Goal: Task Accomplishment & Management: Complete application form

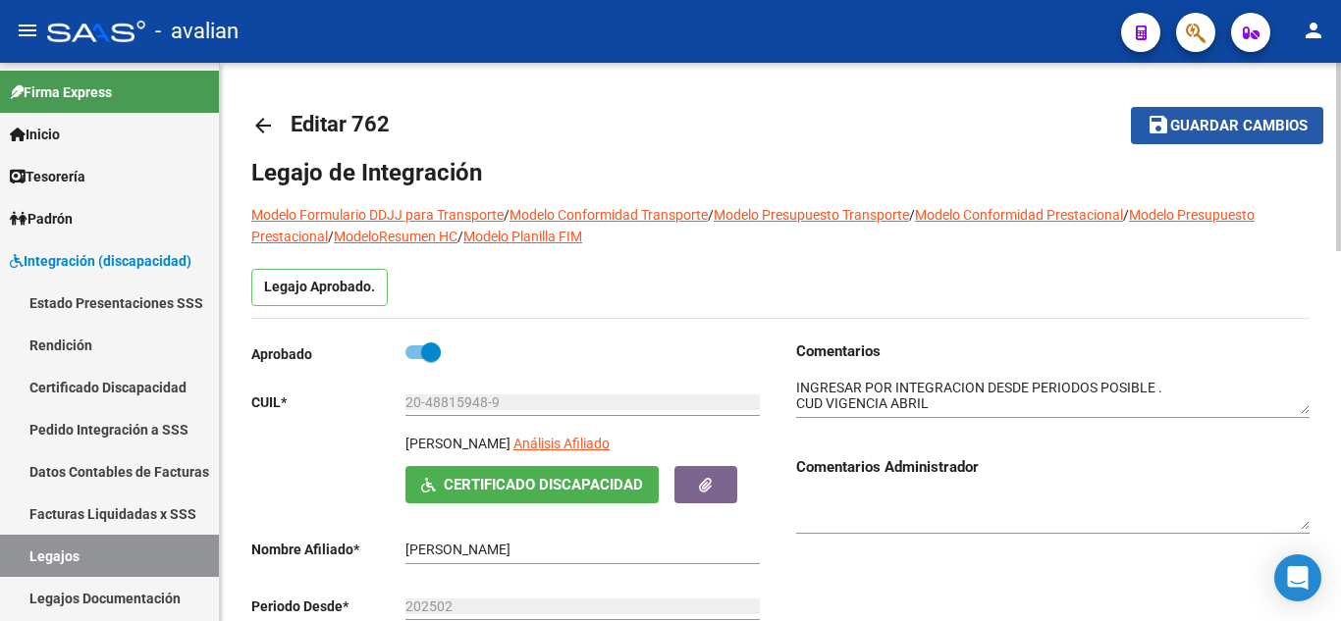
click at [1172, 131] on span "Guardar cambios" at bounding box center [1238, 127] width 137 height 18
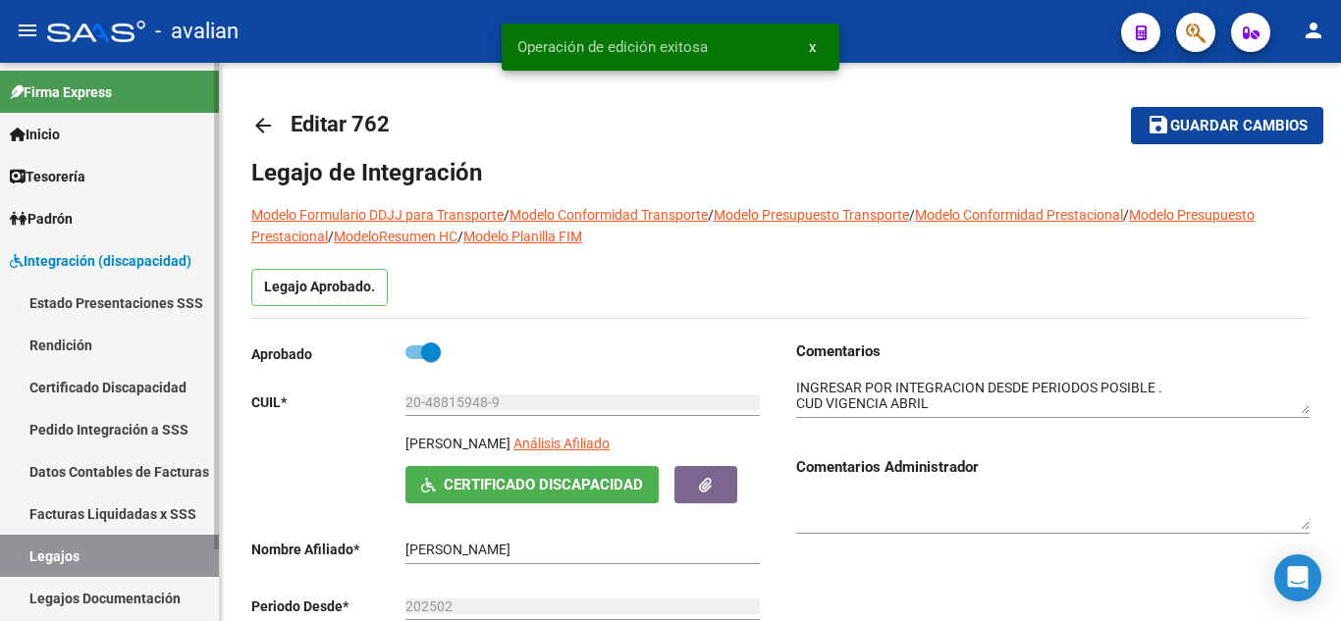
click at [130, 559] on link "Legajos" at bounding box center [109, 556] width 219 height 42
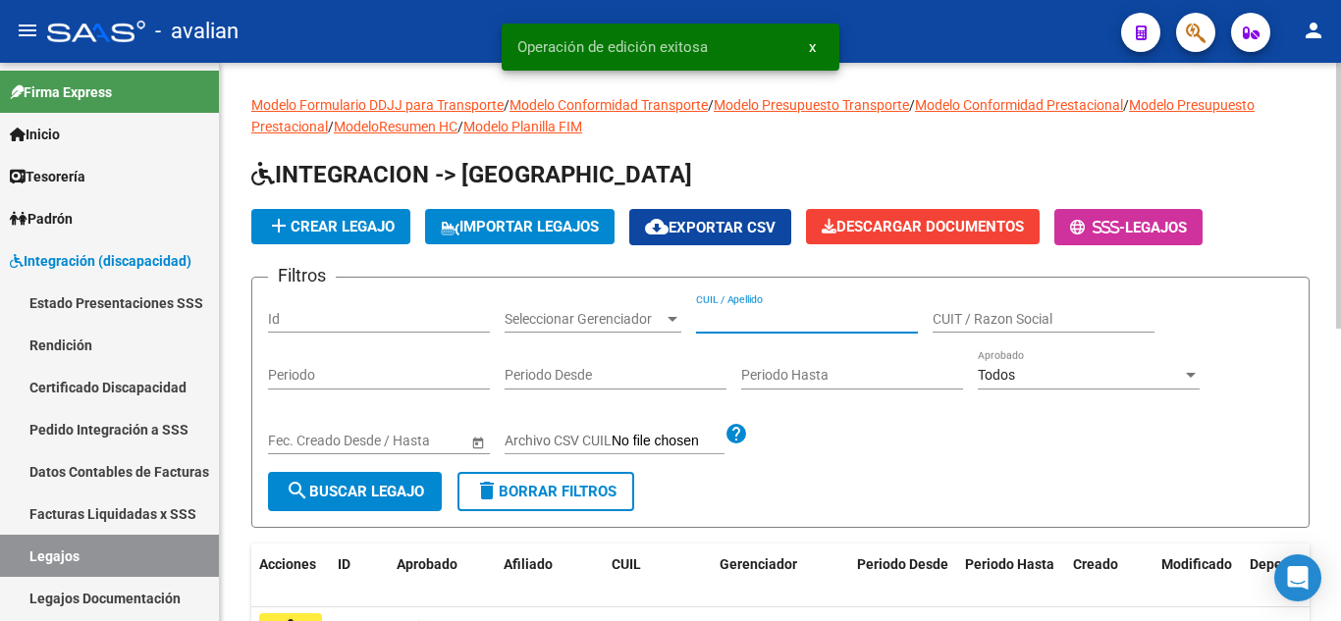
click at [733, 322] on input "CUIL / Apellido" at bounding box center [807, 319] width 222 height 17
paste input "2755406074"
type input "2755406074"
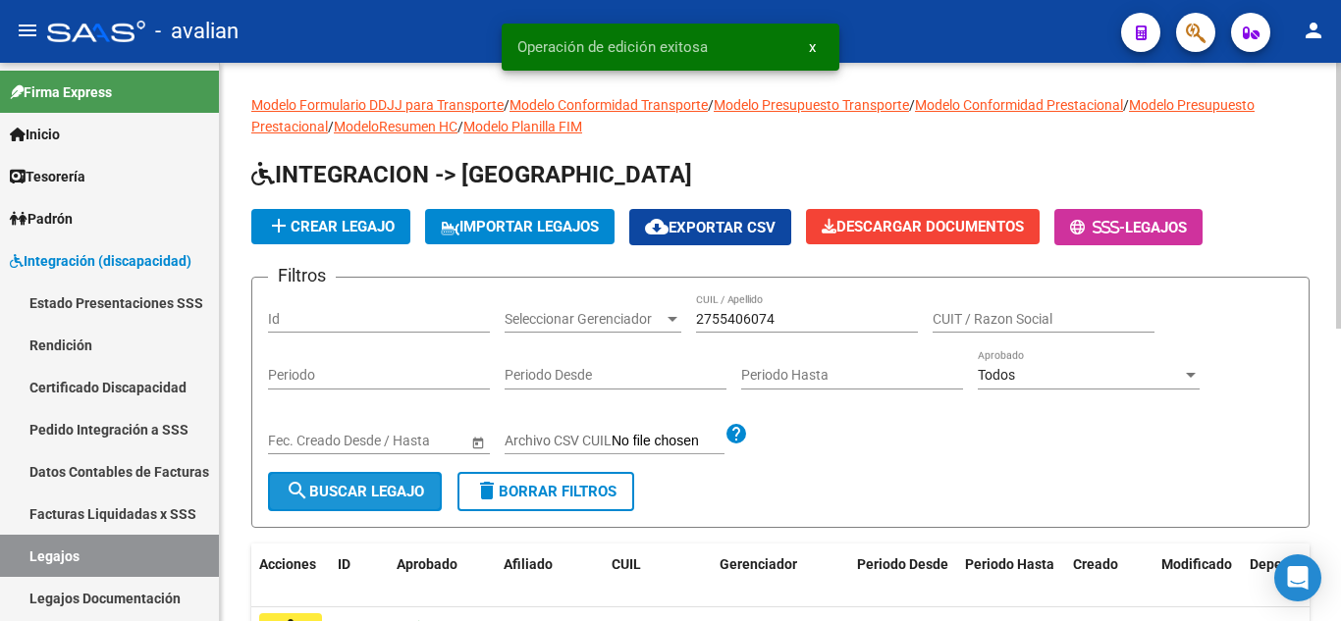
click at [281, 490] on button "search Buscar Legajo" at bounding box center [355, 491] width 174 height 39
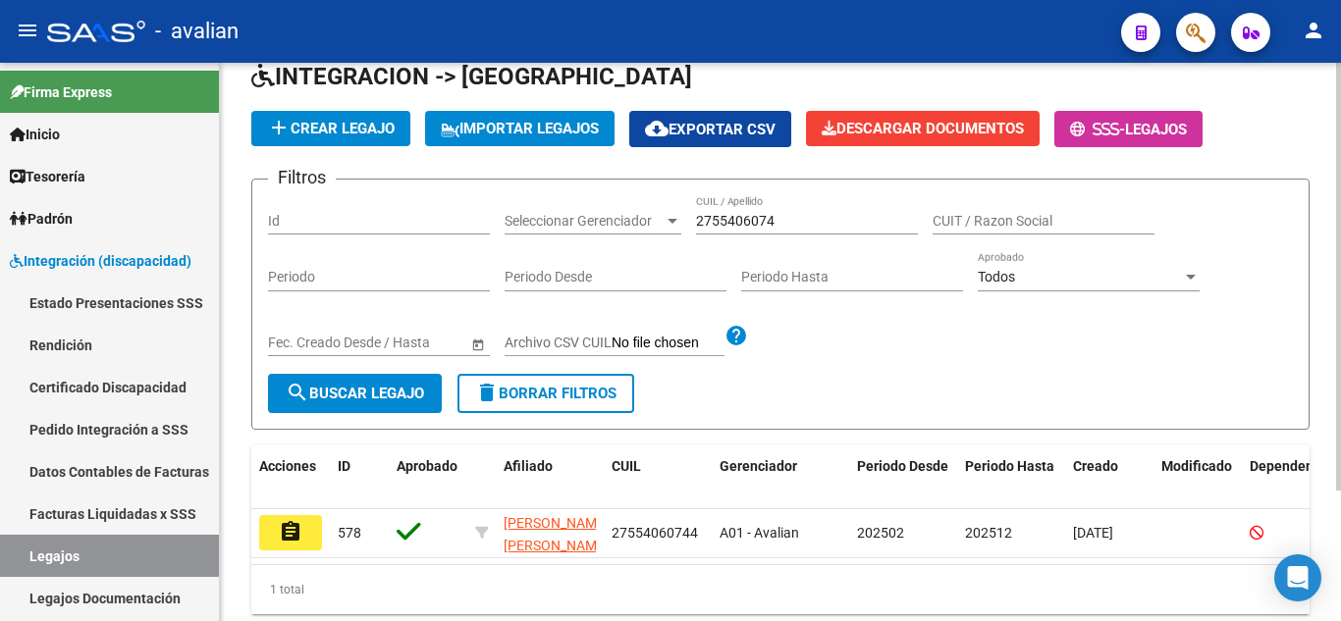
scroll to position [171, 0]
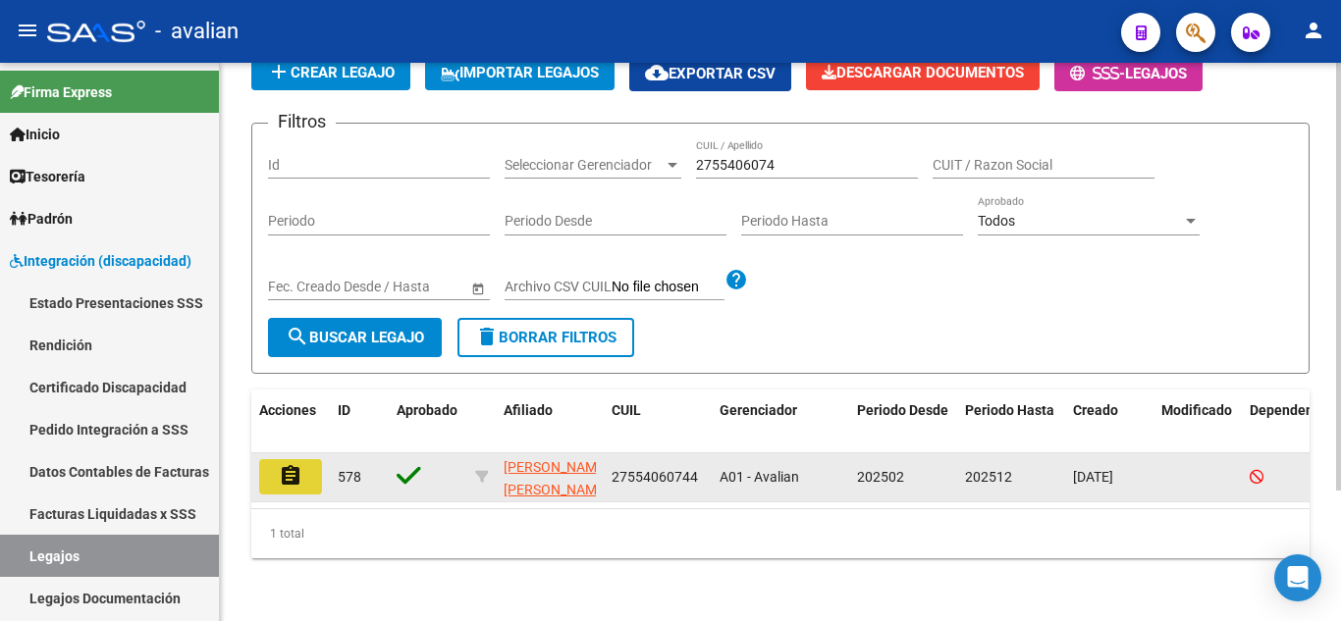
click at [297, 468] on mat-icon "assignment" at bounding box center [291, 476] width 24 height 24
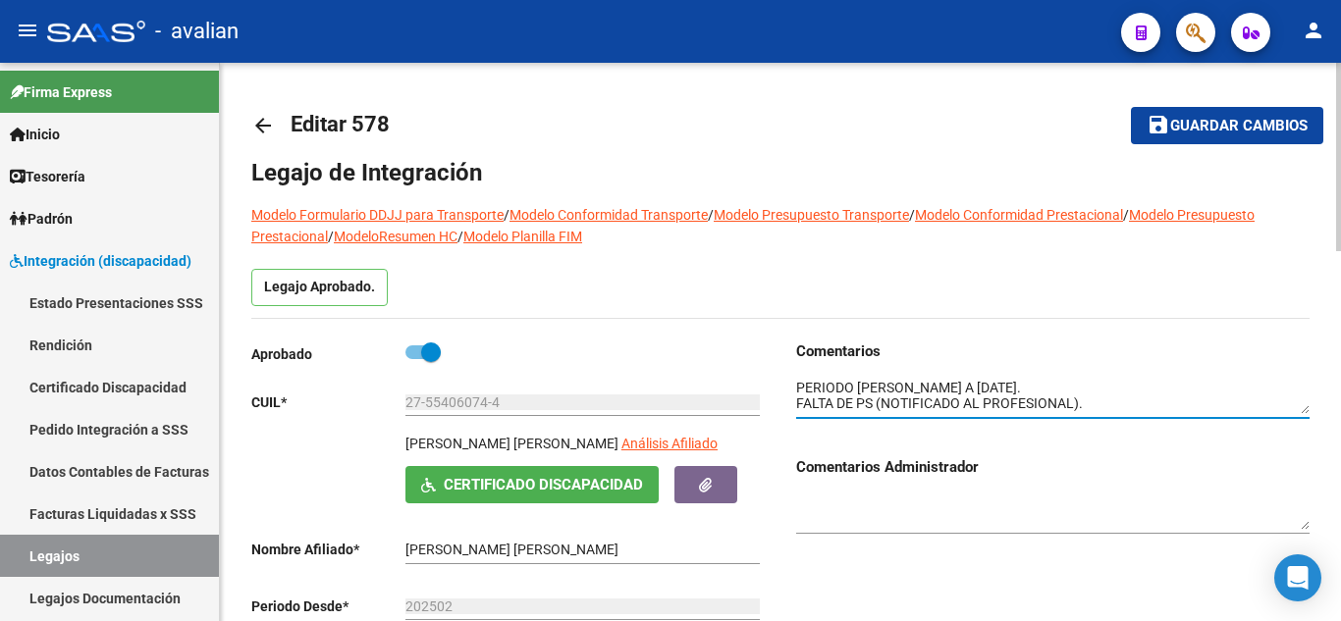
drag, startPoint x: 952, startPoint y: 397, endPoint x: 927, endPoint y: 393, distance: 25.0
click at [951, 397] on textarea at bounding box center [1052, 396] width 513 height 37
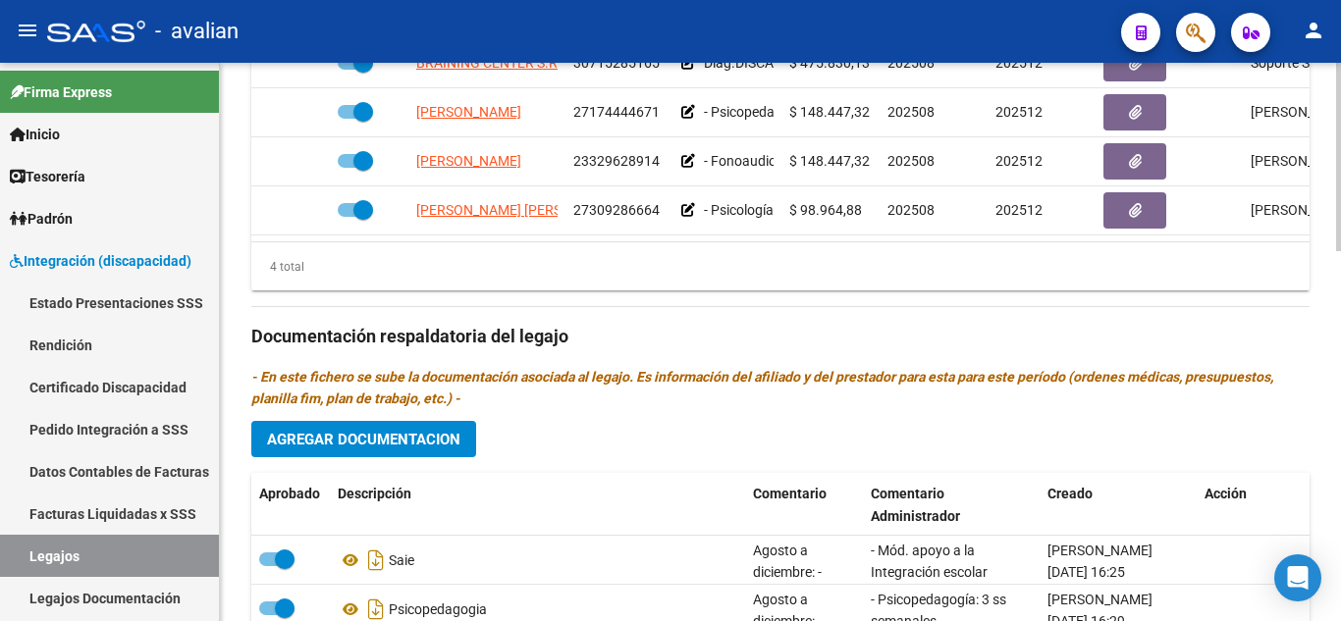
scroll to position [1094, 0]
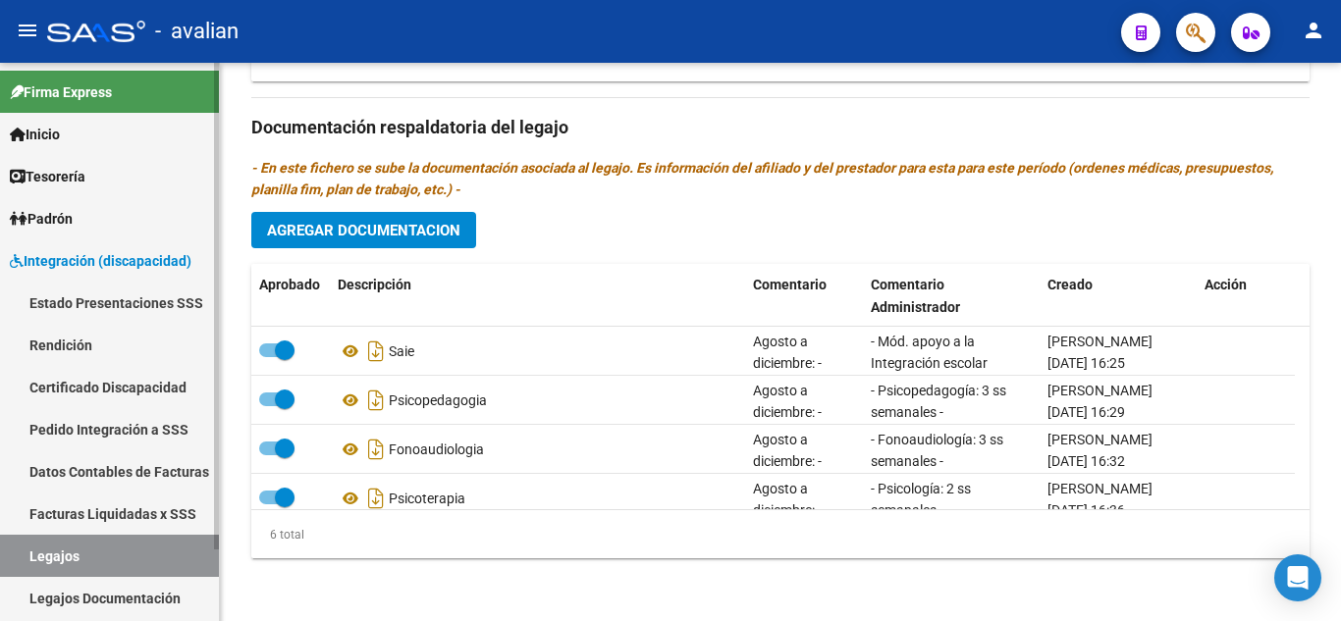
click at [80, 551] on link "Legajos" at bounding box center [109, 556] width 219 height 42
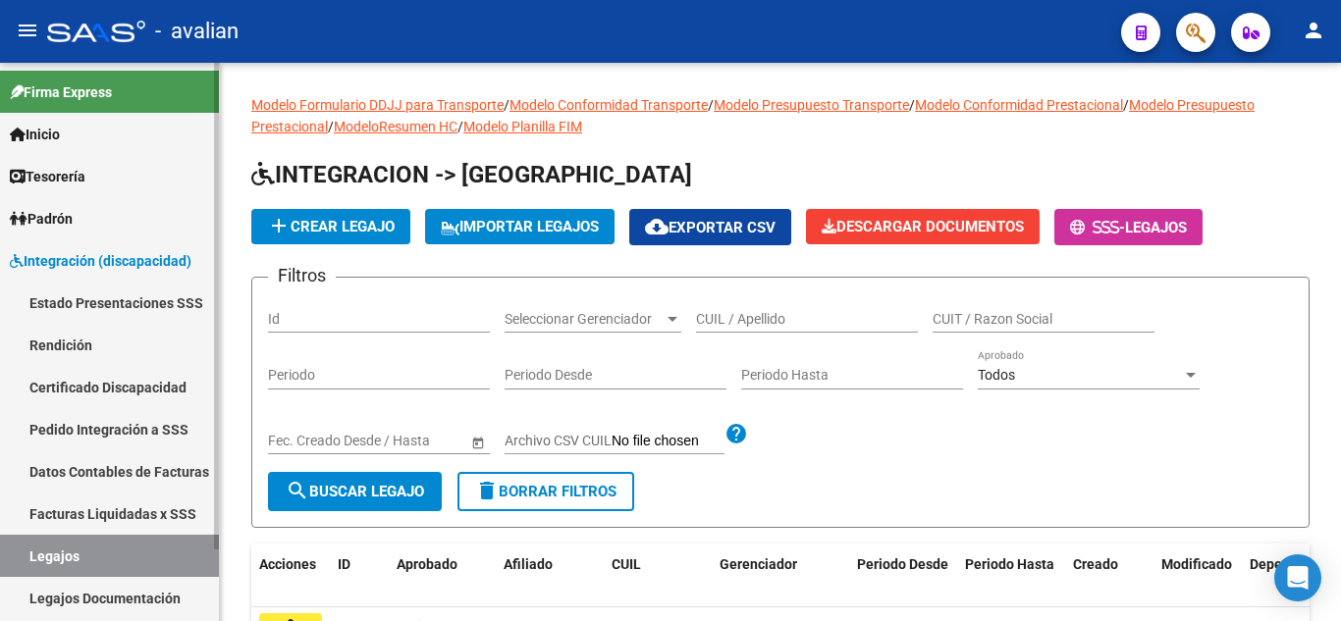
click at [54, 552] on link "Legajos" at bounding box center [109, 556] width 219 height 42
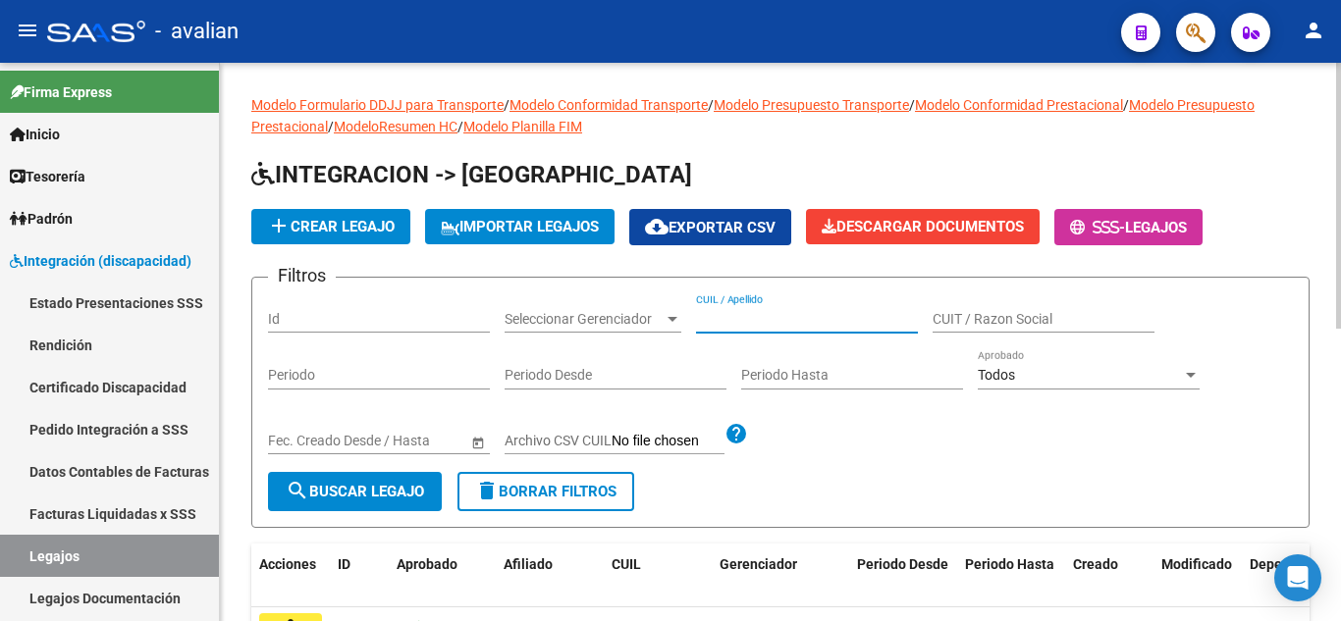
click at [767, 315] on input "CUIL / Apellido" at bounding box center [807, 319] width 222 height 17
paste input "20547815735"
type input "20547815735"
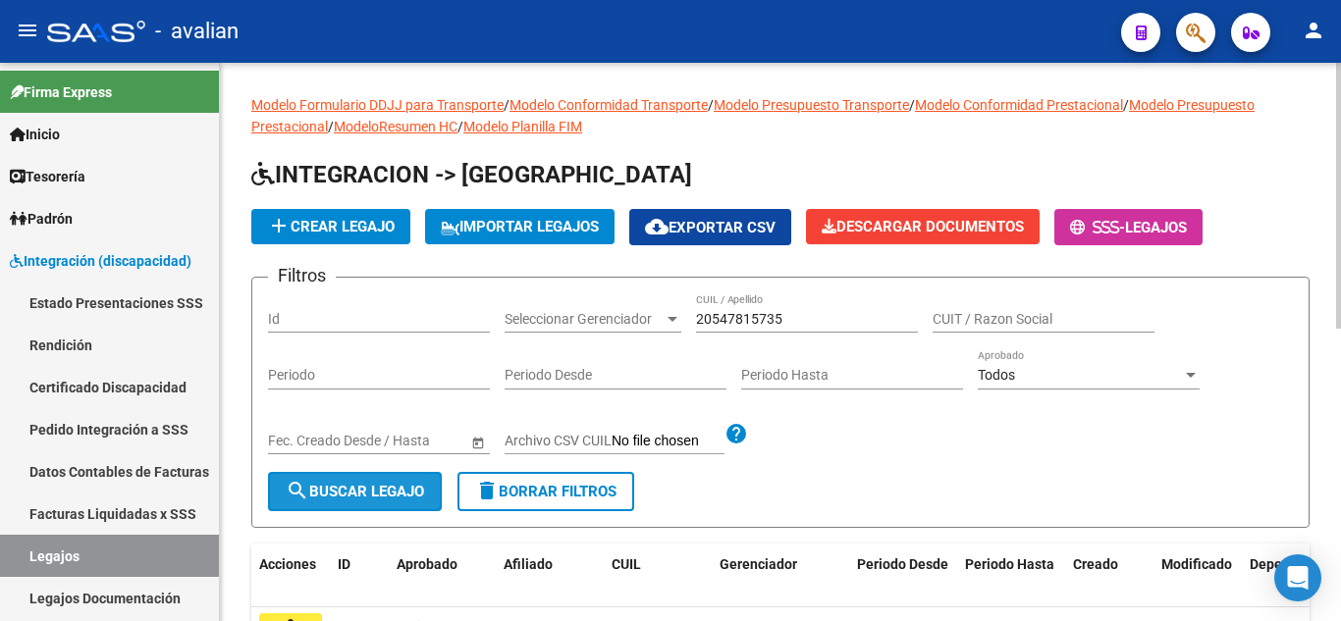
click at [339, 490] on span "search Buscar Legajo" at bounding box center [355, 492] width 138 height 18
click at [332, 214] on button "add Crear Legajo" at bounding box center [330, 226] width 159 height 35
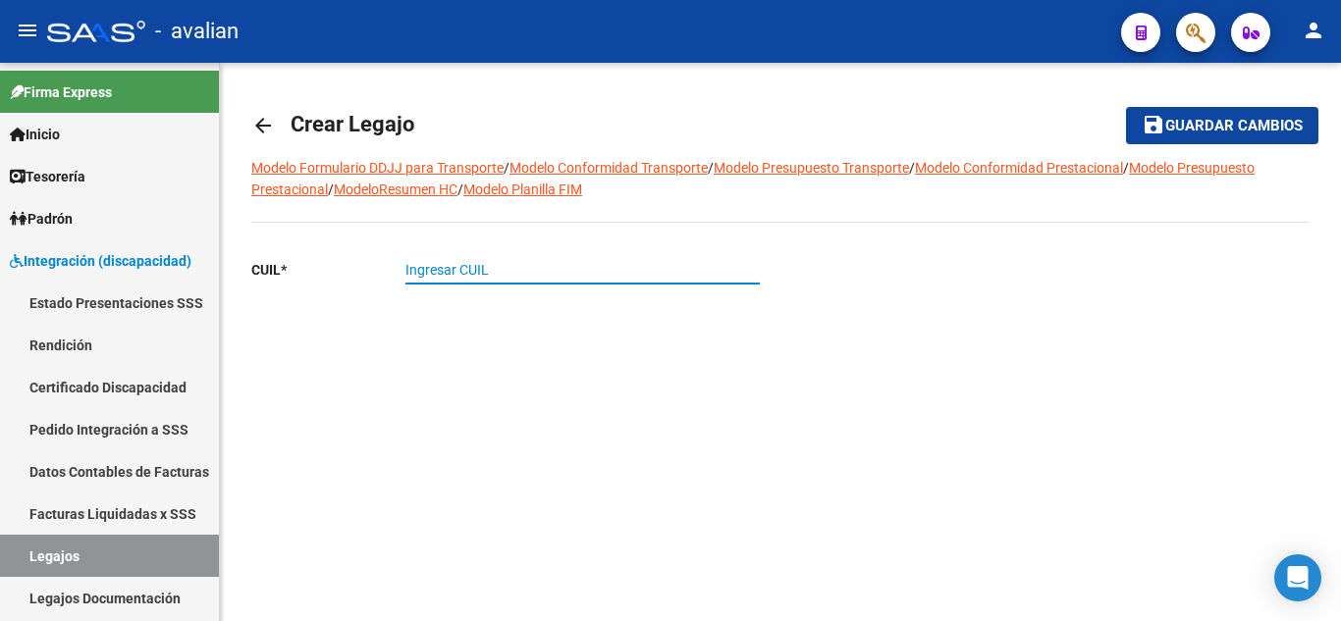
click at [496, 269] on input "Ingresar CUIL" at bounding box center [582, 270] width 354 height 17
paste input "20-54781573-5"
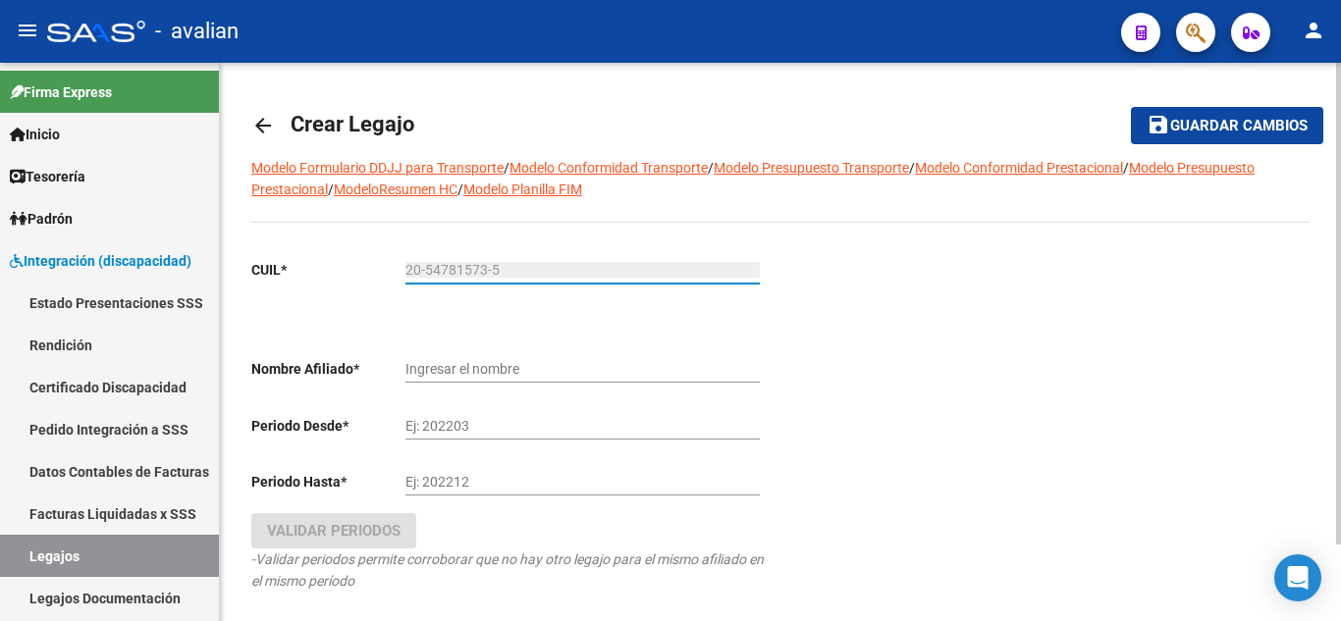
type input "20-54781573-5"
click at [860, 321] on div at bounding box center [1044, 453] width 529 height 418
type input "[PERSON_NAME]"
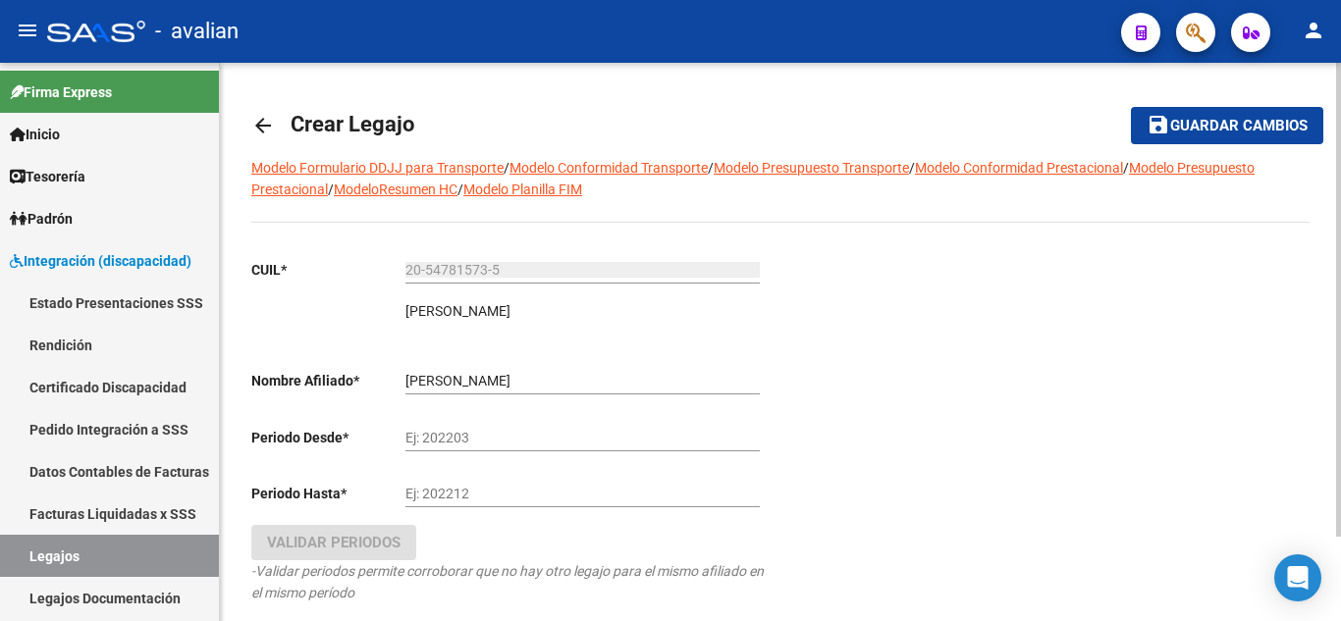
scroll to position [98, 0]
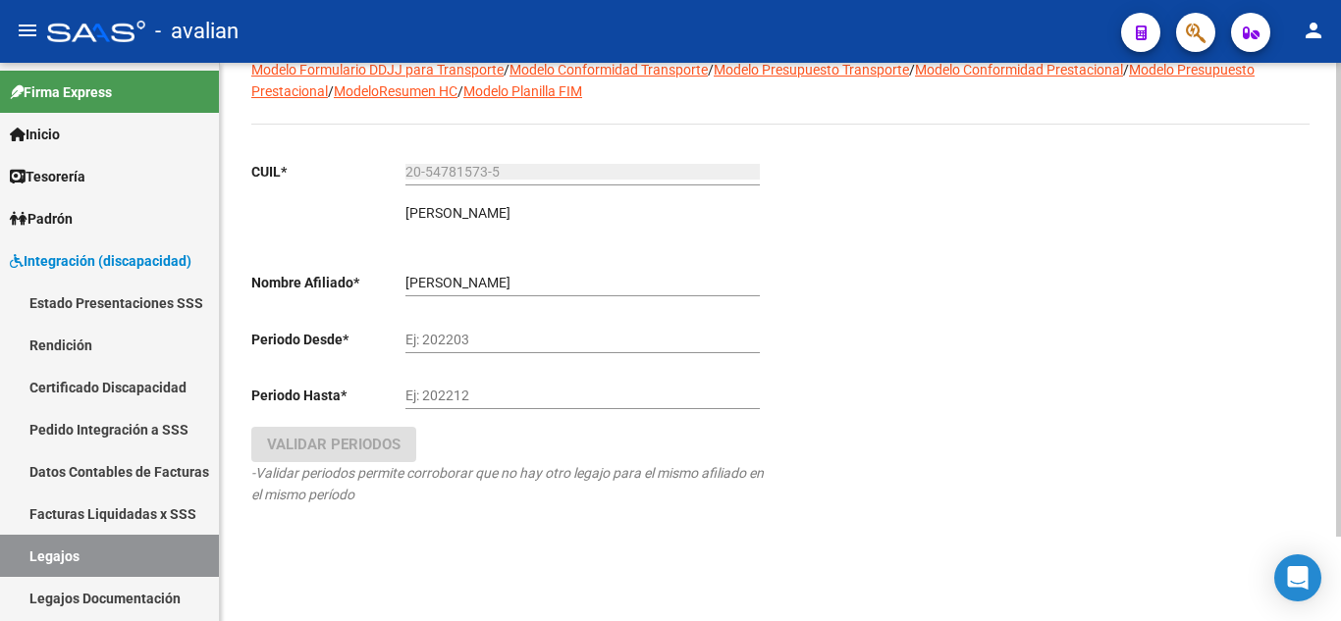
click at [536, 333] on input "Ej: 202203" at bounding box center [582, 340] width 354 height 17
type input "202509"
click at [502, 392] on input "Ej: 202212" at bounding box center [582, 396] width 354 height 17
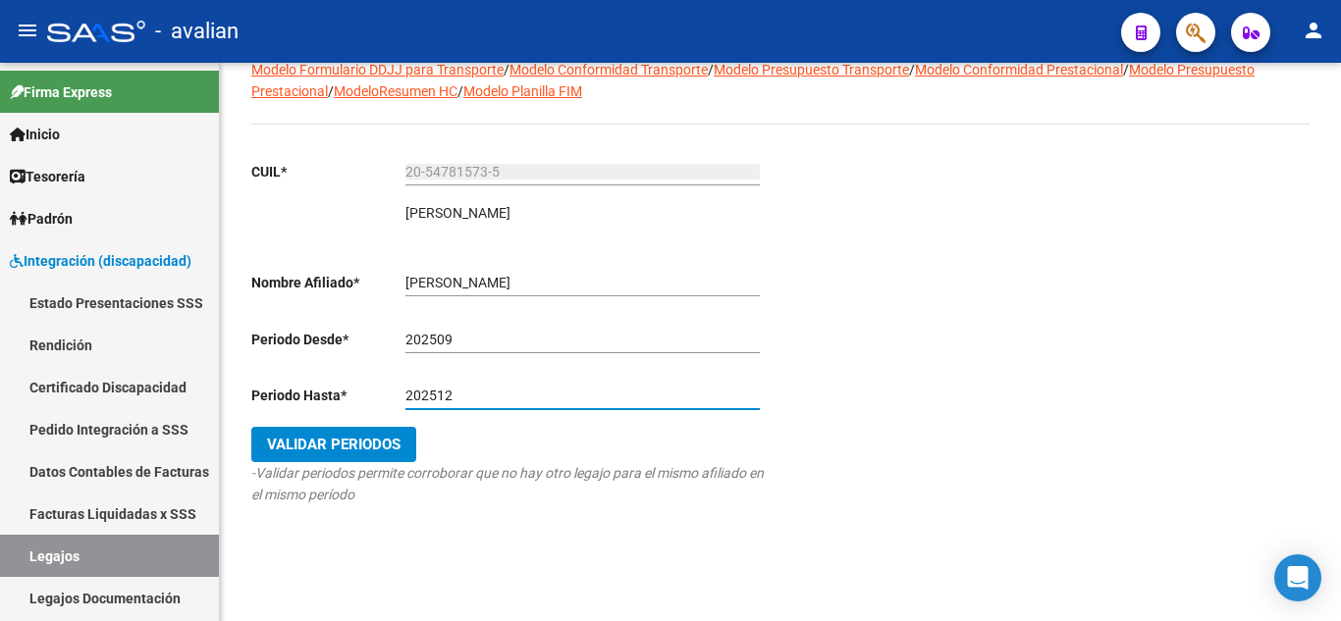
type input "202512"
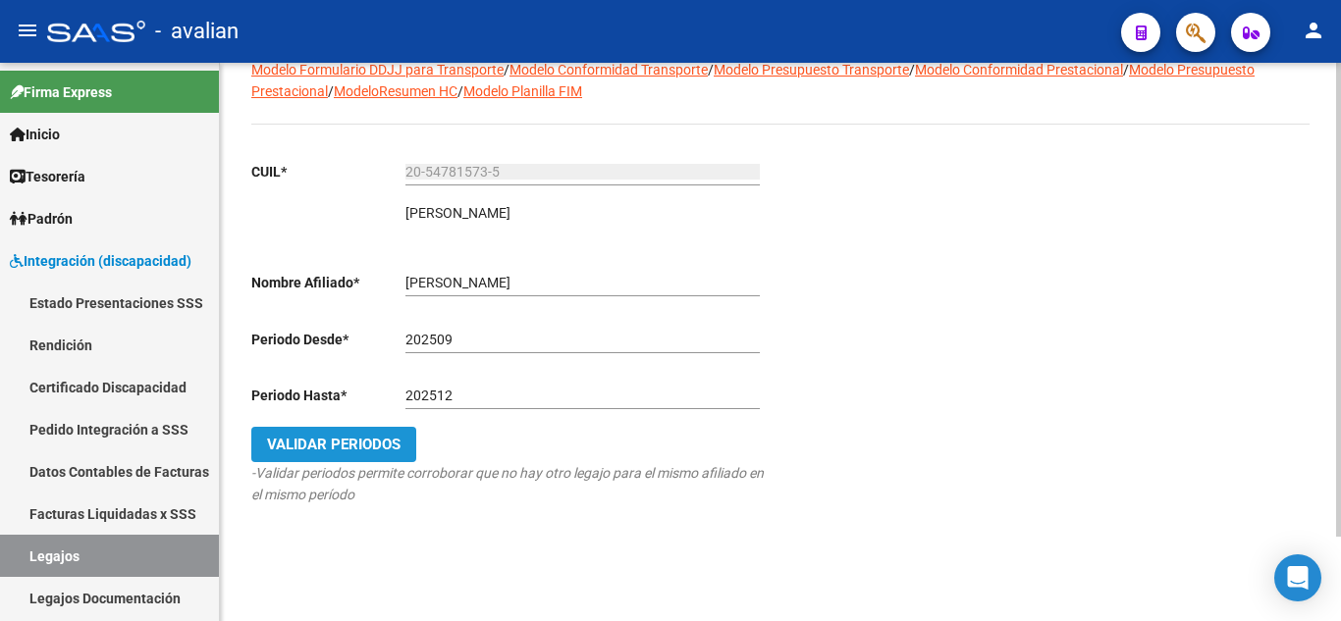
click at [304, 454] on button "Validar Periodos" at bounding box center [333, 444] width 165 height 35
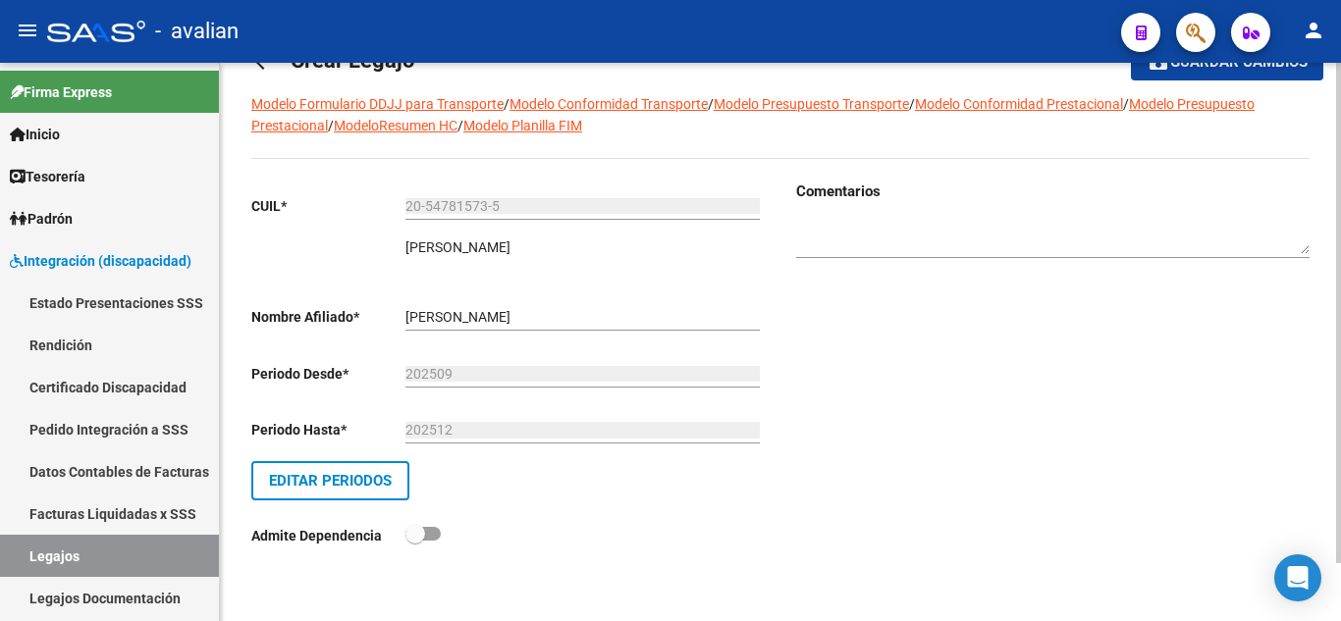
scroll to position [0, 0]
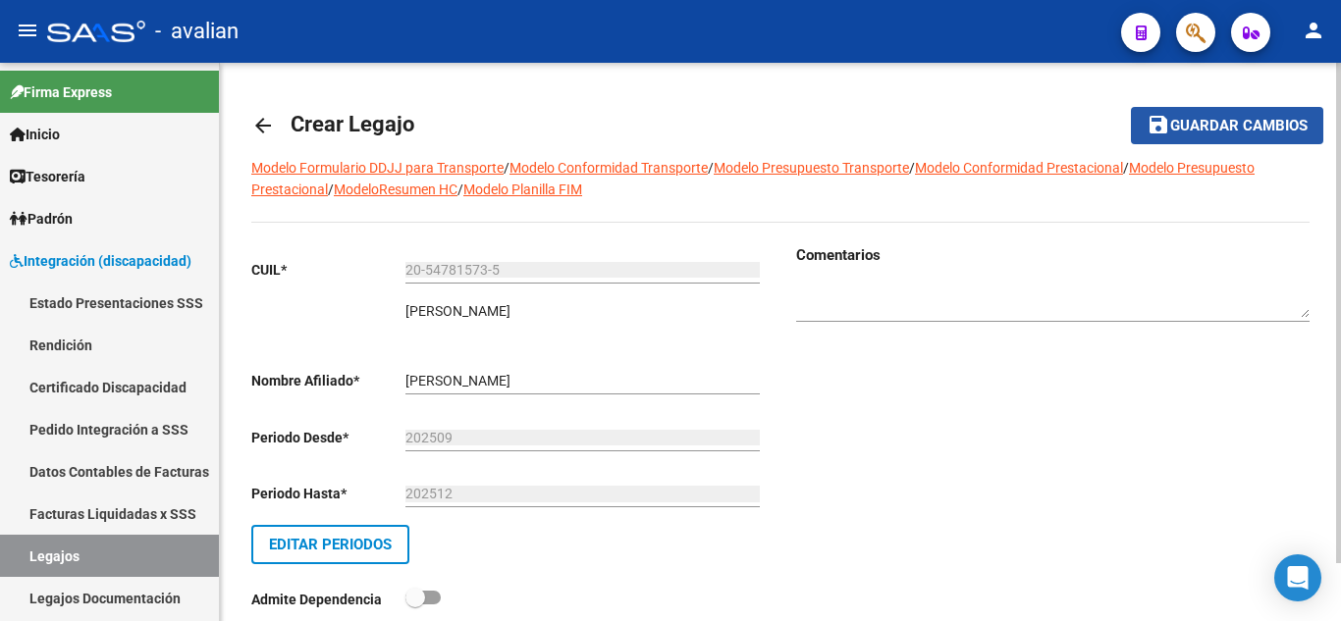
click at [1182, 128] on span "Guardar cambios" at bounding box center [1238, 127] width 137 height 18
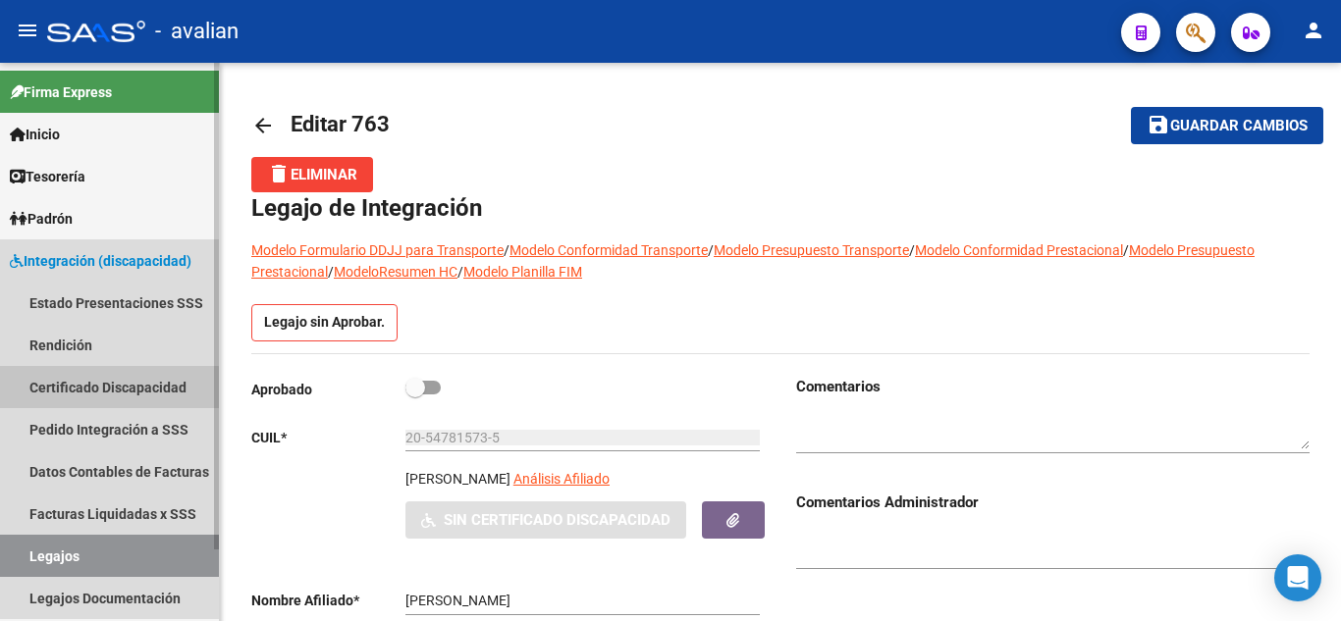
click at [91, 388] on link "Certificado Discapacidad" at bounding box center [109, 387] width 219 height 42
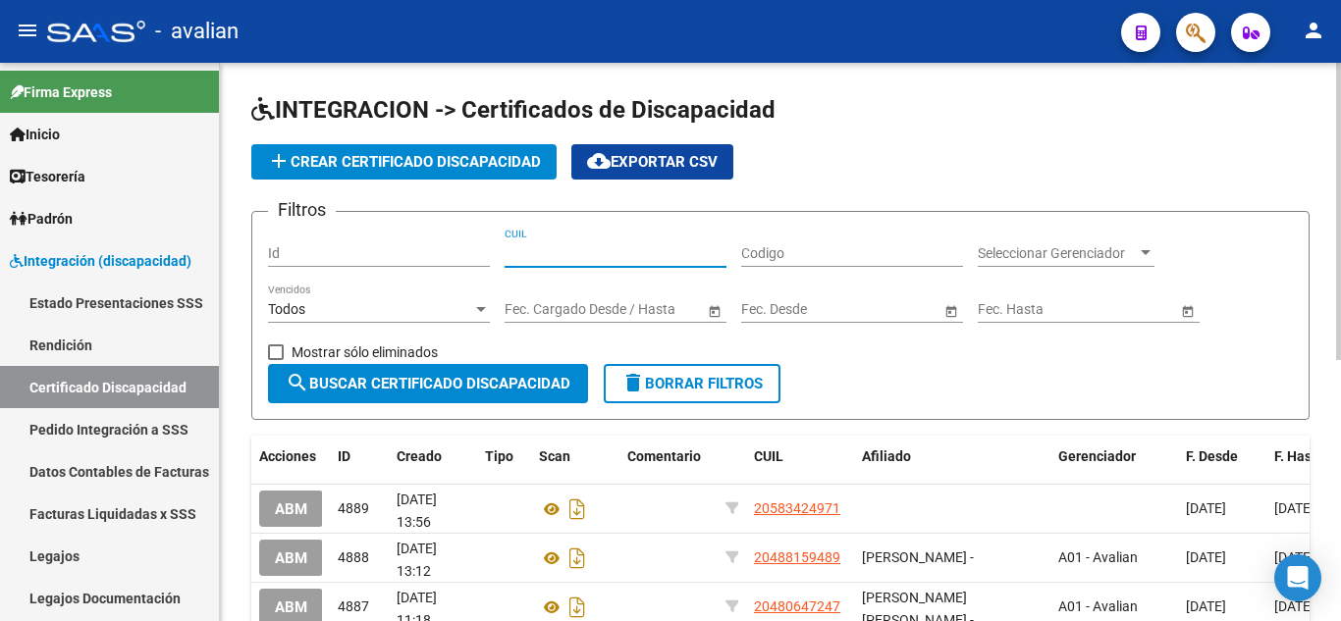
click at [562, 248] on input "CUIL" at bounding box center [615, 253] width 222 height 17
drag, startPoint x: 562, startPoint y: 259, endPoint x: 529, endPoint y: 248, distance: 35.1
click at [528, 242] on div "CUIL" at bounding box center [615, 247] width 222 height 39
paste input "20-54781573-5"
type input "20-54781573-5"
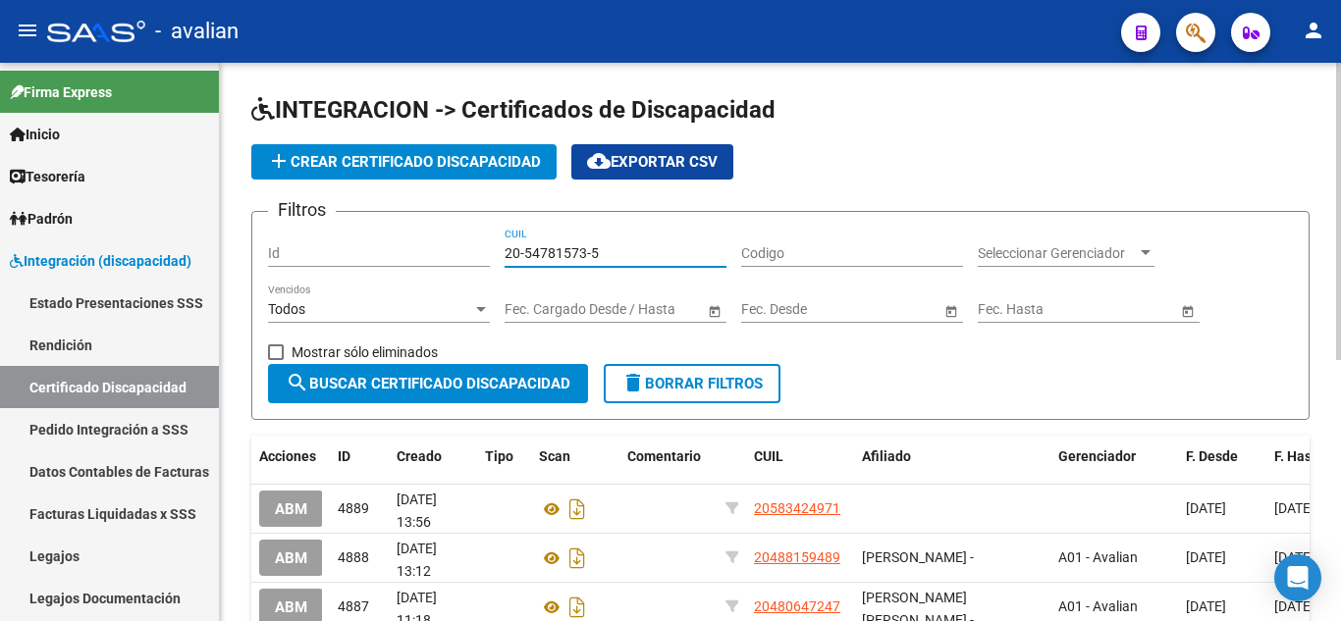
click at [488, 372] on button "search Buscar Certificado Discapacidad" at bounding box center [428, 383] width 320 height 39
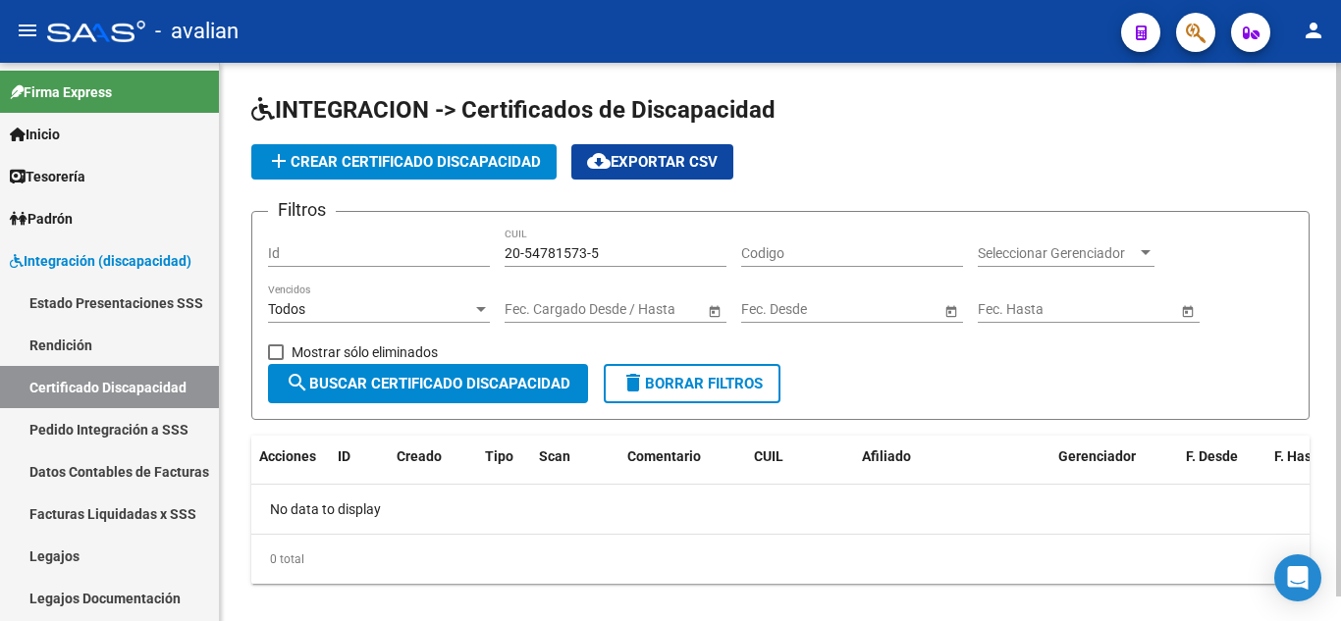
click at [365, 160] on span "add Crear Certificado Discapacidad" at bounding box center [404, 162] width 274 height 18
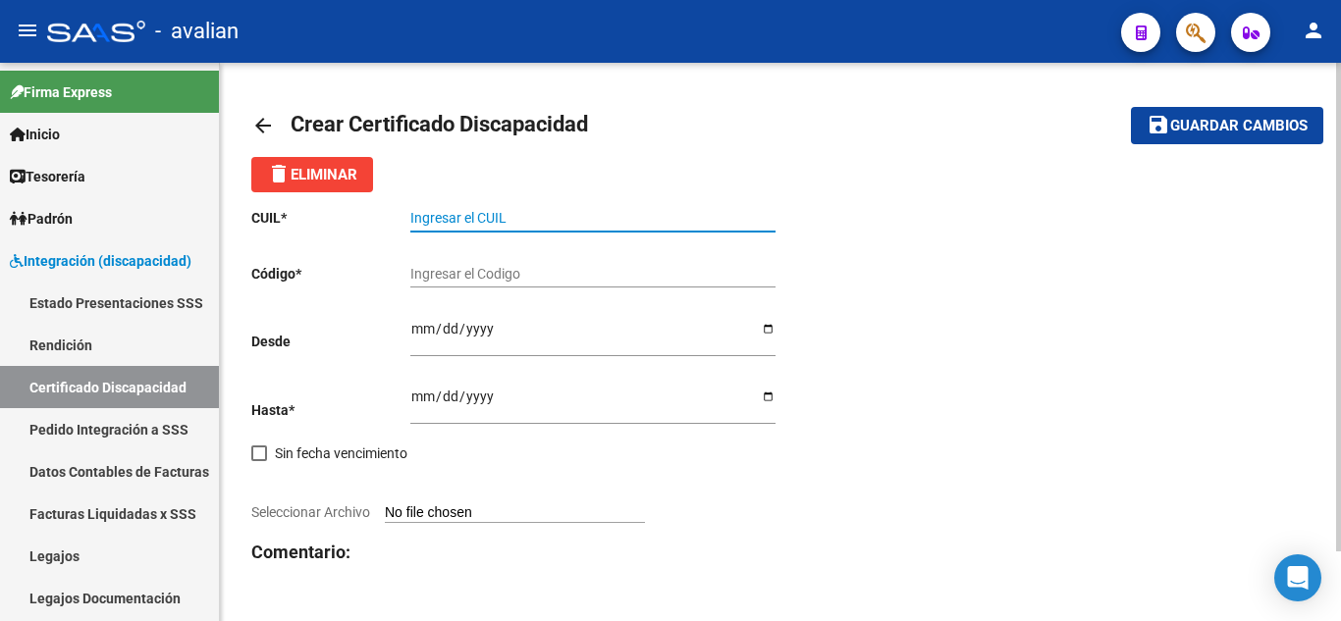
click at [508, 218] on input "Ingresar el CUIL" at bounding box center [592, 218] width 365 height 17
paste input "20-54781573-5"
type input "20-54781573-5"
click at [519, 258] on div "Ingresar el Codigo" at bounding box center [592, 267] width 365 height 39
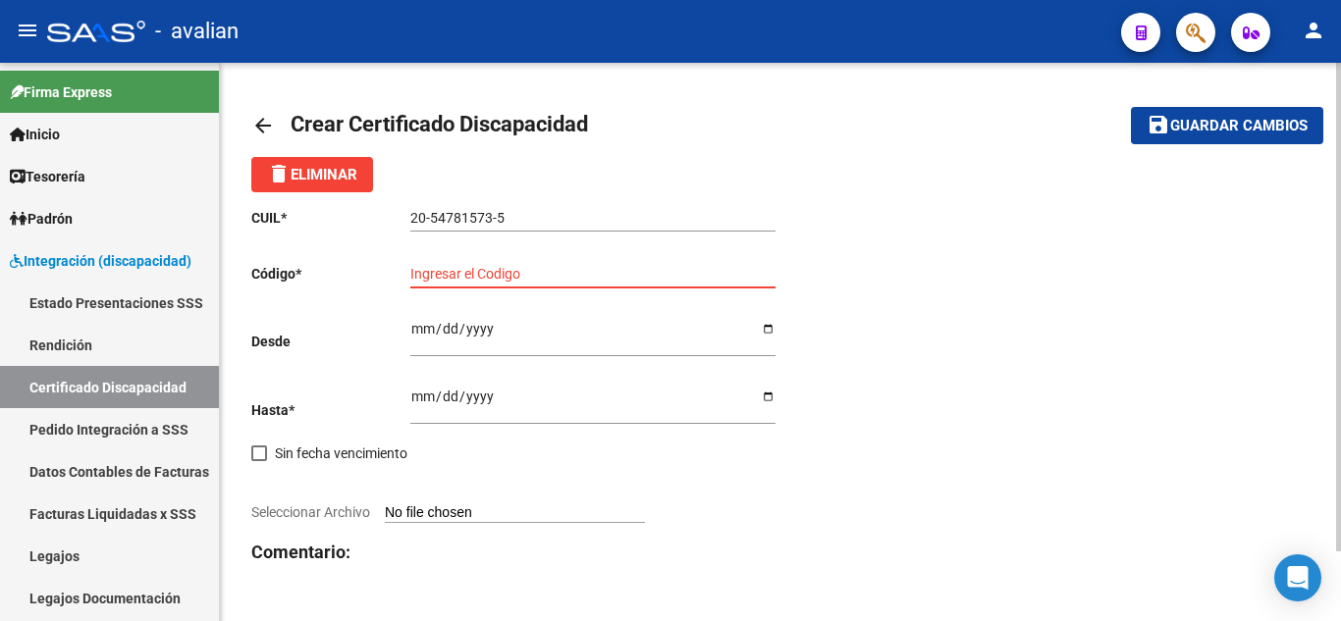
paste input "ARG-02-00054781573-20250721-20300721-COR-467"
click at [713, 272] on input "ARG-02-00054781573-20250721-20300721-COR-467" at bounding box center [592, 274] width 365 height 17
click at [681, 271] on input "ARG-02-00054781573-20250721-20300721-COR467" at bounding box center [592, 274] width 365 height 17
click at [616, 268] on input "ARG-02-00054781573-20250721-20300721COR467" at bounding box center [592, 274] width 365 height 17
click at [552, 271] on input "ARG-02-00054781573-2025072120300721COR467" at bounding box center [592, 274] width 365 height 17
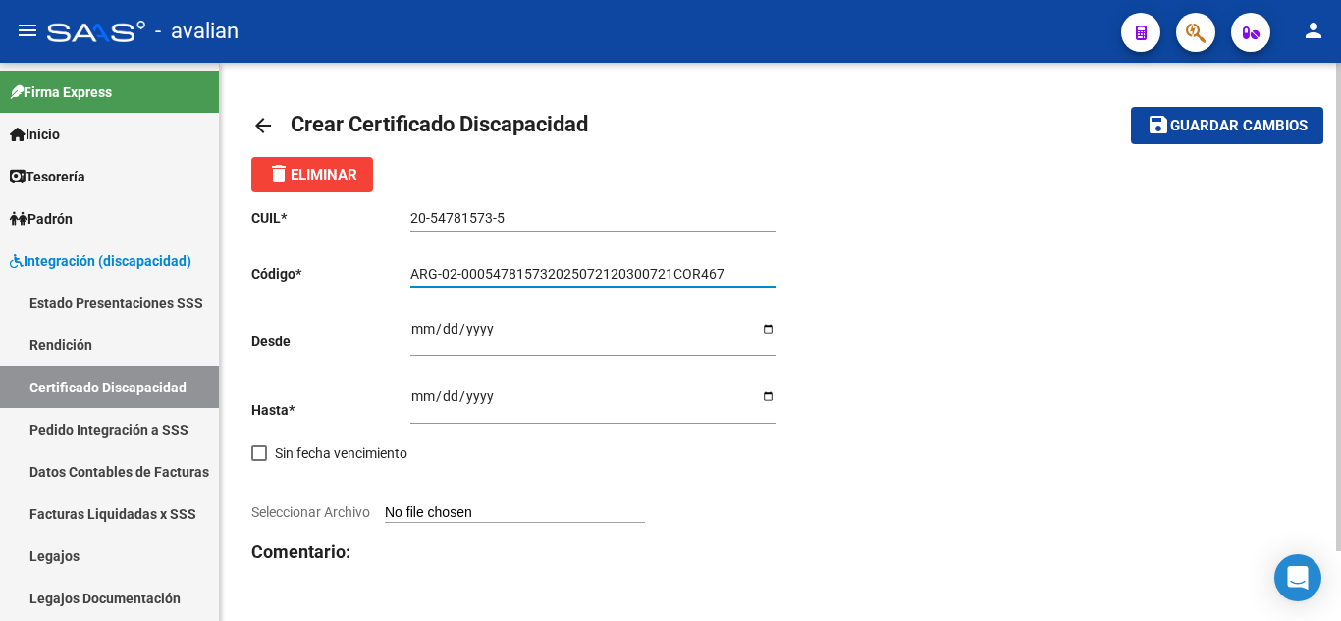
click at [462, 270] on input "ARG-02-000547815732025072120300721COR467" at bounding box center [592, 274] width 365 height 17
click at [444, 277] on input "ARG-02000547815732025072120300721COR467" at bounding box center [592, 274] width 365 height 17
type input "ARG02000547815732025072120300721COR467"
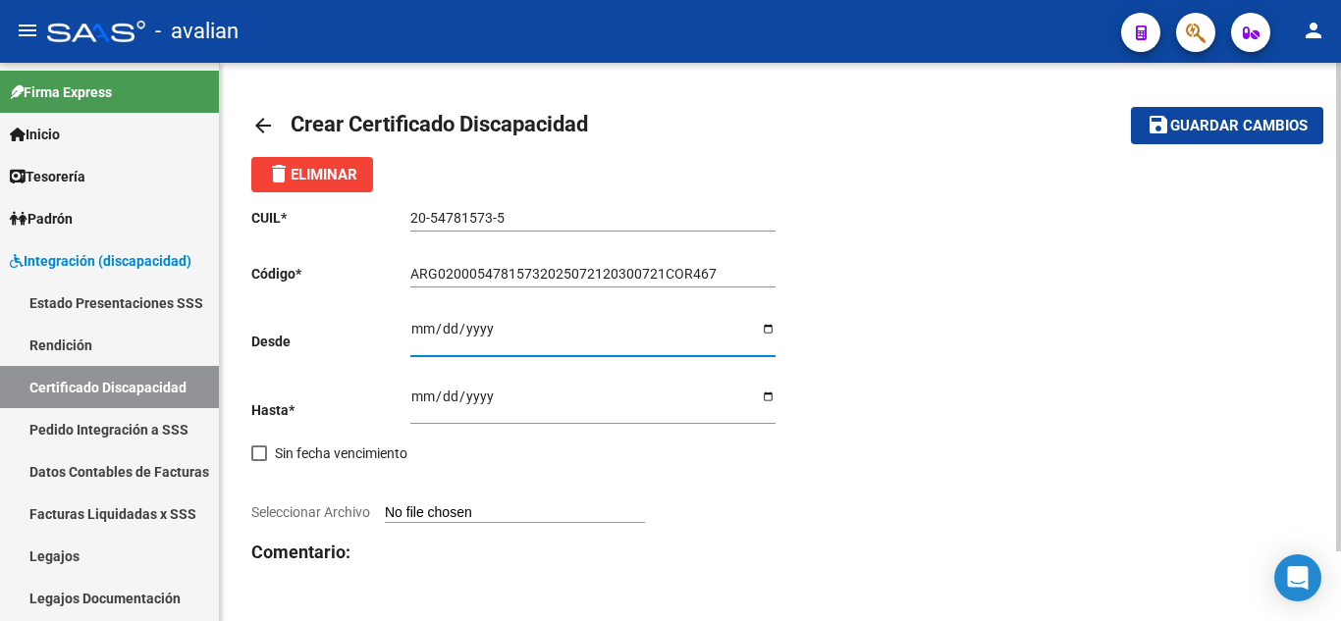
click at [585, 333] on input "Ingresar fec. Desde" at bounding box center [592, 335] width 365 height 29
type input "[DATE]"
click at [414, 402] on input "Ingresar fec. Hasta" at bounding box center [592, 403] width 365 height 29
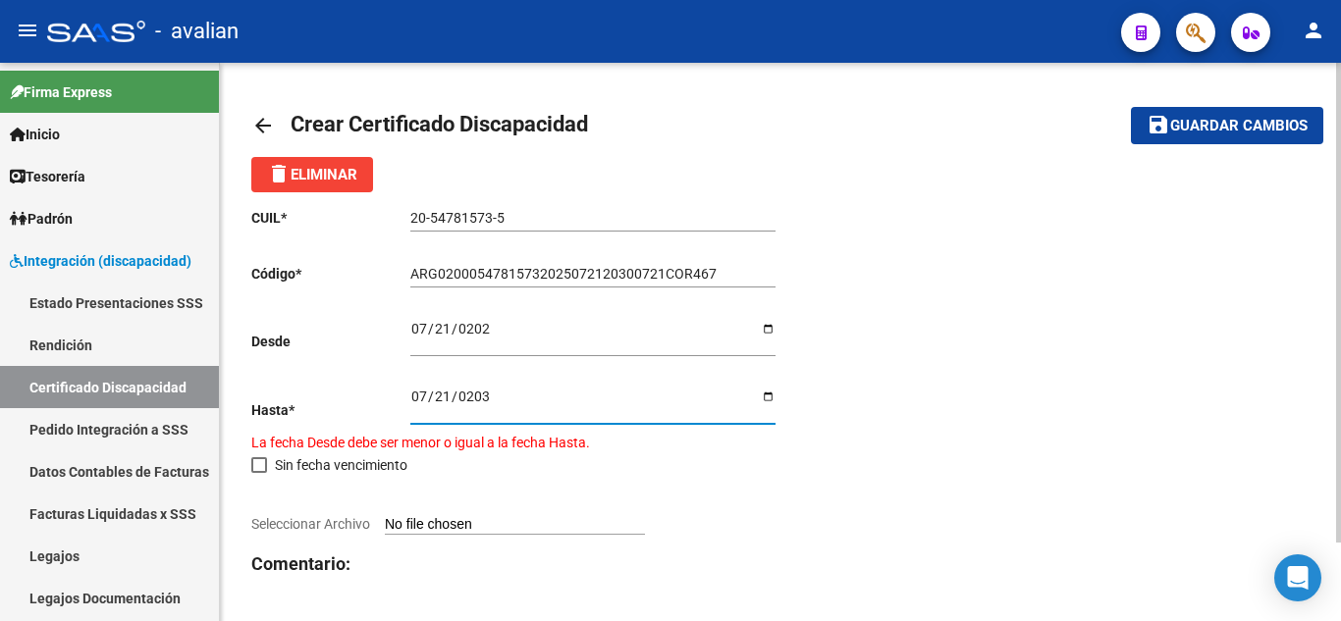
type input "[DATE]"
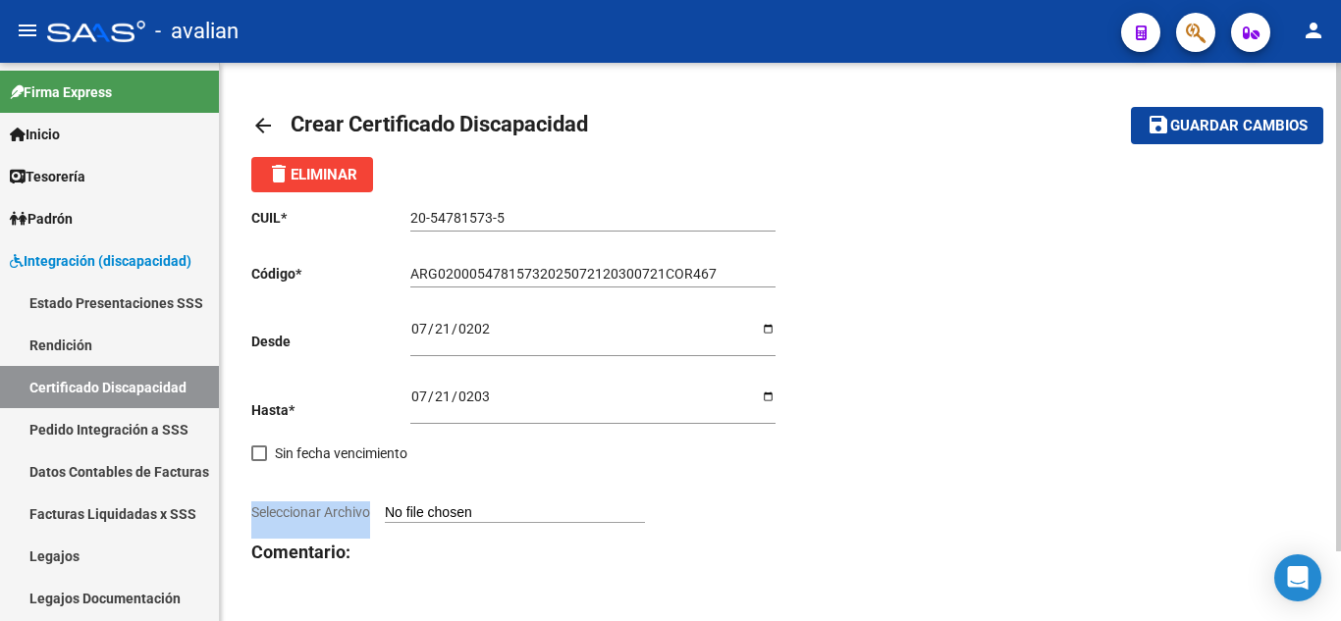
click at [649, 501] on div "CUIL * 20-54781573-5 Ingresar el CUIL Código * ARG02000547815732025072120300721…" at bounding box center [515, 423] width 529 height 462
click at [640, 475] on div "CUIL * 20-54781573-5 Ingresar el CUIL Código * ARG02000547815732025072120300721…" at bounding box center [515, 423] width 529 height 462
click at [529, 504] on input "Seleccionar Archivo" at bounding box center [515, 513] width 260 height 19
type input "C:\fakepath\CUD.jpg"
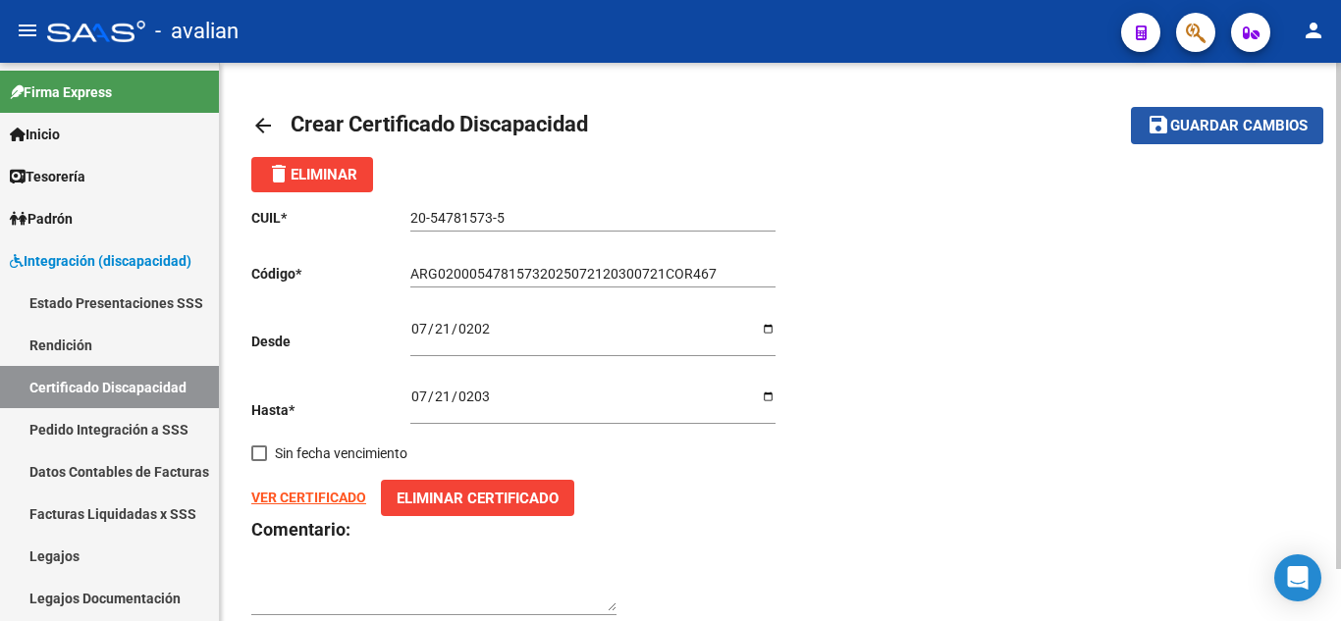
click at [1242, 119] on span "Guardar cambios" at bounding box center [1238, 127] width 137 height 18
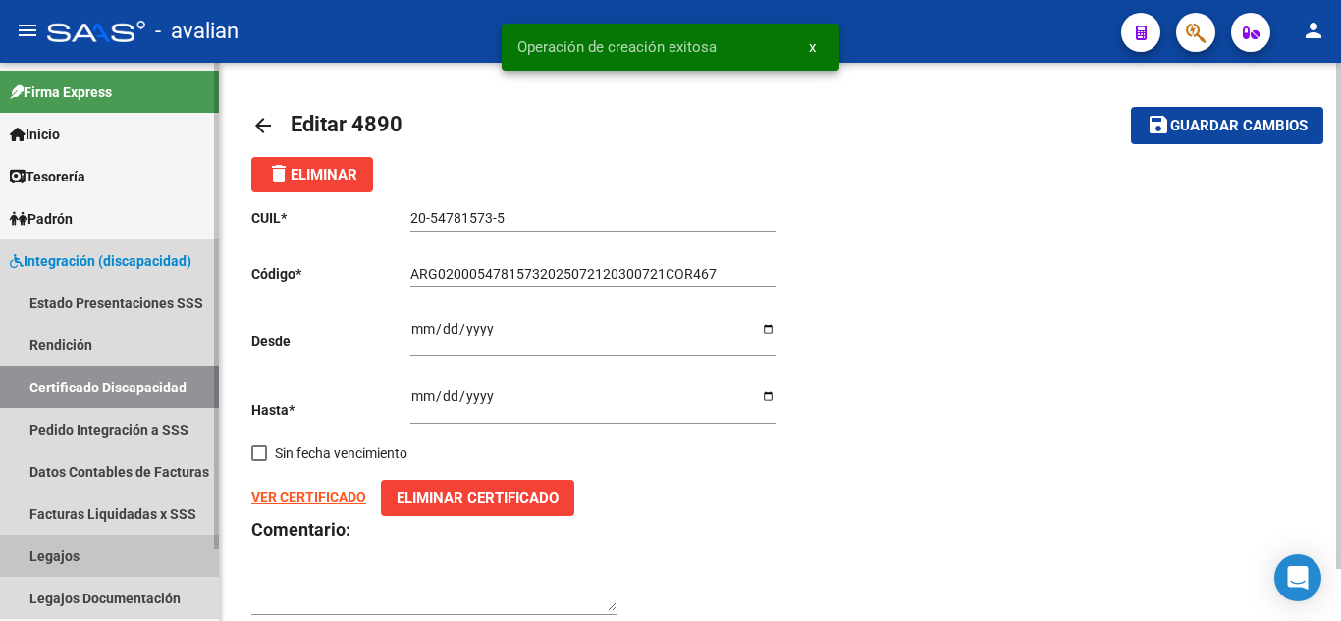
click at [144, 552] on link "Legajos" at bounding box center [109, 556] width 219 height 42
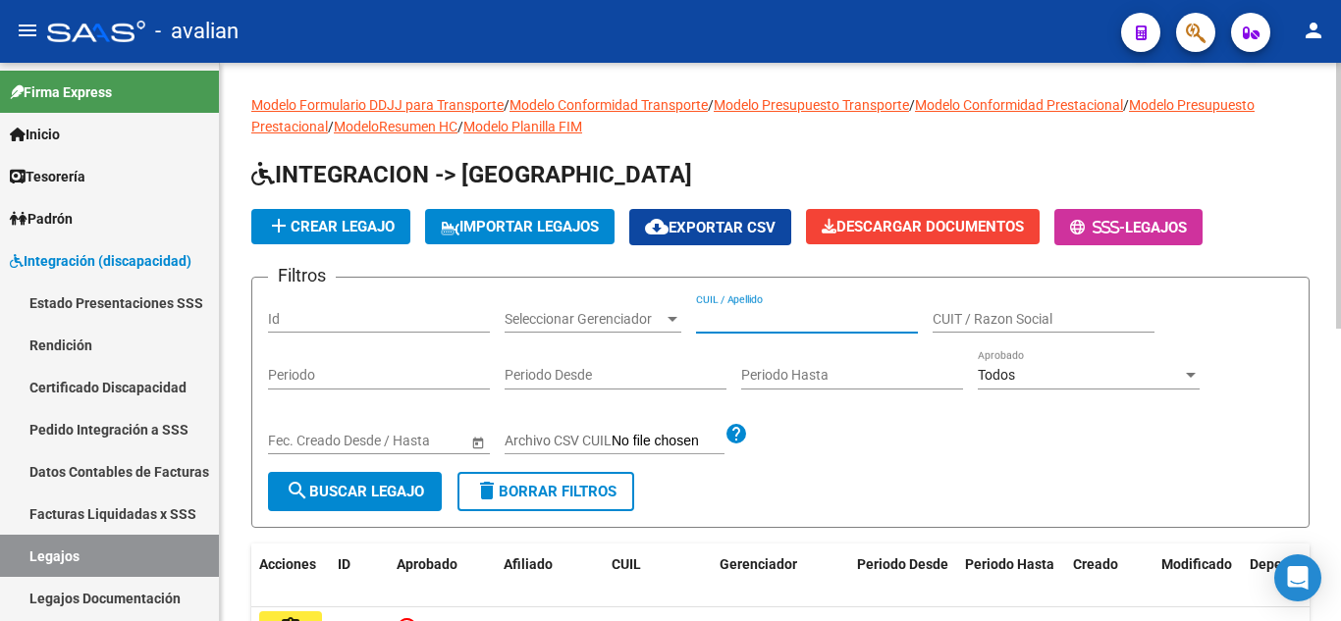
click at [775, 315] on input "CUIL / Apellido" at bounding box center [807, 319] width 222 height 17
paste input "20547815735"
type input "20547815735"
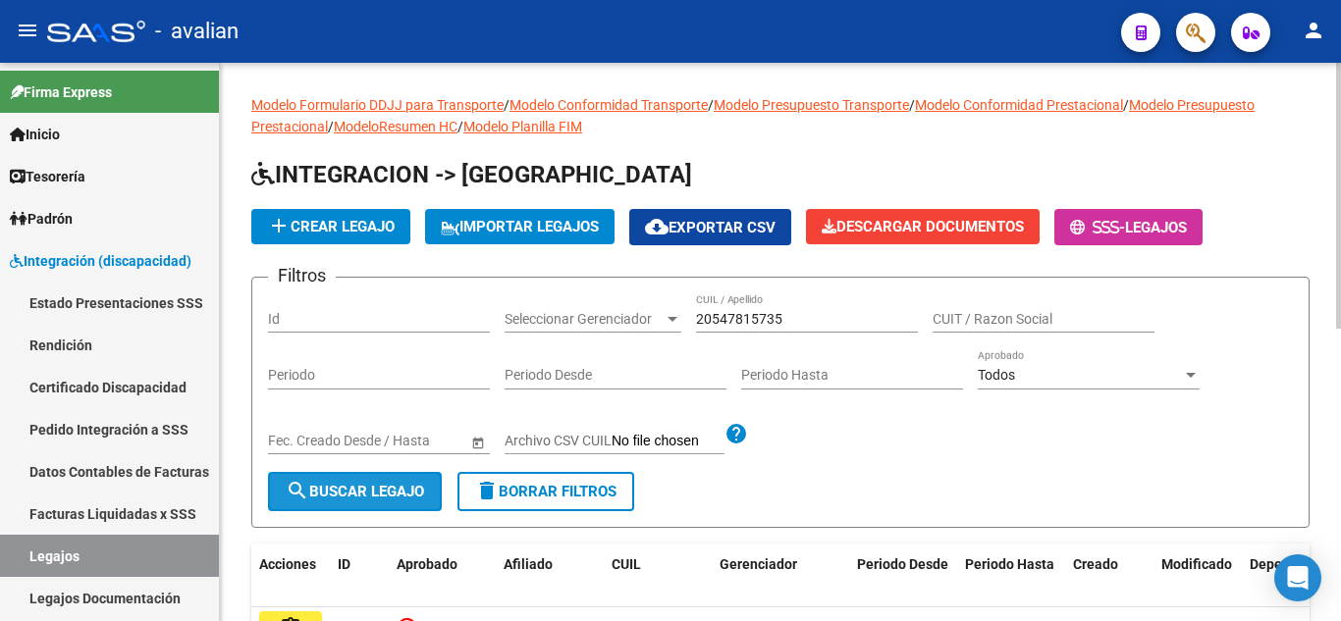
click at [396, 498] on span "search Buscar Legajo" at bounding box center [355, 492] width 138 height 18
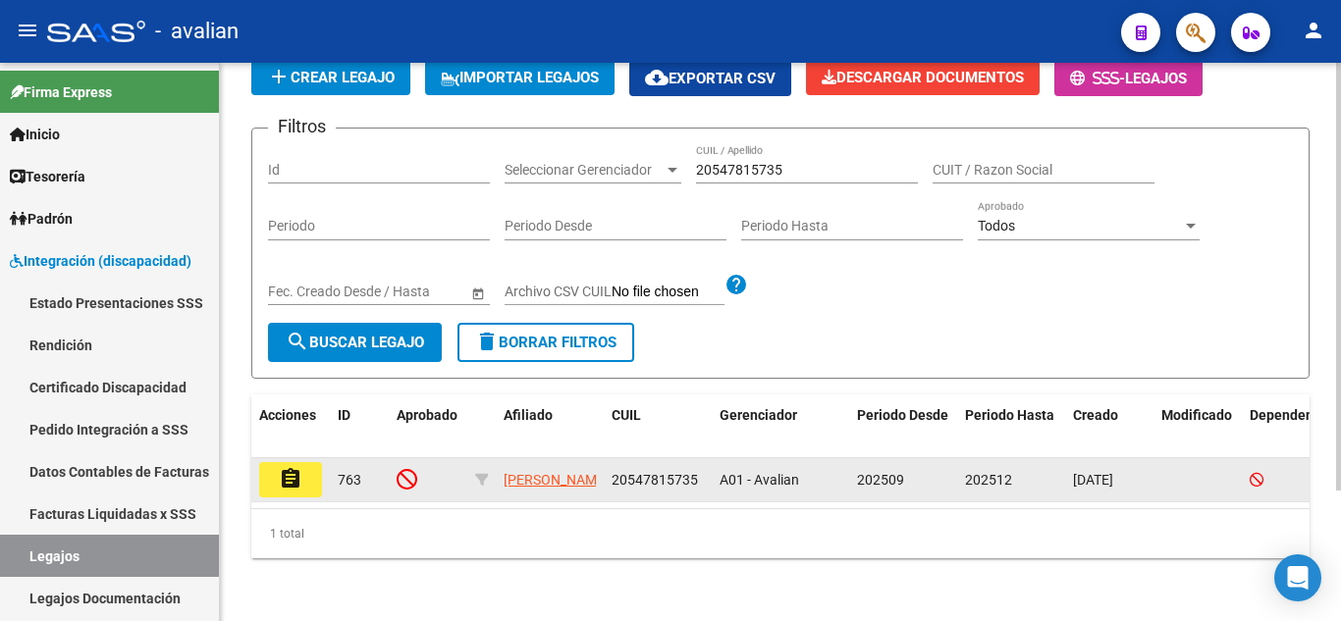
click at [287, 462] on button "assignment" at bounding box center [290, 479] width 63 height 35
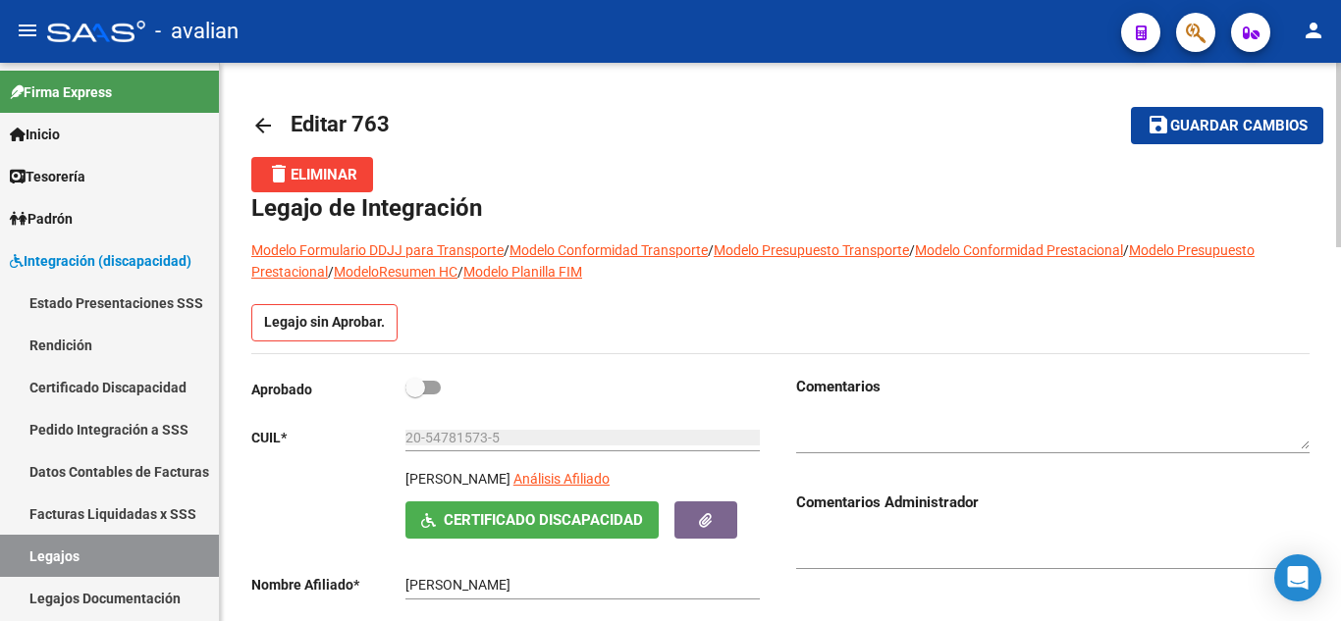
scroll to position [98, 0]
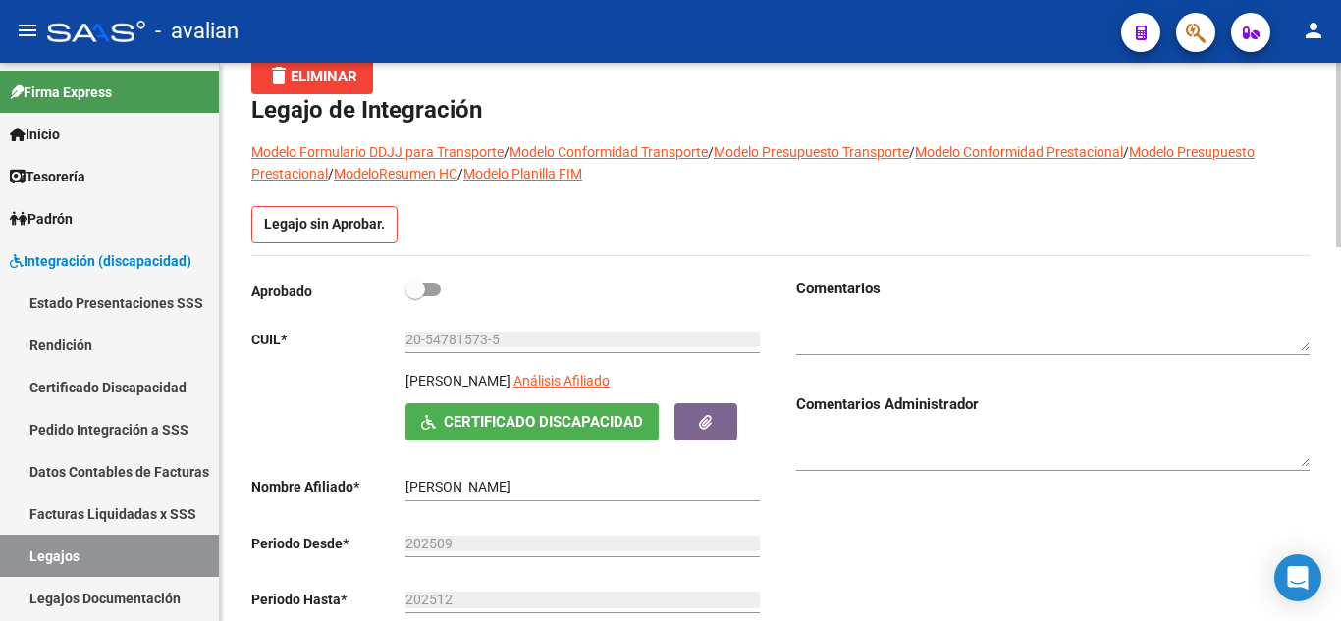
click at [479, 439] on button "Certificado Discapacidad" at bounding box center [531, 421] width 253 height 36
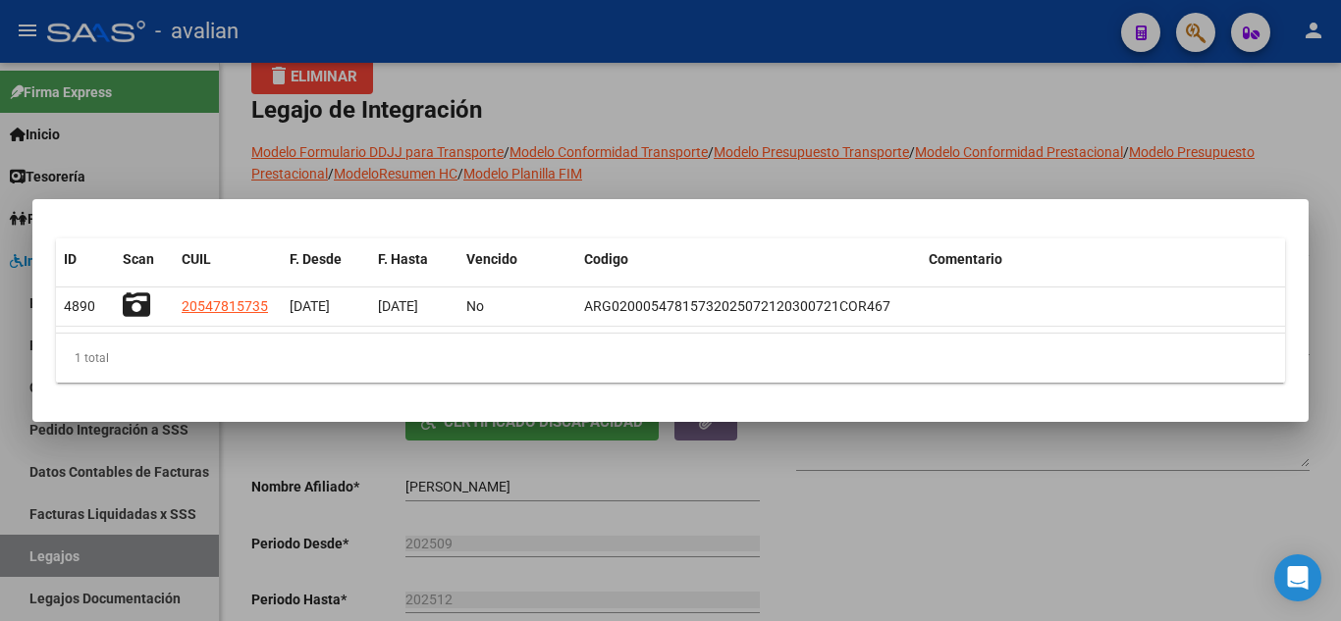
click at [673, 103] on div at bounding box center [670, 310] width 1341 height 621
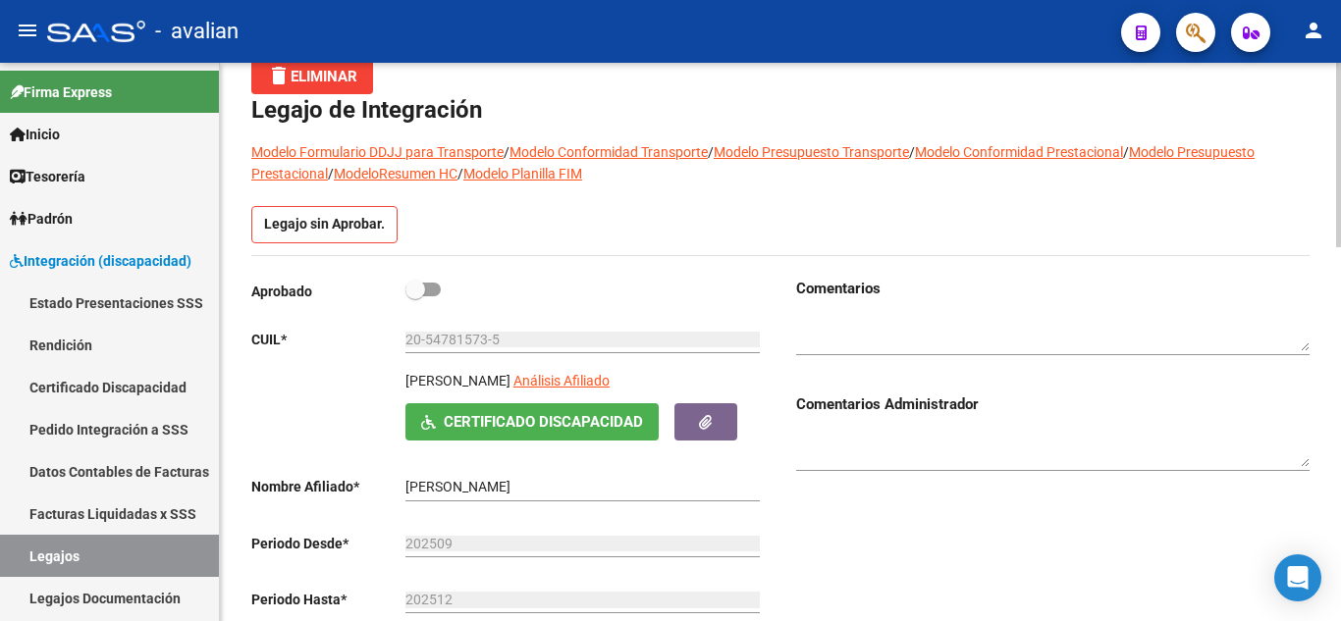
scroll to position [0, 0]
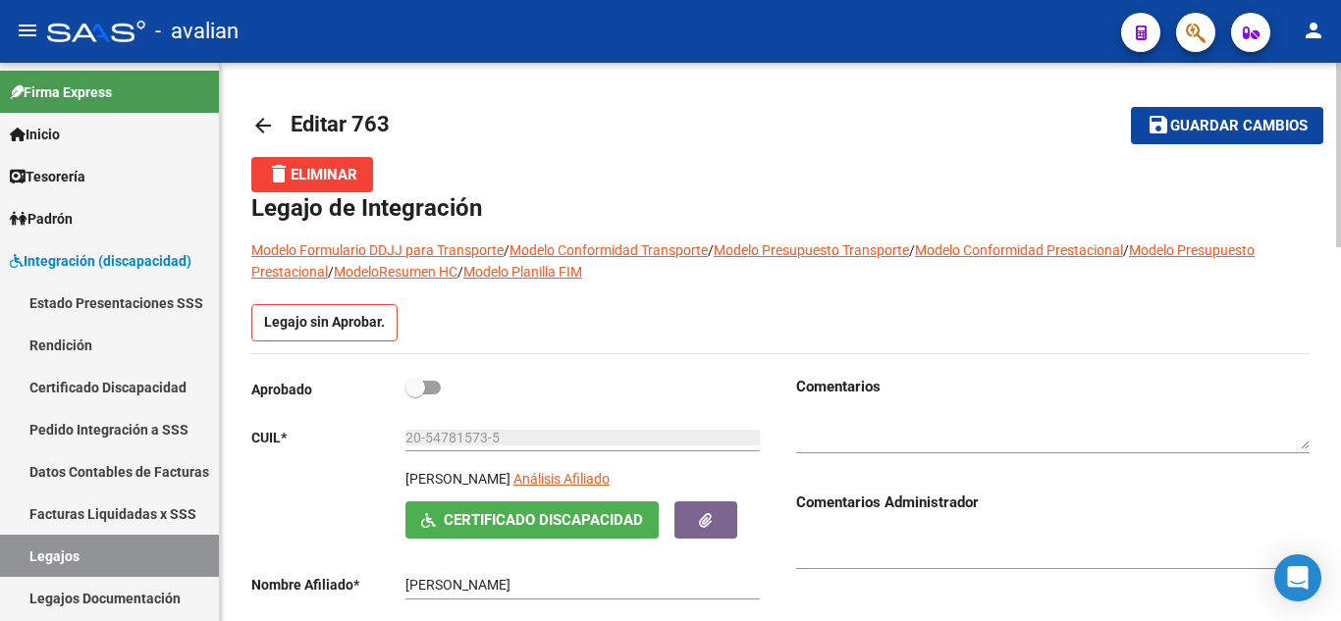
click at [907, 454] on div at bounding box center [1052, 433] width 513 height 73
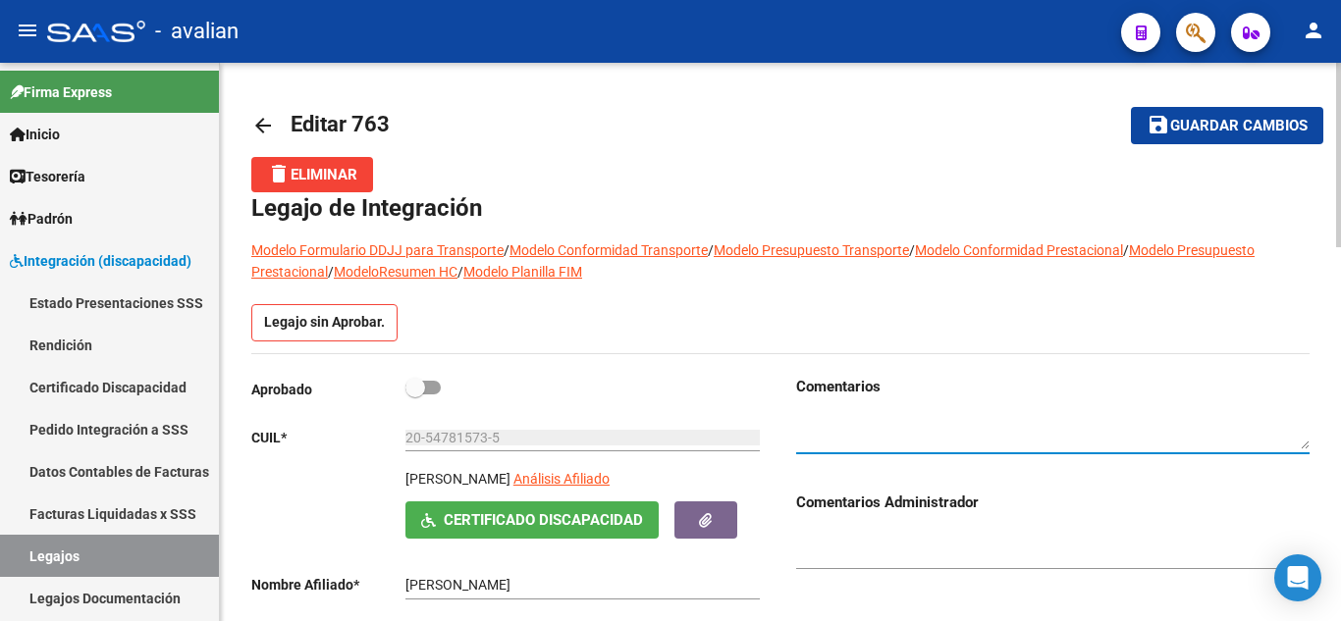
click at [889, 420] on textarea at bounding box center [1052, 431] width 513 height 37
type textarea "V"
type textarea "Ingresar desde [GEOGRAPHIC_DATA]."
click at [1236, 134] on span "Guardar cambios" at bounding box center [1238, 127] width 137 height 18
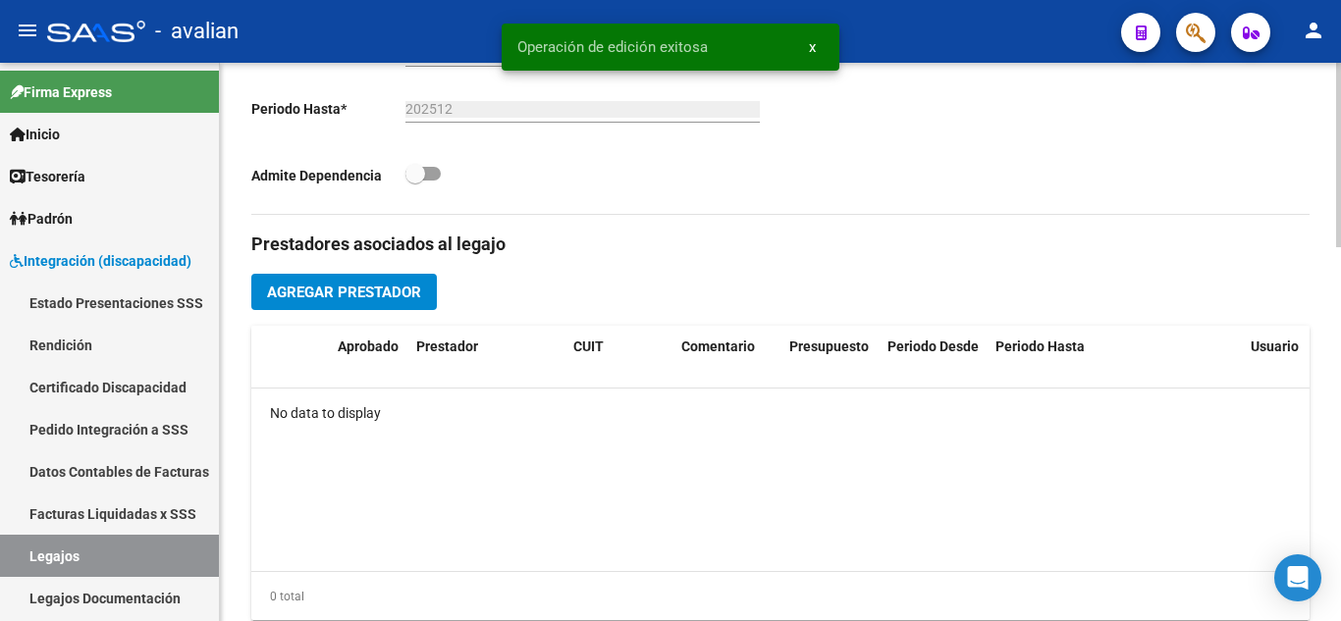
scroll to position [687, 0]
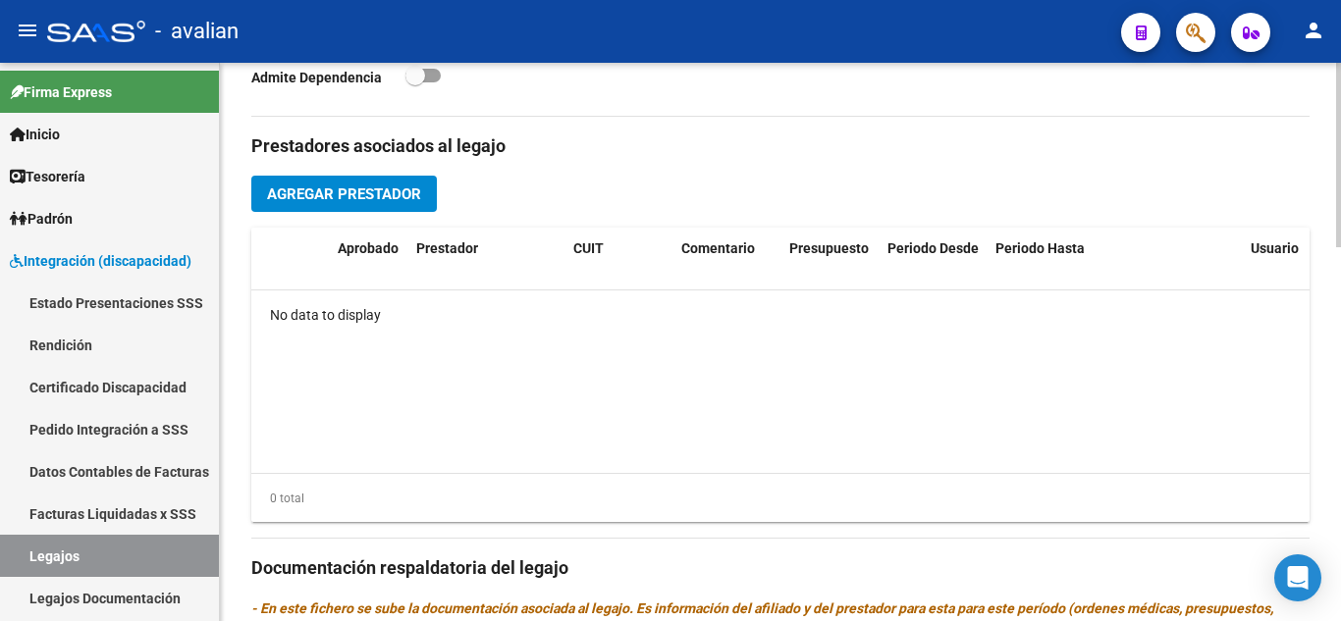
click at [421, 183] on button "Agregar Prestador" at bounding box center [343, 194] width 185 height 36
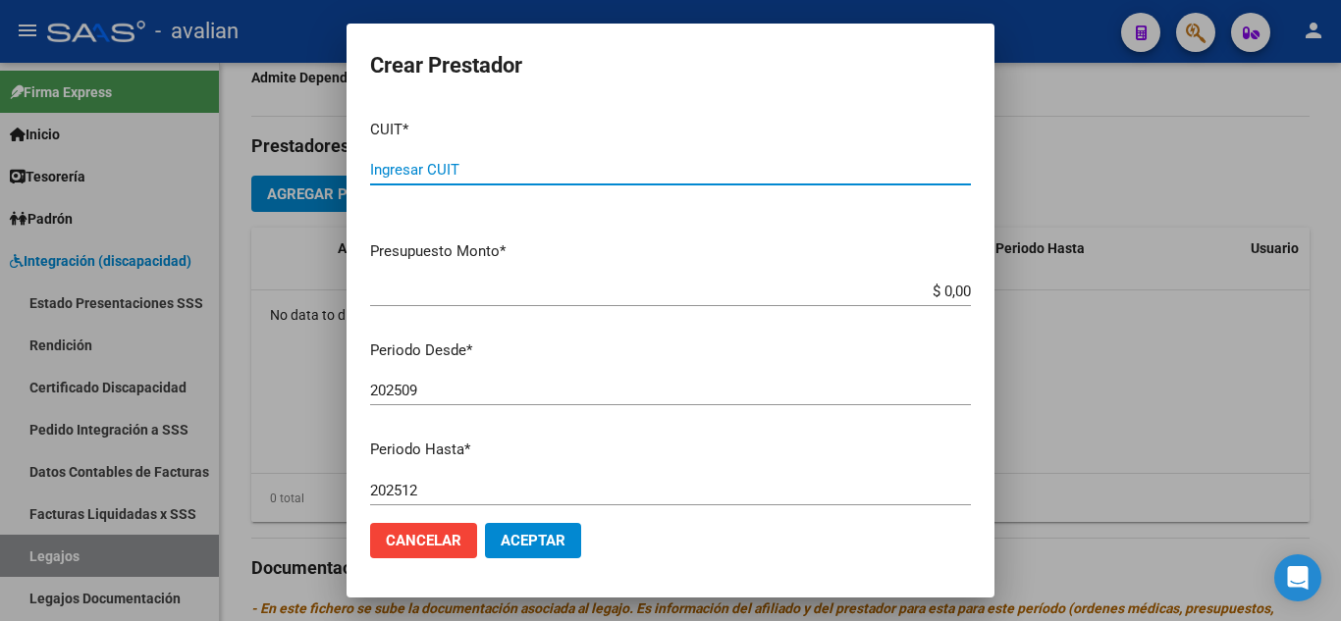
paste input "27-33359041-2"
type input "27-33359041-2"
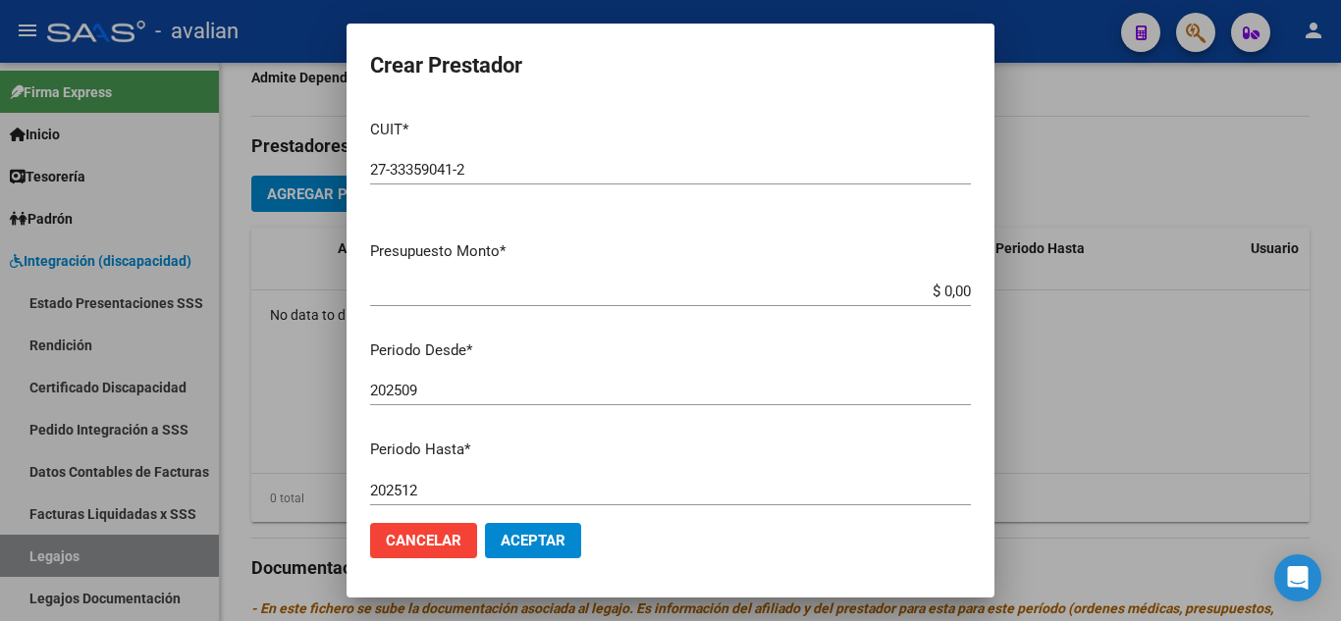
click at [770, 426] on mat-dialog-content "CUIT * 27-33359041-2 Ingresar CUIT ARCA Padrón Presupuesto Monto * $ 0,00 Ingre…" at bounding box center [670, 305] width 648 height 403
click at [712, 529] on mat-dialog-actions "Cancelar Aceptar" at bounding box center [670, 540] width 601 height 67
drag, startPoint x: 924, startPoint y: 294, endPoint x: 1007, endPoint y: 314, distance: 84.7
click at [1007, 314] on div "Crear Prestador CUIT * 27-33359041-2 Ingresar CUIT ARCA Padrón Presupuesto Mont…" at bounding box center [670, 310] width 1341 height 621
paste input "98.964,88"
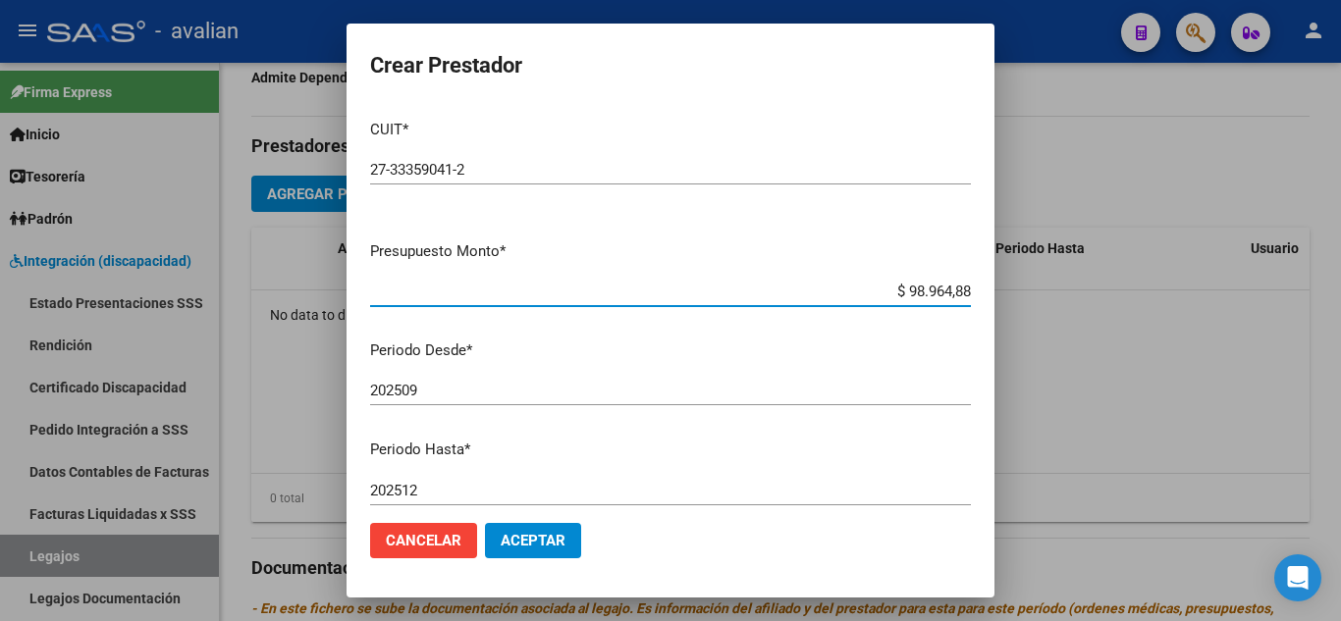
type input "$ 98.964,88"
click at [836, 348] on p "Periodo Desde *" at bounding box center [670, 351] width 601 height 23
click at [492, 397] on input "202509" at bounding box center [670, 391] width 601 height 18
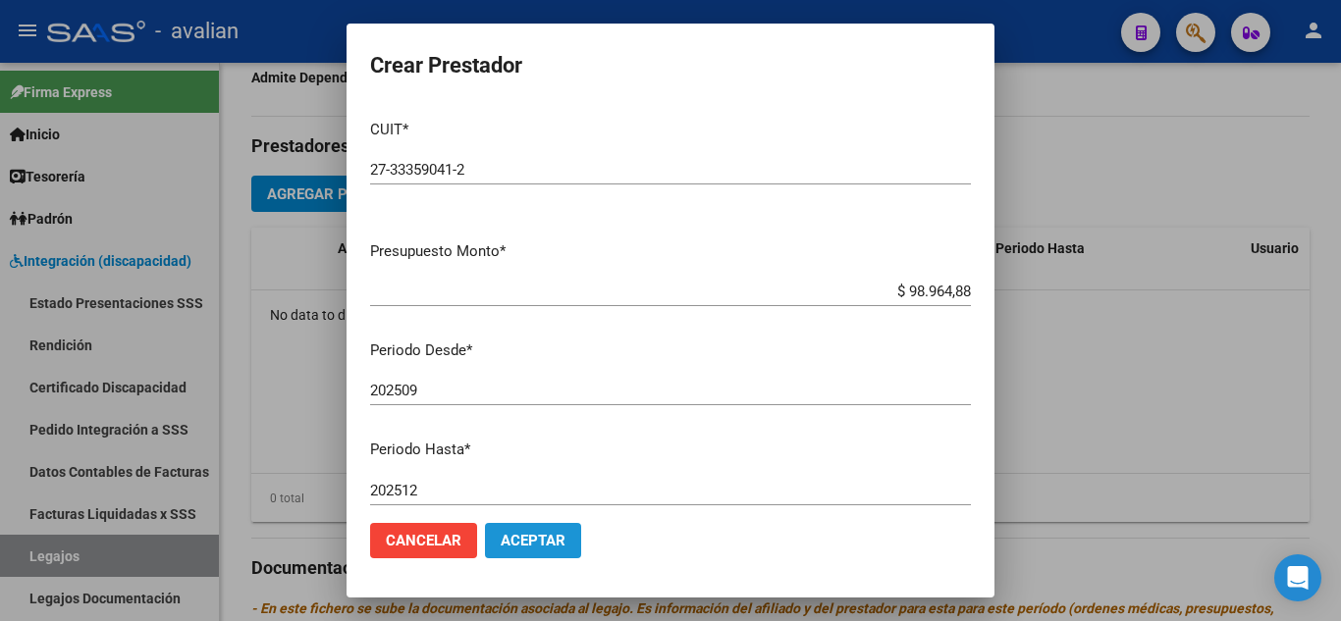
click at [566, 540] on button "Aceptar" at bounding box center [533, 540] width 96 height 35
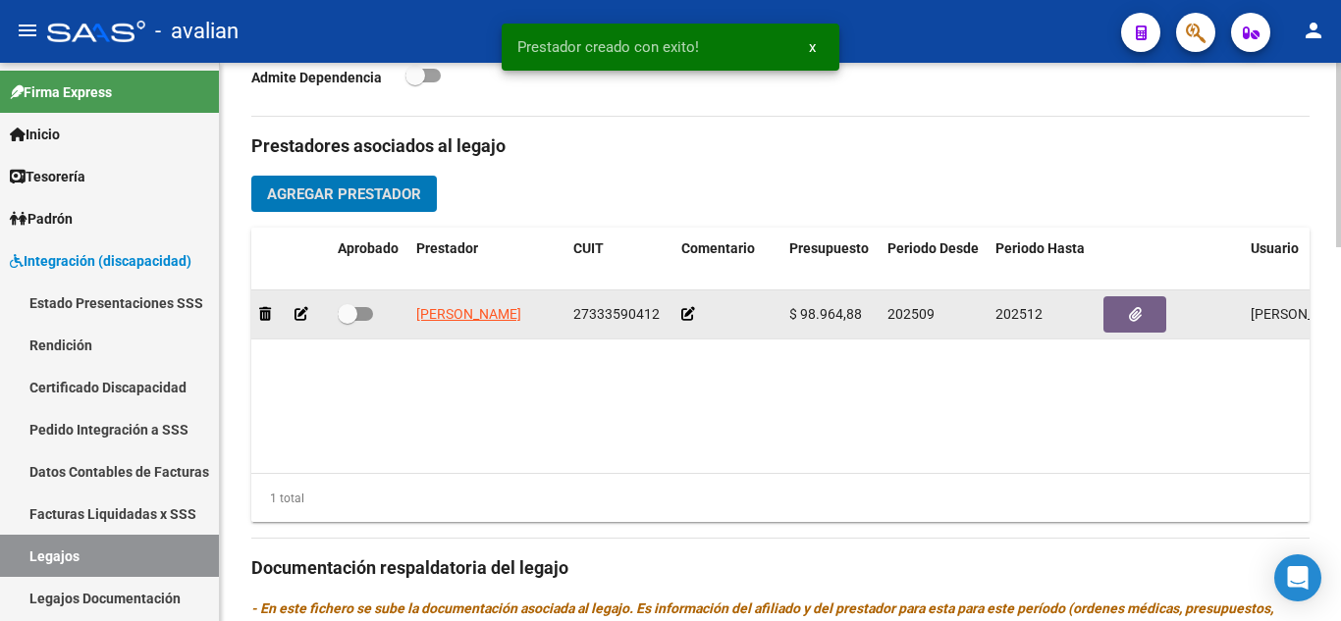
click at [699, 312] on div at bounding box center [727, 314] width 92 height 23
click at [683, 321] on icon at bounding box center [688, 314] width 14 height 14
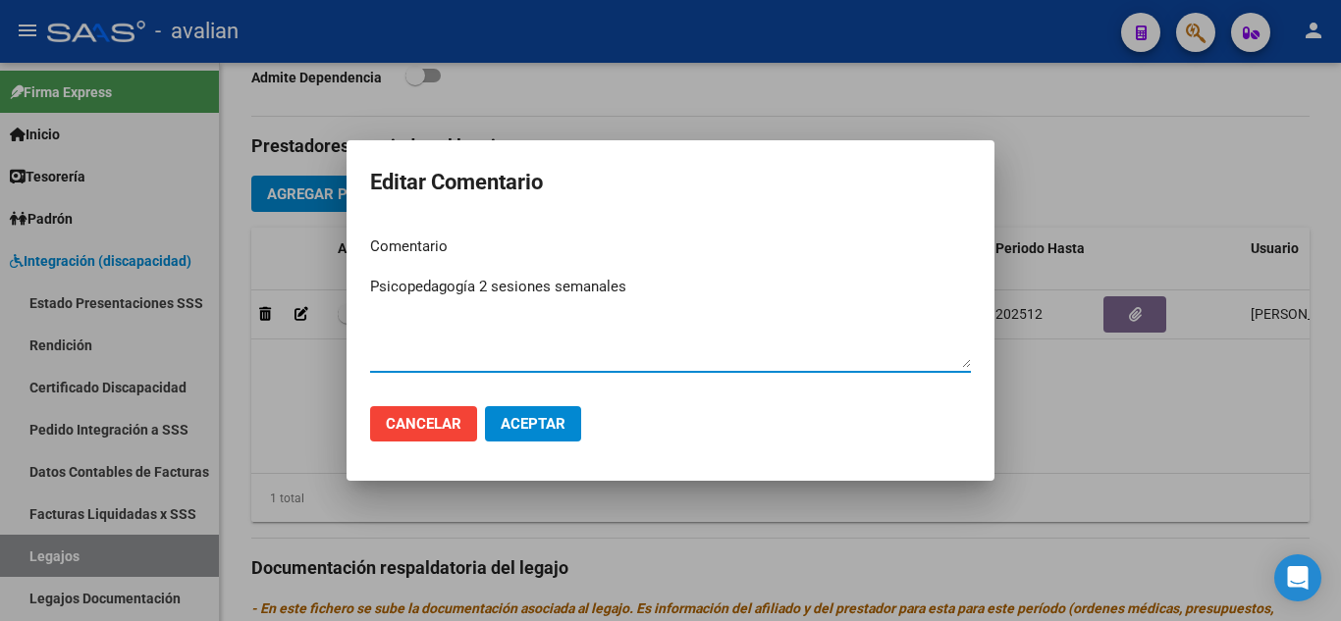
type textarea "Psicopedagogía 2 sesiones semanales"
click at [557, 427] on span "Aceptar" at bounding box center [533, 424] width 65 height 18
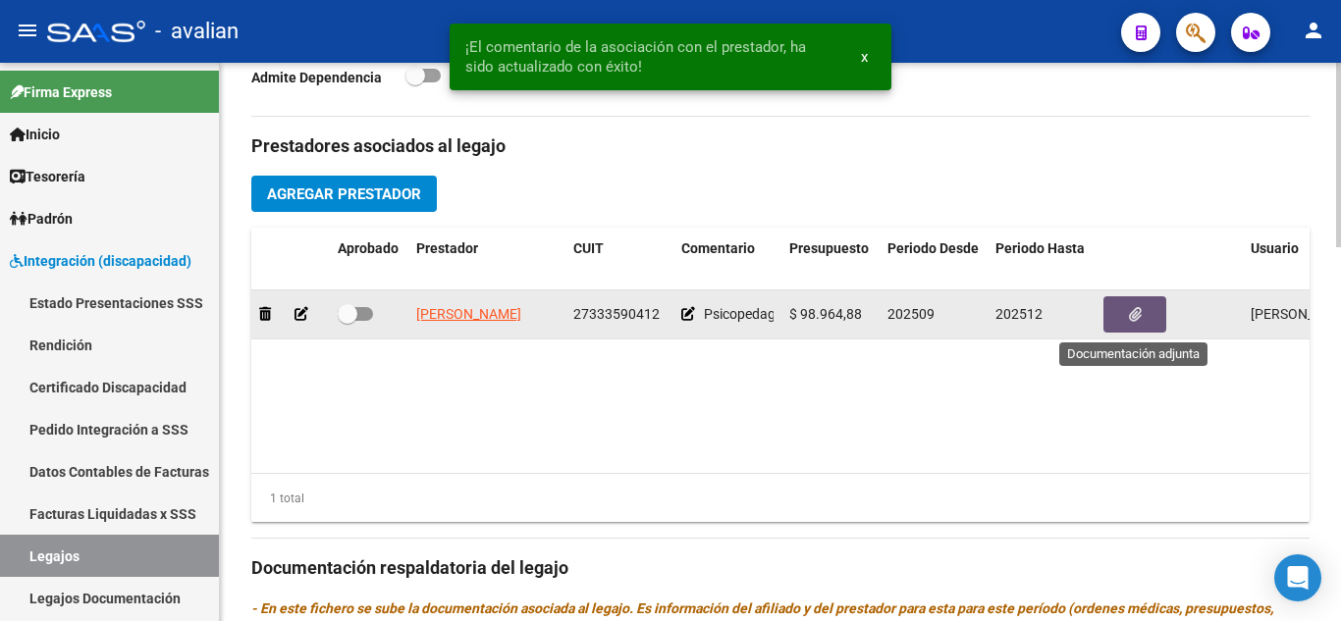
click at [1127, 320] on button "button" at bounding box center [1134, 314] width 63 height 36
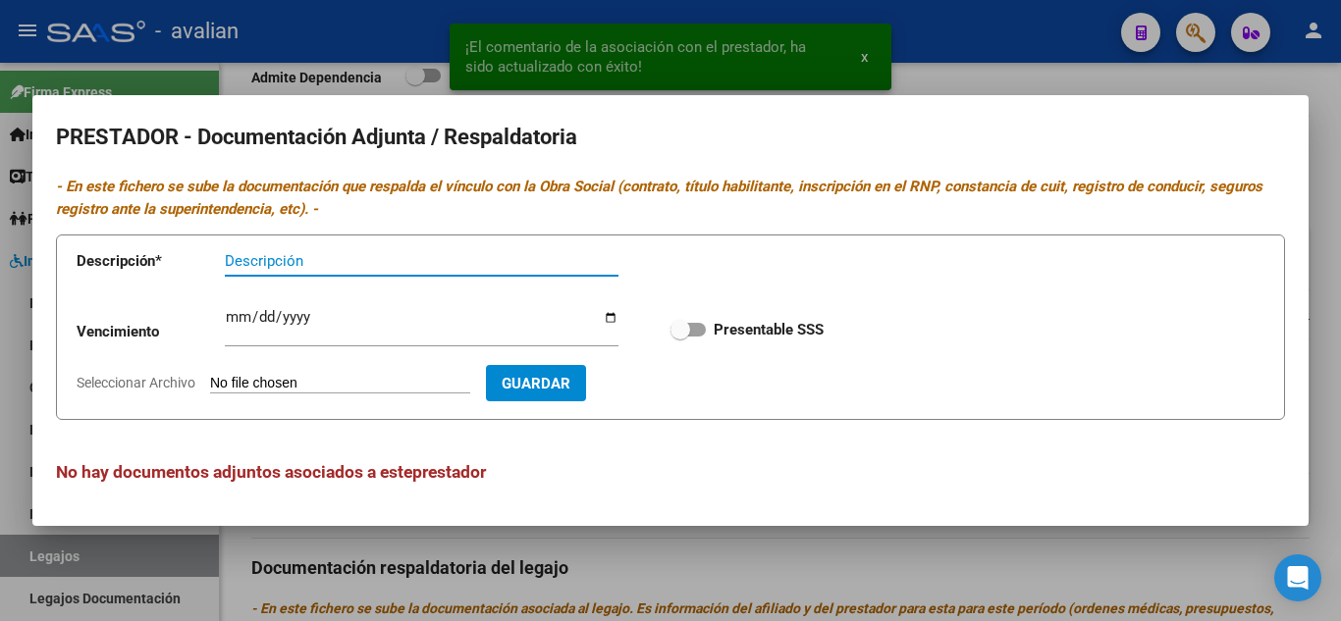
click at [696, 331] on span at bounding box center [687, 330] width 35 height 14
click at [680, 337] on input "Presentable SSS" at bounding box center [679, 337] width 1 height 1
checkbox input "true"
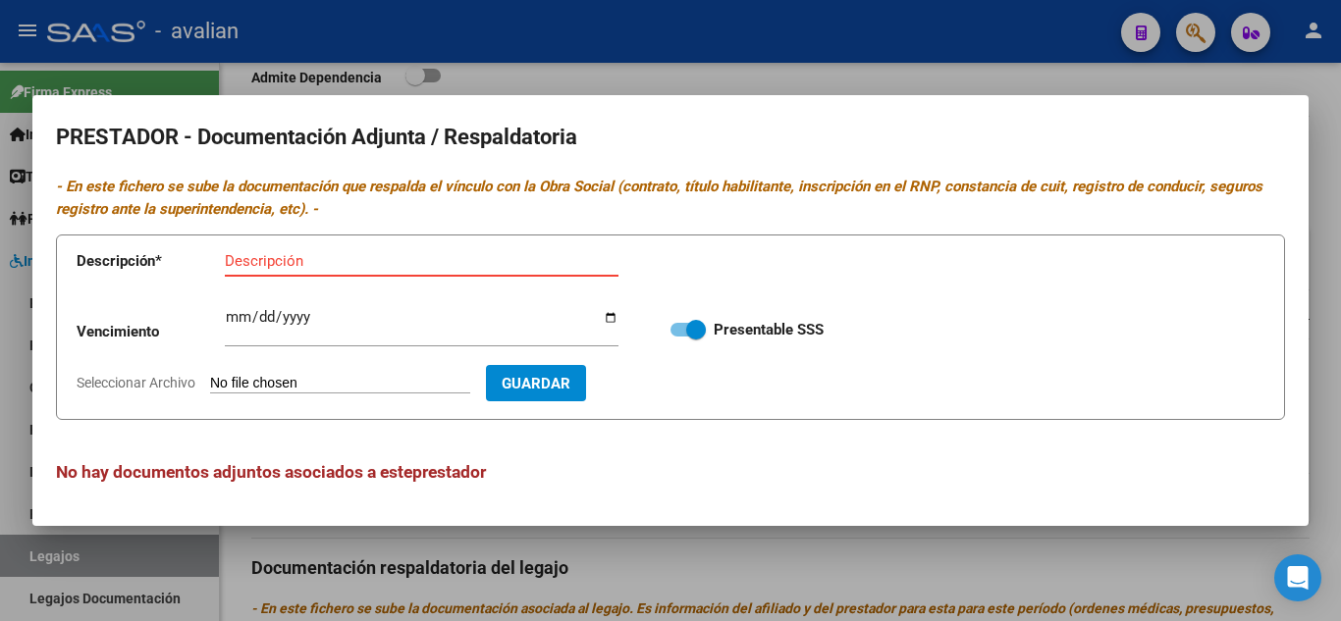
click at [258, 258] on input "Descripción" at bounding box center [422, 261] width 394 height 18
type input "RNP"
click at [236, 323] on input "Ingresar vencimiento" at bounding box center [422, 324] width 394 height 31
type input "[DATE]"
click at [380, 384] on input "Seleccionar Archivo" at bounding box center [340, 384] width 260 height 19
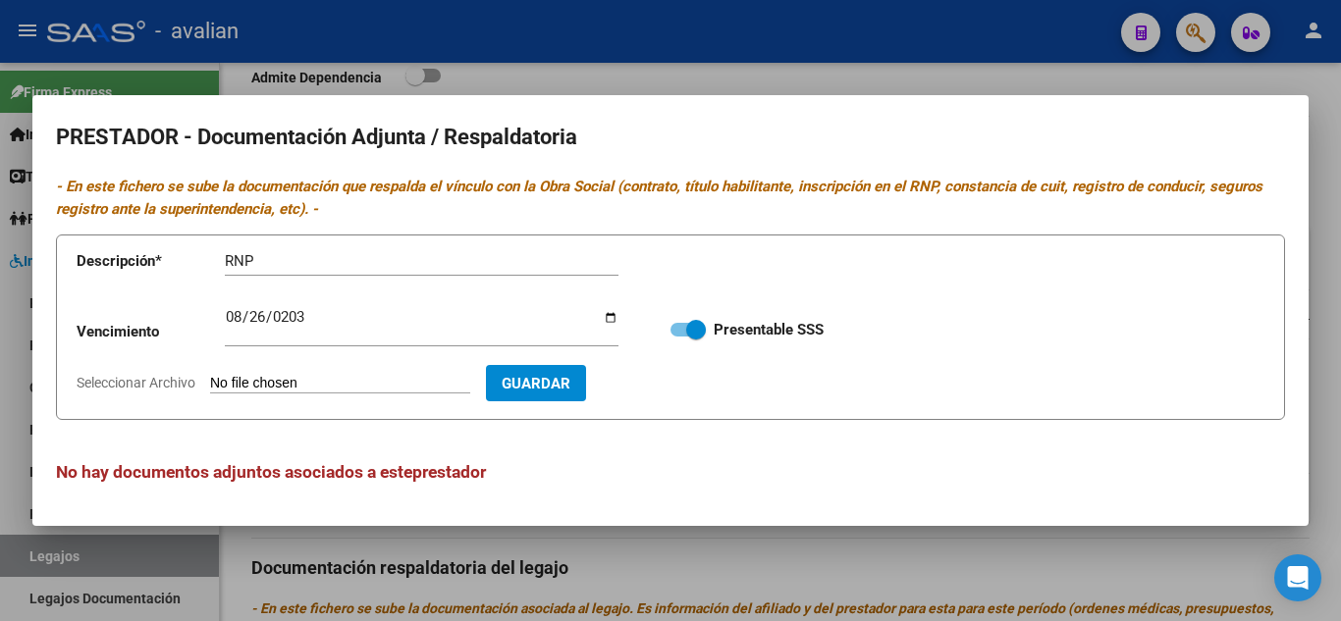
type input "C:\fakepath\RNP.jpg"
click at [700, 393] on button "Guardar" at bounding box center [650, 383] width 100 height 36
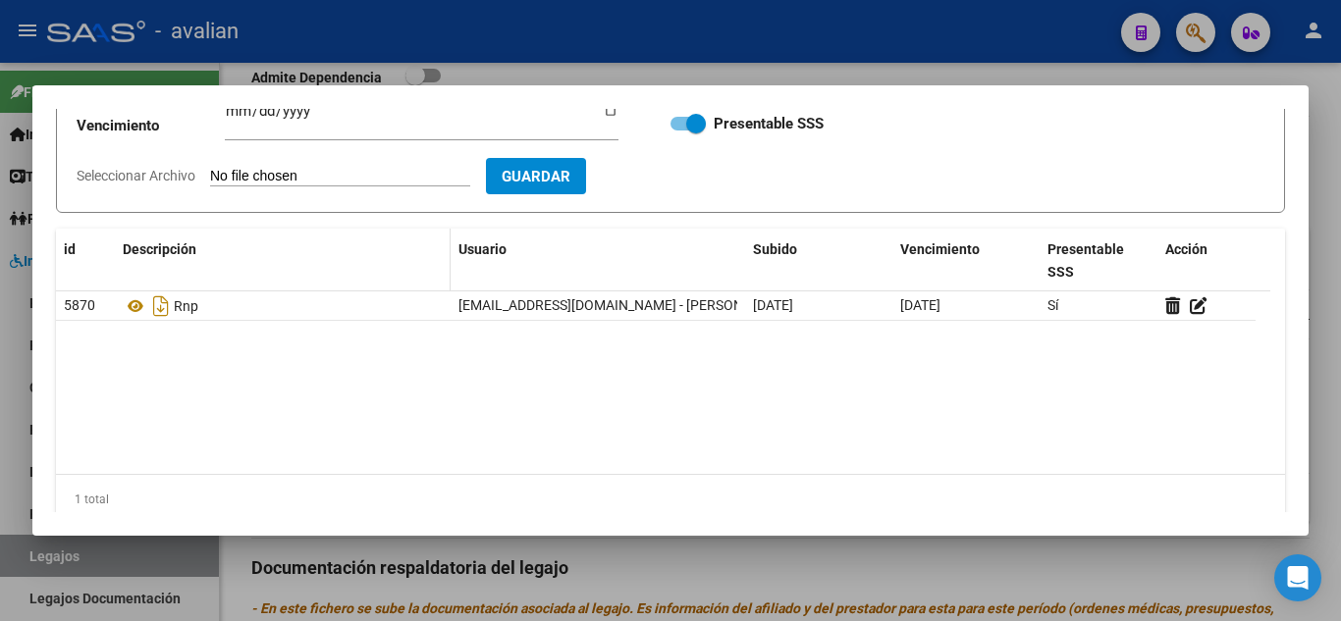
scroll to position [0, 0]
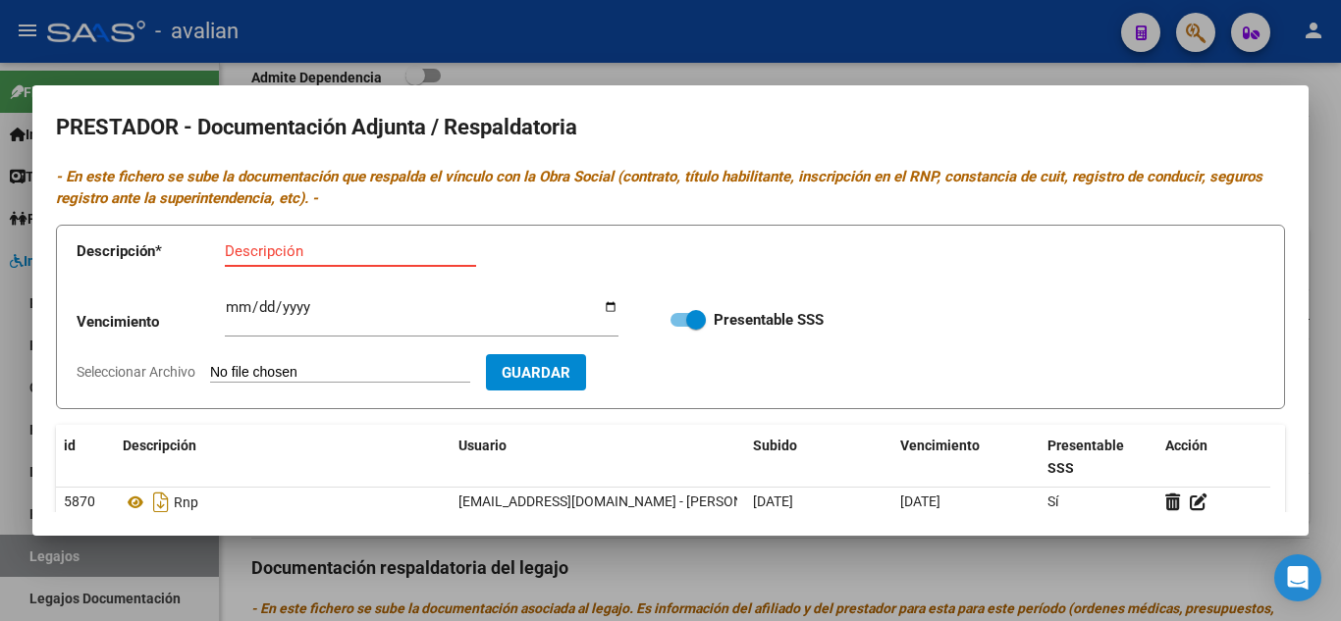
click at [328, 248] on input "Descripción" at bounding box center [350, 251] width 251 height 18
type input "ARCA"
click at [314, 366] on input "Seleccionar Archivo" at bounding box center [340, 373] width 260 height 19
type input "C:\fakepath\ARCA.jpg"
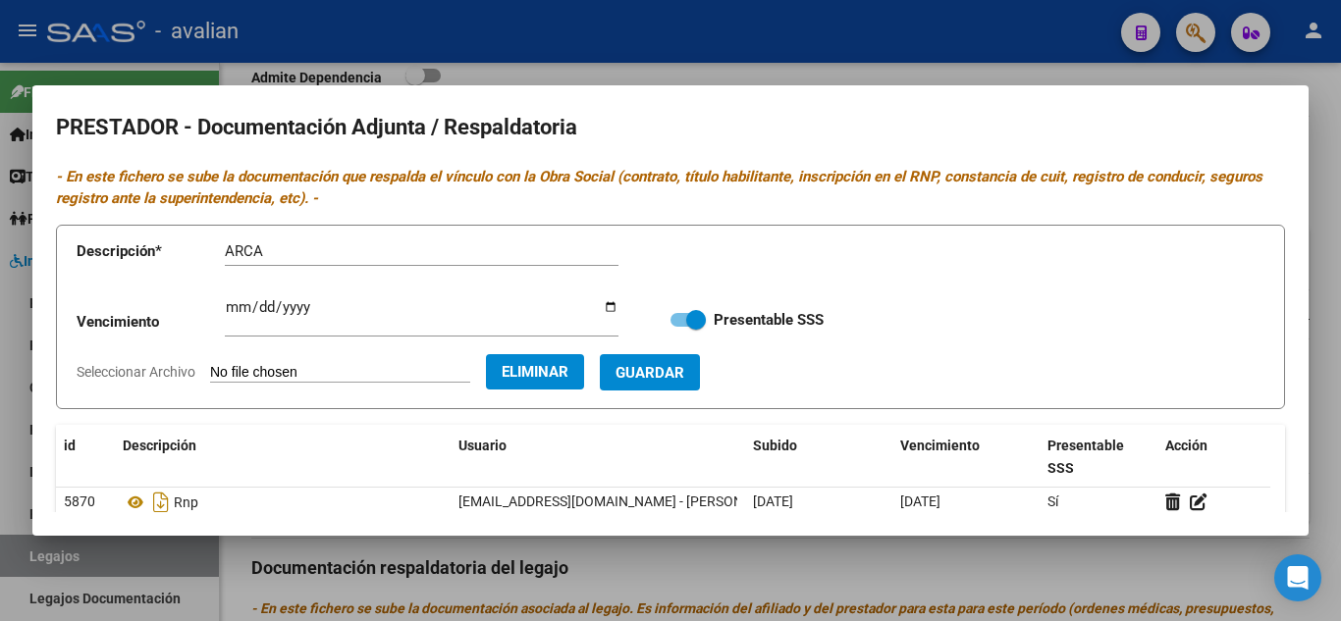
click at [684, 379] on span "Guardar" at bounding box center [649, 373] width 69 height 18
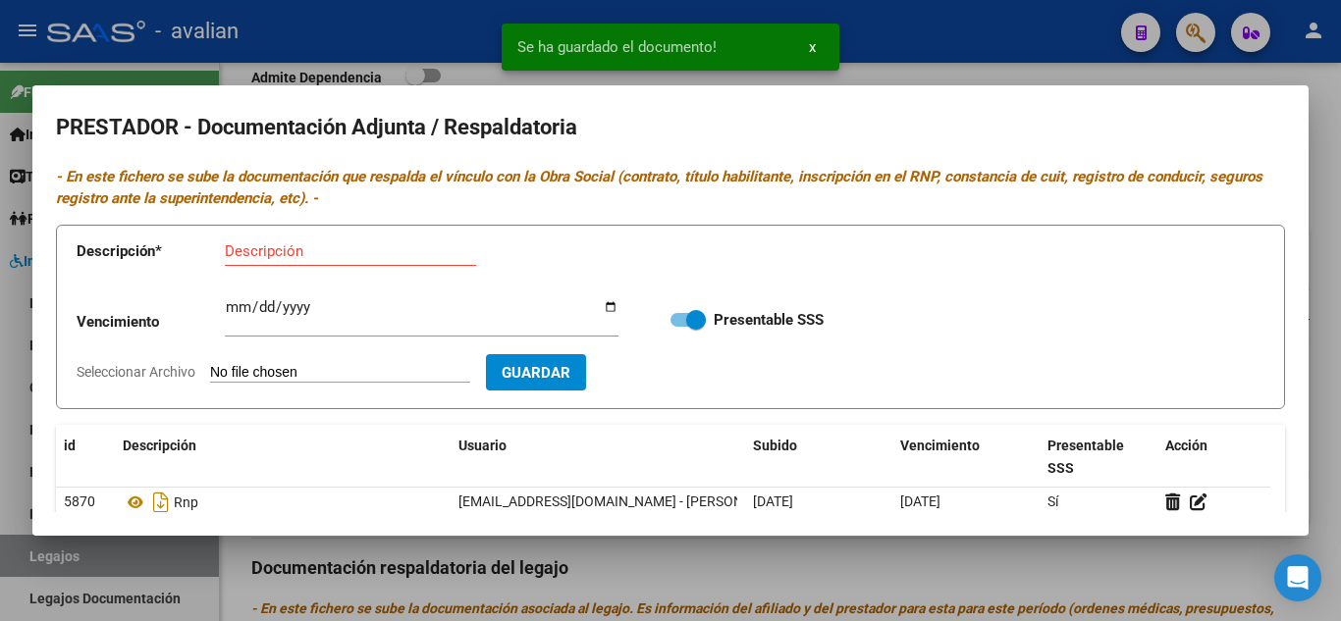
scroll to position [196, 0]
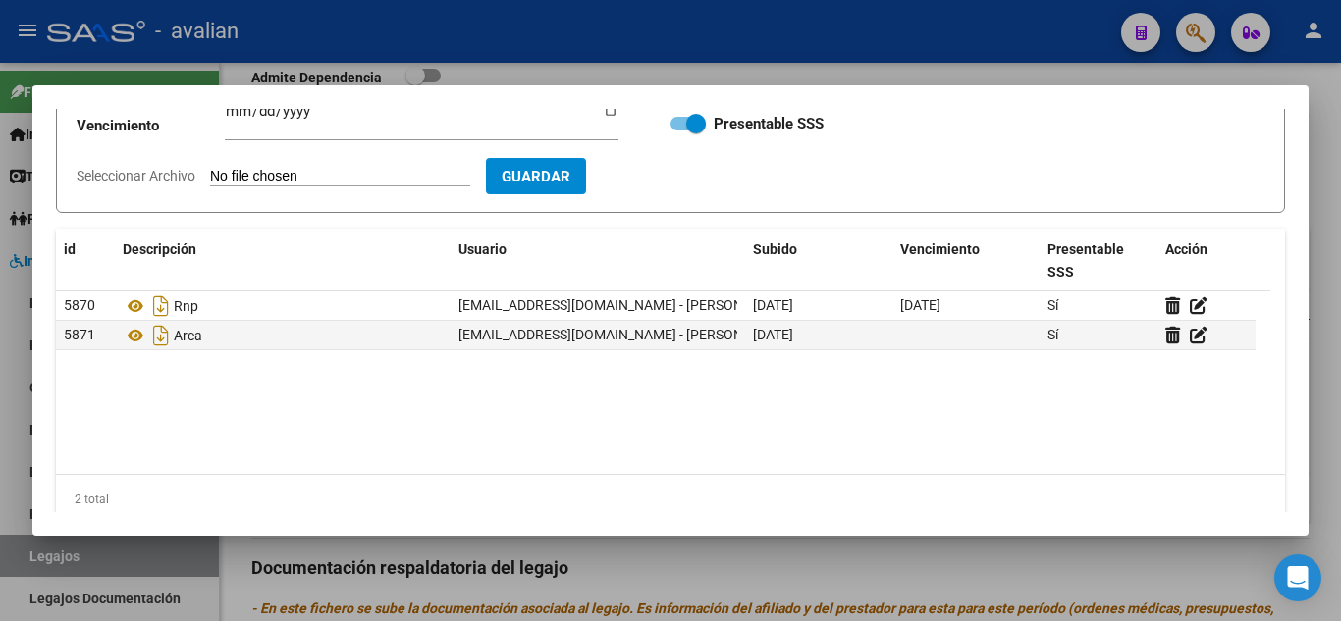
click at [907, 52] on div at bounding box center [670, 310] width 1341 height 621
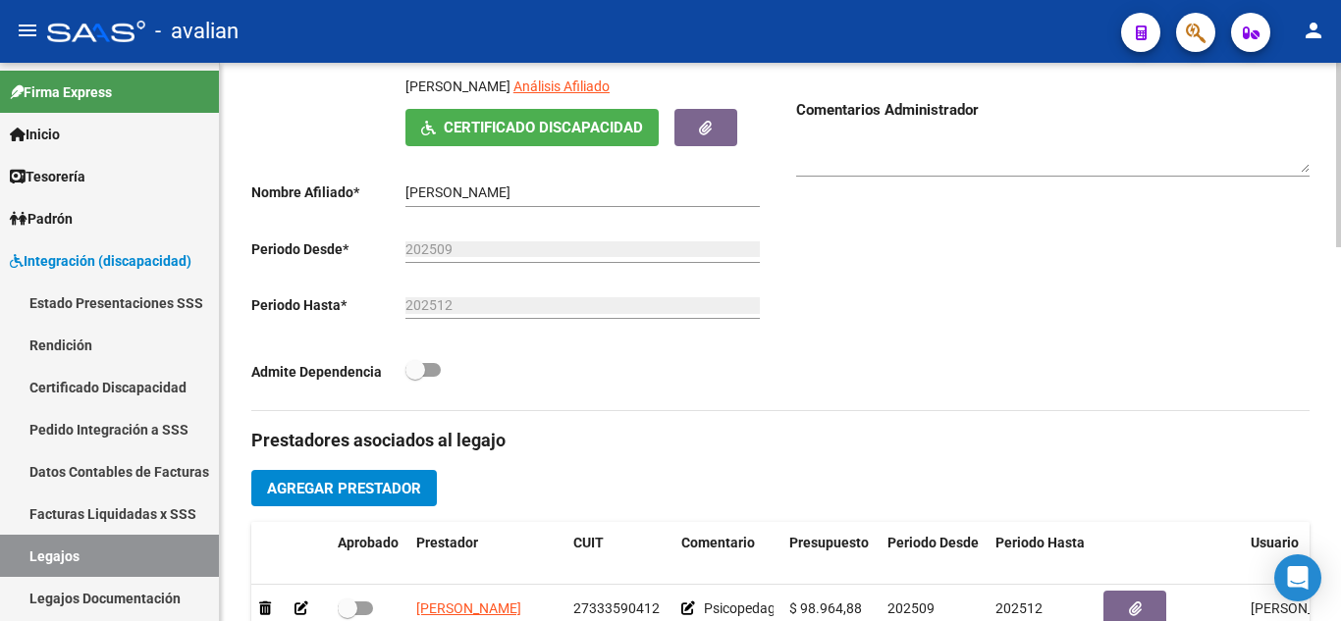
scroll to position [0, 0]
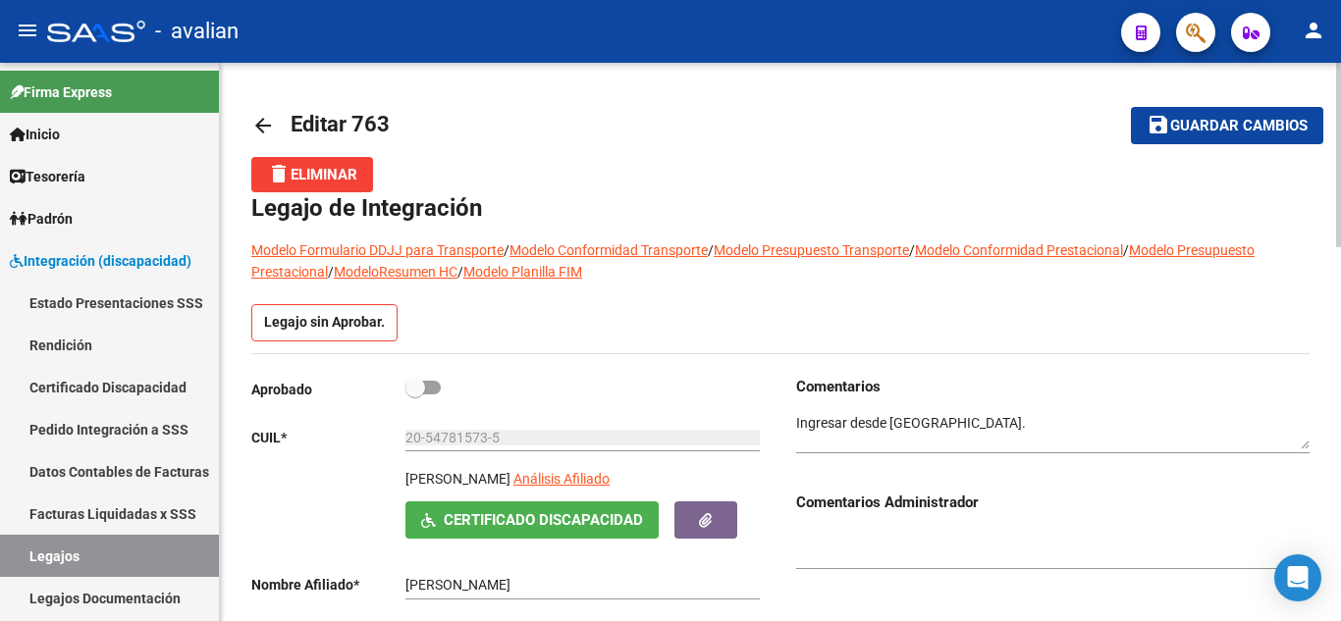
click at [1207, 122] on span "Guardar cambios" at bounding box center [1238, 127] width 137 height 18
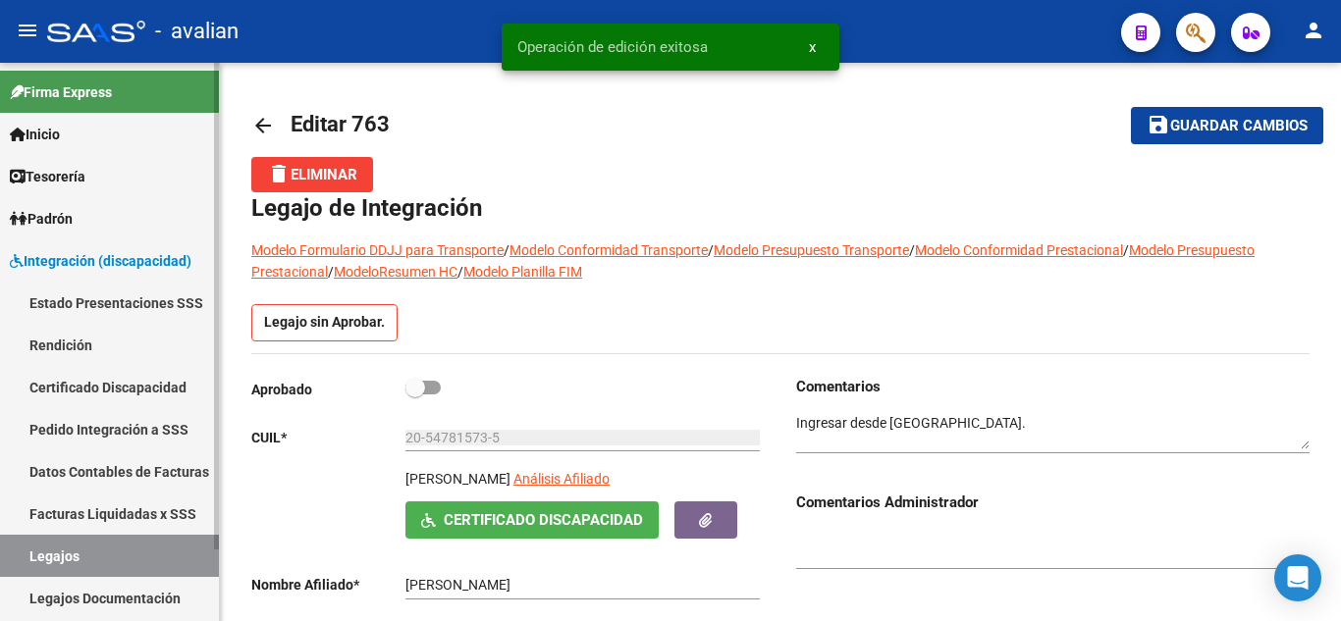
click at [36, 549] on link "Legajos" at bounding box center [109, 556] width 219 height 42
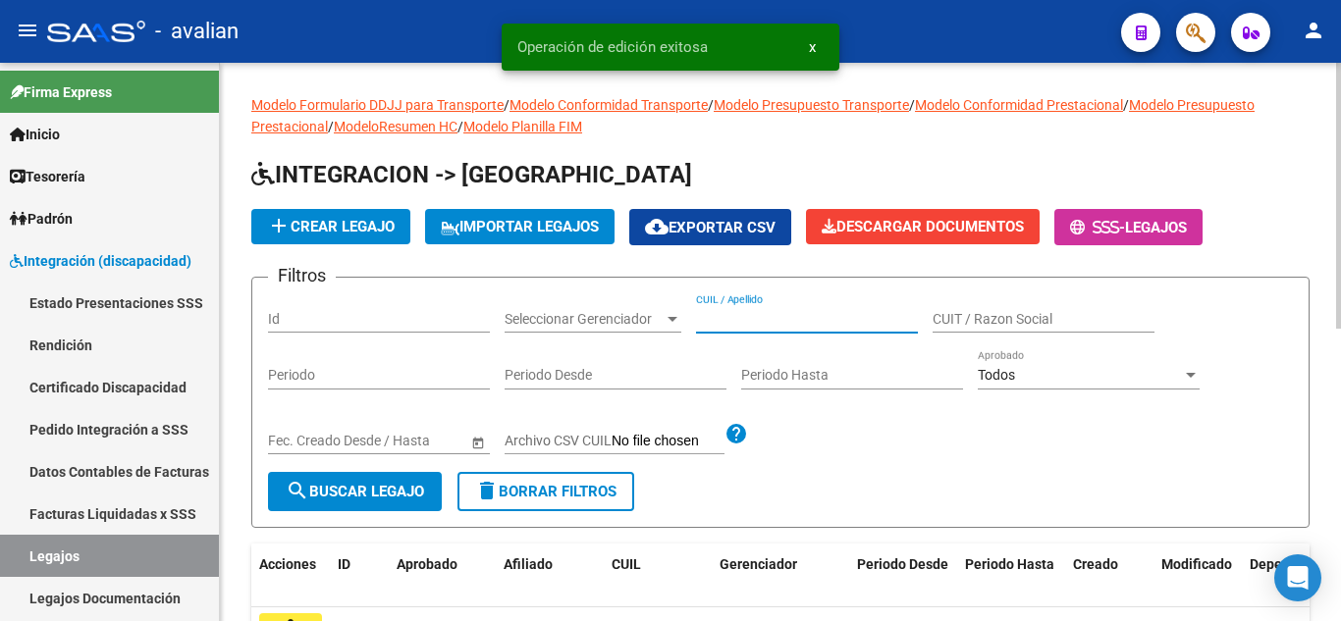
click at [783, 316] on input "CUIL / Apellido" at bounding box center [807, 319] width 222 height 17
paste input "20513682302"
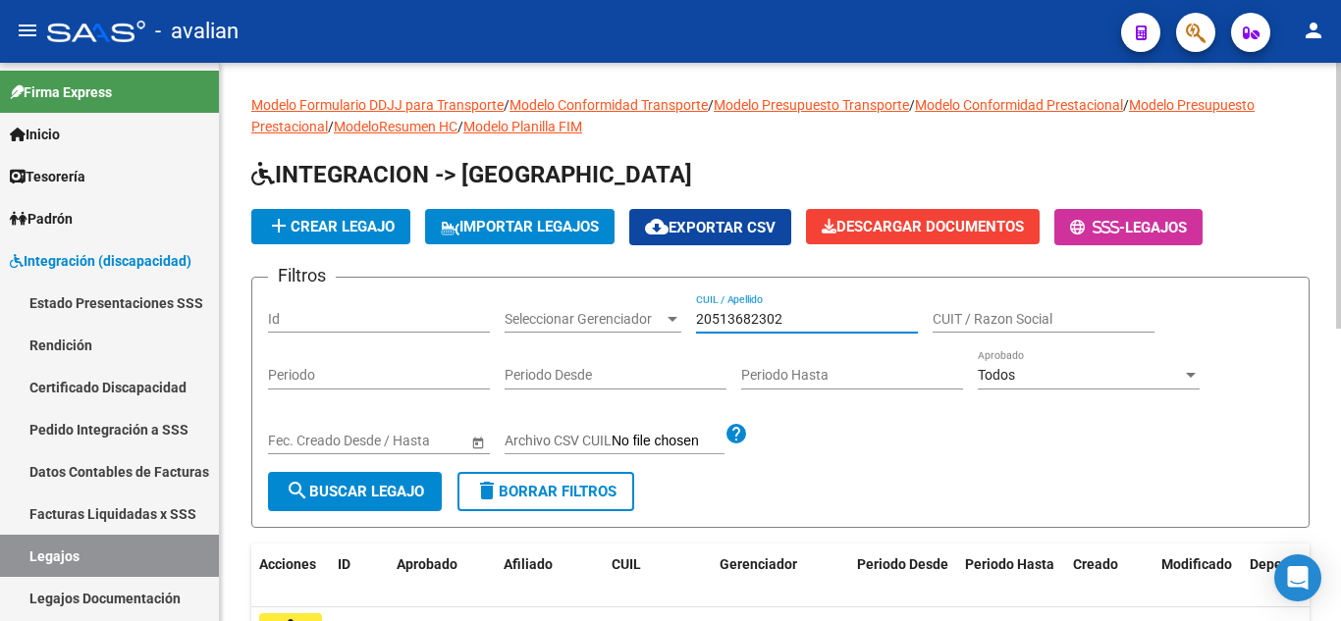
type input "20513682302"
click at [405, 502] on button "search Buscar Legajo" at bounding box center [355, 491] width 174 height 39
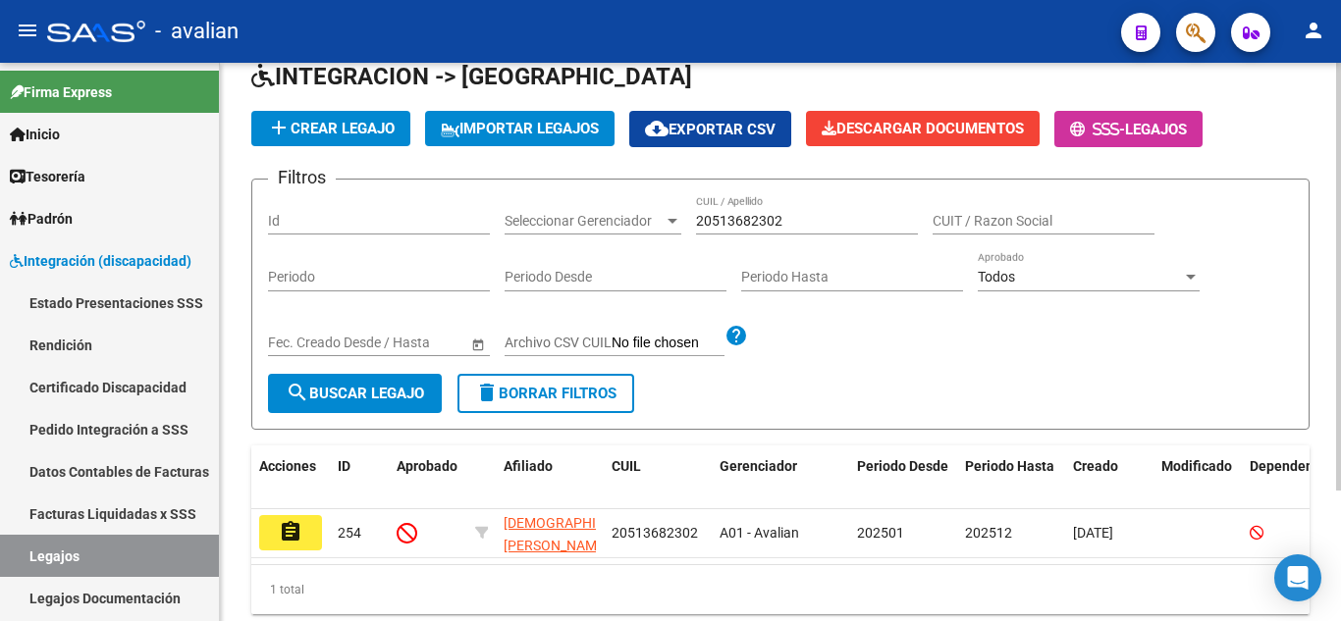
scroll to position [171, 0]
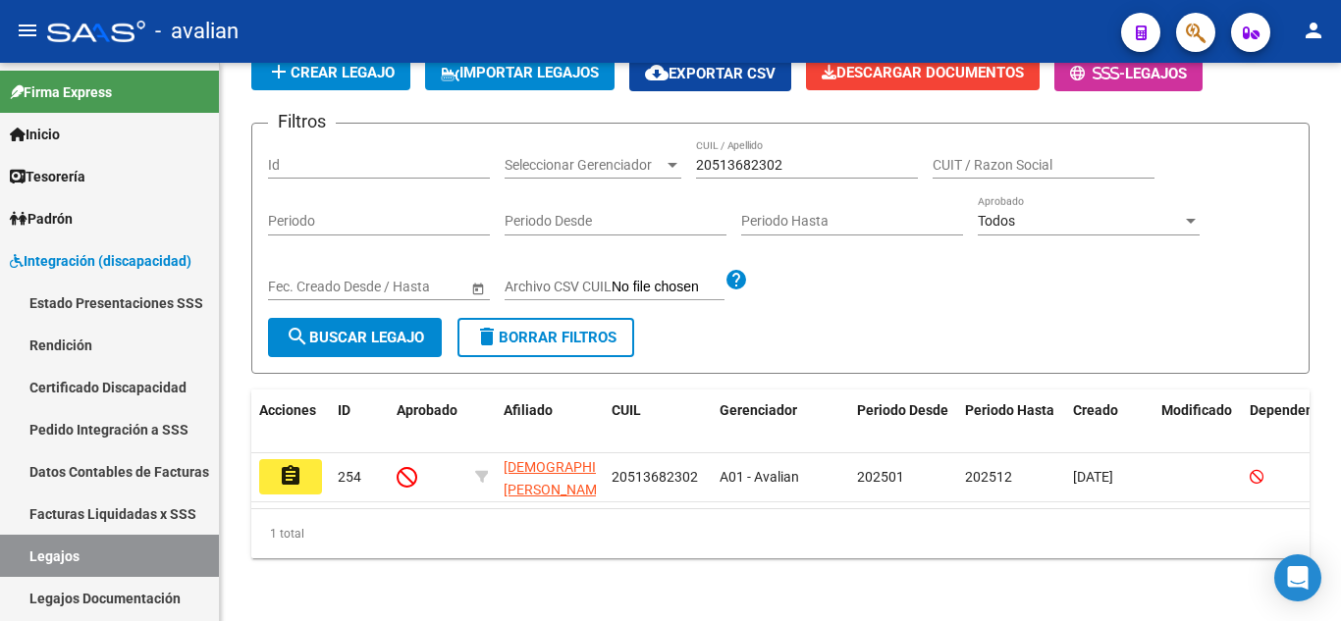
click at [300, 464] on mat-icon "assignment" at bounding box center [291, 476] width 24 height 24
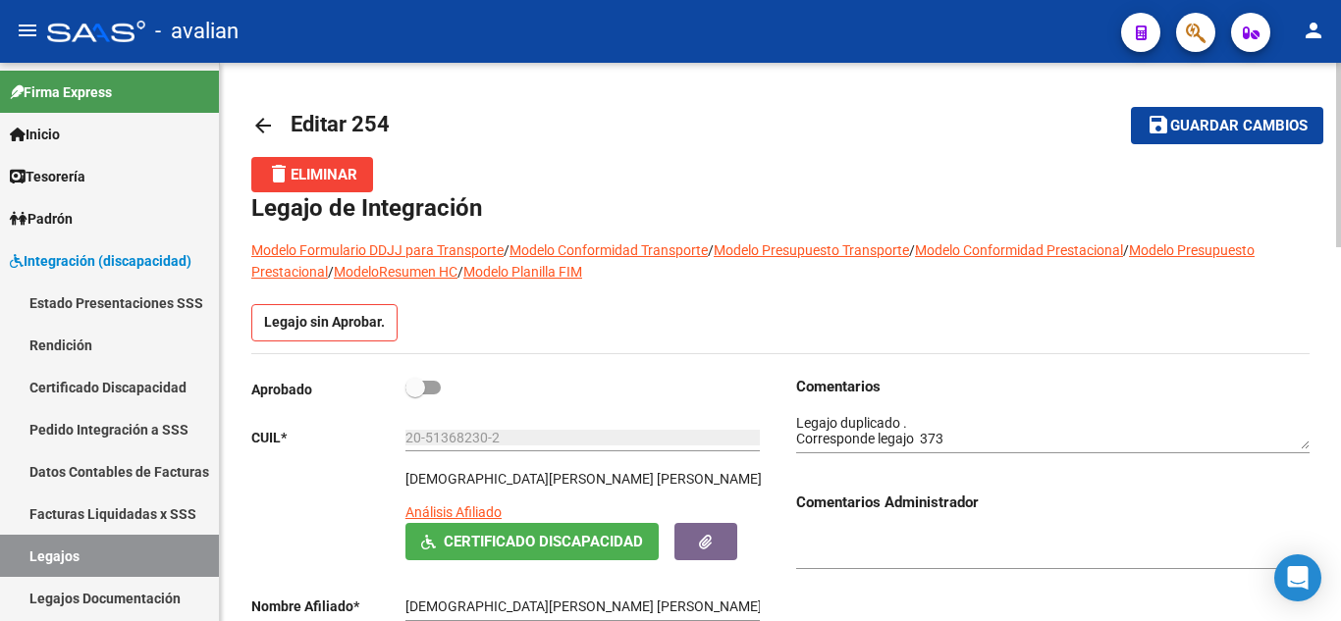
scroll to position [98, 0]
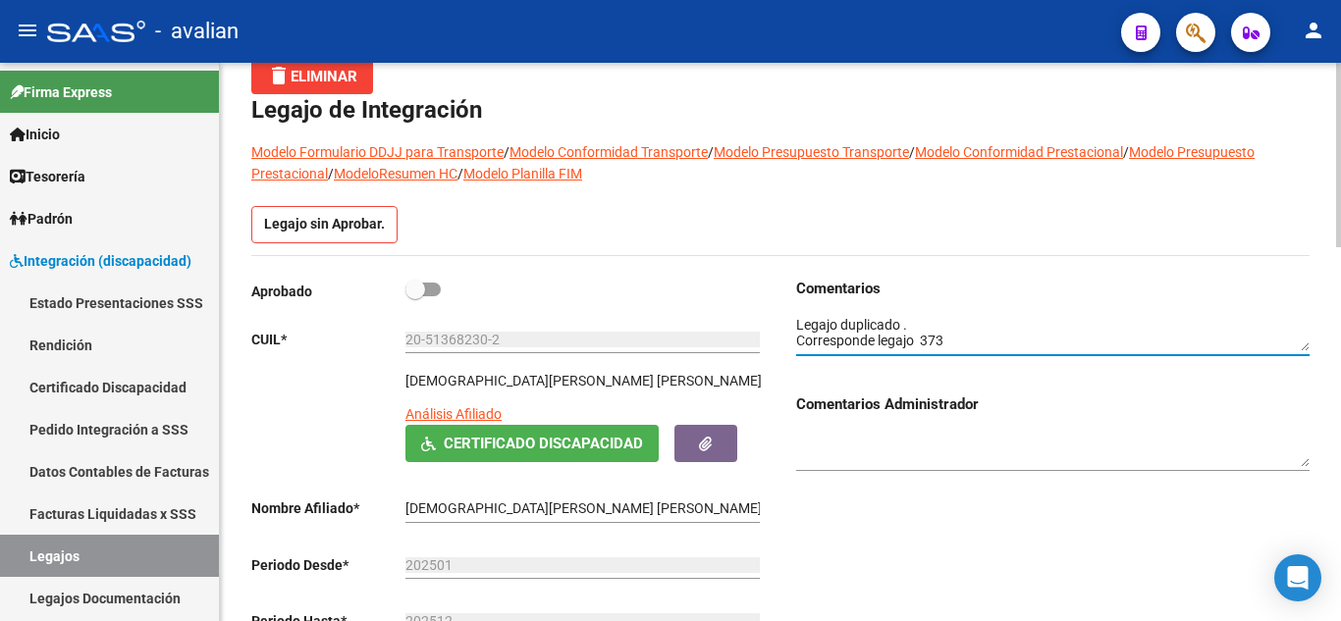
click at [845, 338] on textarea at bounding box center [1052, 333] width 513 height 37
click at [881, 340] on textarea at bounding box center [1052, 333] width 513 height 37
drag, startPoint x: 919, startPoint y: 344, endPoint x: 970, endPoint y: 347, distance: 51.1
click at [970, 347] on textarea at bounding box center [1052, 333] width 513 height 37
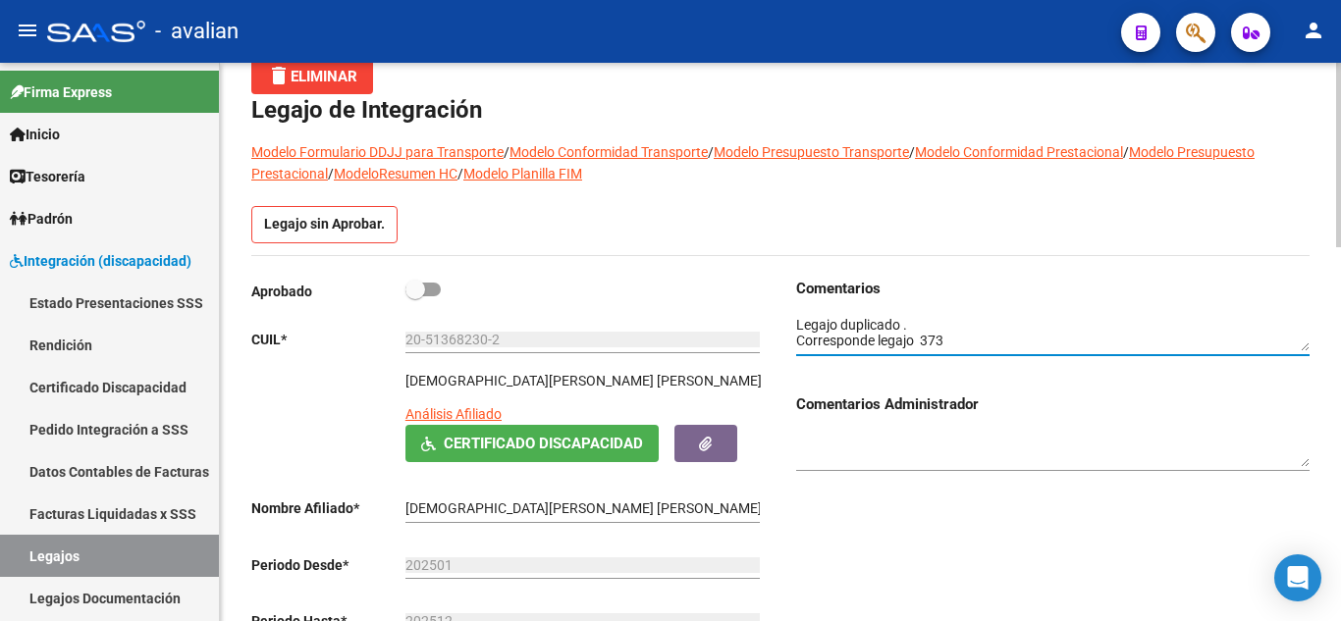
scroll to position [0, 0]
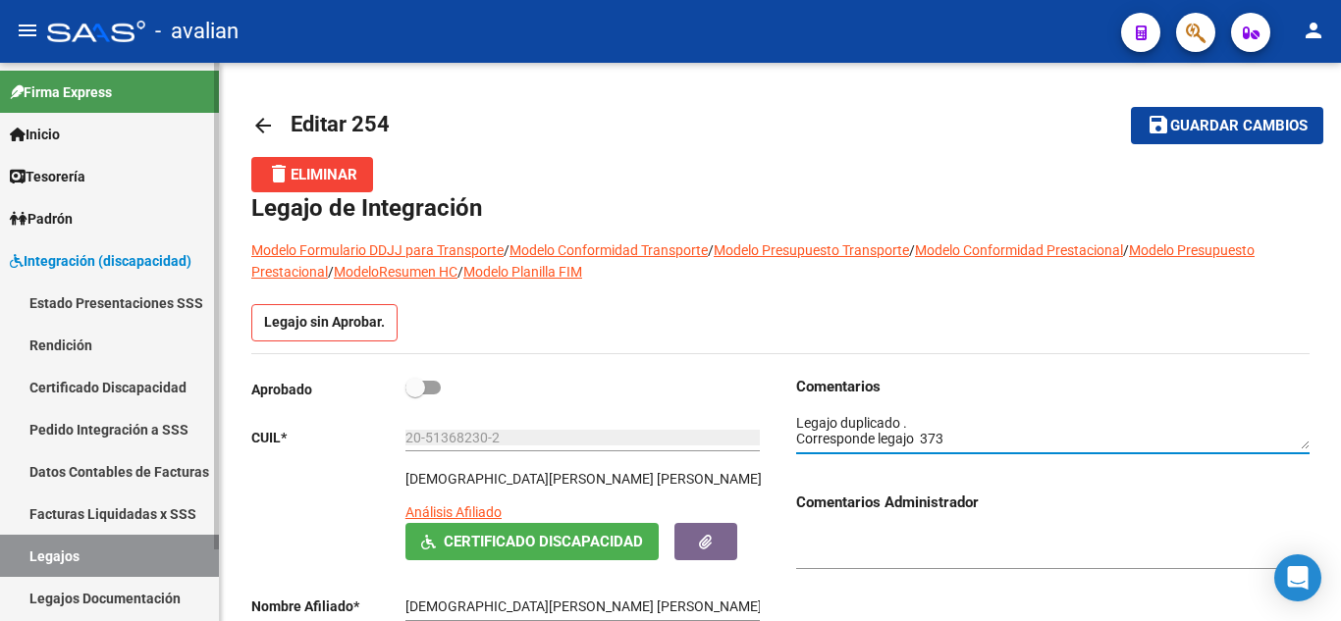
click at [98, 549] on link "Legajos" at bounding box center [109, 556] width 219 height 42
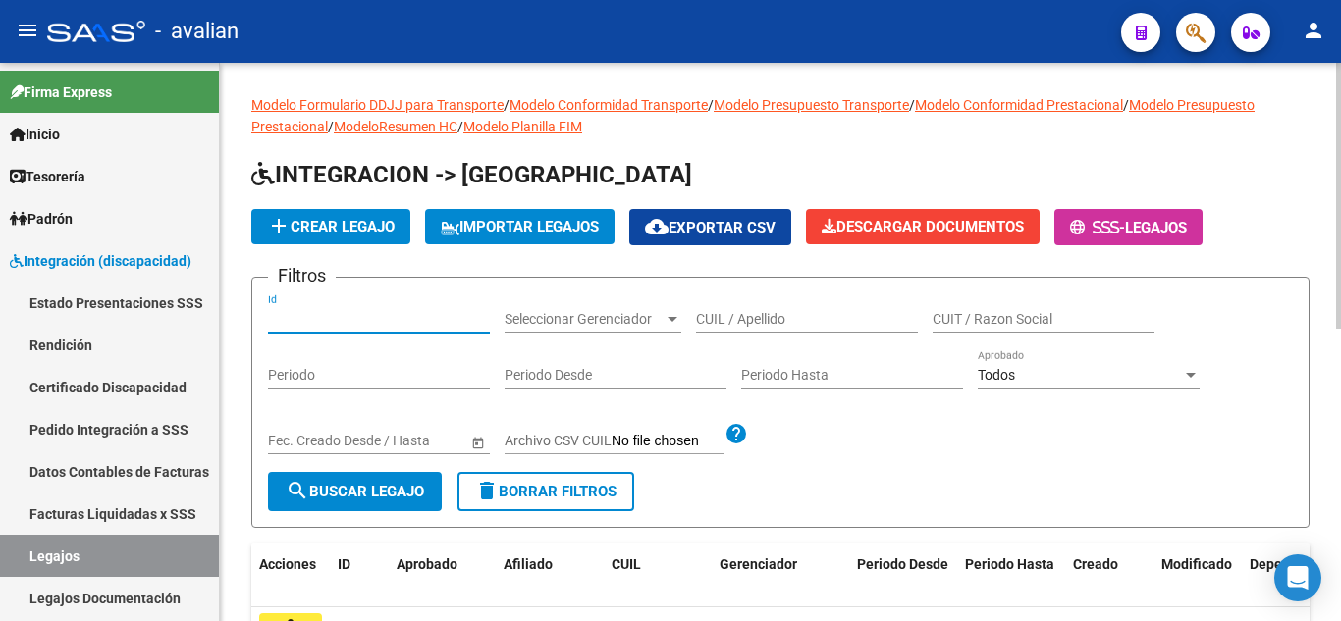
click at [375, 325] on input "Id" at bounding box center [379, 319] width 222 height 17
paste input "373"
type input "373"
click at [337, 491] on span "search Buscar Legajo" at bounding box center [355, 492] width 138 height 18
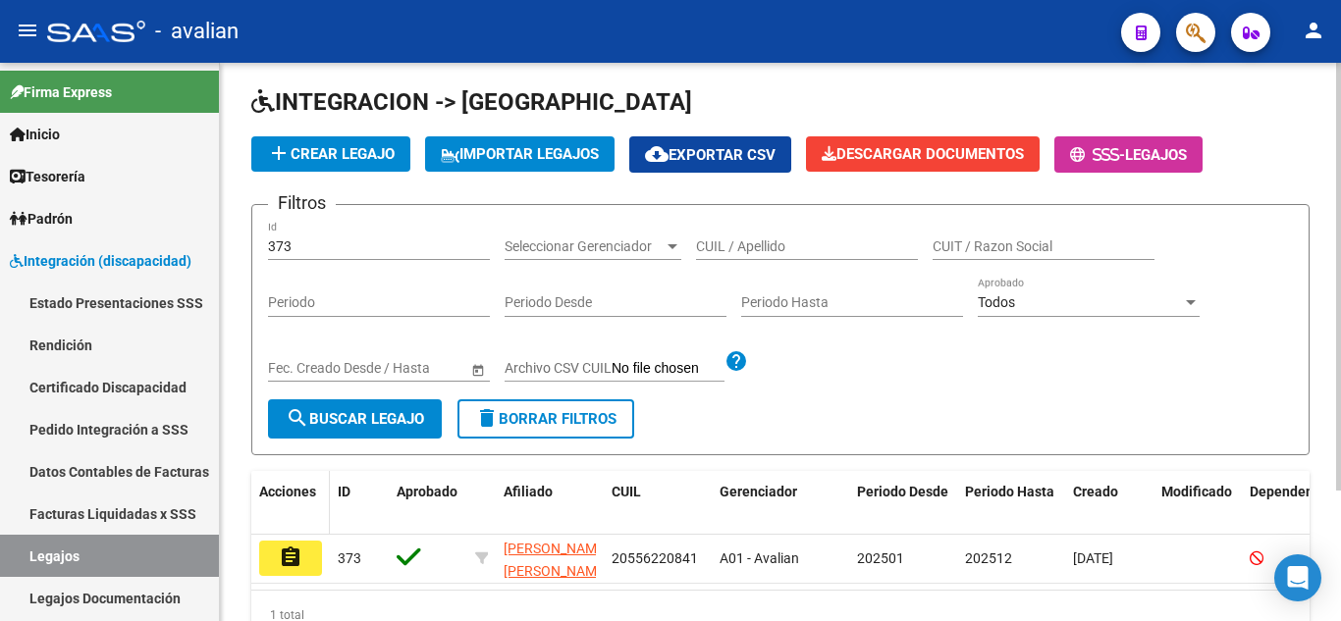
scroll to position [171, 0]
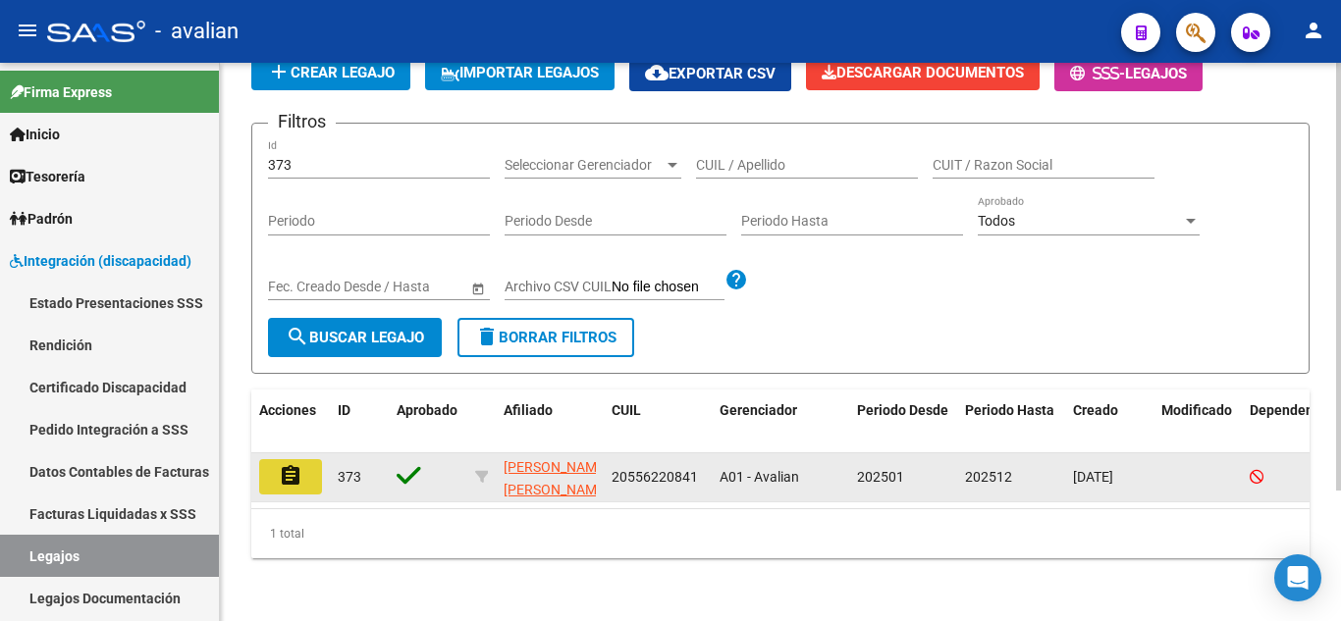
click at [290, 475] on button "assignment" at bounding box center [290, 476] width 63 height 35
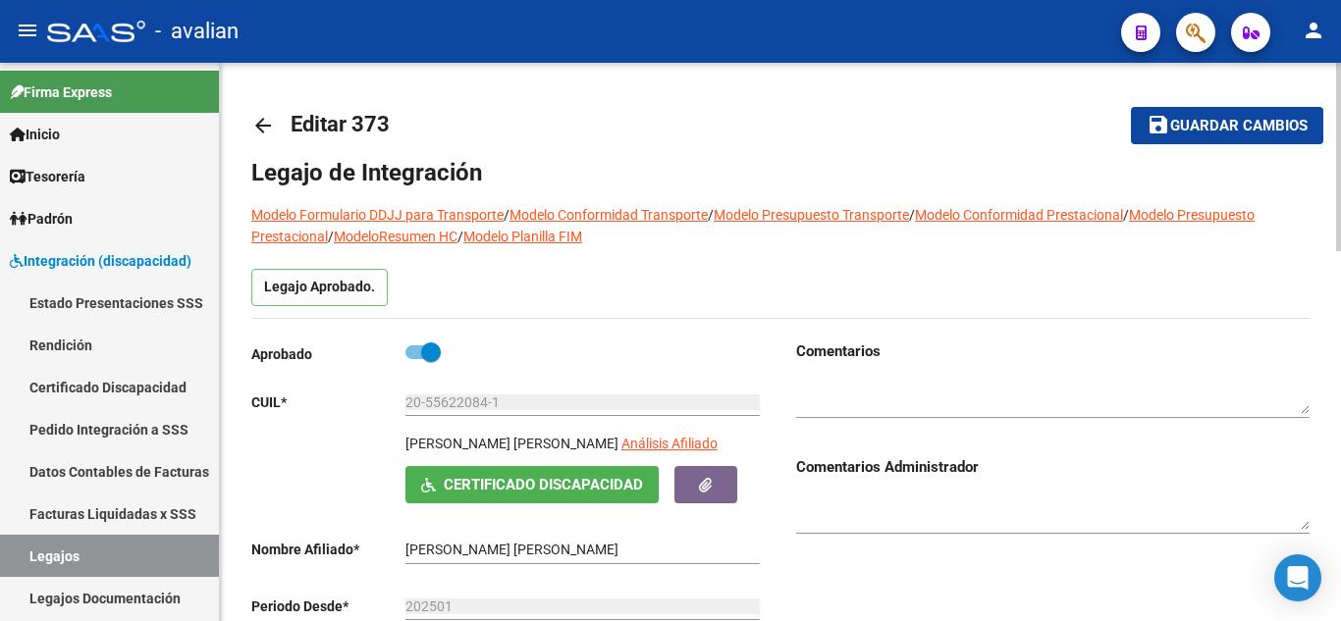
click at [468, 478] on span "Certificado Discapacidad" at bounding box center [543, 486] width 199 height 18
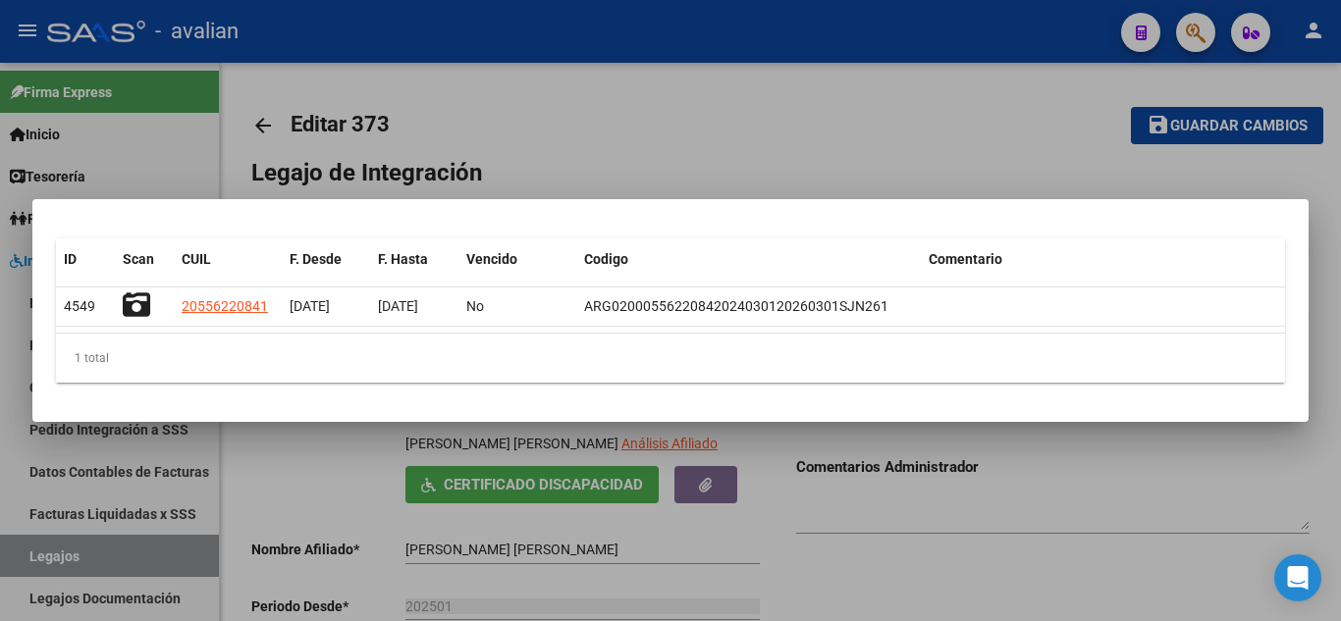
click at [747, 164] on div at bounding box center [670, 310] width 1341 height 621
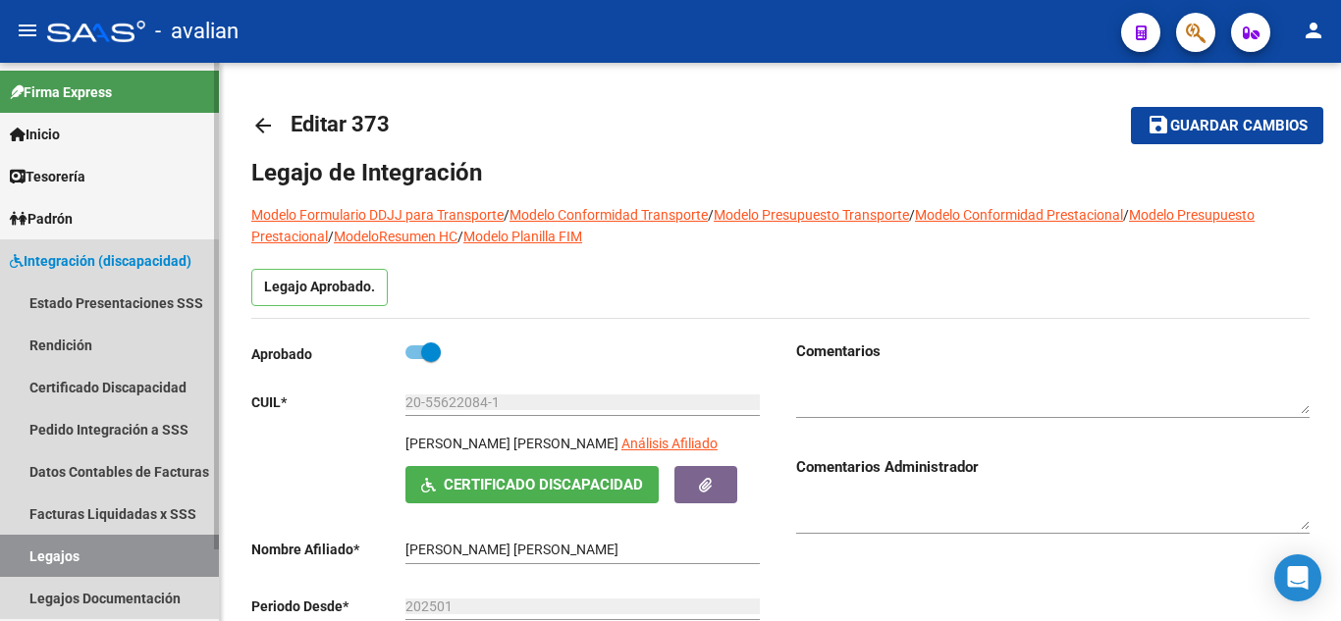
drag, startPoint x: 154, startPoint y: 560, endPoint x: 213, endPoint y: 553, distance: 59.4
click at [154, 559] on link "Legajos" at bounding box center [109, 556] width 219 height 42
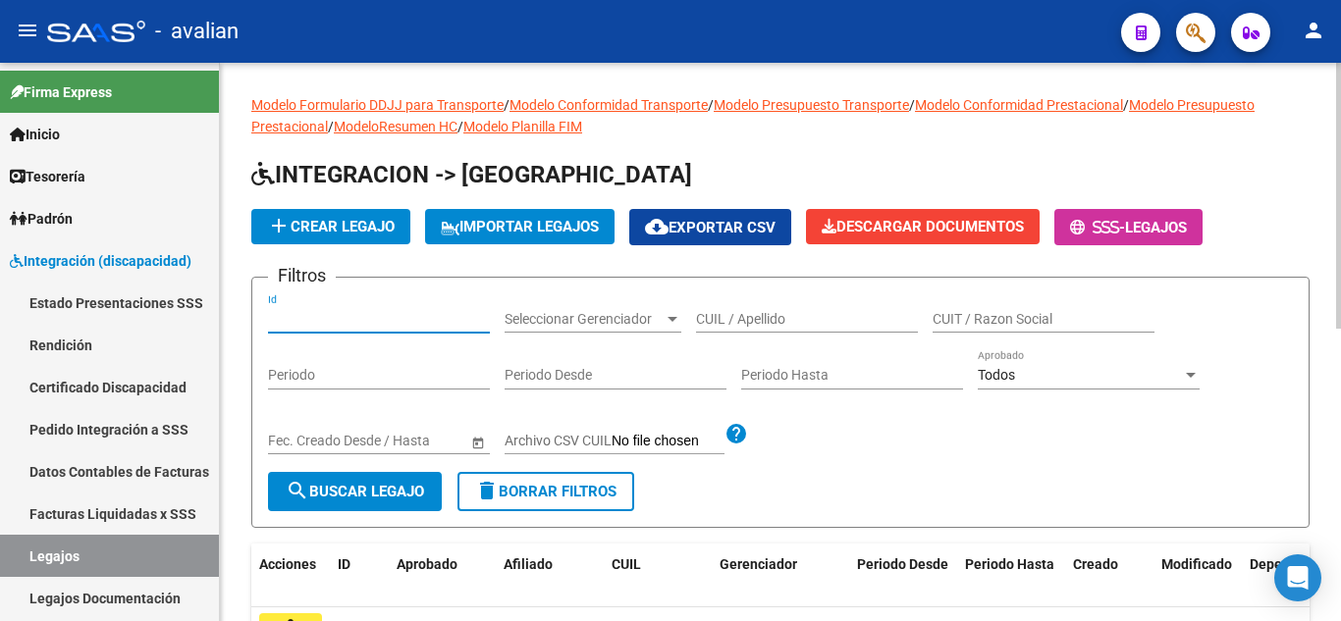
click at [358, 323] on input "Id" at bounding box center [379, 319] width 222 height 17
type input "373"
click at [365, 500] on span "search Buscar Legajo" at bounding box center [355, 492] width 138 height 18
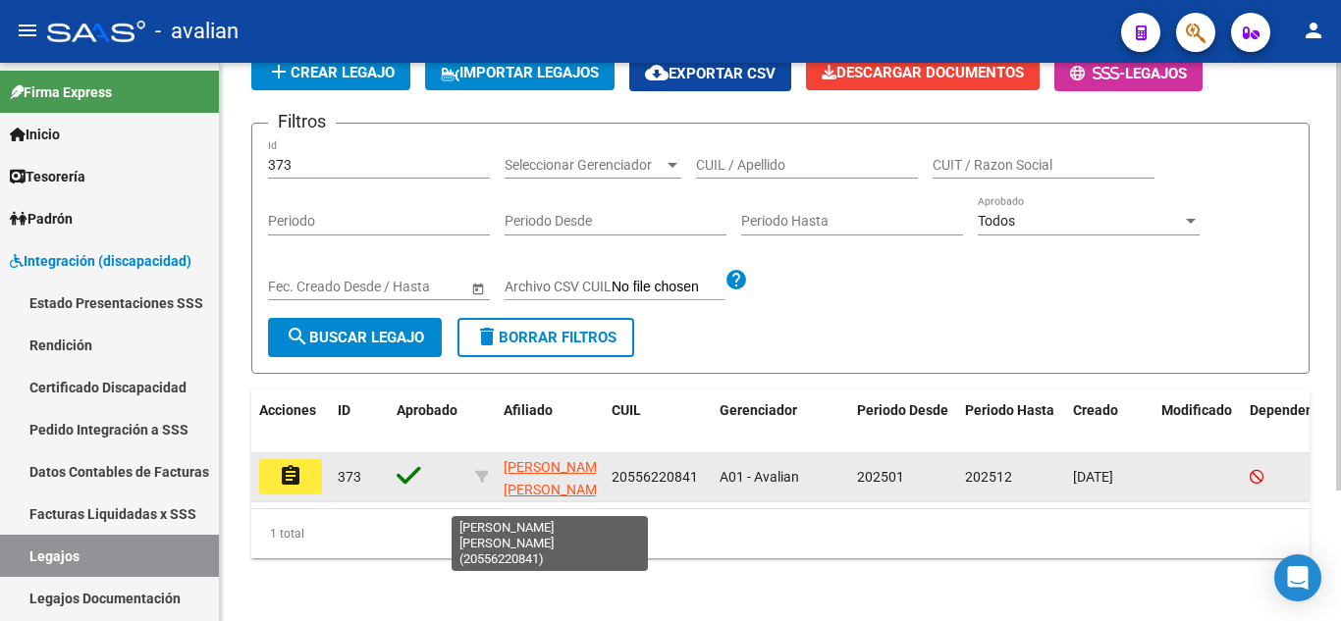
scroll to position [1, 0]
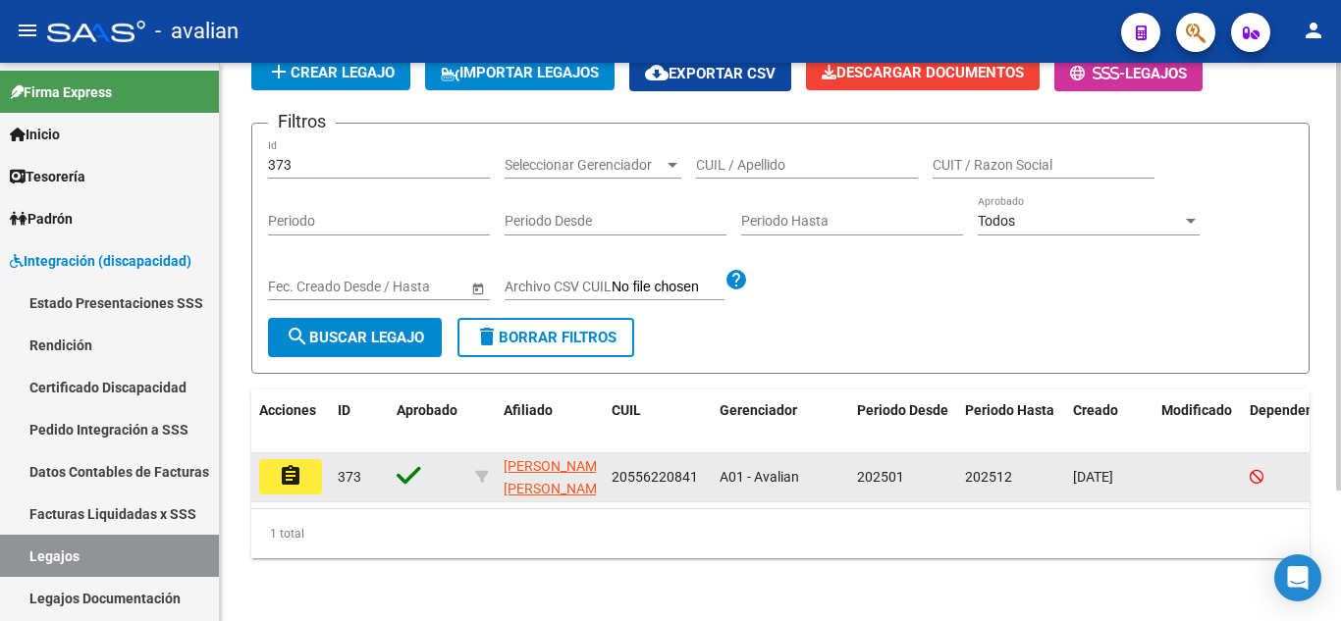
drag, startPoint x: 595, startPoint y: 456, endPoint x: 664, endPoint y: 470, distance: 71.0
click at [697, 475] on div "assignment 373 [PERSON_NAME] [PERSON_NAME] 20556220841 A01 - Avalian 202501 202…" at bounding box center [918, 477] width 1334 height 49
click at [632, 469] on span "20556220841" at bounding box center [654, 477] width 86 height 16
drag, startPoint x: 614, startPoint y: 455, endPoint x: 704, endPoint y: 460, distance: 89.4
click at [704, 460] on datatable-body-cell "20556220841" at bounding box center [658, 477] width 108 height 48
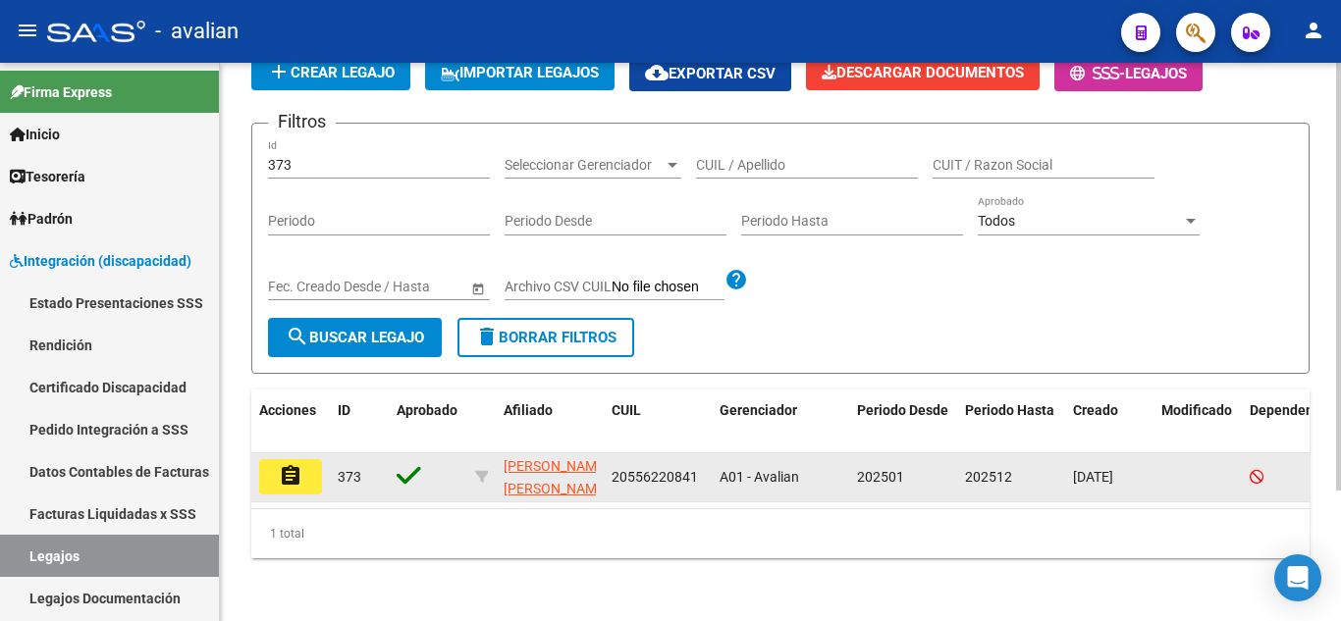
copy span "20556220841"
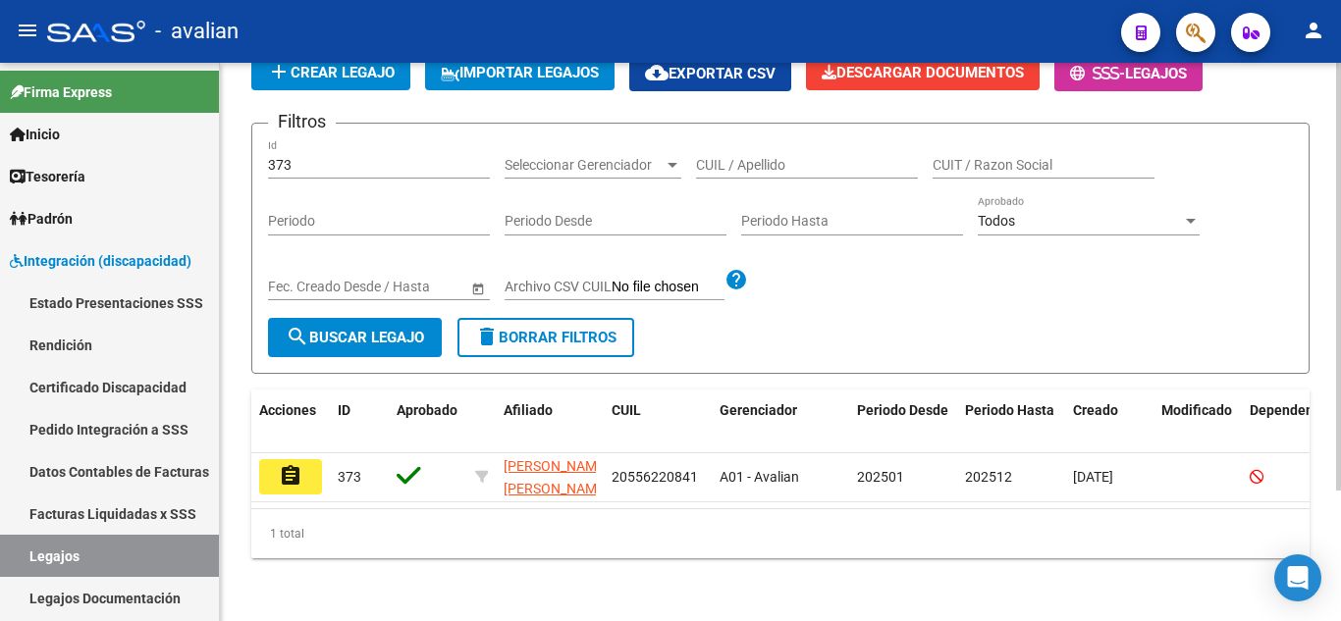
scroll to position [0, 0]
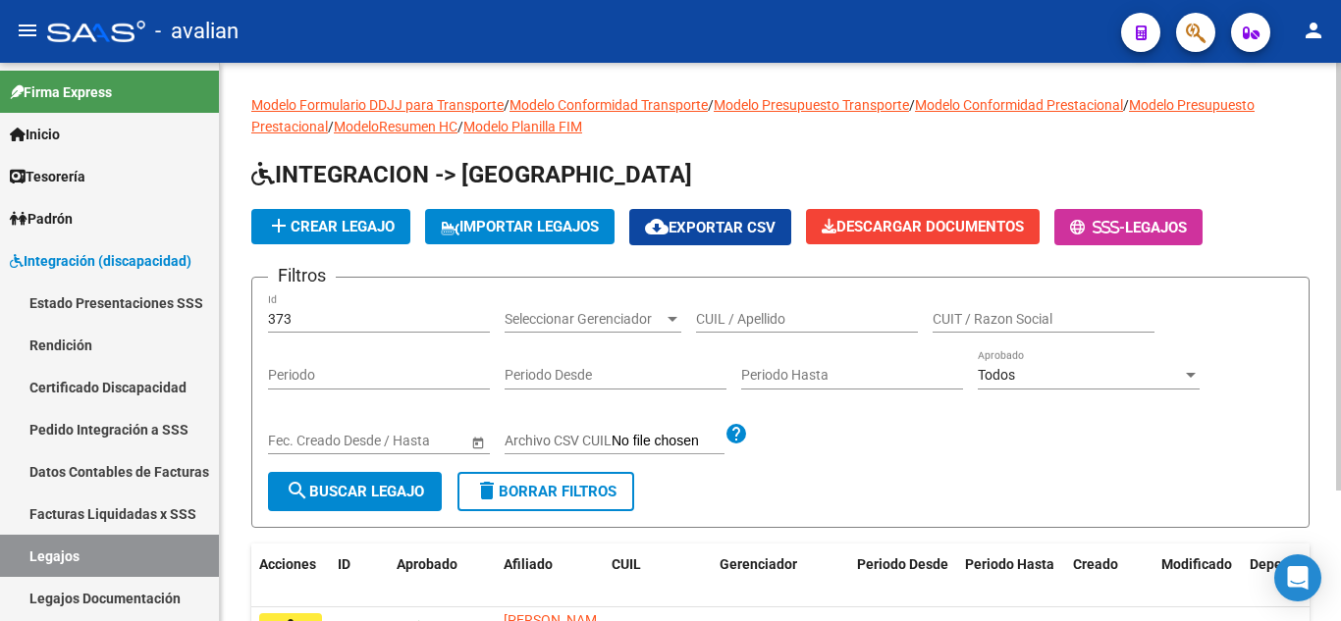
click at [772, 307] on div "CUIL / Apellido" at bounding box center [807, 312] width 222 height 39
paste input "20556220841"
click at [339, 499] on span "search Buscar Legajo" at bounding box center [355, 492] width 138 height 18
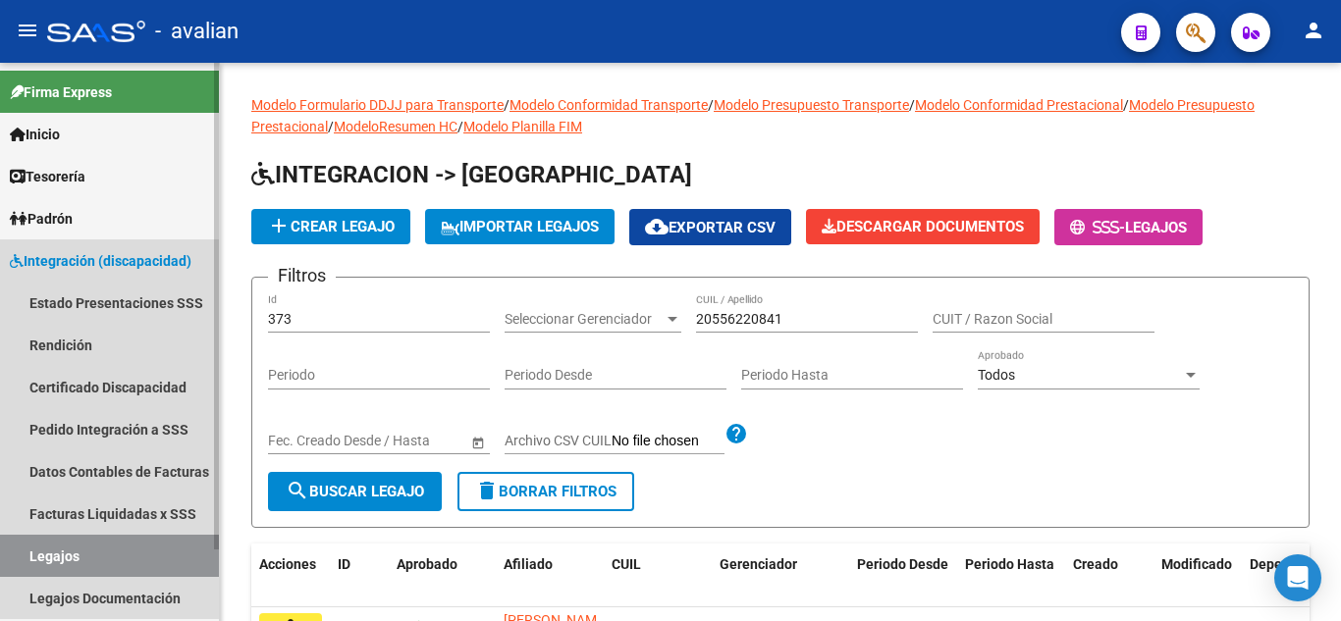
click at [95, 550] on link "Legajos" at bounding box center [109, 556] width 219 height 42
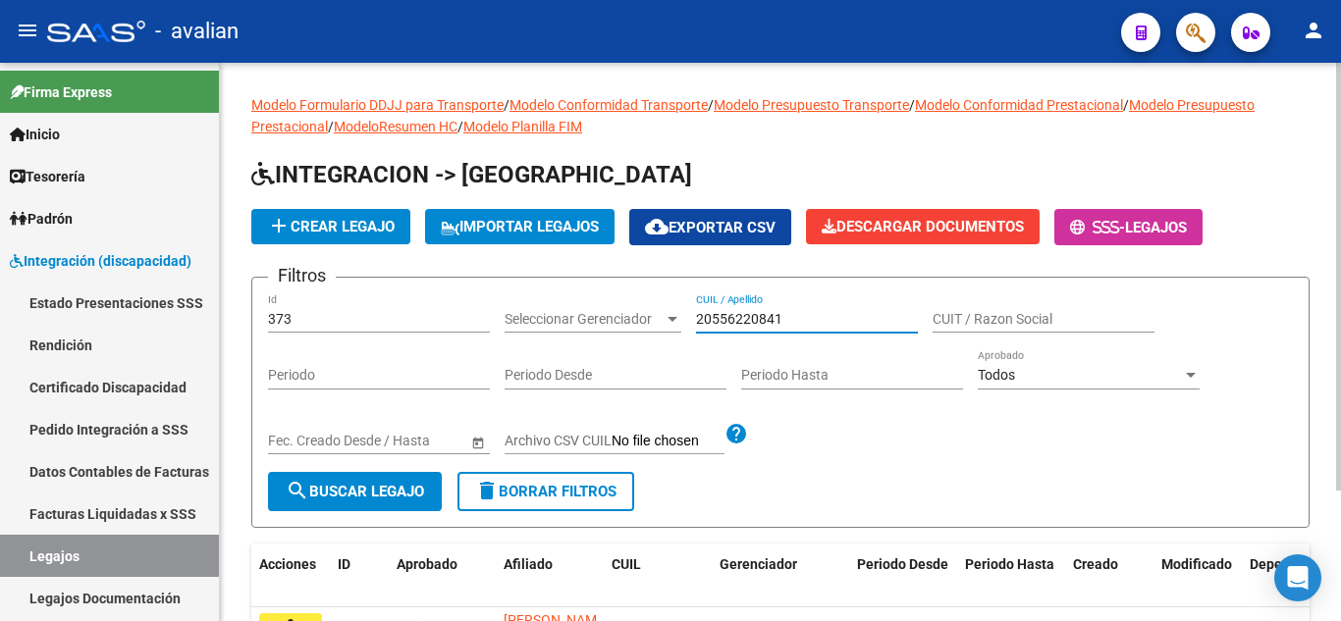
click at [793, 315] on input "20556220841" at bounding box center [807, 319] width 222 height 17
drag, startPoint x: 793, startPoint y: 315, endPoint x: 631, endPoint y: 327, distance: 162.4
click at [631, 327] on div "Filtros 373 Id Seleccionar Gerenciador Seleccionar Gerenciador 20556220841 CUIL…" at bounding box center [780, 382] width 1025 height 179
type input "[PERSON_NAME]"
click at [400, 484] on span "search Buscar Legajo" at bounding box center [355, 492] width 138 height 18
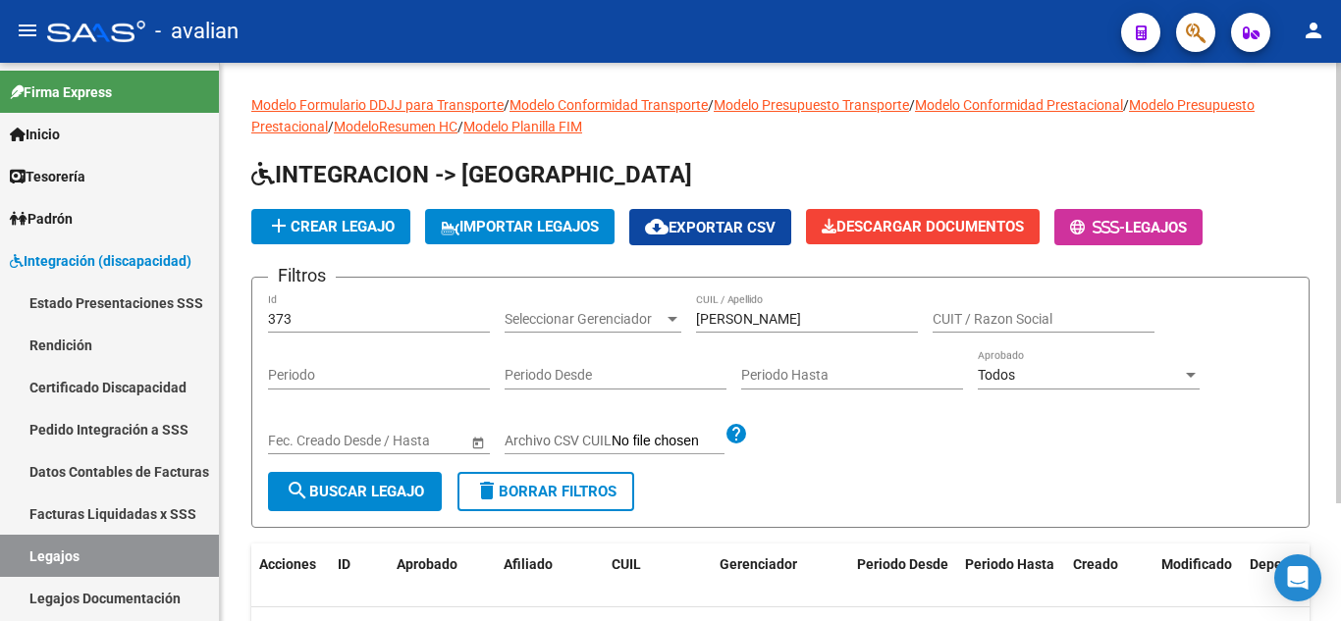
scroll to position [149, 0]
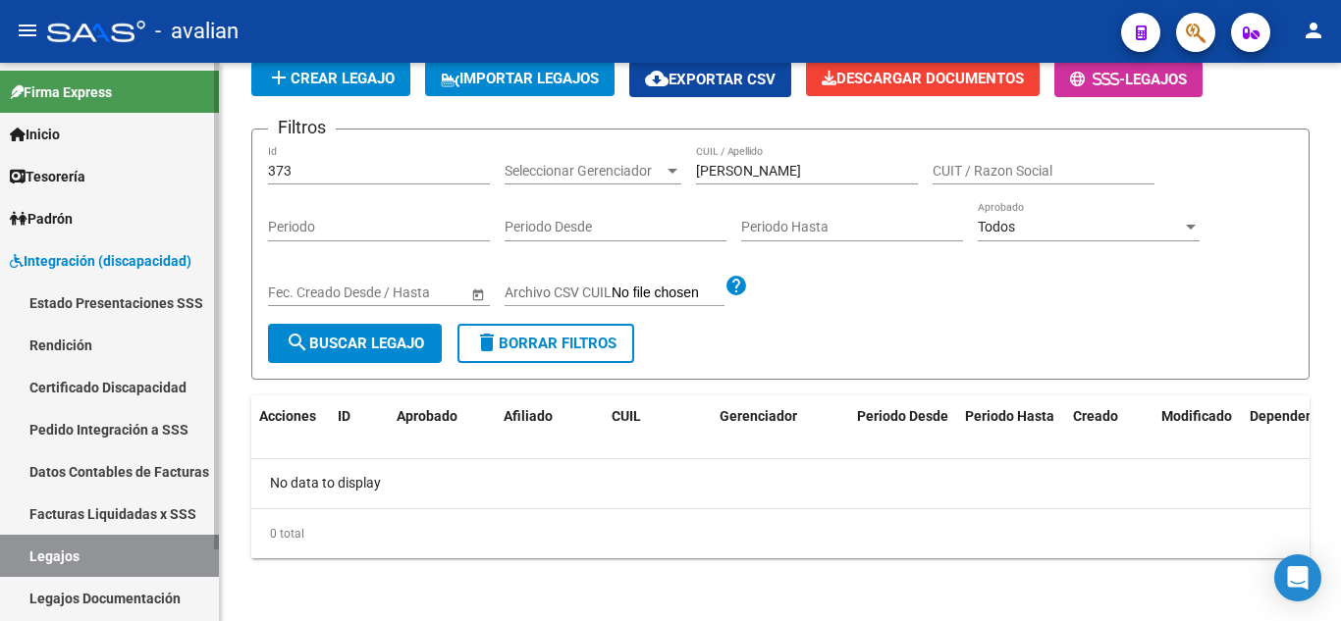
click at [132, 548] on link "Legajos" at bounding box center [109, 556] width 219 height 42
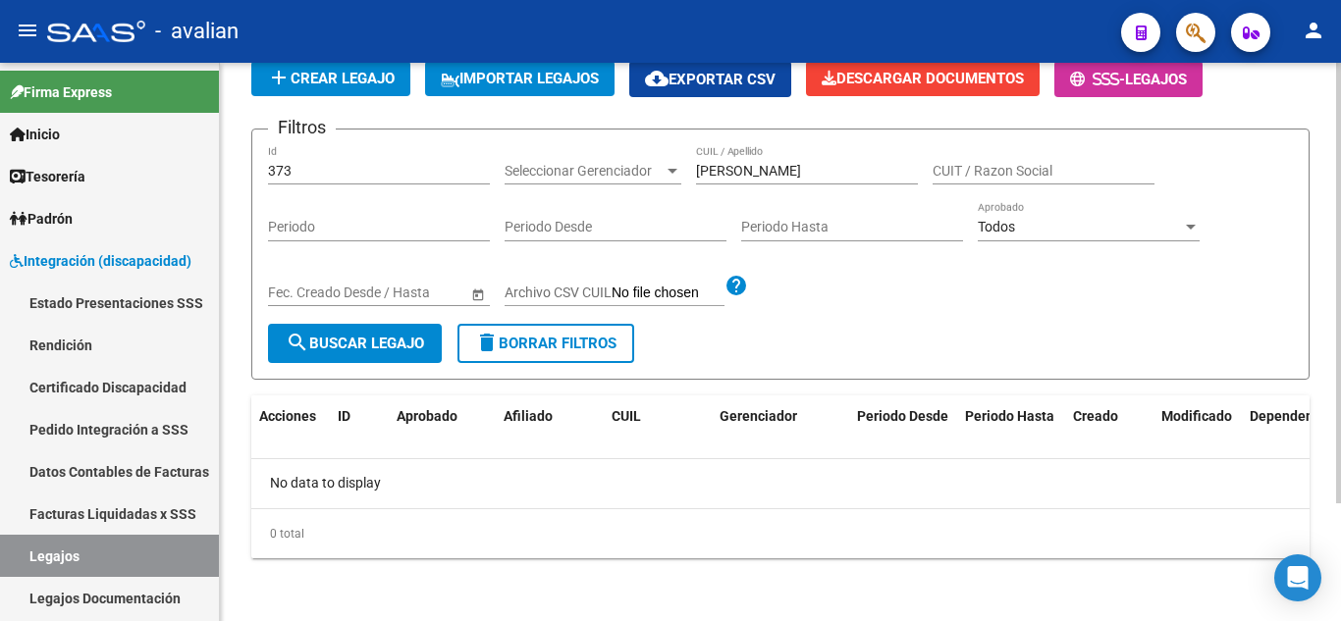
scroll to position [0, 0]
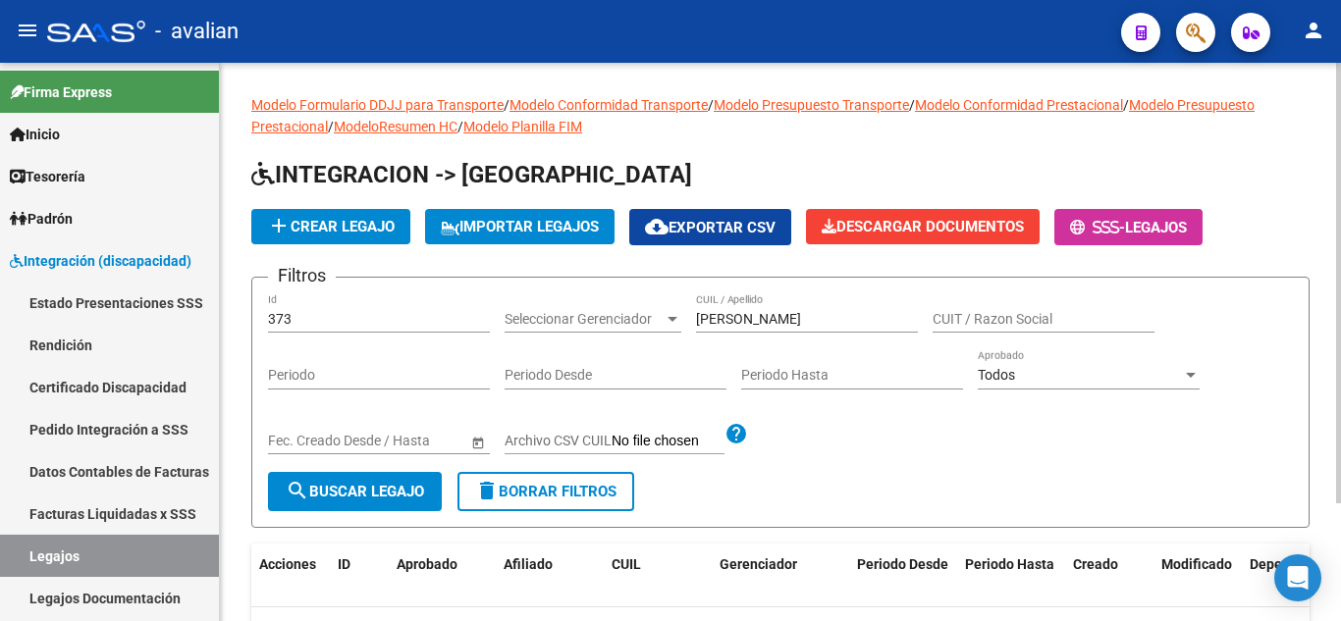
drag, startPoint x: 792, startPoint y: 309, endPoint x: 636, endPoint y: 315, distance: 156.1
click at [636, 315] on div "Filtros 373 Id Seleccionar Gerenciador Seleccionar Gerenciador [PERSON_NAME] CU…" at bounding box center [780, 382] width 1025 height 179
click at [714, 316] on input "[PERSON_NAME]" at bounding box center [807, 319] width 222 height 17
drag, startPoint x: 710, startPoint y: 318, endPoint x: 926, endPoint y: 323, distance: 216.9
click at [926, 321] on div "Filtros 373 Id Seleccionar Gerenciador Seleccionar Gerenciador [PERSON_NAME] CU…" at bounding box center [780, 382] width 1025 height 179
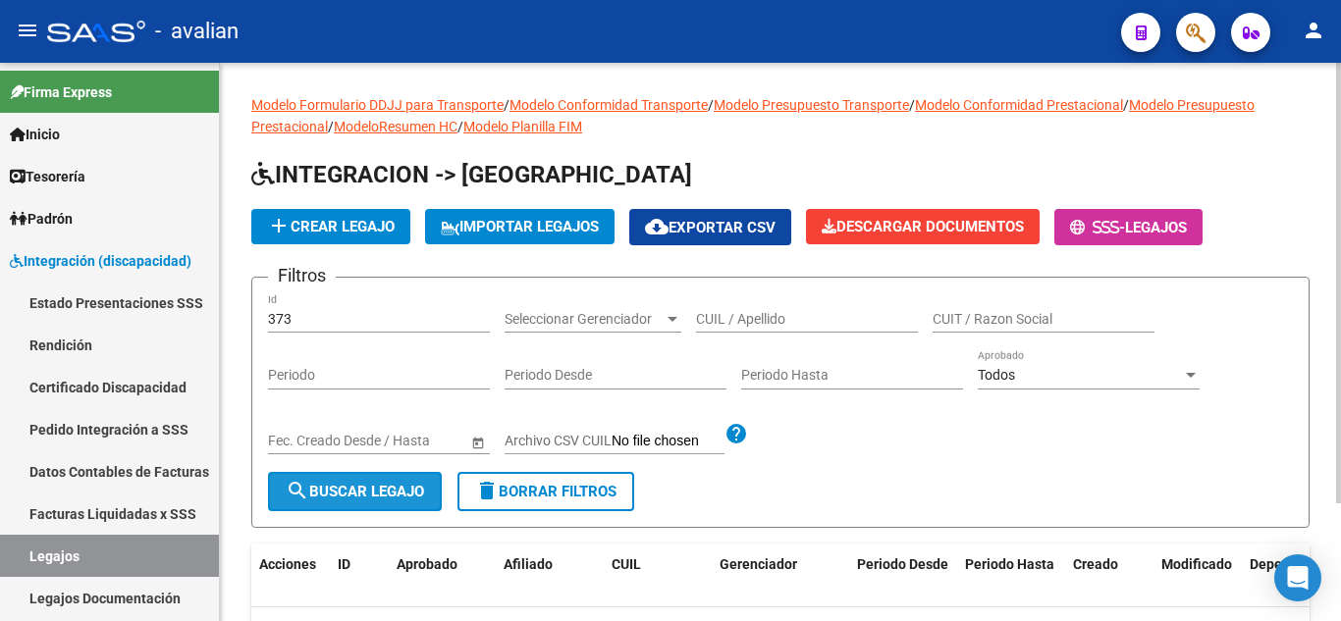
click at [389, 476] on button "search Buscar Legajo" at bounding box center [355, 491] width 174 height 39
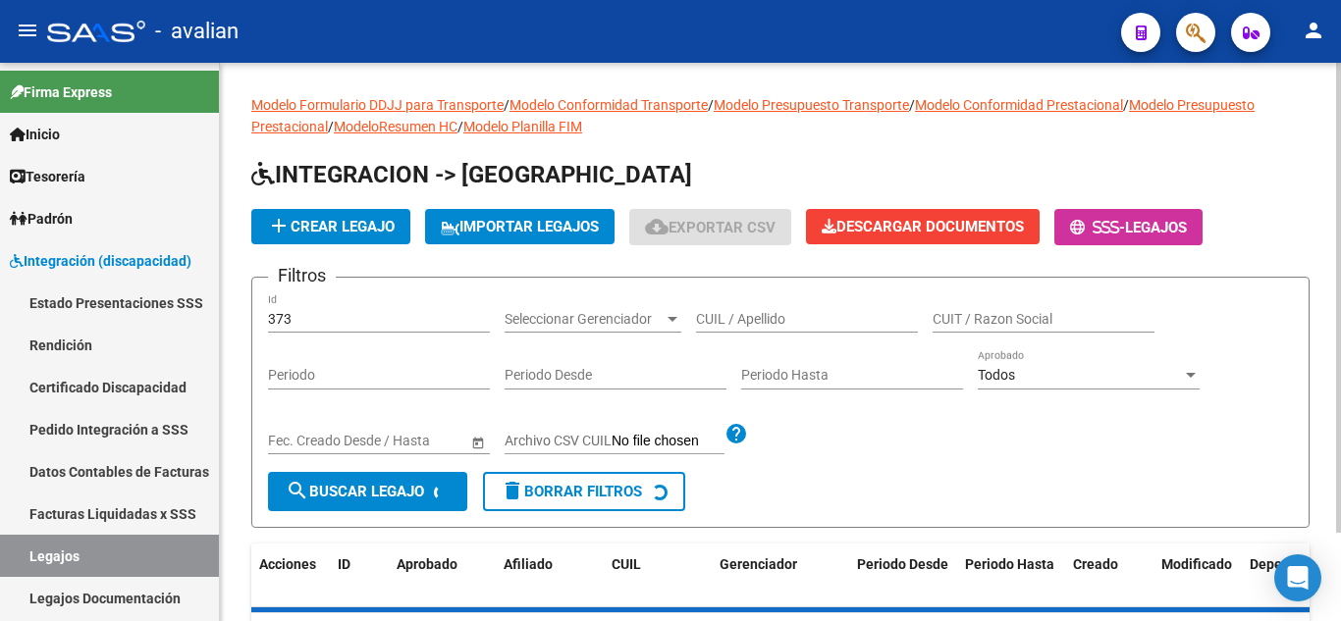
scroll to position [105, 0]
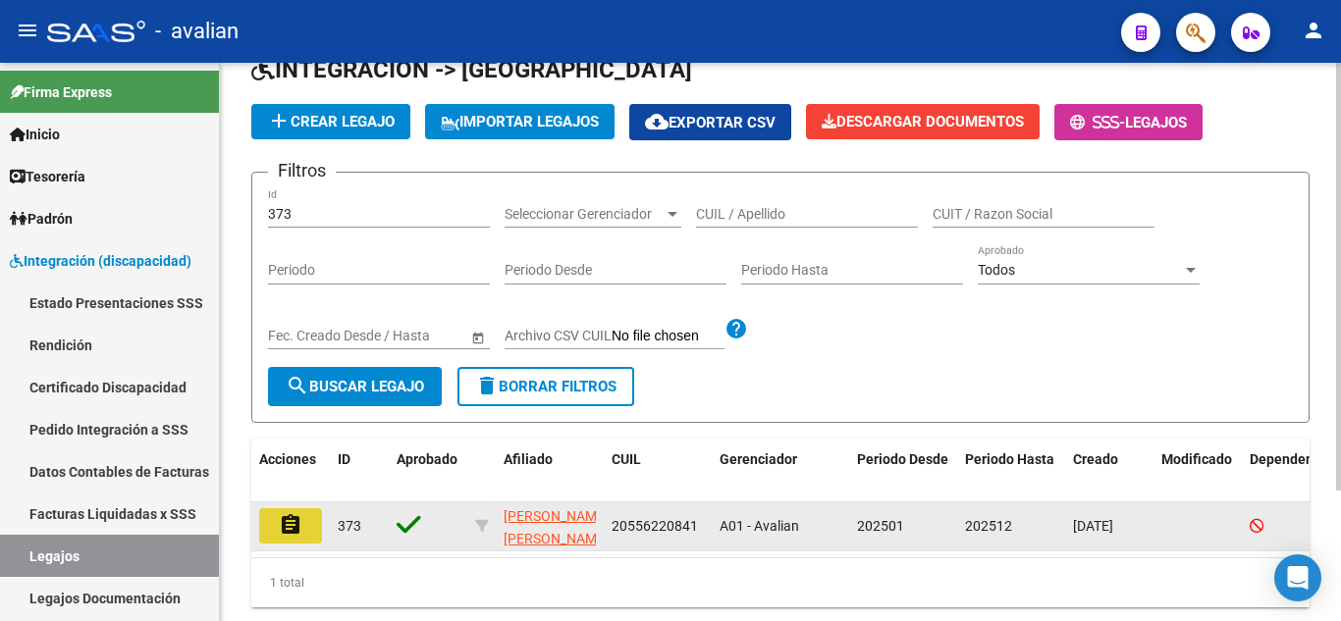
click at [310, 522] on button "assignment" at bounding box center [290, 525] width 63 height 35
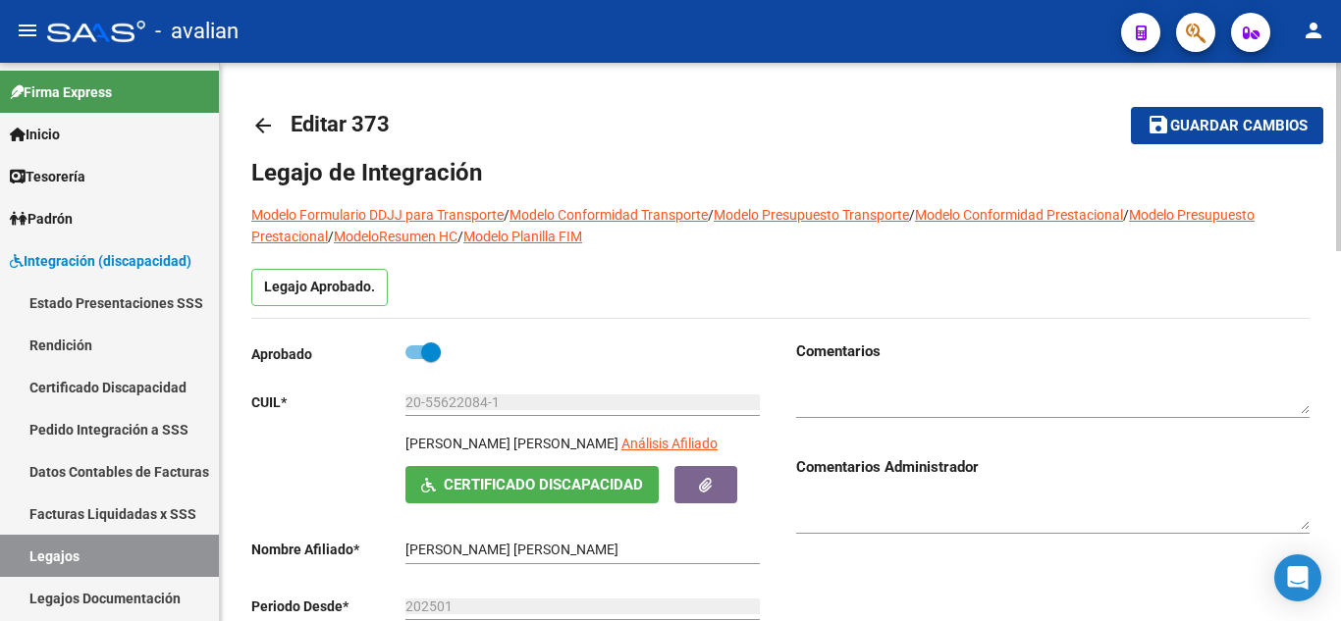
scroll to position [98, 0]
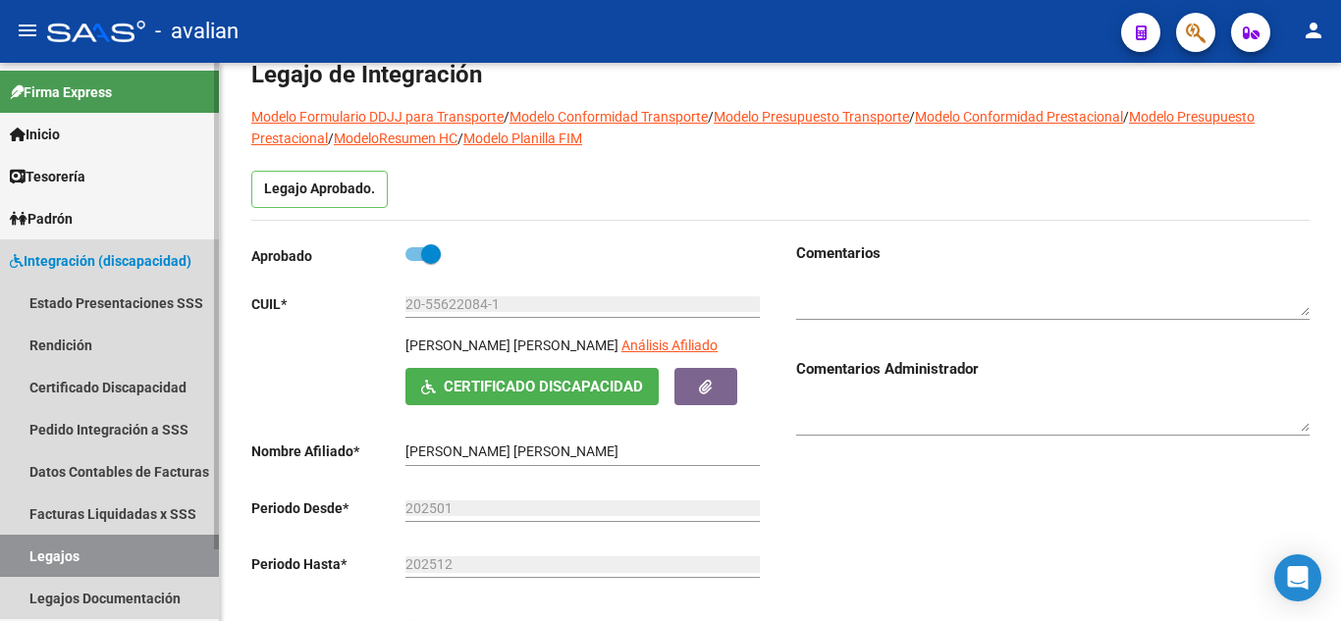
click at [80, 553] on link "Legajos" at bounding box center [109, 556] width 219 height 42
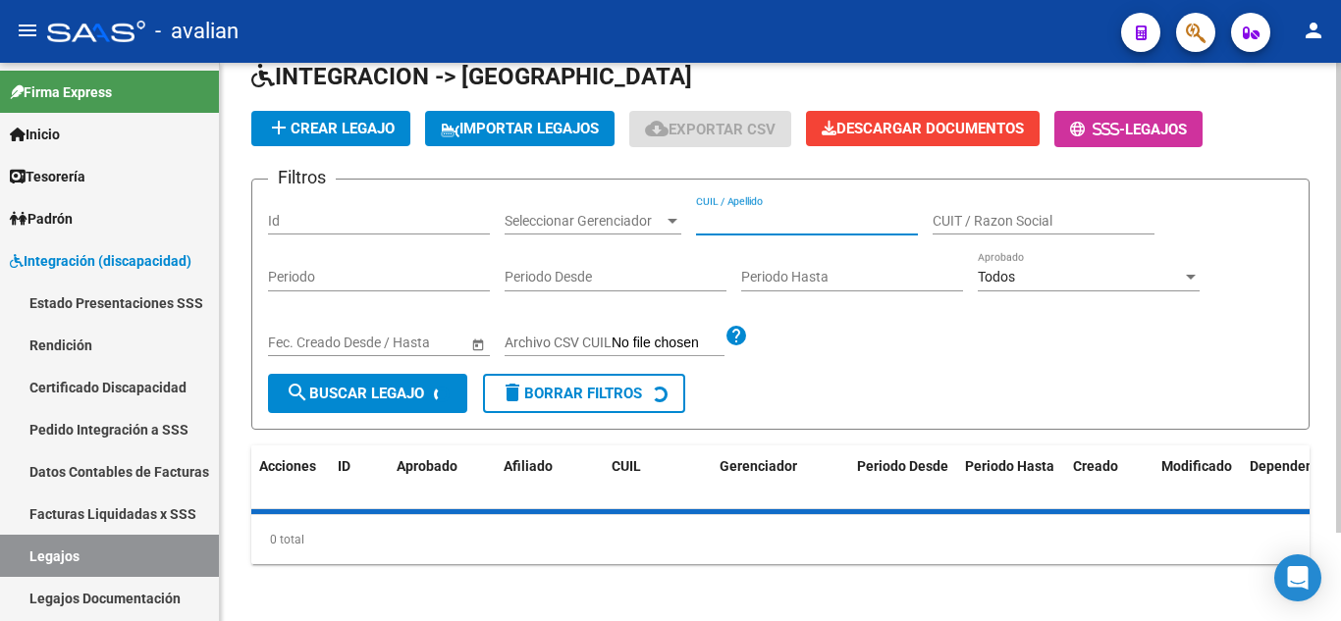
click at [733, 228] on input "CUIL / Apellido" at bounding box center [807, 221] width 222 height 17
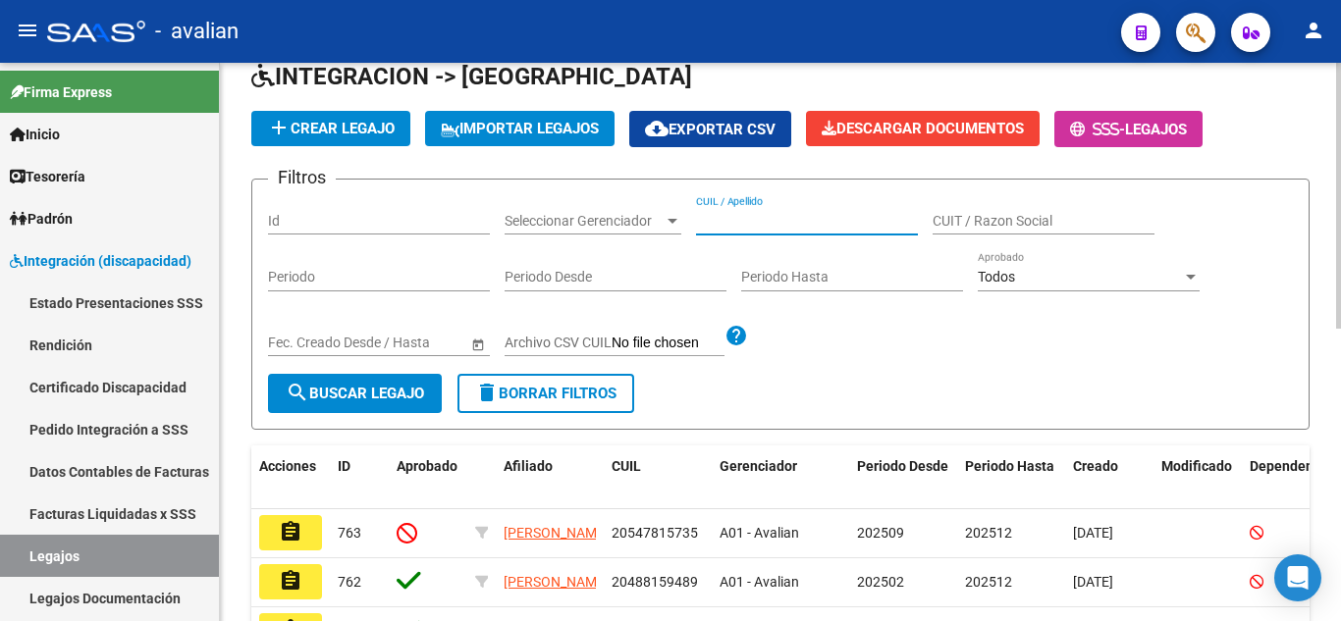
paste input "20547815735"
type input "20547815735"
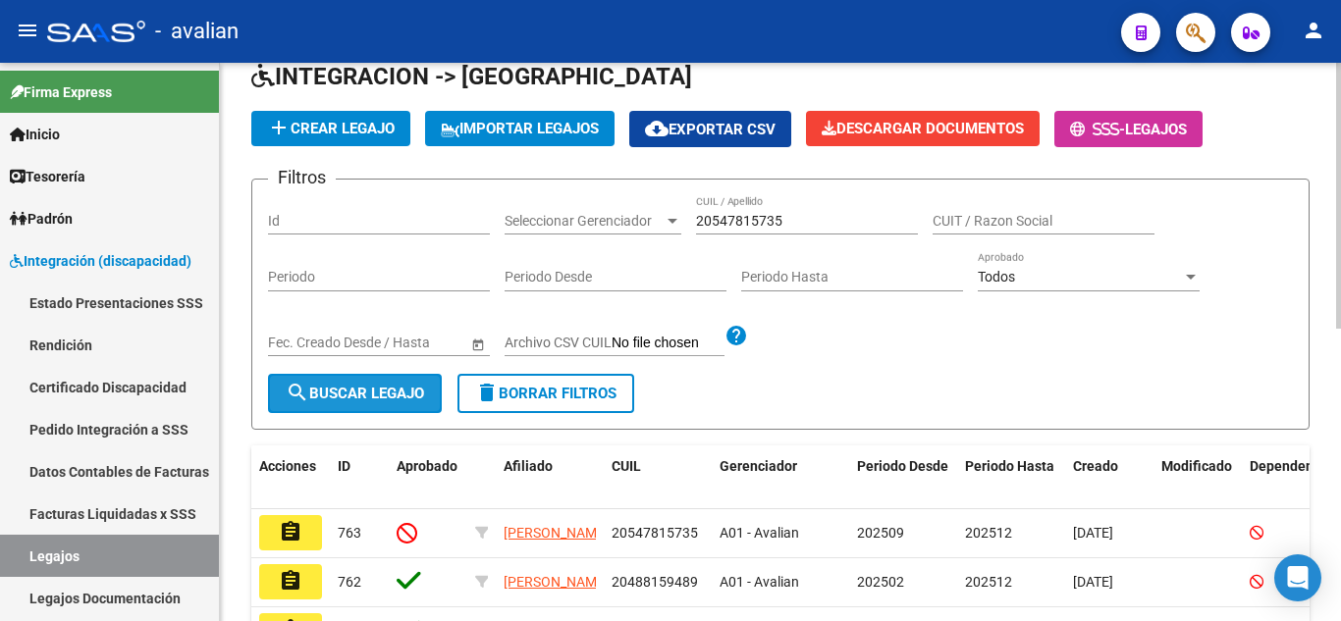
click at [298, 397] on mat-icon "search" at bounding box center [298, 393] width 24 height 24
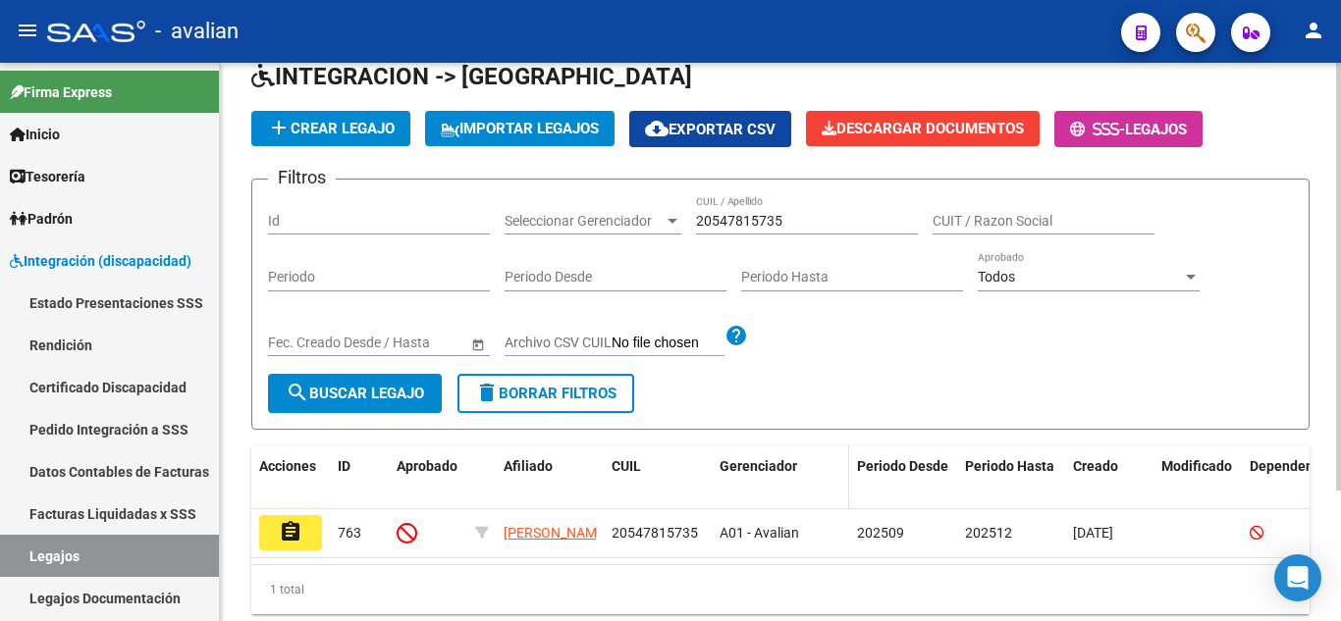
scroll to position [171, 0]
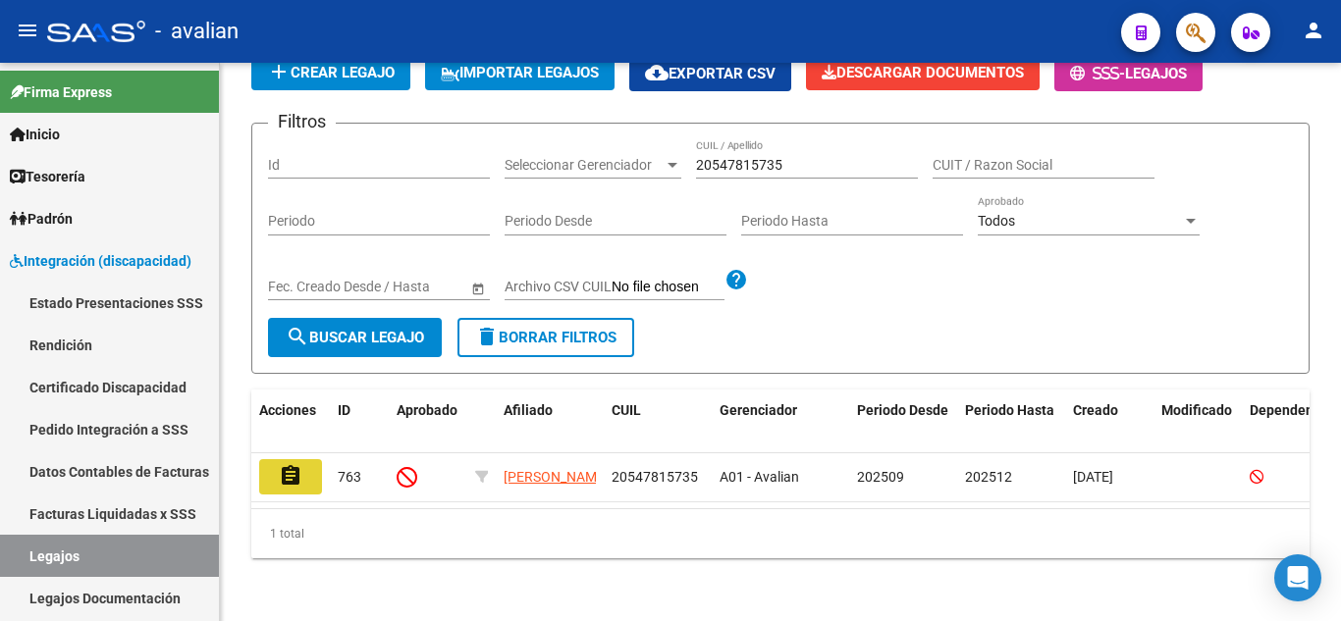
click at [293, 464] on mat-icon "assignment" at bounding box center [291, 476] width 24 height 24
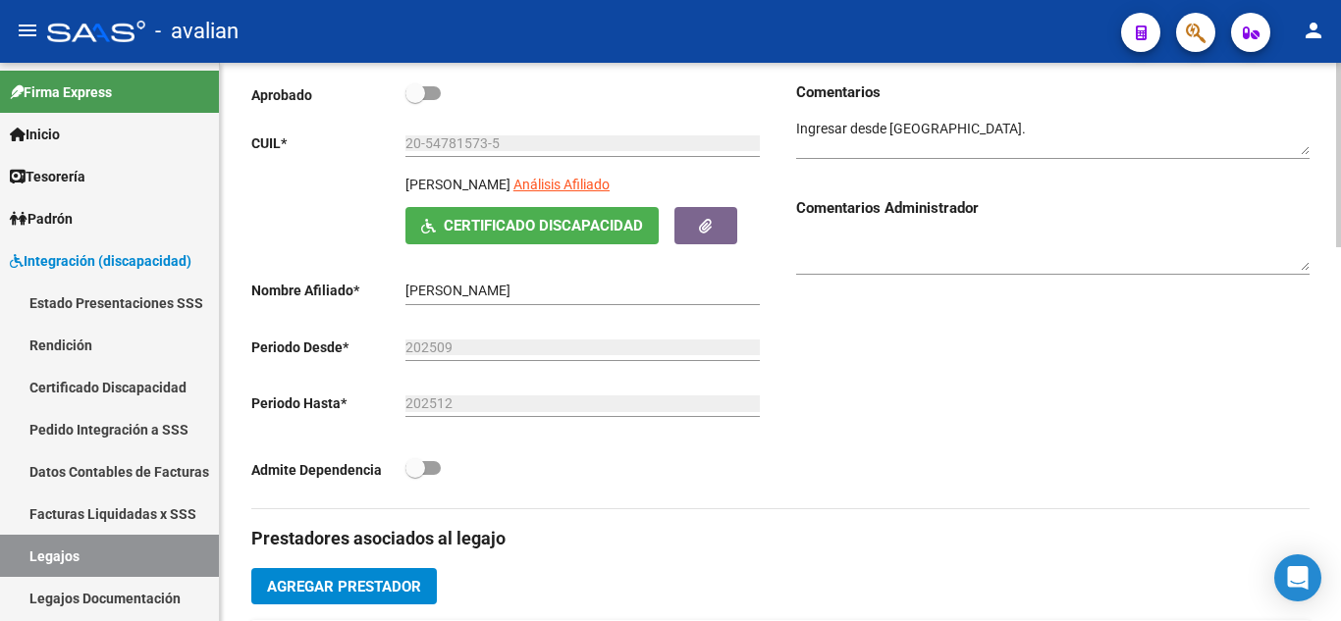
scroll to position [589, 0]
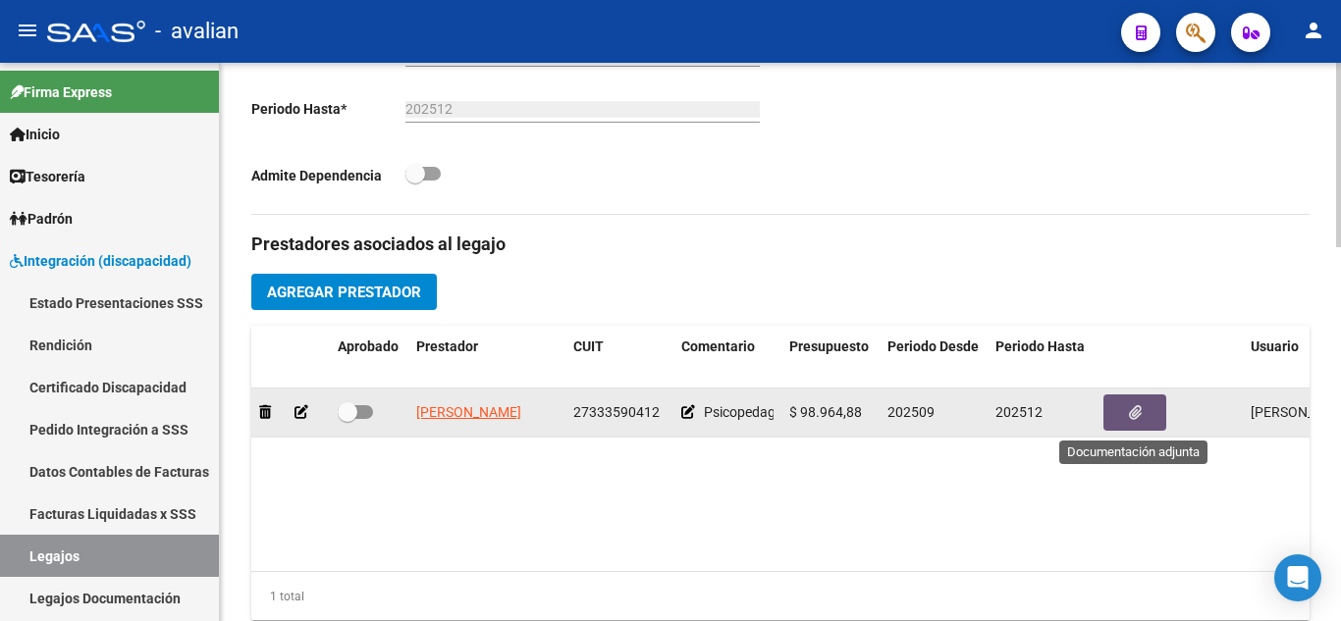
click at [1139, 404] on span "button" at bounding box center [1135, 412] width 13 height 18
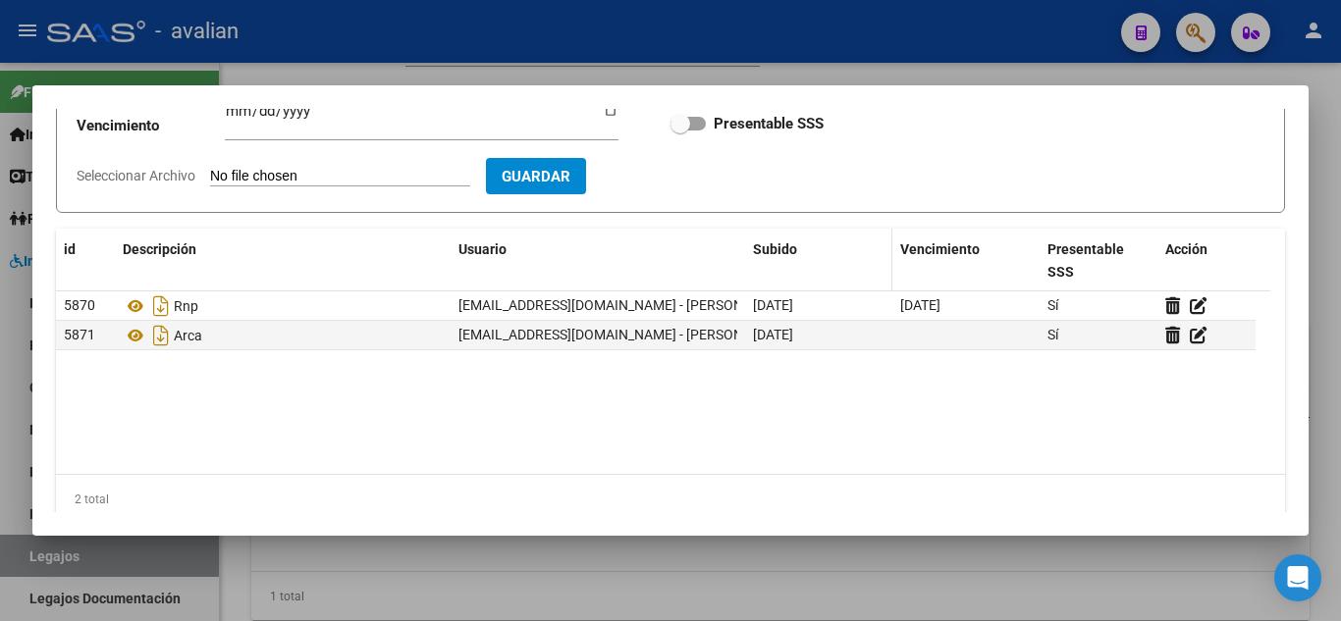
scroll to position [98, 0]
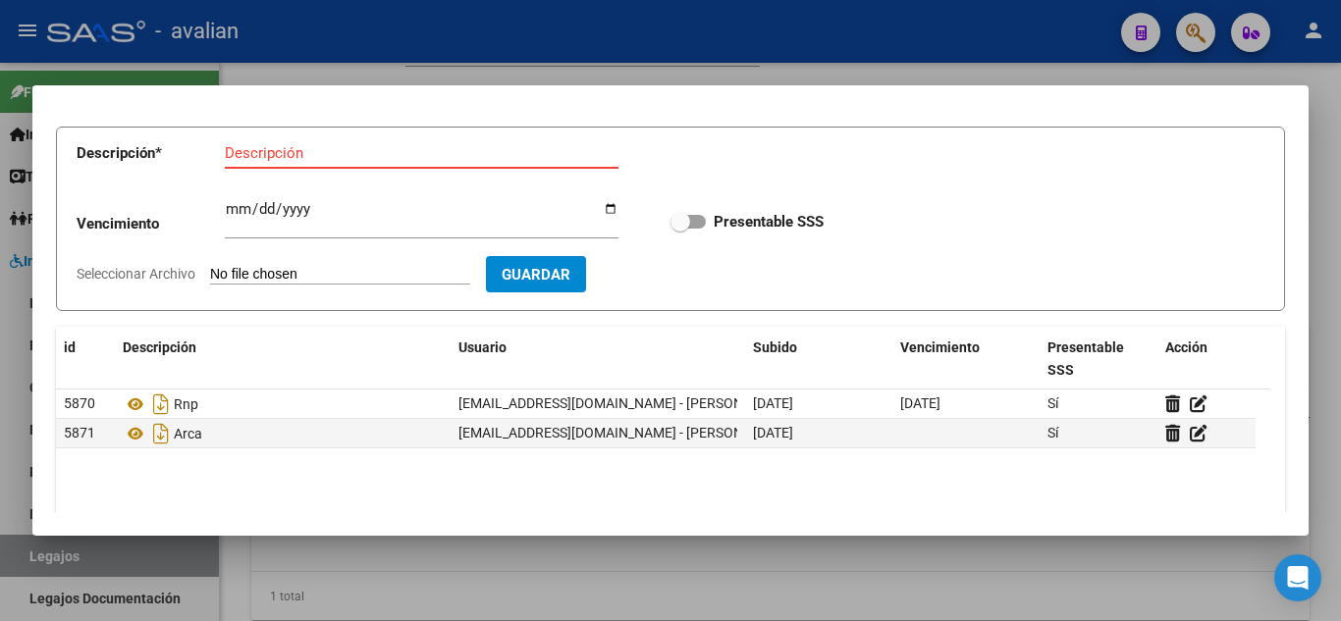
click at [279, 153] on input "Descripción" at bounding box center [422, 153] width 394 height 18
type input "CBU"
click at [299, 277] on input "Seleccionar Archivo" at bounding box center [340, 275] width 260 height 19
type input "C:\fakepath\CBU.jpg"
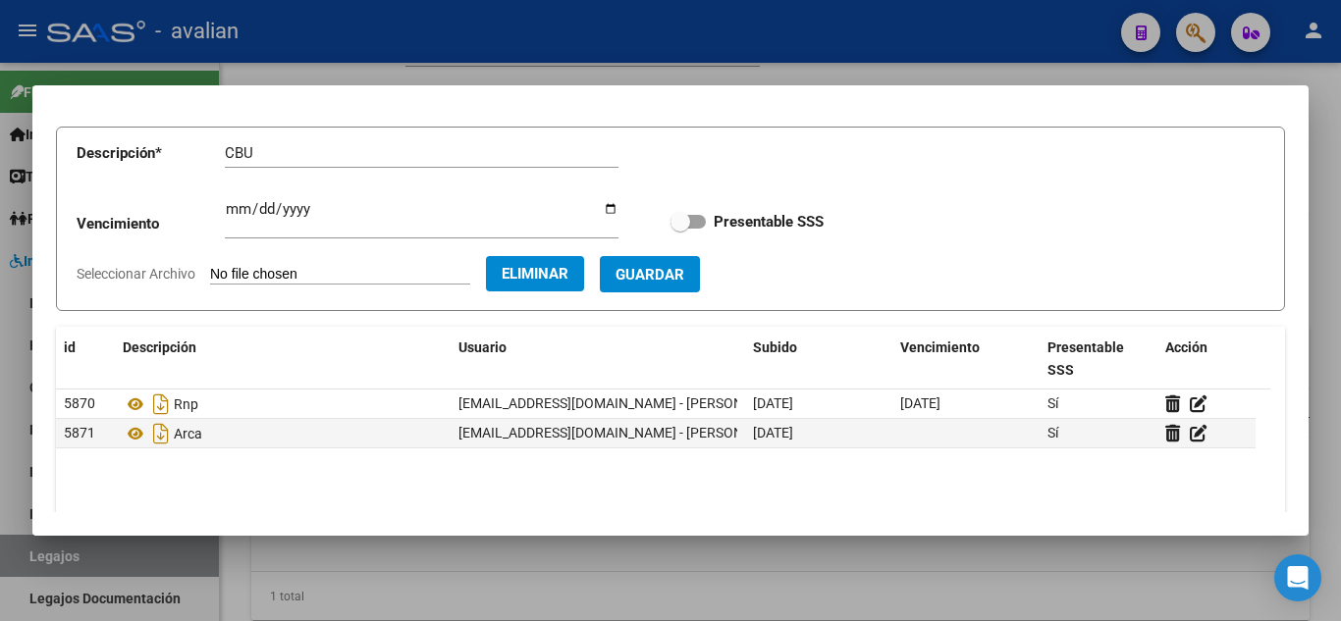
click at [691, 221] on span at bounding box center [687, 222] width 35 height 14
click at [680, 229] on input "Presentable SSS" at bounding box center [679, 229] width 1 height 1
checkbox input "true"
click at [684, 278] on span "Guardar" at bounding box center [649, 275] width 69 height 18
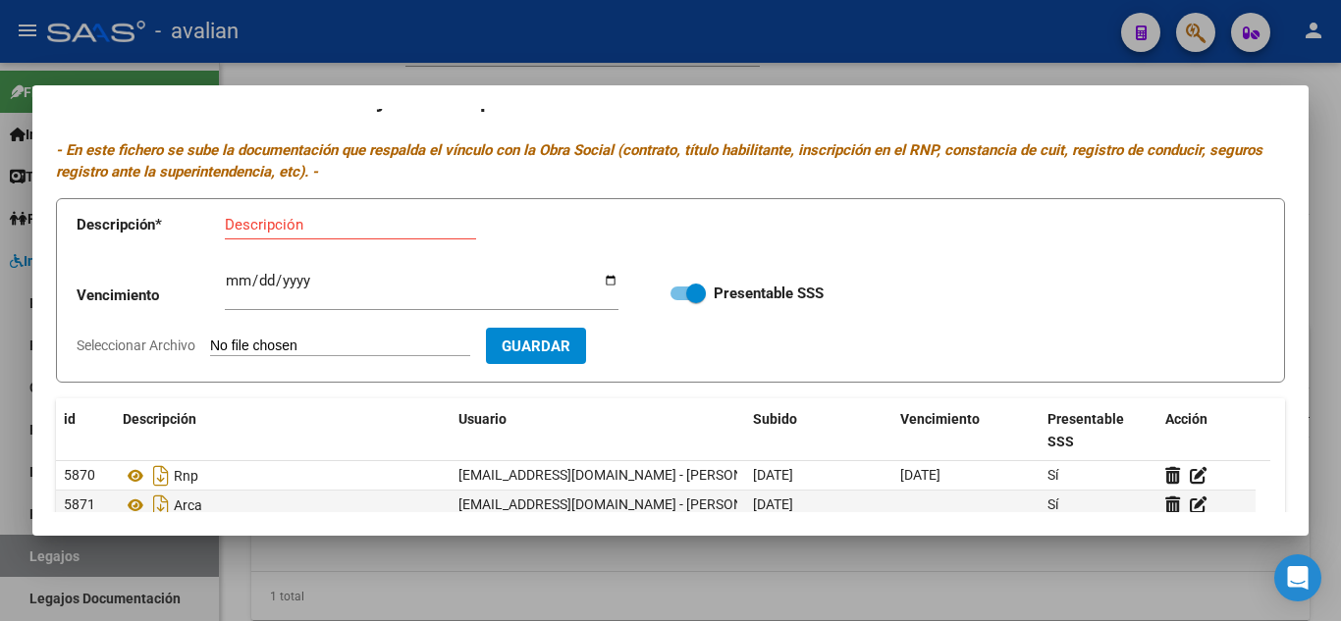
scroll to position [0, 0]
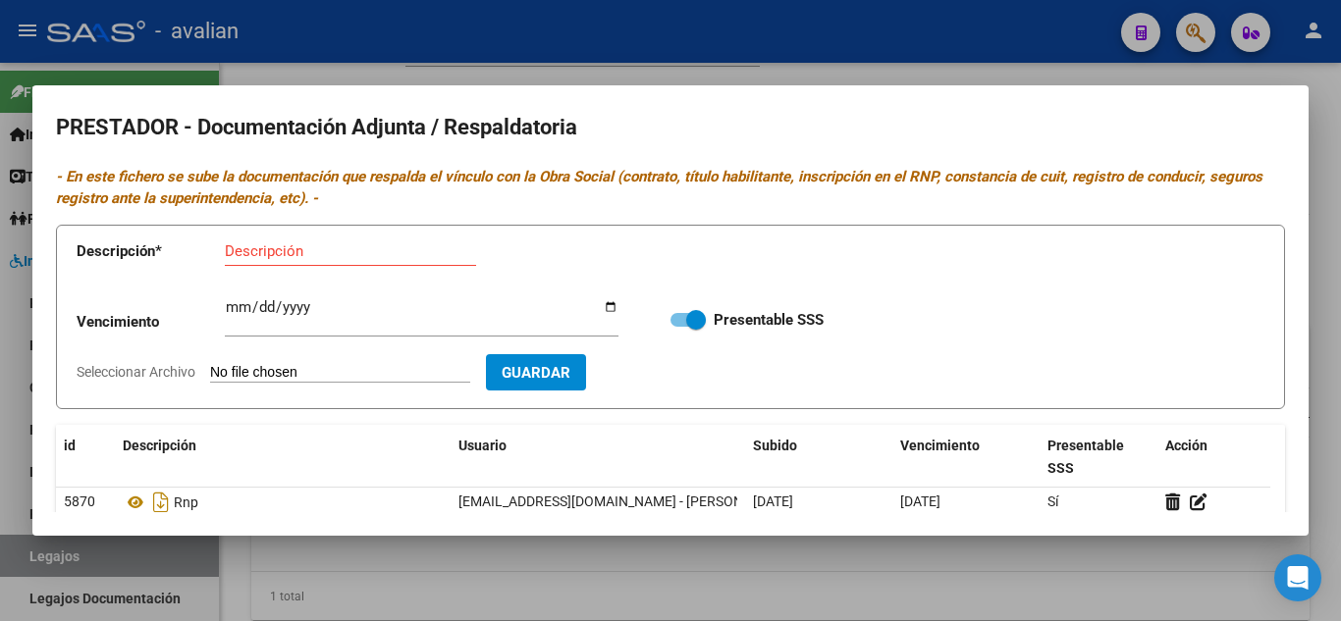
click at [635, 254] on app-form-text-field "Descripción * Descripción" at bounding box center [362, 255] width 570 height 59
click at [947, 68] on div at bounding box center [670, 310] width 1341 height 621
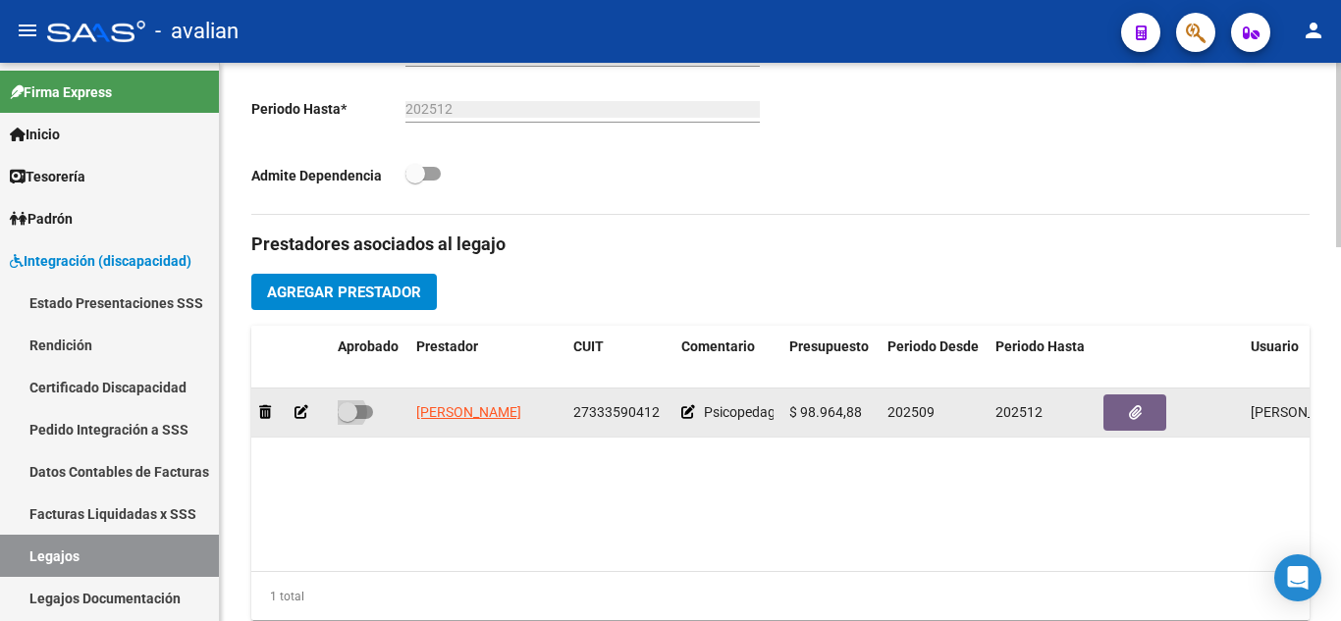
click at [361, 416] on span at bounding box center [355, 412] width 35 height 14
click at [347, 419] on input "checkbox" at bounding box center [346, 419] width 1 height 1
checkbox input "true"
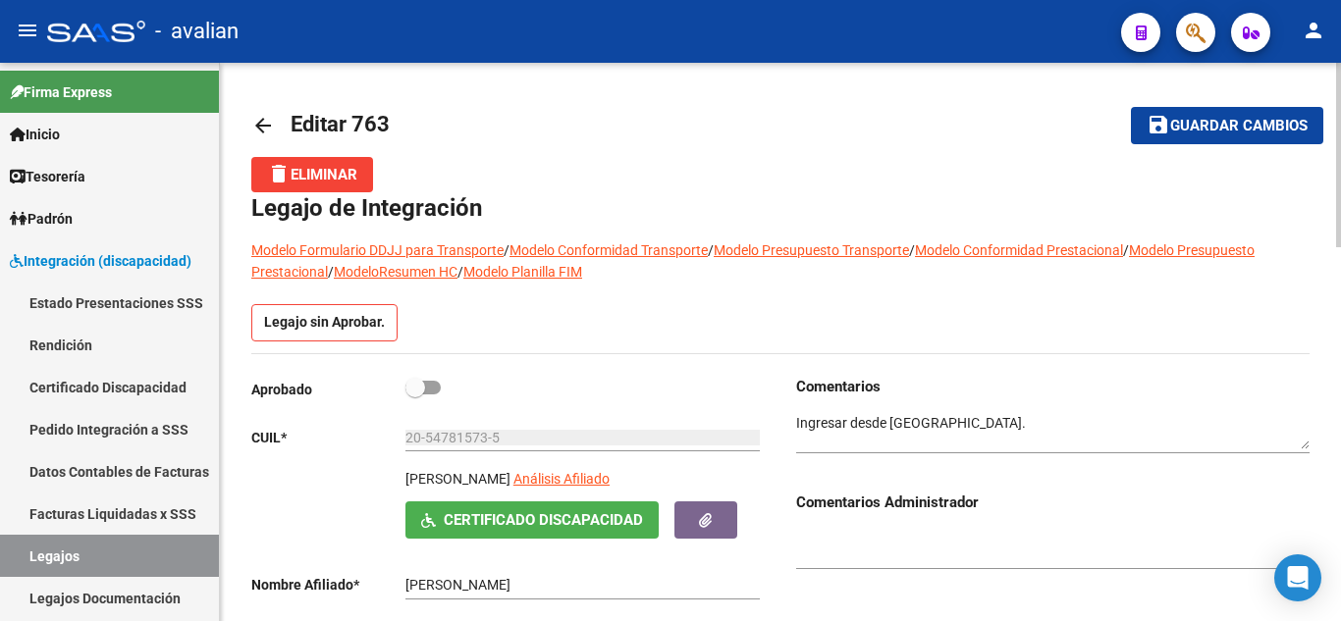
click at [1257, 136] on button "save Guardar cambios" at bounding box center [1227, 125] width 192 height 36
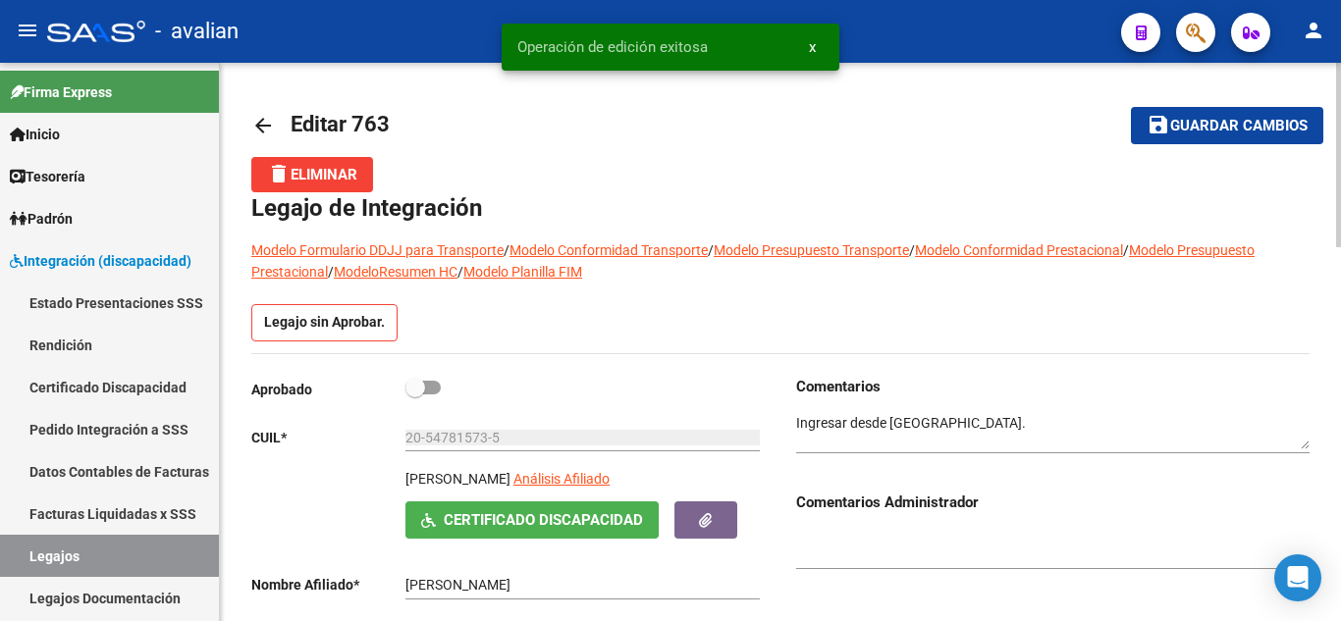
click at [894, 429] on textarea at bounding box center [1052, 431] width 513 height 37
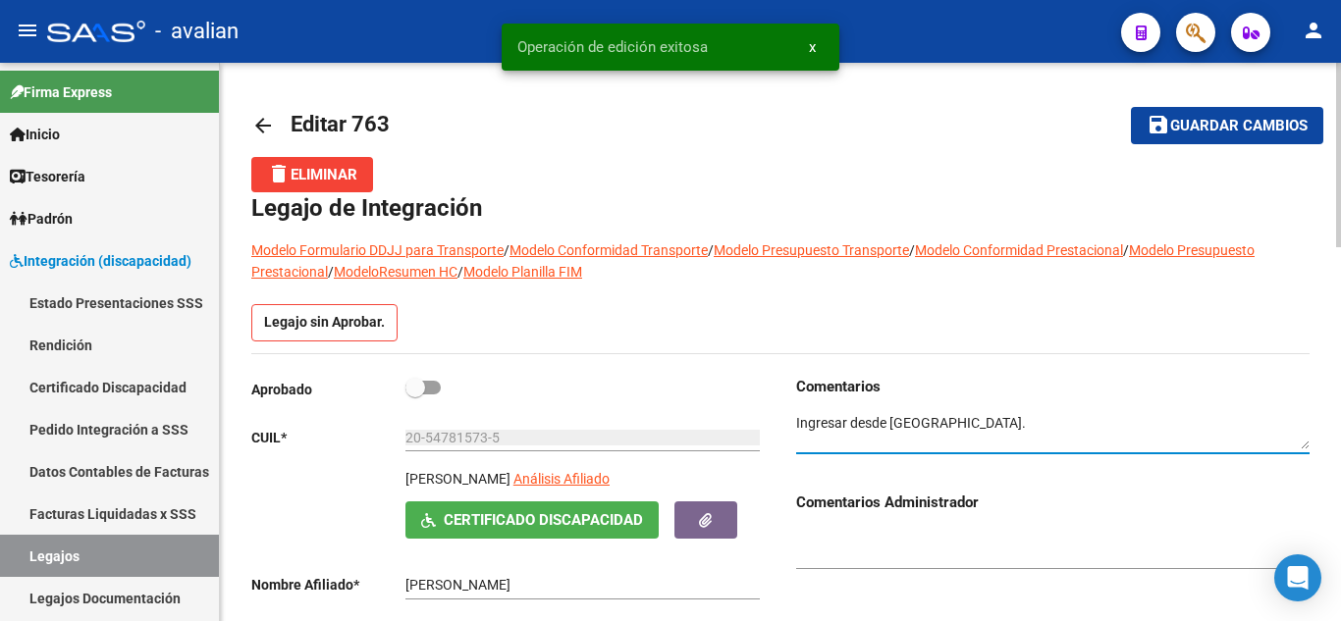
click at [1026, 444] on textarea at bounding box center [1052, 431] width 513 height 37
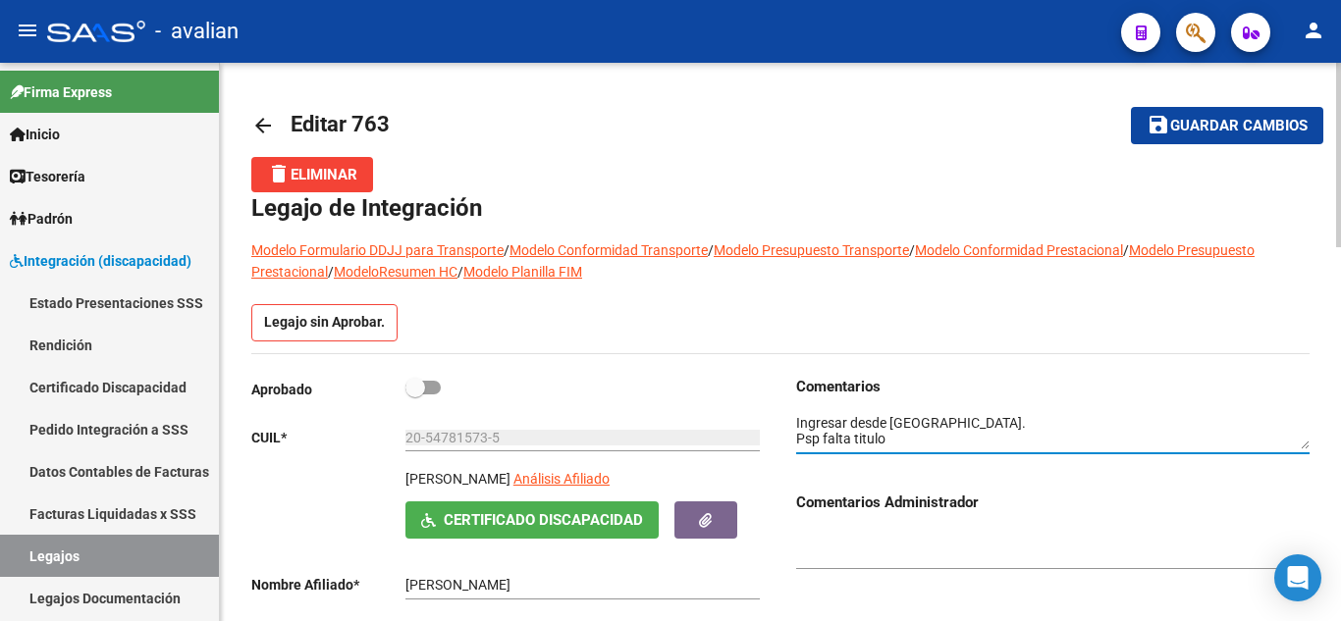
type textarea "Ingresar desde [GEOGRAPHIC_DATA]. Psp falta titulo"
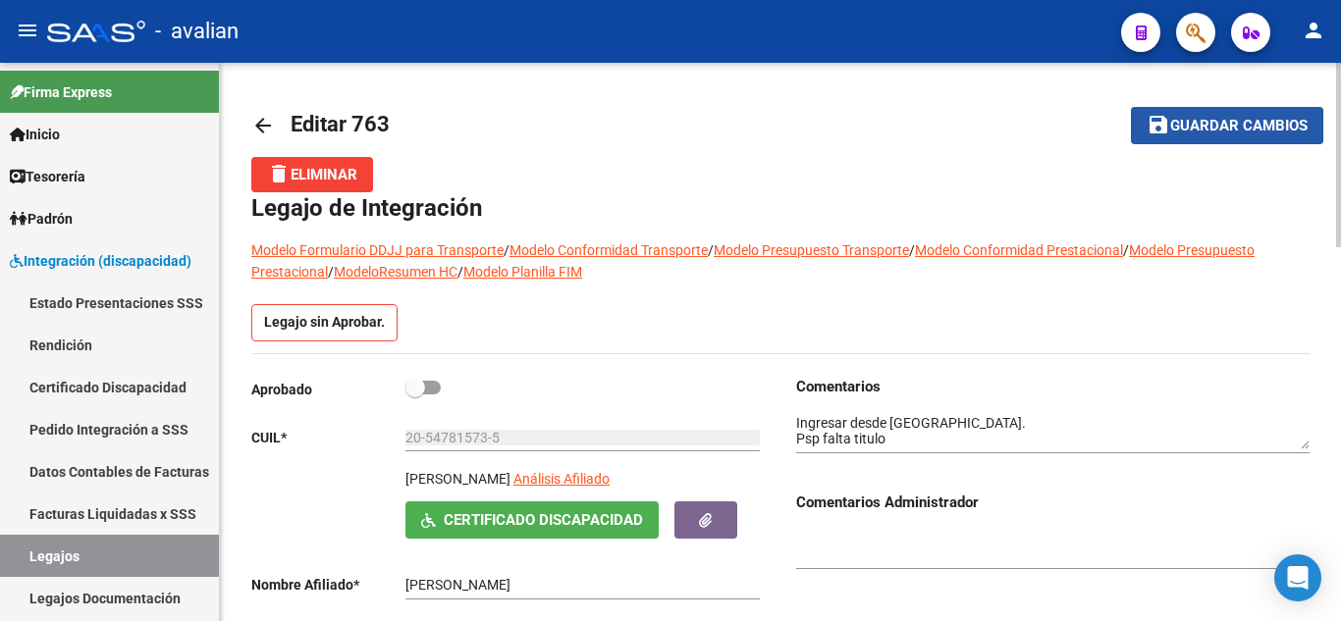
click at [1153, 124] on mat-icon "save" at bounding box center [1158, 125] width 24 height 24
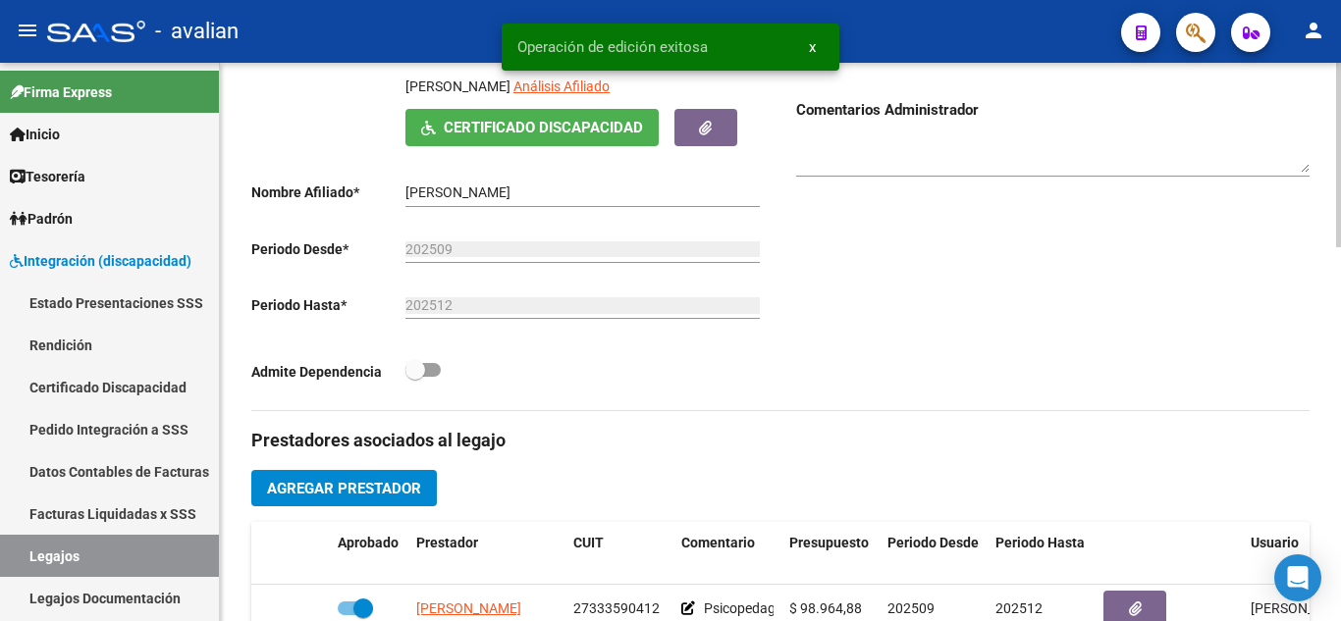
scroll to position [589, 0]
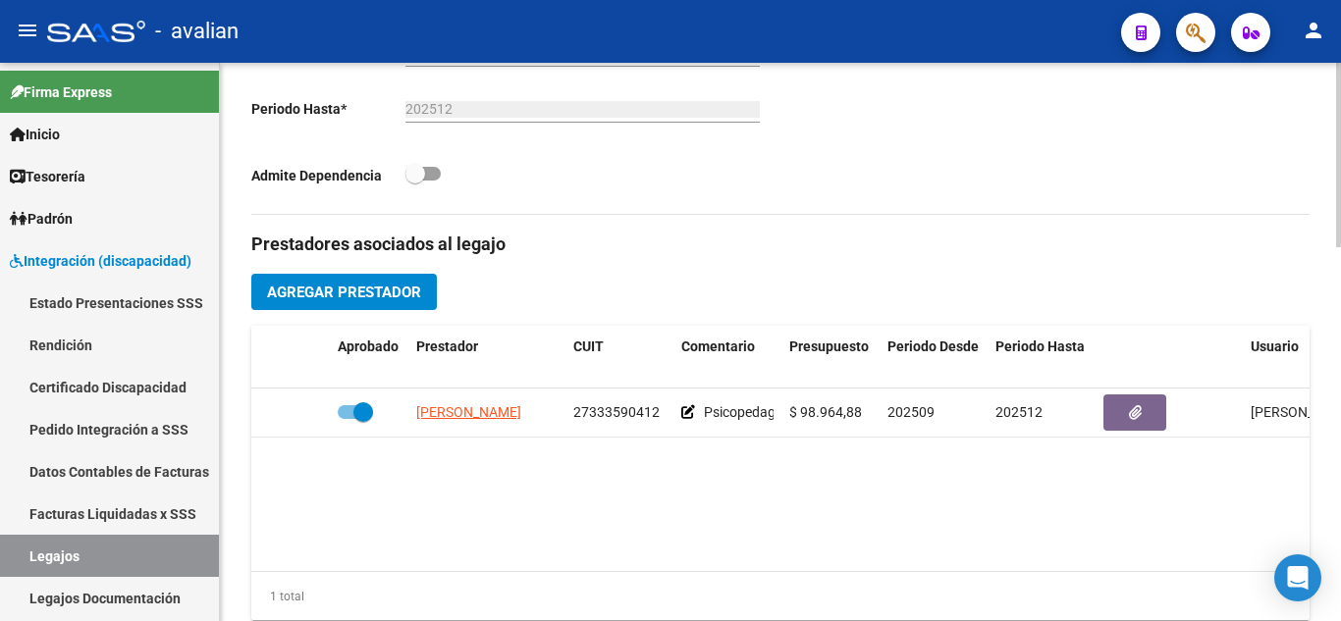
click at [376, 290] on span "Agregar Prestador" at bounding box center [344, 293] width 154 height 18
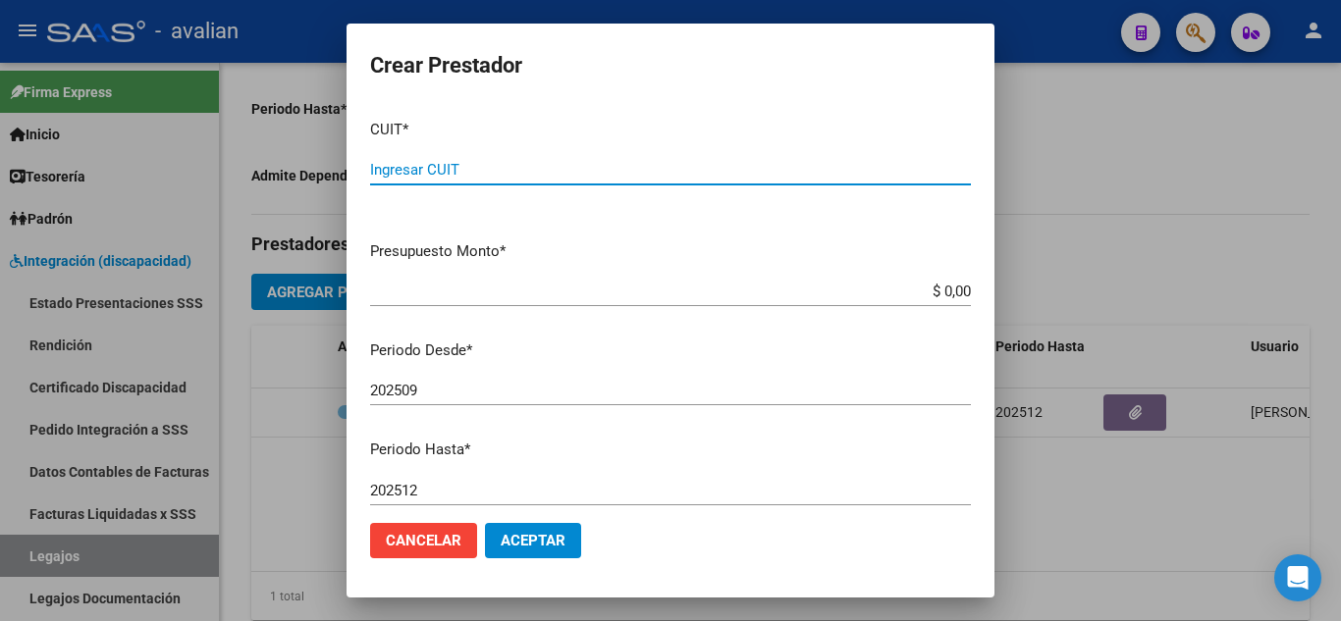
paste input "27-31705223-0"
type input "27-31705223-0"
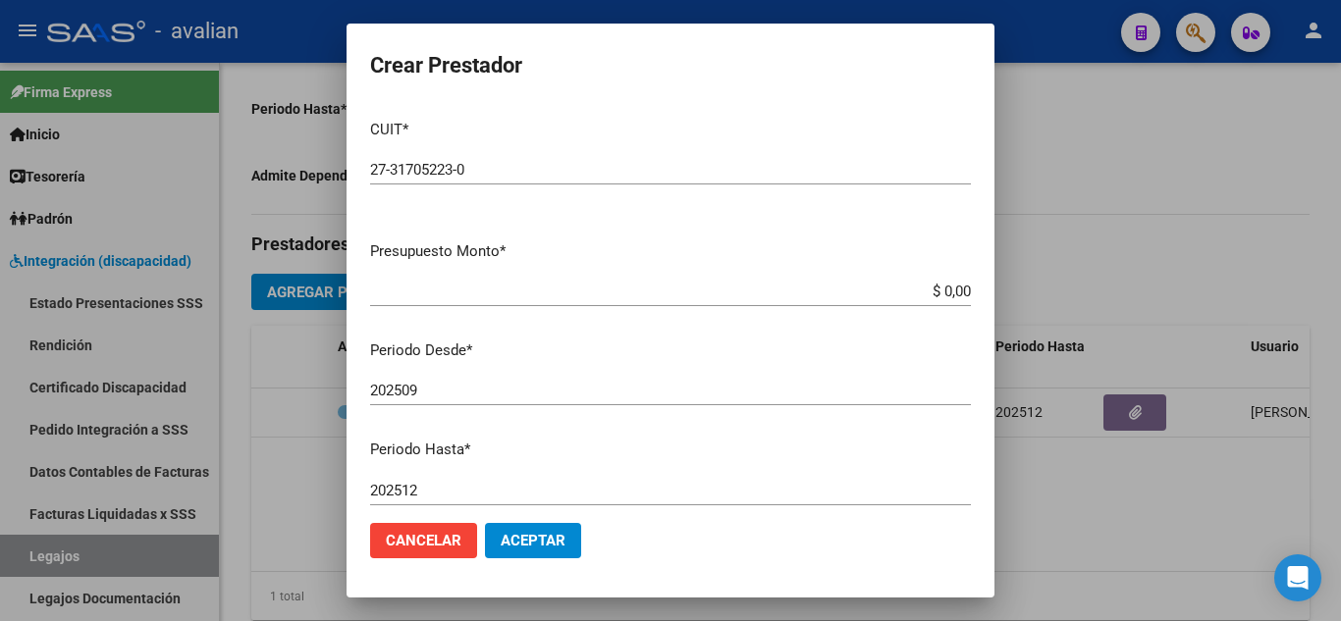
click at [699, 266] on mat-dialog-content "CUIT * 27-31705223-0 Ingresar CUIT ARCA Padrón Presupuesto Monto * $ 0,00 Ingre…" at bounding box center [670, 305] width 648 height 403
drag, startPoint x: 923, startPoint y: 290, endPoint x: 1013, endPoint y: 301, distance: 90.0
click at [1013, 301] on div "Crear Prestador CUIT * 27-31705223-0 Ingresar CUIT ARCA Padrón Presupuesto Mont…" at bounding box center [670, 310] width 1341 height 621
paste input "307.654,34"
type input "$ 307.654,34"
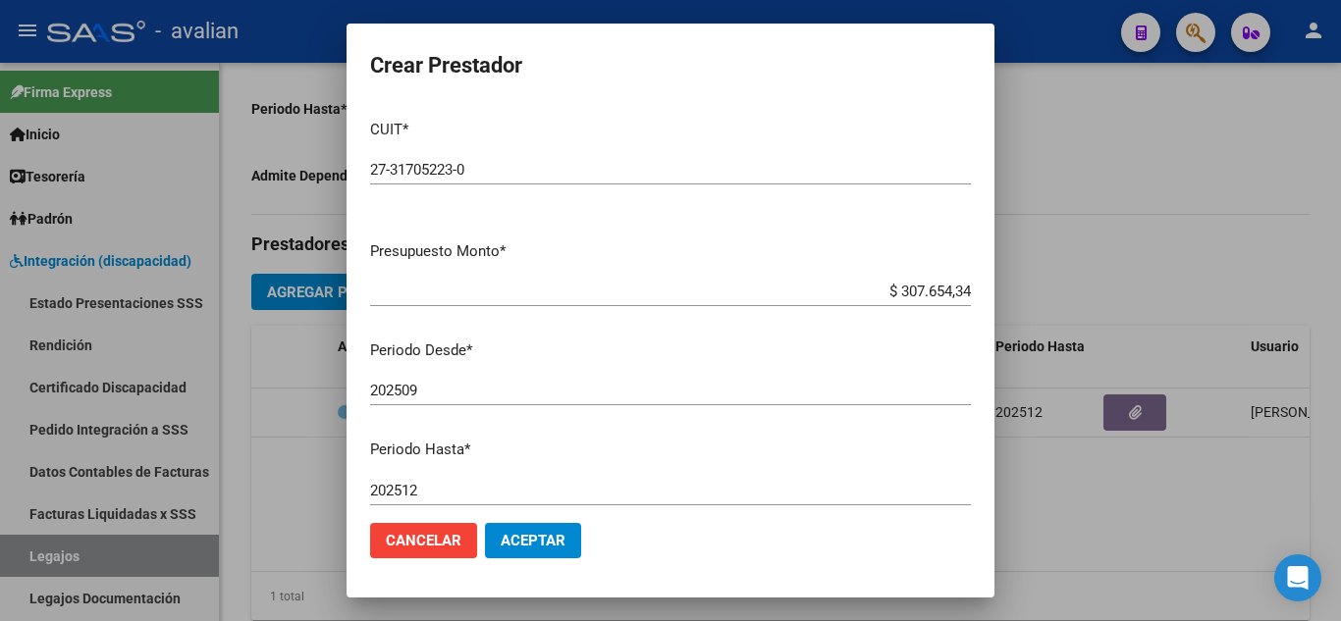
click at [702, 400] on div "202509 Ingresar el periodo" at bounding box center [670, 390] width 601 height 29
click at [573, 534] on button "Aceptar" at bounding box center [533, 540] width 96 height 35
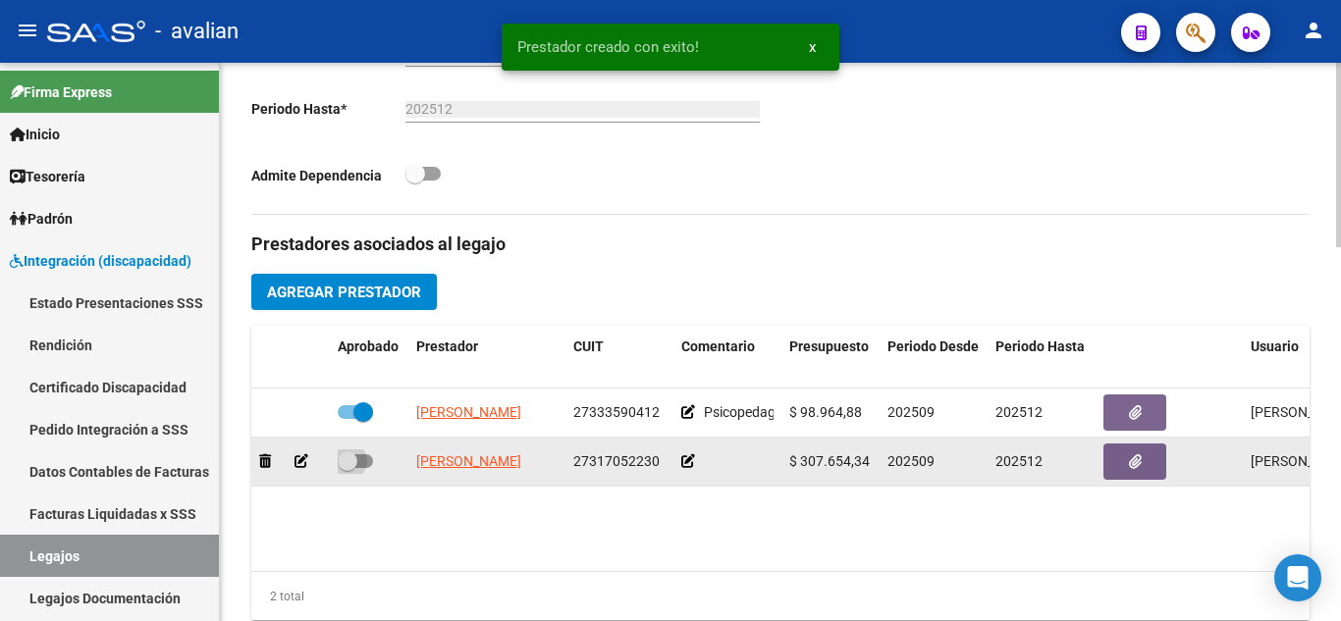
click at [367, 460] on span at bounding box center [355, 461] width 35 height 14
click at [347, 468] on input "checkbox" at bounding box center [346, 468] width 1 height 1
checkbox input "true"
click at [681, 461] on icon at bounding box center [688, 461] width 14 height 14
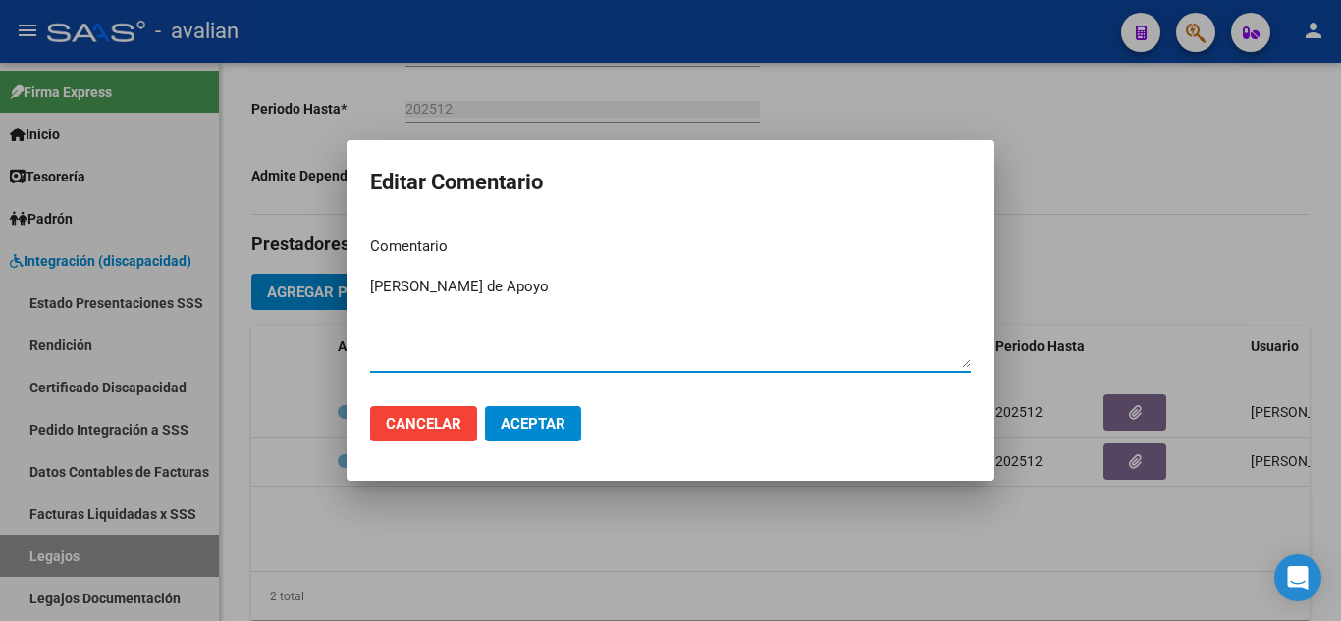
type textarea "[PERSON_NAME] de Apoyo"
click at [558, 424] on span "Aceptar" at bounding box center [533, 424] width 65 height 18
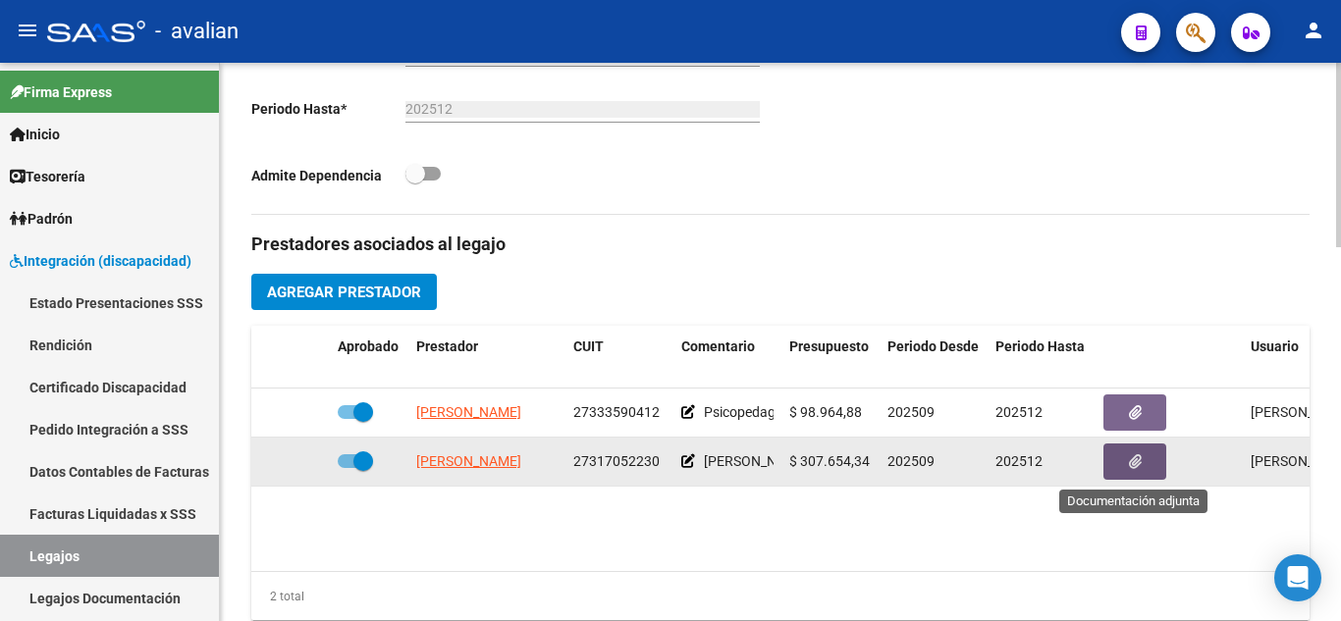
click at [1135, 469] on icon "button" at bounding box center [1135, 461] width 13 height 15
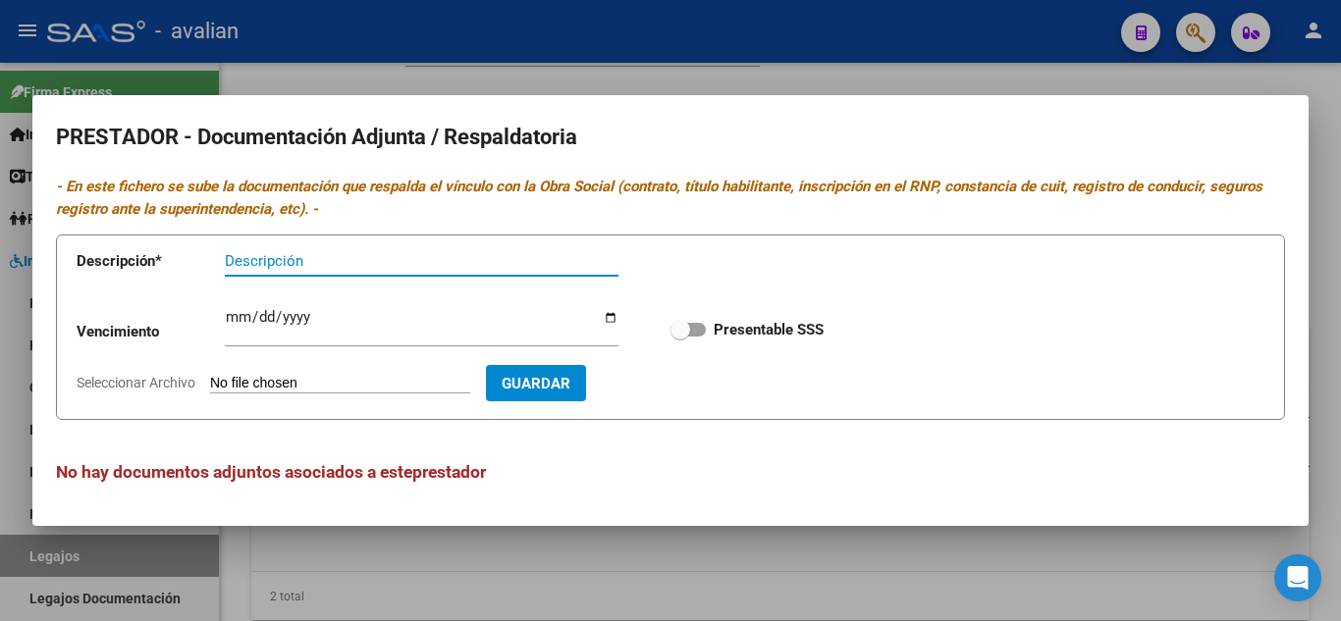
click at [701, 332] on span at bounding box center [687, 330] width 35 height 14
click at [680, 337] on input "Presentable SSS" at bounding box center [679, 337] width 1 height 1
checkbox input "true"
click at [313, 254] on input "Descripción" at bounding box center [422, 261] width 394 height 18
type input "ARCA"
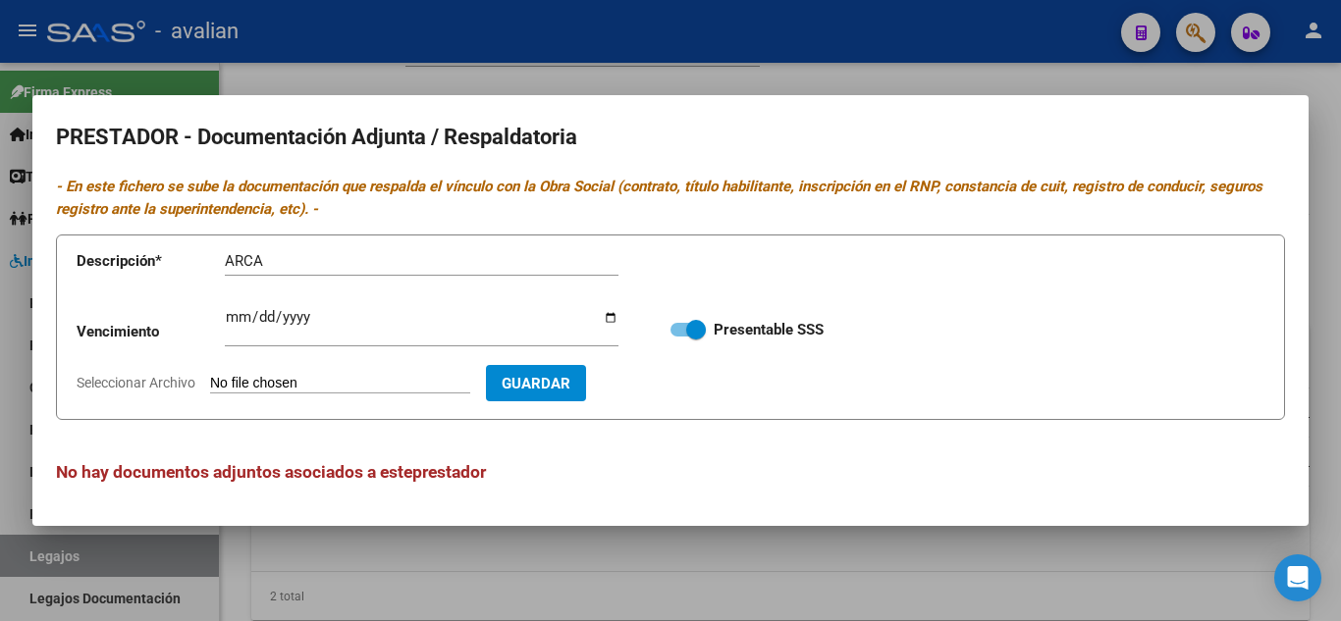
click at [324, 375] on input "Seleccionar Archivo" at bounding box center [340, 384] width 260 height 19
type input "C:\fakepath\ARCA.jpg"
click at [671, 375] on span "Guardar" at bounding box center [649, 384] width 69 height 18
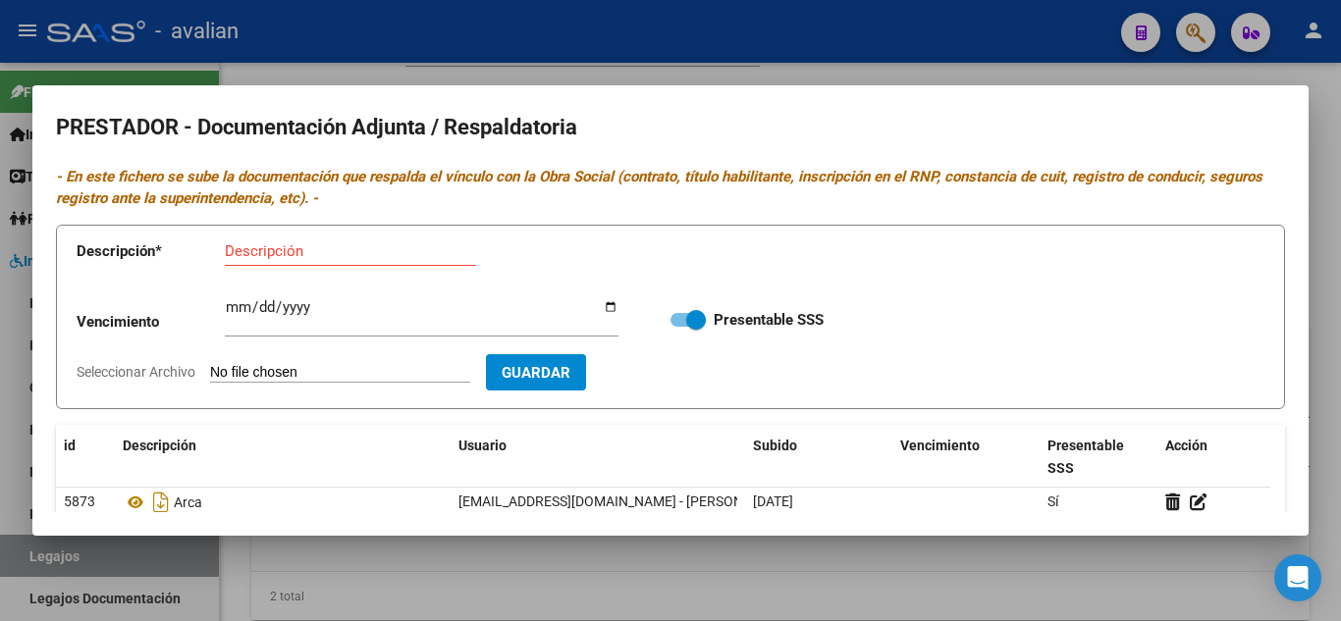
scroll to position [98, 0]
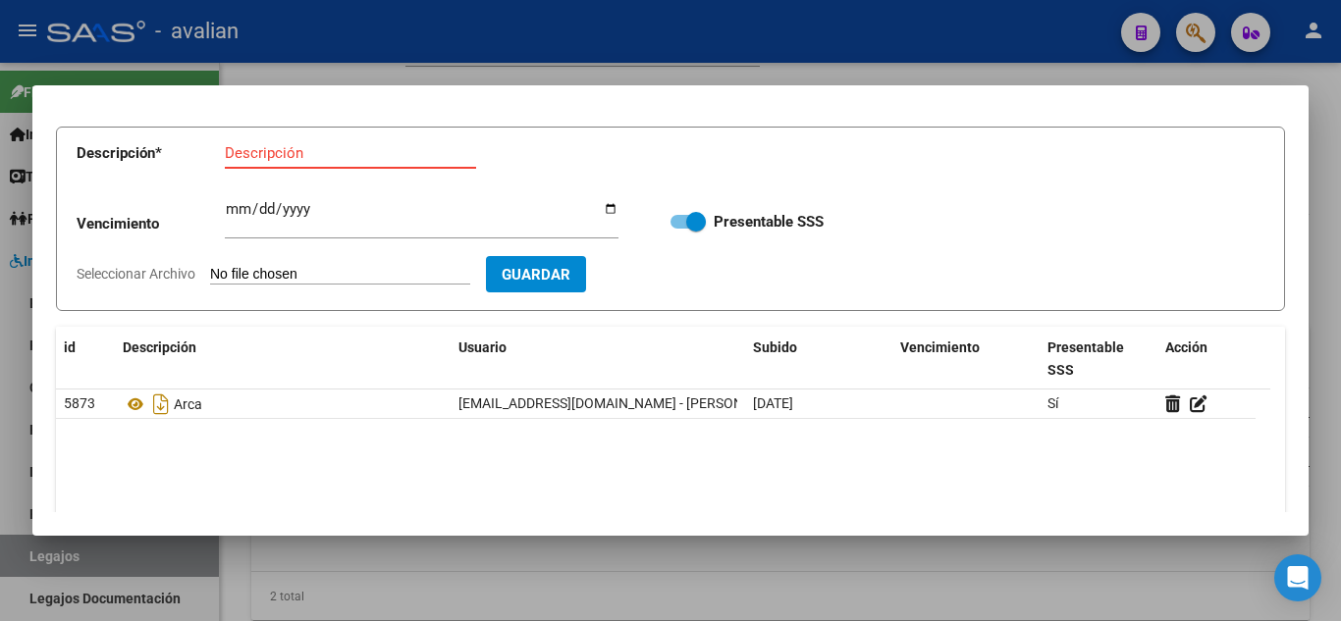
drag, startPoint x: 332, startPoint y: 161, endPoint x: 322, endPoint y: 154, distance: 12.0
click at [322, 154] on input "Descripción" at bounding box center [350, 153] width 251 height 18
click at [322, 153] on input "Descripción" at bounding box center [350, 153] width 251 height 18
type input "RNP"
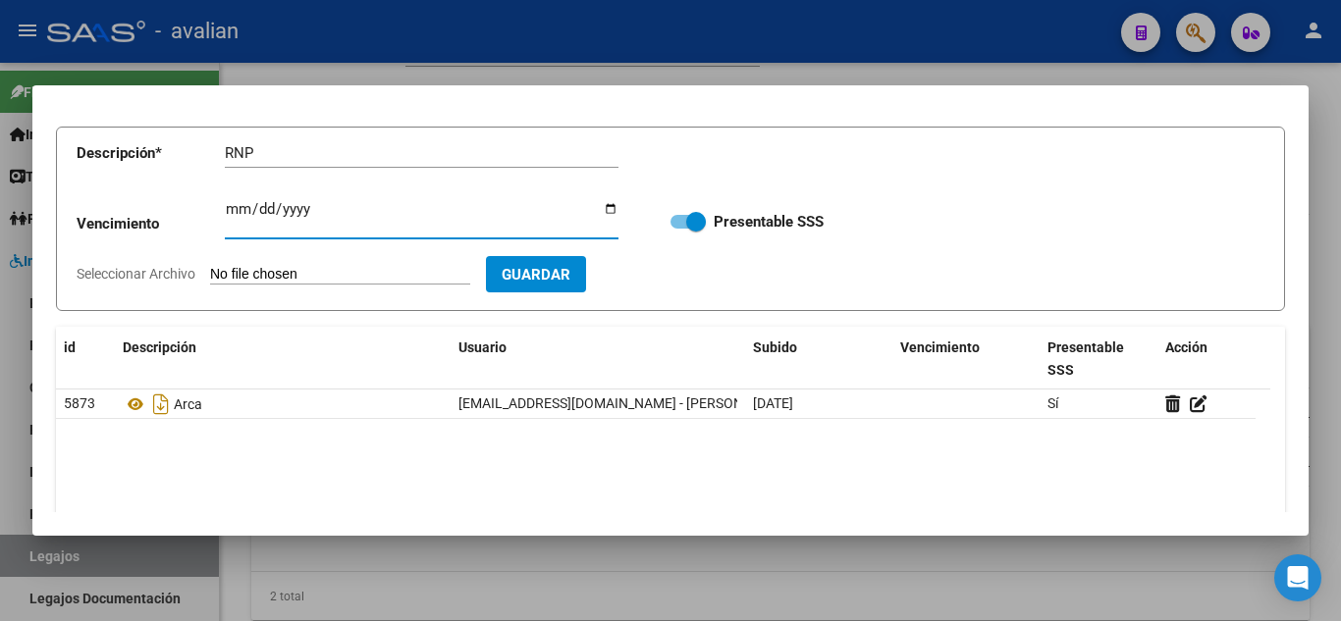
click at [226, 217] on input "Ingresar vencimiento" at bounding box center [422, 216] width 394 height 31
type input "[DATE]"
click at [243, 280] on input "Seleccionar Archivo" at bounding box center [340, 275] width 260 height 19
type input "C:\fakepath\RNP.jpg"
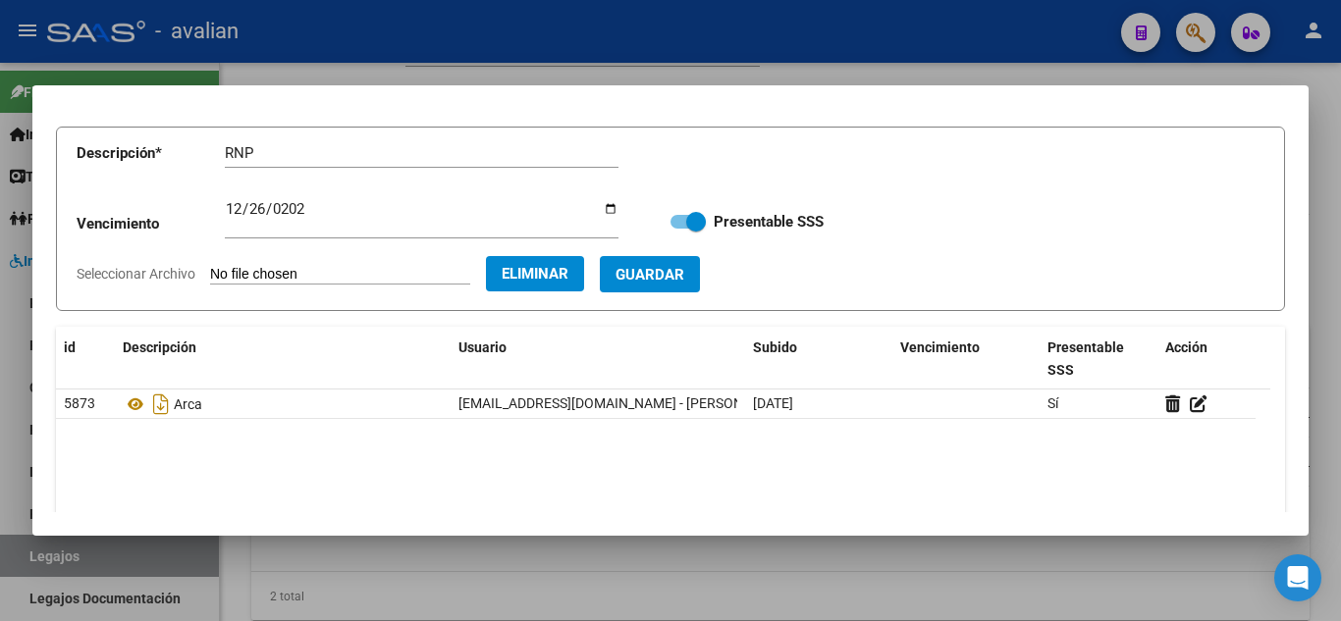
click at [684, 265] on span "Guardar" at bounding box center [649, 274] width 69 height 18
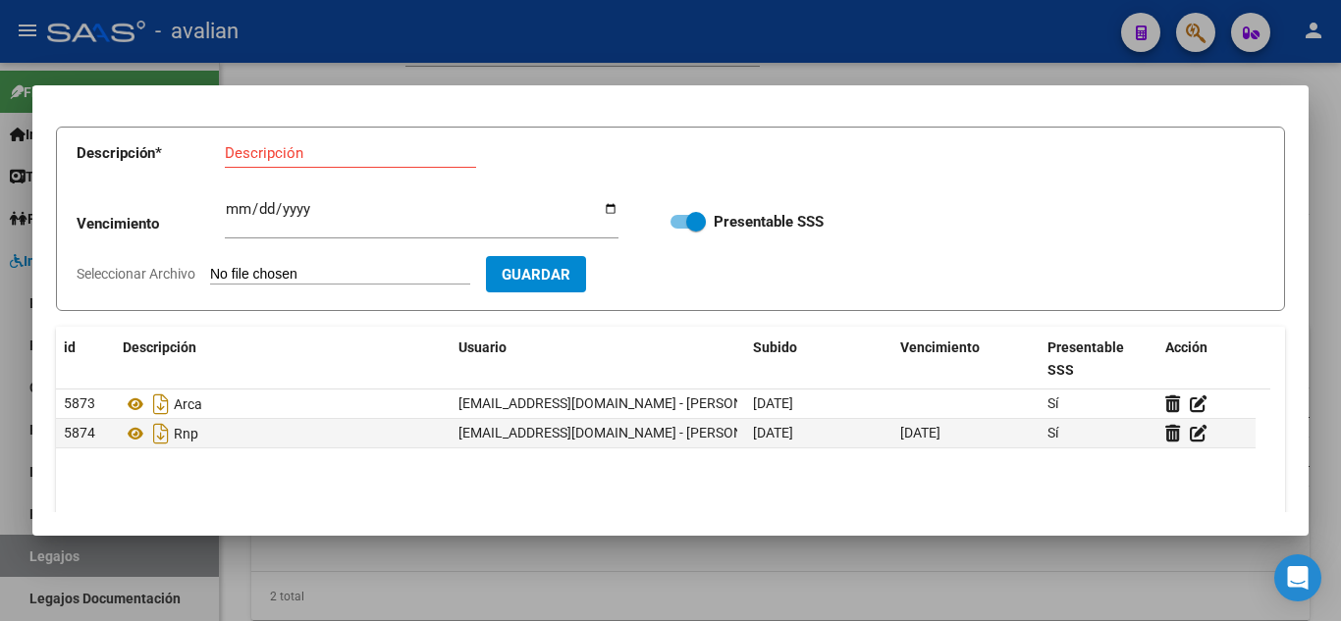
click at [315, 164] on div "Descripción" at bounding box center [350, 152] width 251 height 29
click at [314, 160] on input "Descripción" at bounding box center [350, 153] width 251 height 18
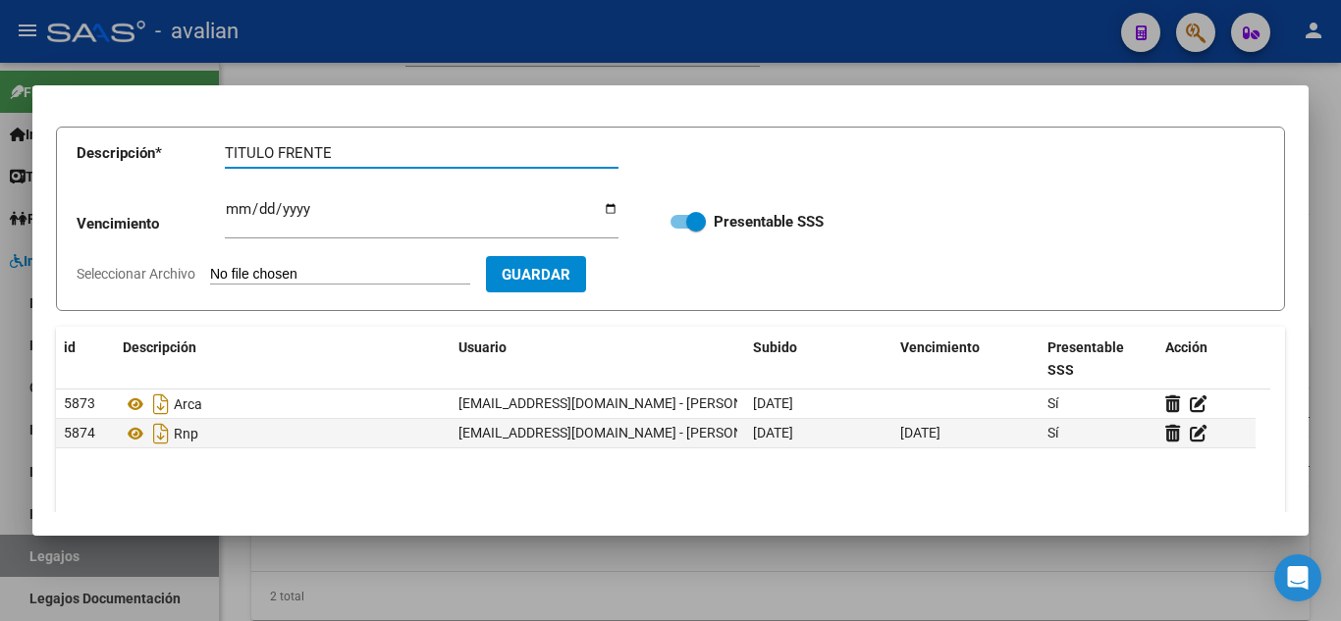
type input "TITULO FRENTE"
click at [307, 272] on input "Seleccionar Archivo" at bounding box center [340, 275] width 260 height 19
type input "C:\fakepath\T1.jpg"
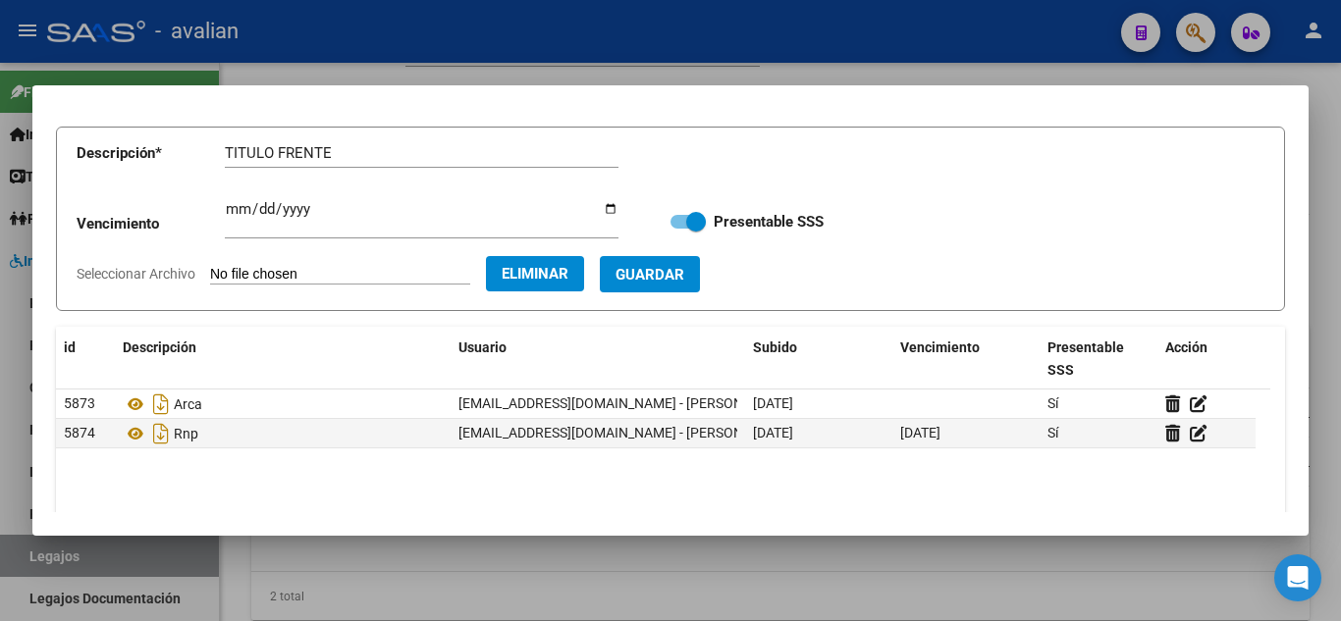
click at [700, 289] on button "Guardar" at bounding box center [650, 274] width 100 height 36
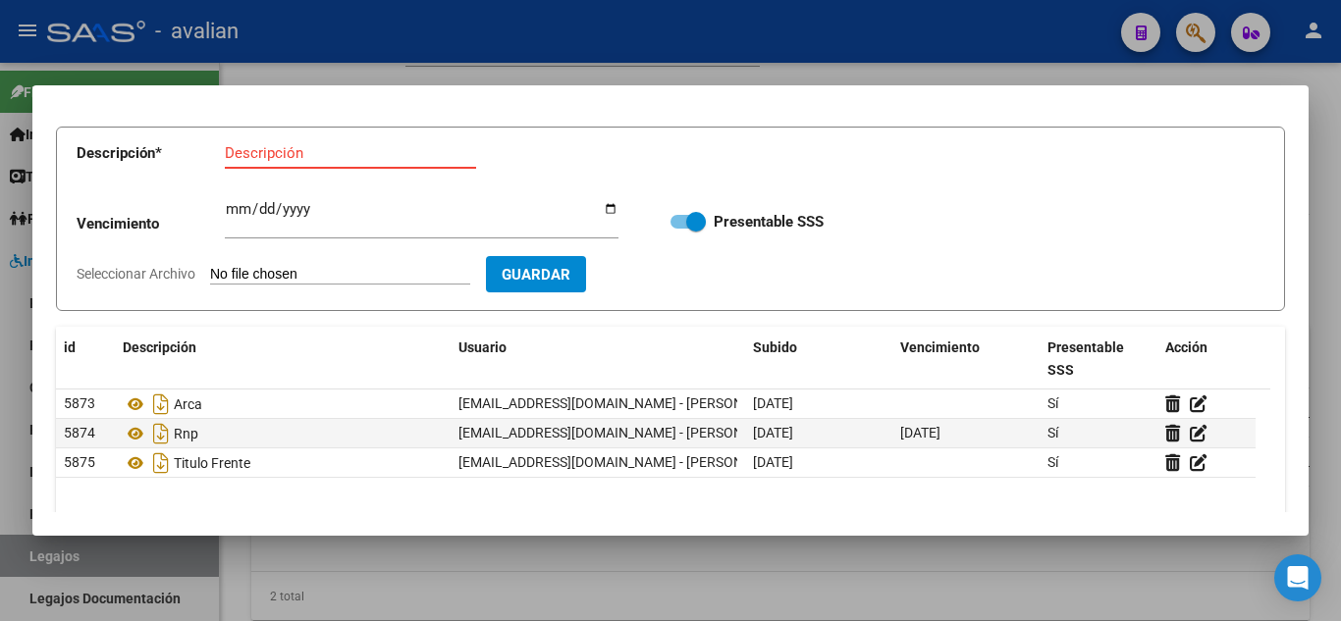
click at [272, 144] on input "Descripción" at bounding box center [350, 153] width 251 height 18
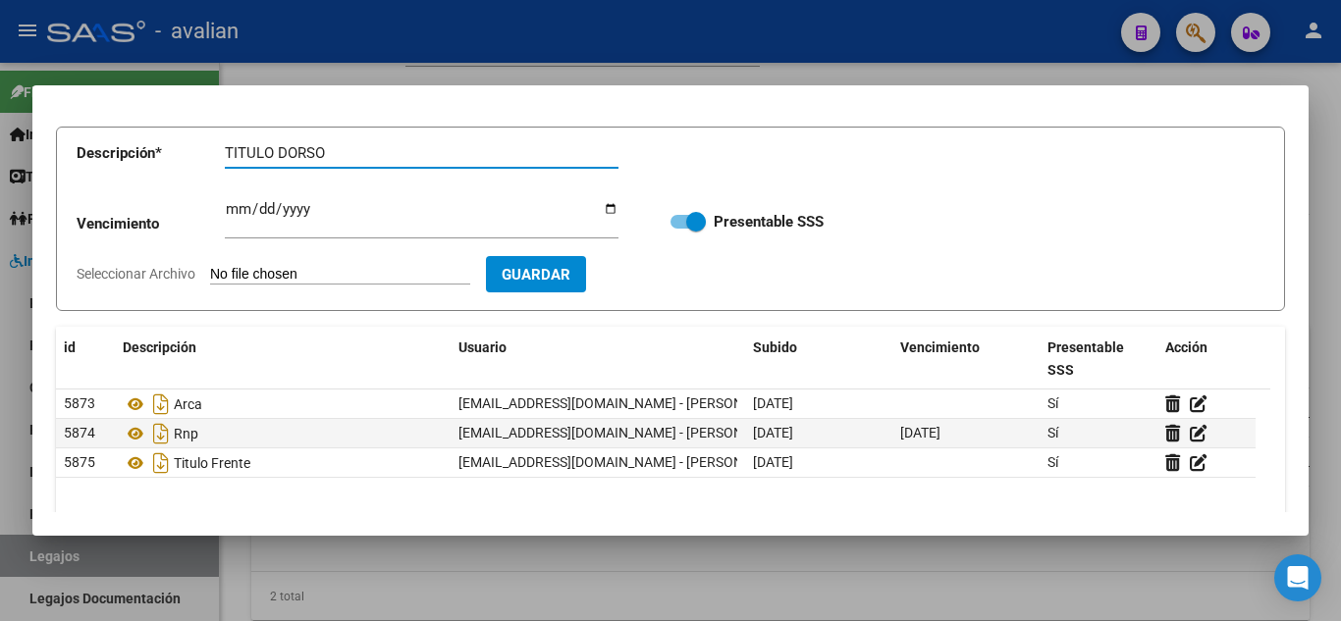
type input "TITULO DORSO"
click at [290, 264] on form "Descripción * TITULO DORSO Descripción Vencimiento Ingresar vencimiento Present…" at bounding box center [670, 219] width 1229 height 185
click at [324, 276] on input "Seleccionar Archivo" at bounding box center [340, 275] width 260 height 19
type input "C:\fakepath\T2.jpg"
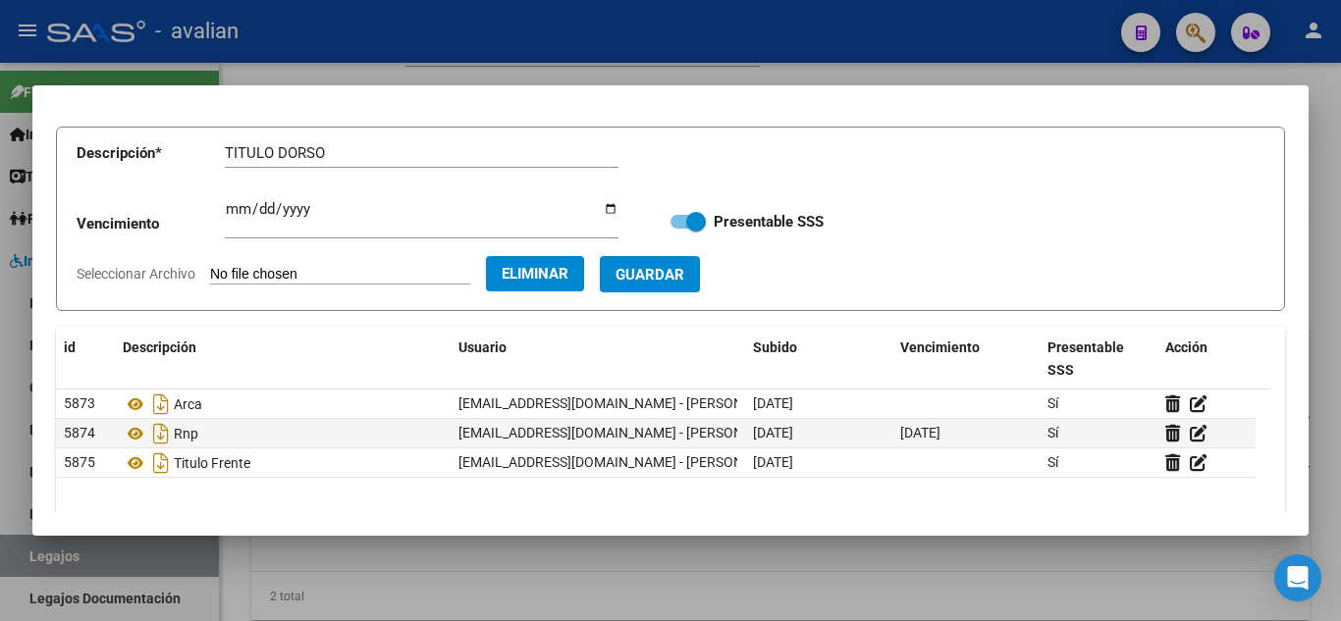
click at [667, 253] on div "Vencimiento Ingresar vencimiento Presentable SSS" at bounding box center [670, 221] width 1187 height 71
click at [700, 261] on button "Guardar" at bounding box center [650, 274] width 100 height 36
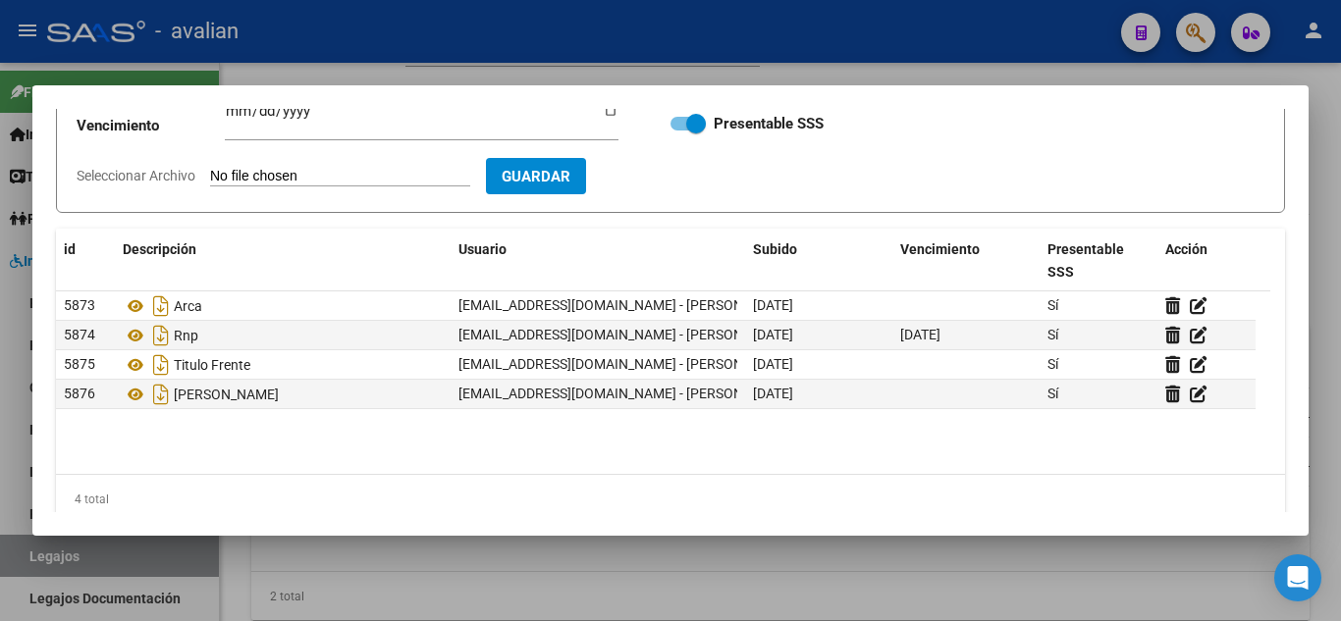
scroll to position [0, 0]
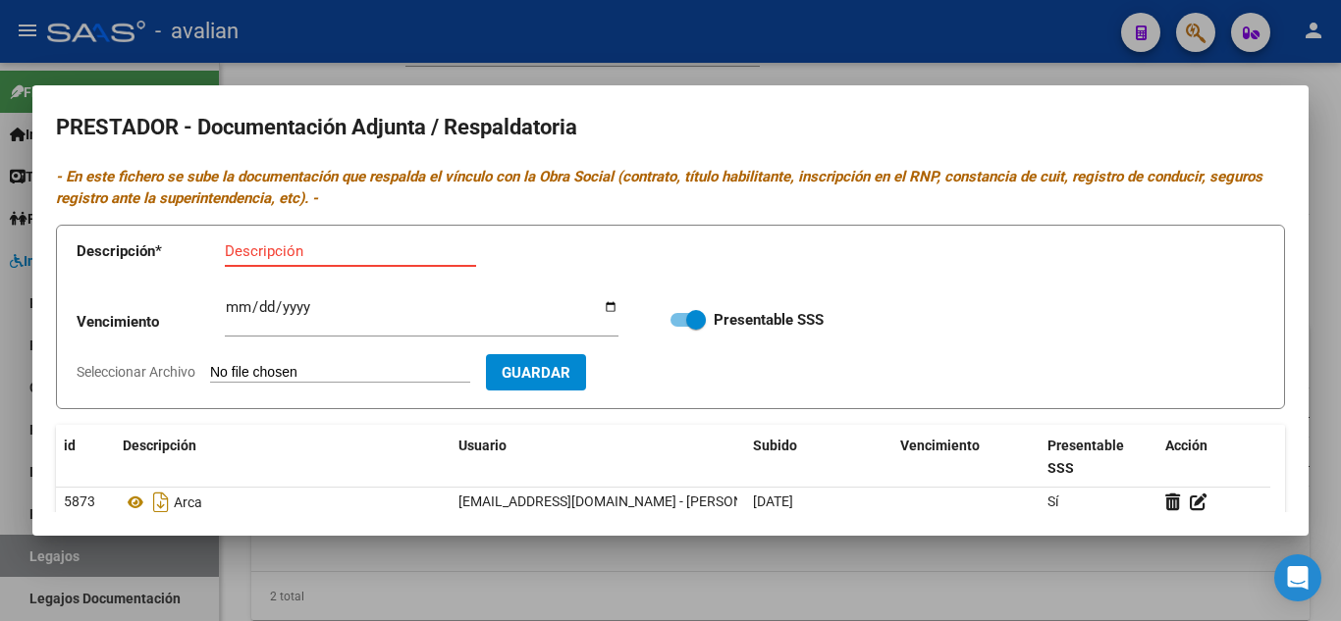
click at [333, 258] on input "Descripción" at bounding box center [350, 251] width 251 height 18
type input "ANALITICO 1"
click at [317, 377] on input "Seleccionar Archivo" at bounding box center [340, 373] width 260 height 19
type input "C:\fakepath\ANALITICO1.jpg"
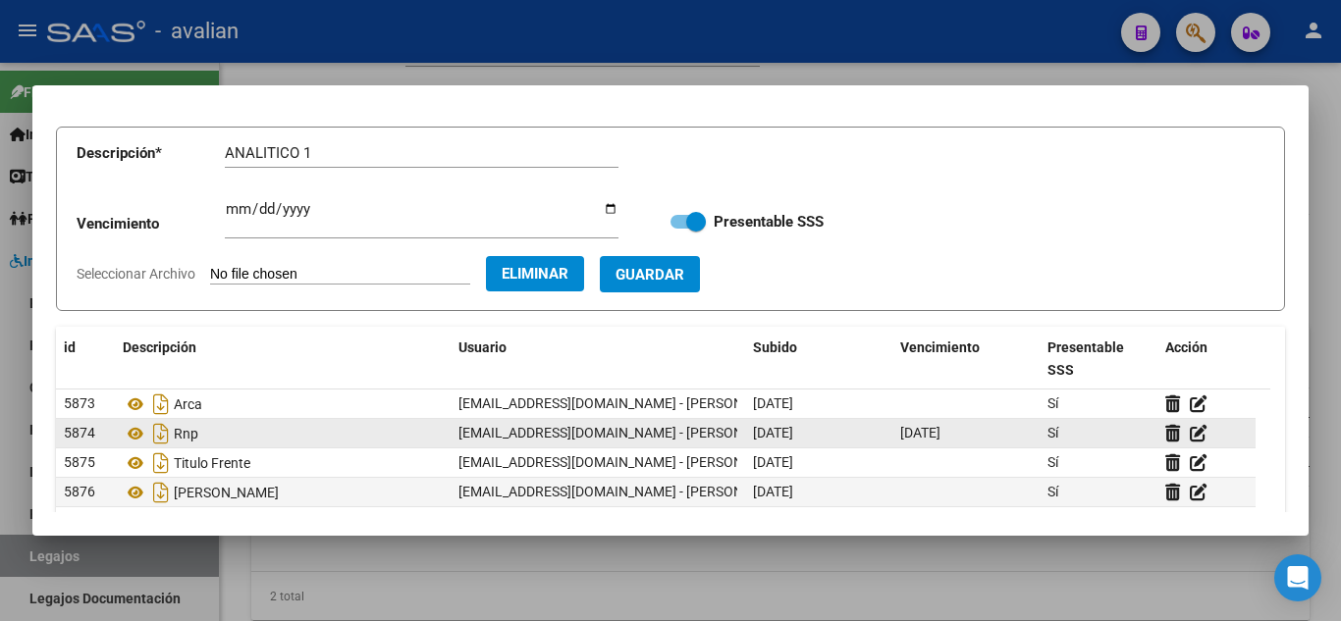
scroll to position [196, 0]
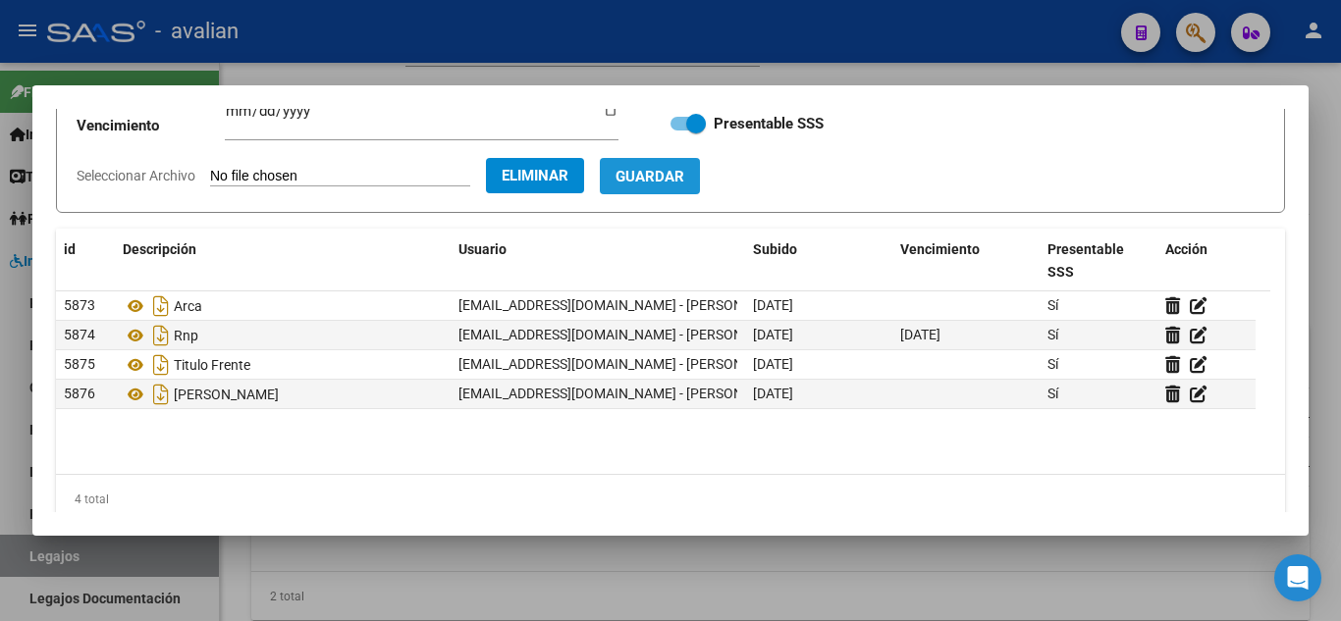
click at [684, 173] on span "Guardar" at bounding box center [649, 177] width 69 height 18
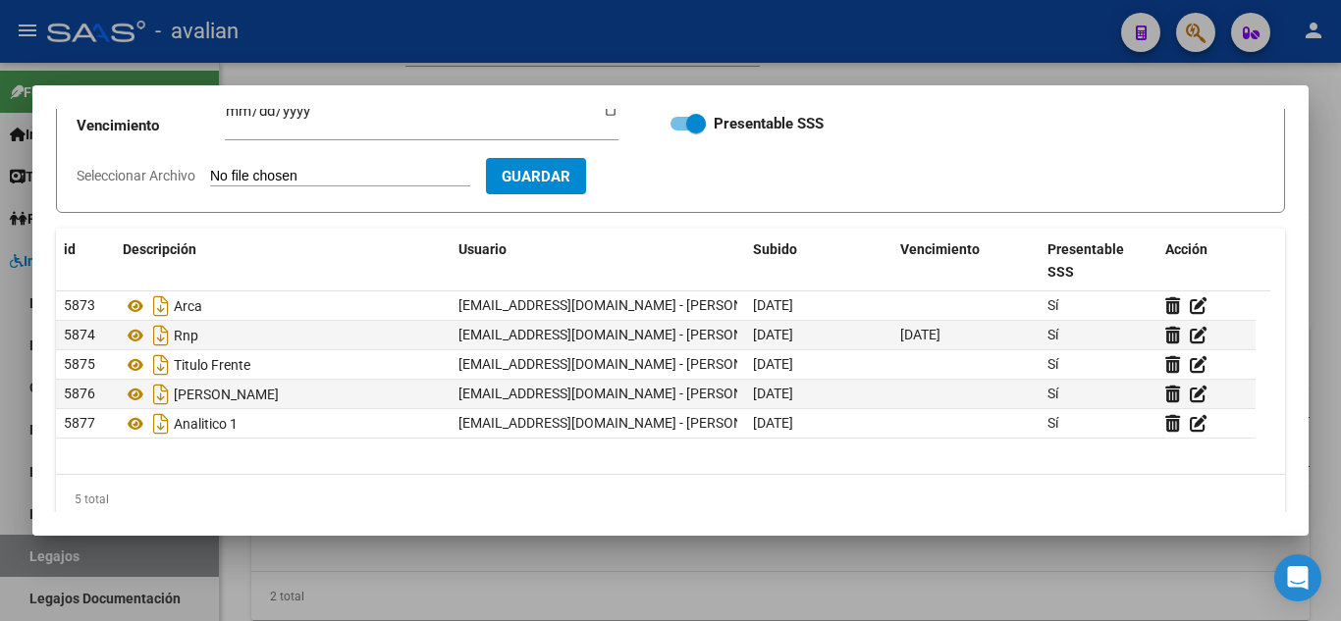
scroll to position [0, 0]
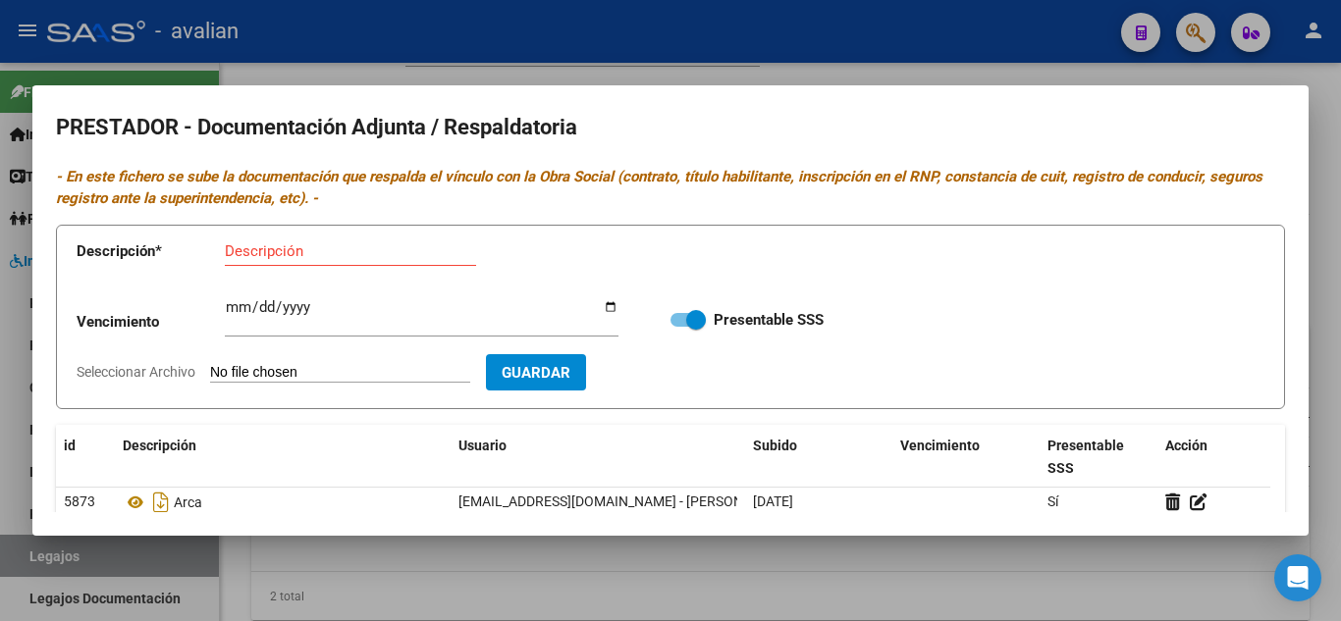
click at [325, 238] on div "Descripción" at bounding box center [350, 251] width 251 height 29
type input "ANALITICO2"
click at [260, 375] on input "Seleccionar Archivo" at bounding box center [340, 373] width 260 height 19
type input "C:\fakepath\ANALITICO2.jpg"
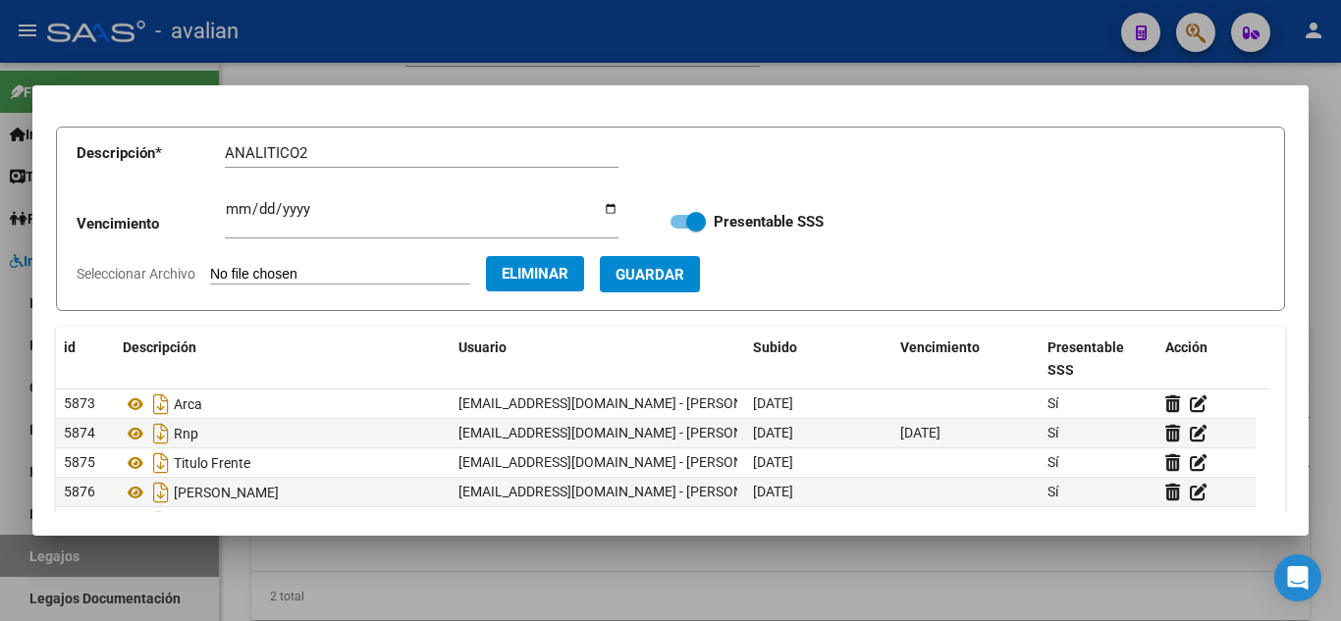
click at [684, 269] on span "Guardar" at bounding box center [649, 275] width 69 height 18
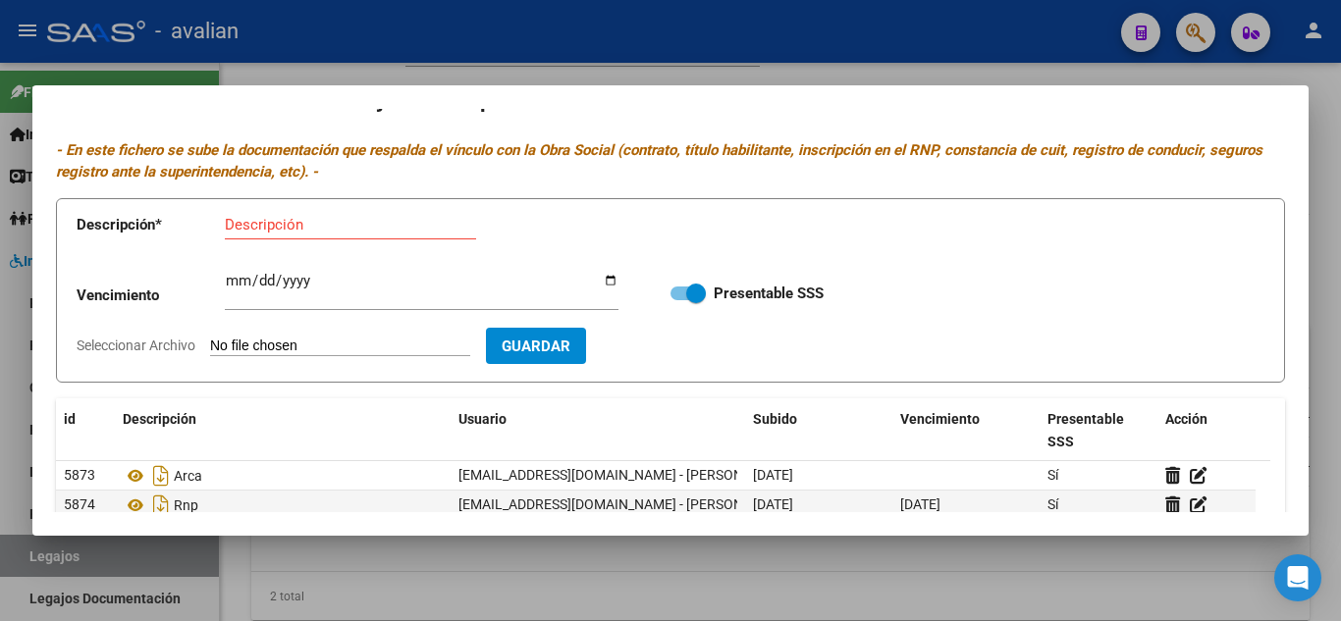
scroll to position [0, 0]
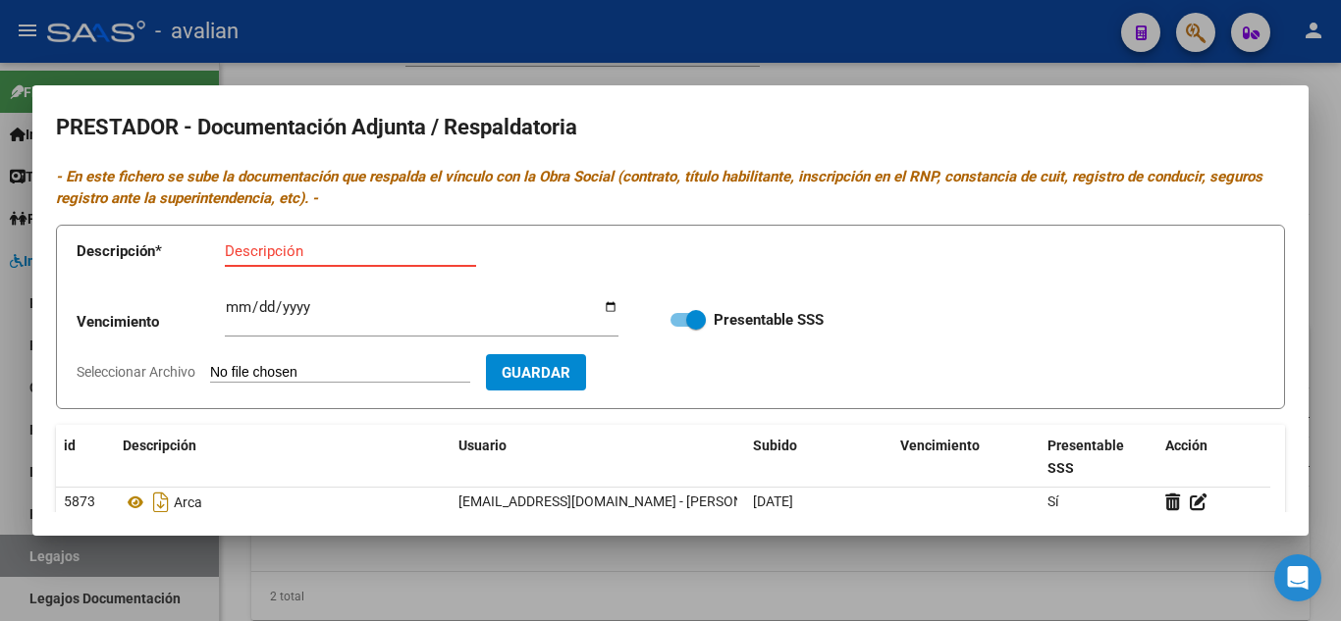
click at [288, 250] on input "Descripción" at bounding box center [350, 251] width 251 height 18
type input "CBU"
click at [256, 367] on input "Seleccionar Archivo" at bounding box center [340, 373] width 260 height 19
type input "C:\fakepath\CBU.jpg"
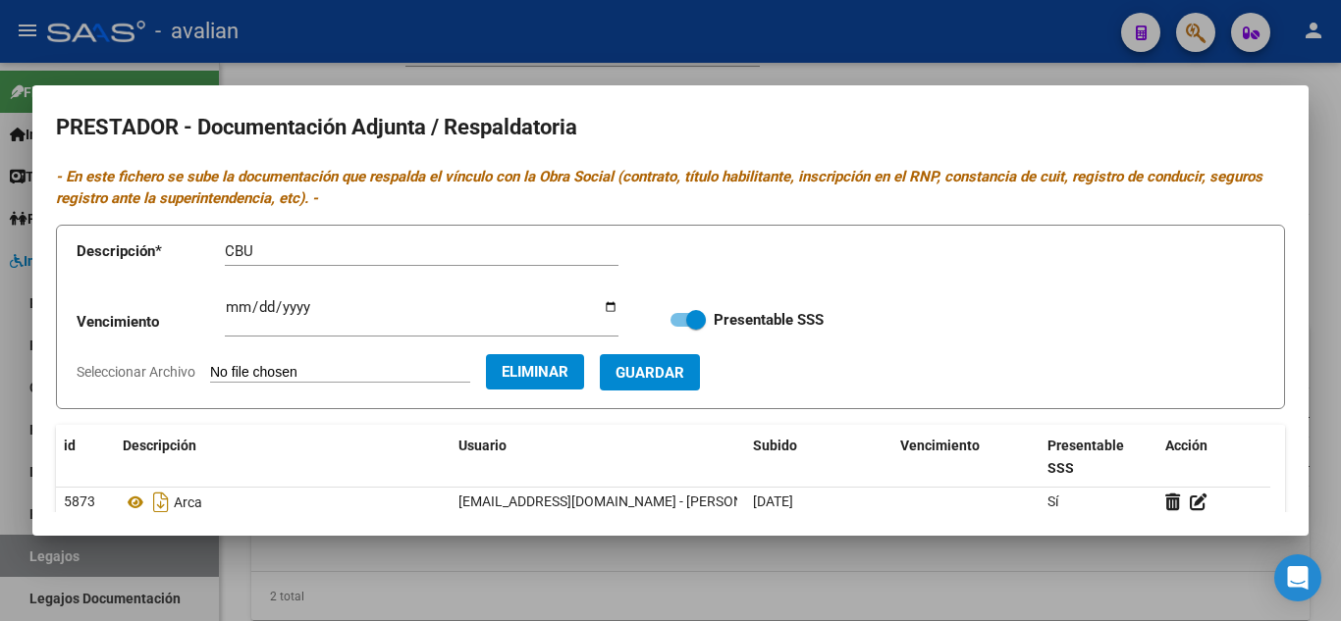
click at [684, 366] on span "Guardar" at bounding box center [649, 373] width 69 height 18
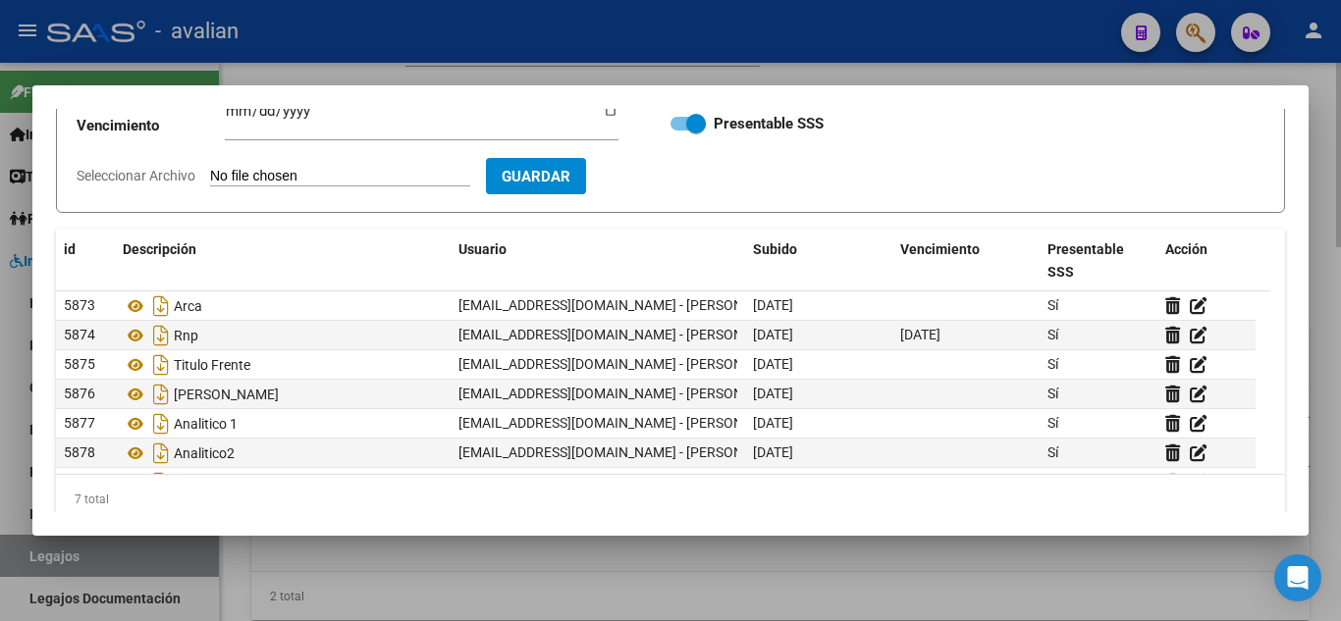
drag, startPoint x: 871, startPoint y: 47, endPoint x: 859, endPoint y: 75, distance: 30.3
click at [872, 47] on div at bounding box center [670, 310] width 1341 height 621
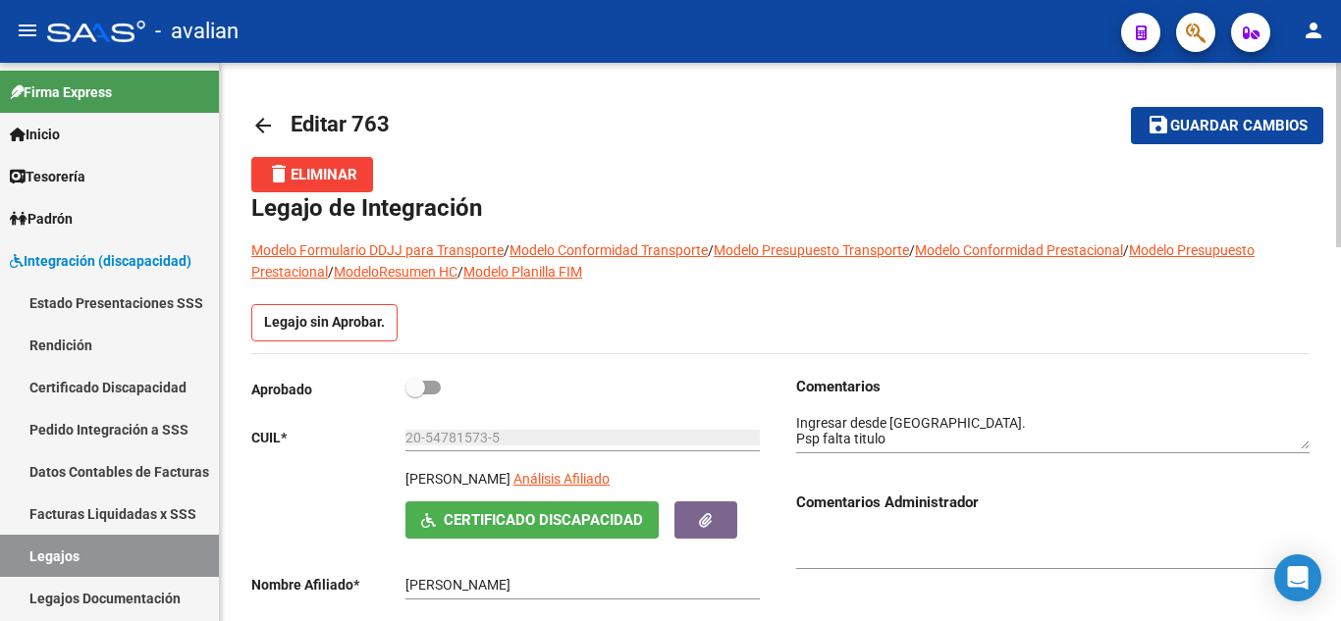
click at [1250, 128] on span "Guardar cambios" at bounding box center [1238, 127] width 137 height 18
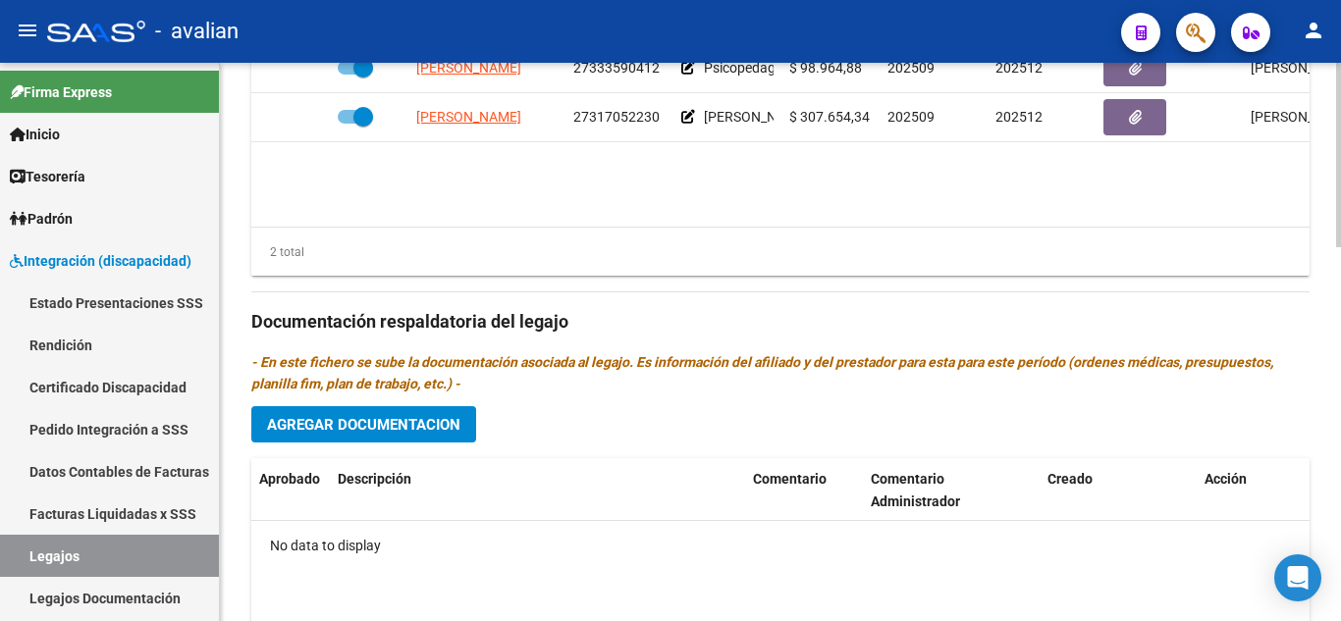
scroll to position [1031, 0]
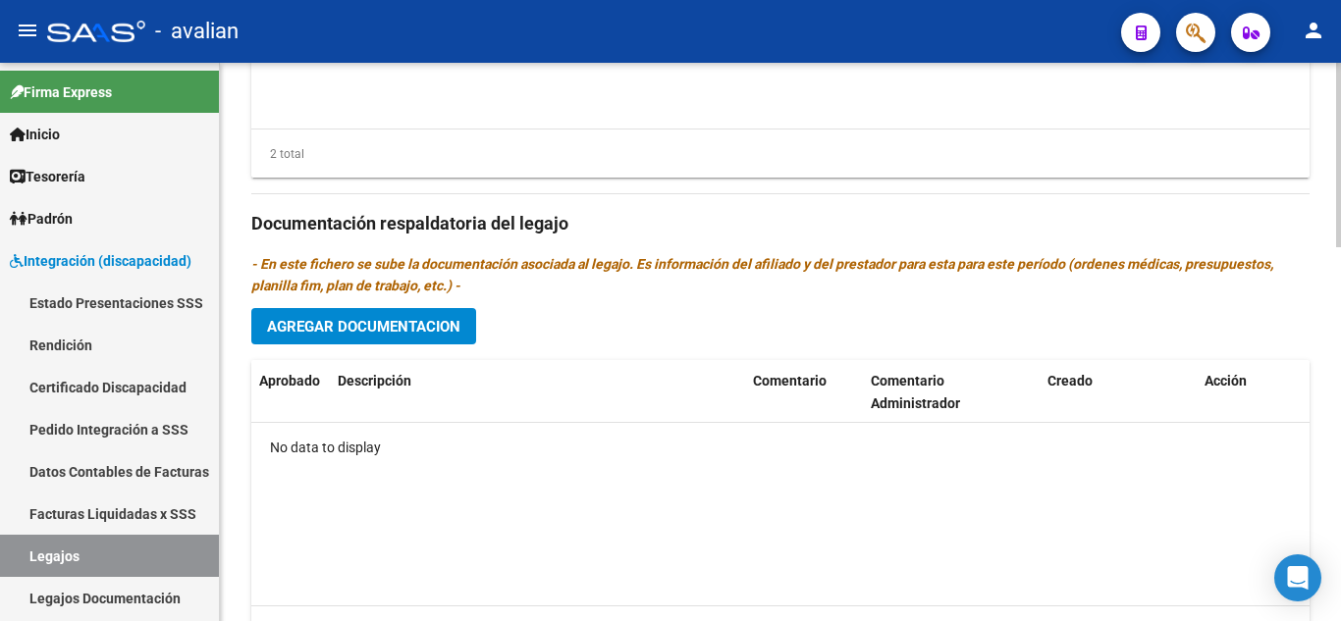
click at [375, 317] on button "Agregar Documentacion" at bounding box center [363, 326] width 225 height 36
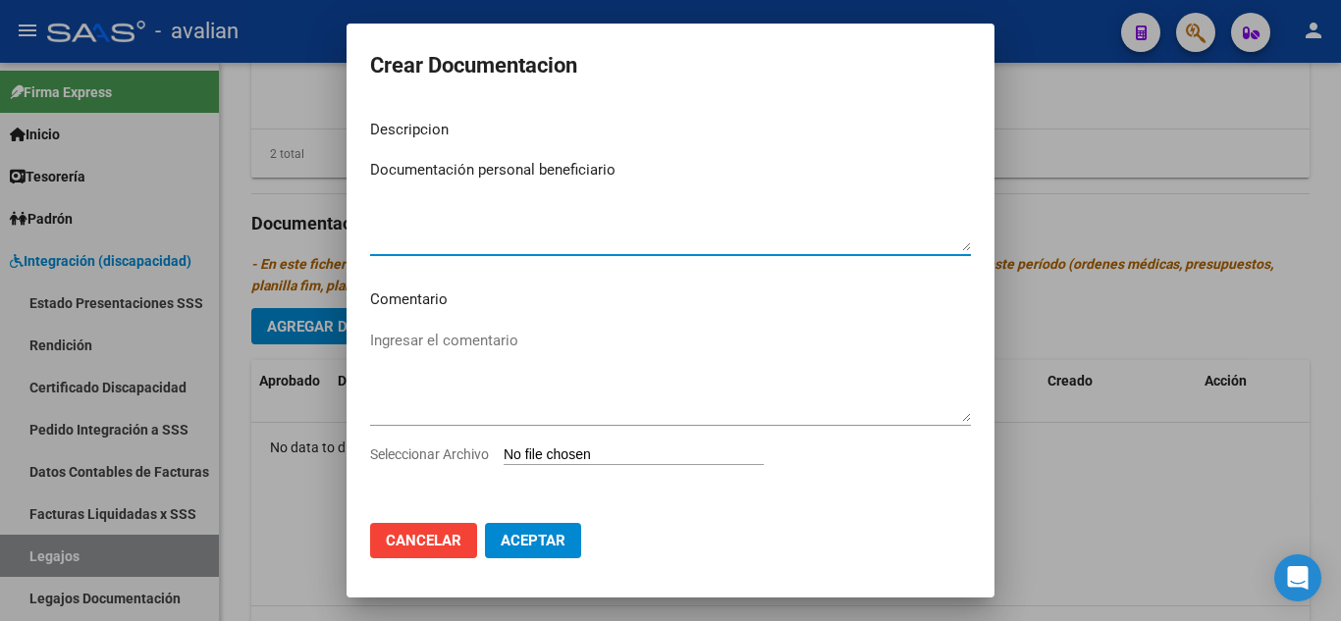
type textarea "Documentación personal beneficiario"
click at [547, 448] on input "Seleccionar Archivo" at bounding box center [633, 456] width 260 height 19
type input "C:\fakepath\ilovepdf_merged.pdf"
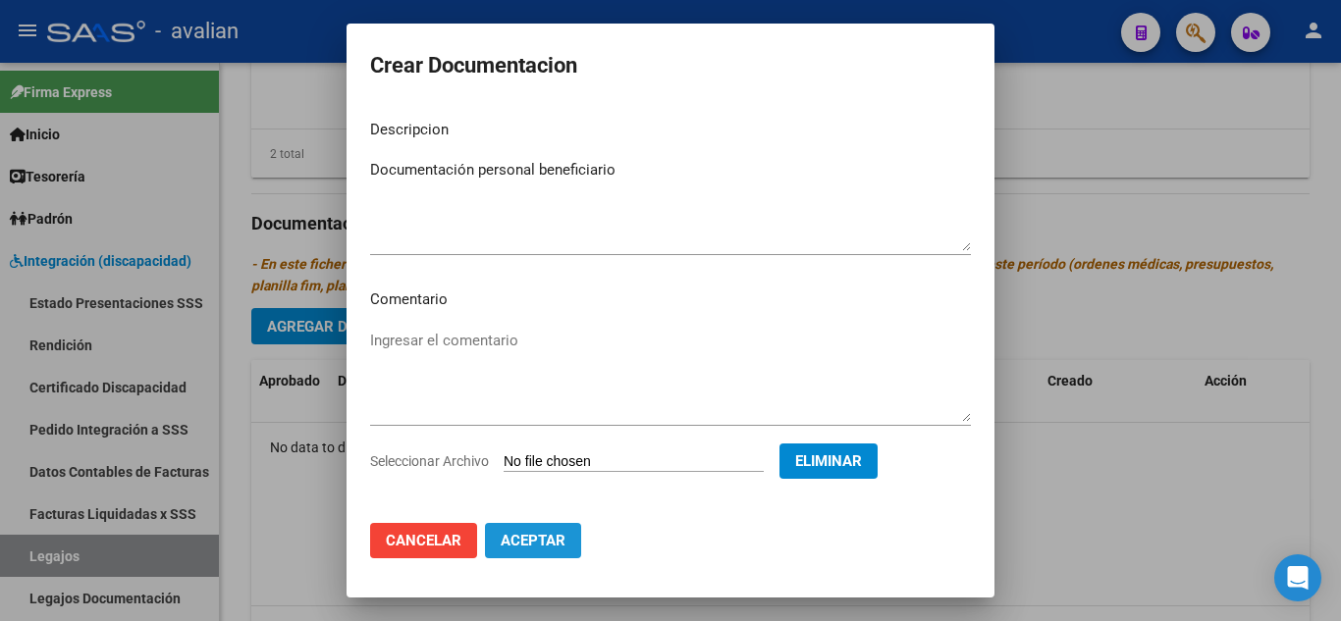
click at [543, 544] on span "Aceptar" at bounding box center [533, 541] width 65 height 18
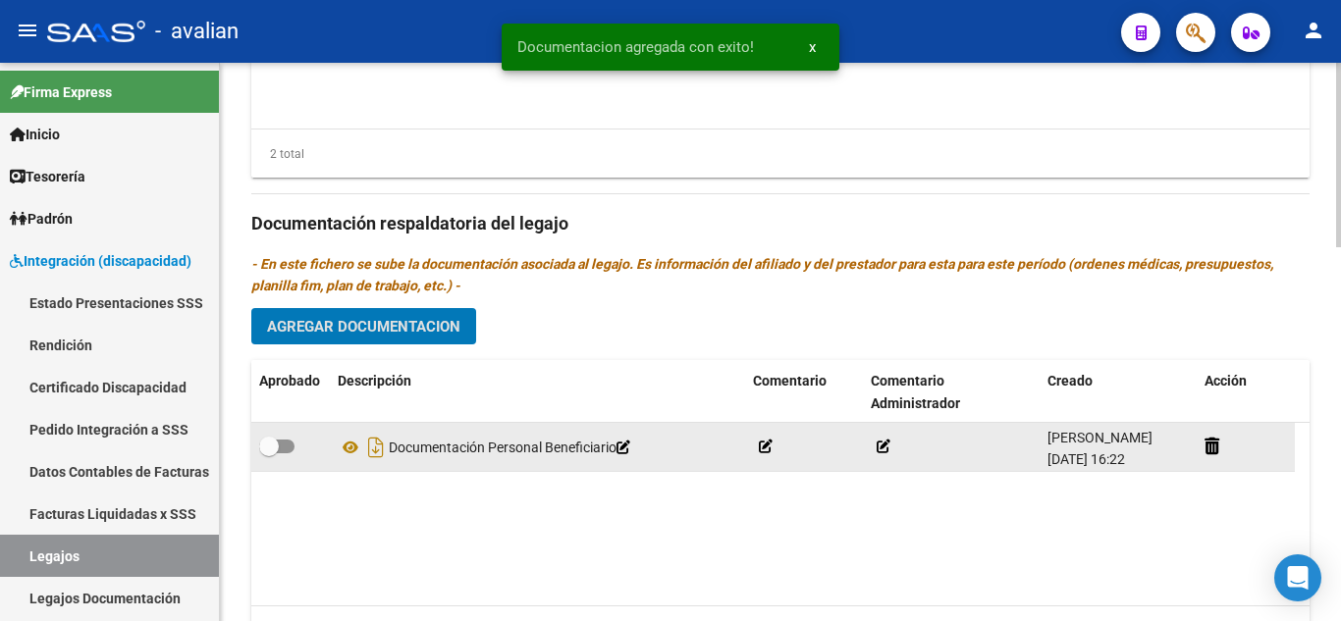
click at [291, 440] on label at bounding box center [276, 447] width 35 height 24
click at [269, 453] on input "checkbox" at bounding box center [268, 453] width 1 height 1
checkbox input "true"
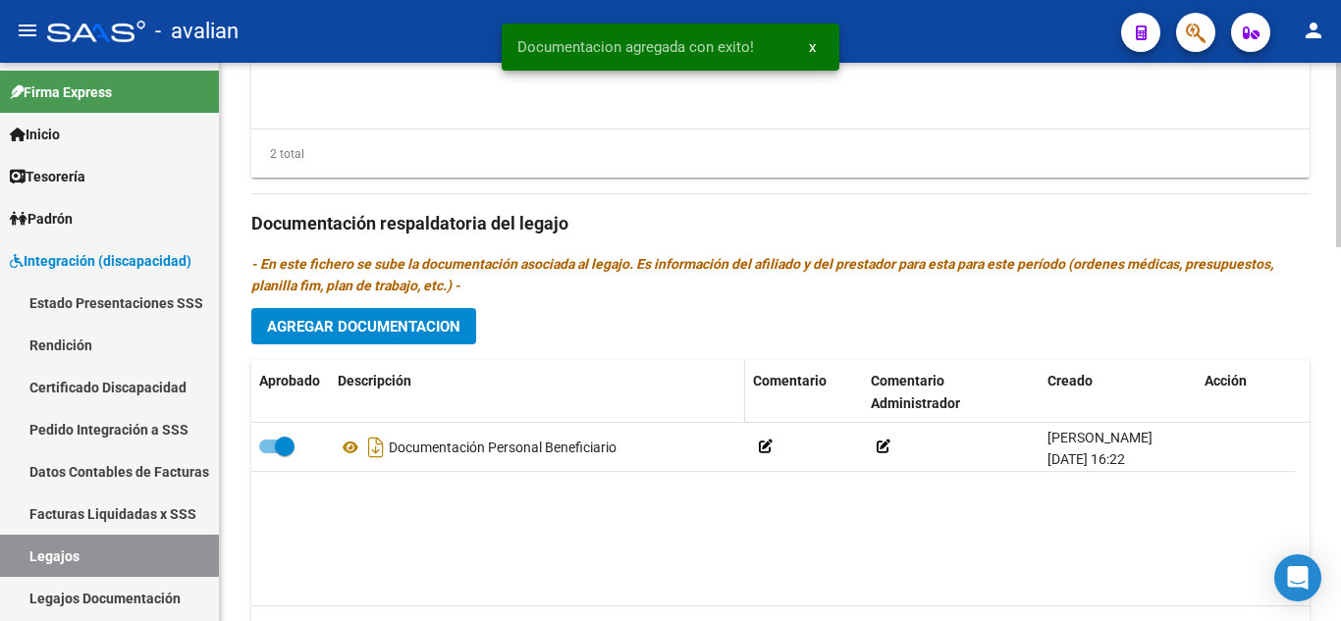
scroll to position [1130, 0]
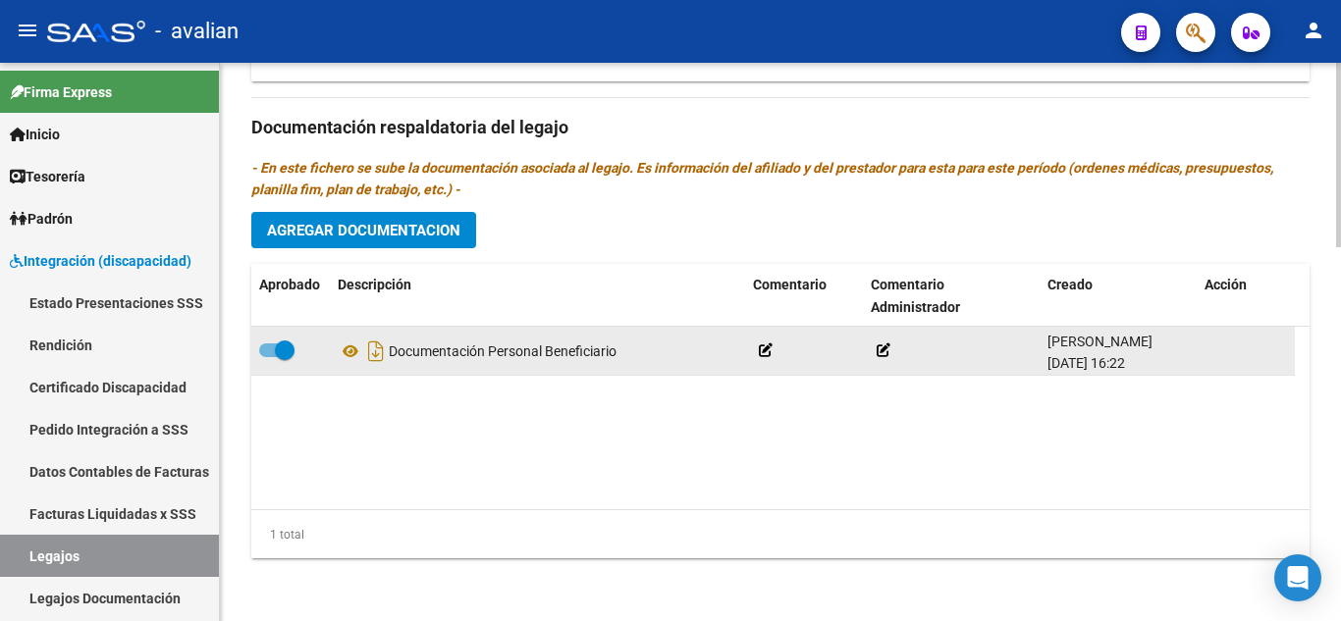
click at [760, 355] on icon at bounding box center [766, 350] width 14 height 14
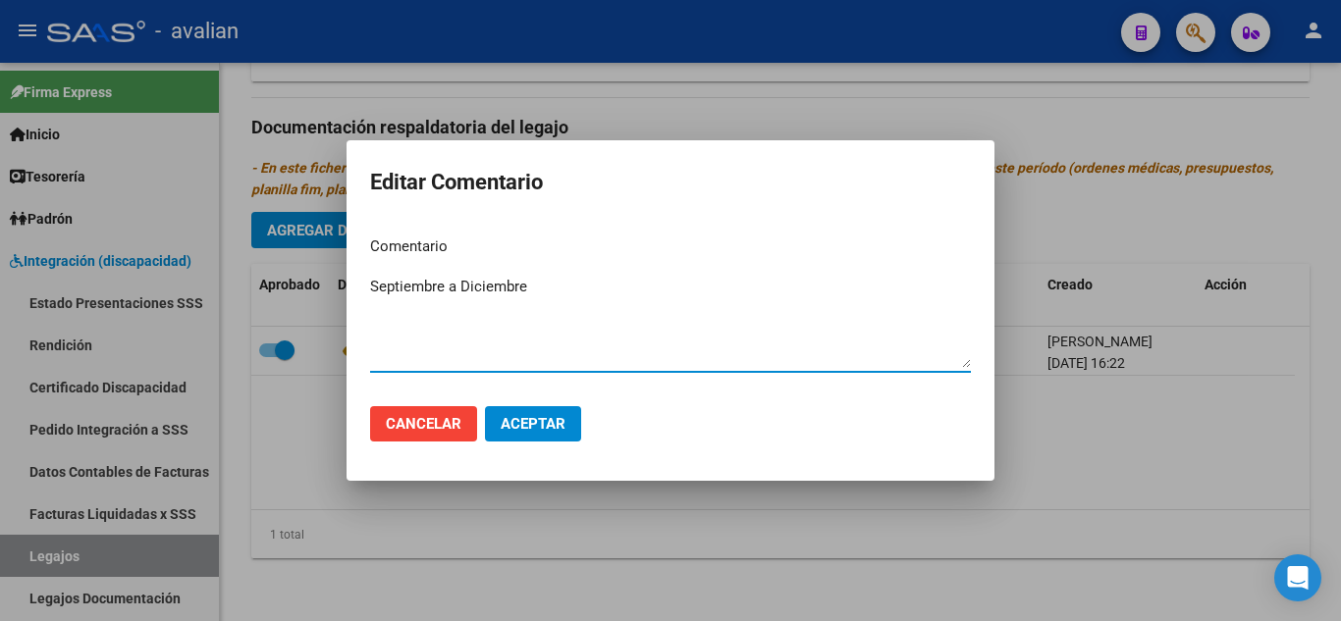
paste textarea "- Psicopedagogía 2 ss [PERSON_NAME] Prestadora 887821 - Módulo Maestra de Apoyo…"
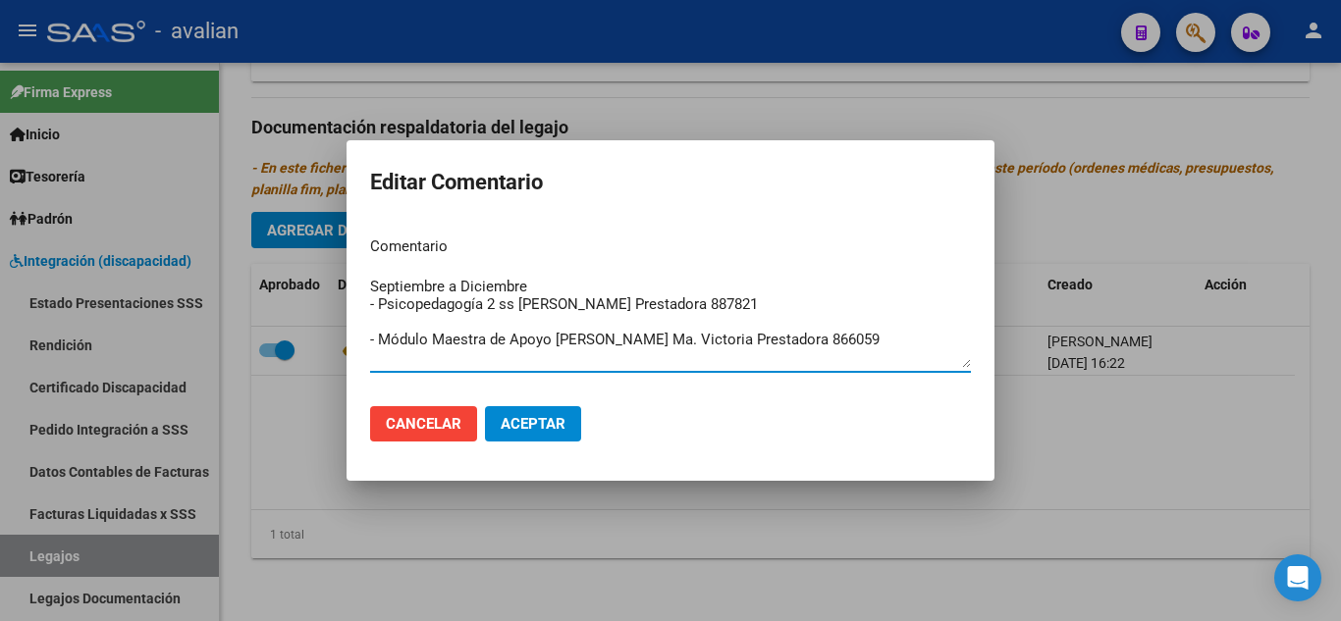
click at [372, 344] on textarea "Septiembre a Diciembre - Psicopedagogía 2 ss [PERSON_NAME] Prestadora 887821 - …" at bounding box center [670, 322] width 601 height 92
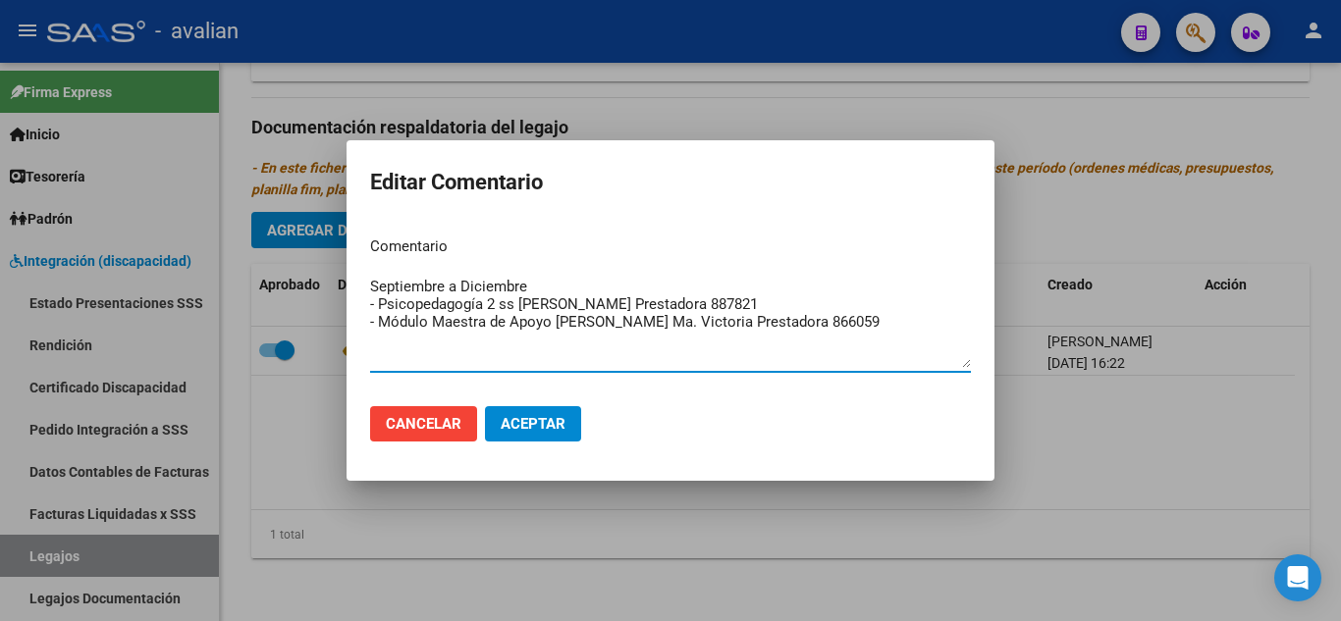
type textarea "Septiembre a Diciembre - Psicopedagogía 2 ss [PERSON_NAME] Prestadora 887821 - …"
click at [531, 419] on span "Aceptar" at bounding box center [533, 424] width 65 height 18
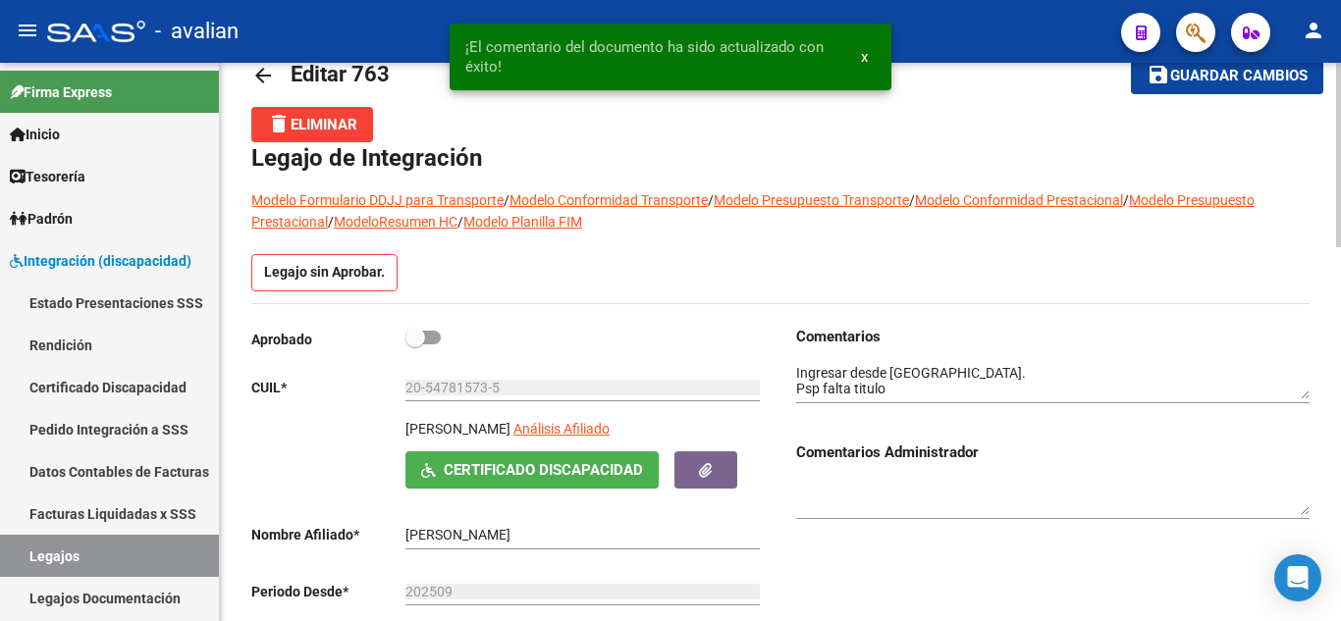
scroll to position [0, 0]
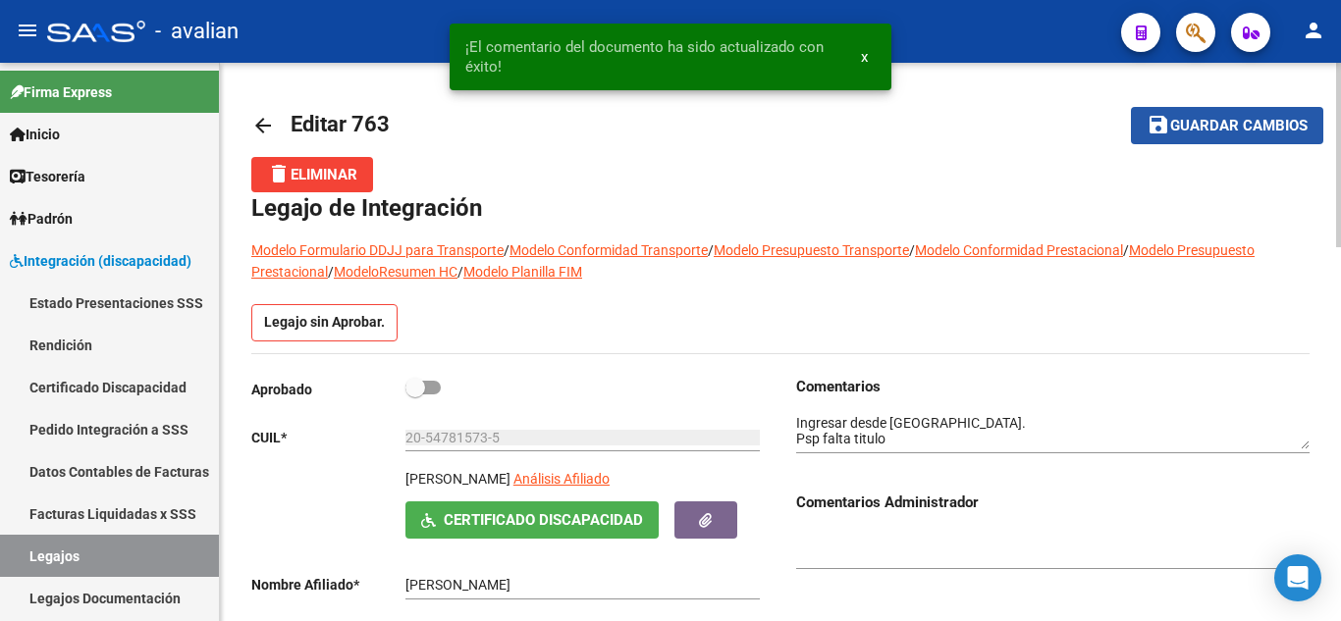
click at [1219, 120] on span "Guardar cambios" at bounding box center [1238, 127] width 137 height 18
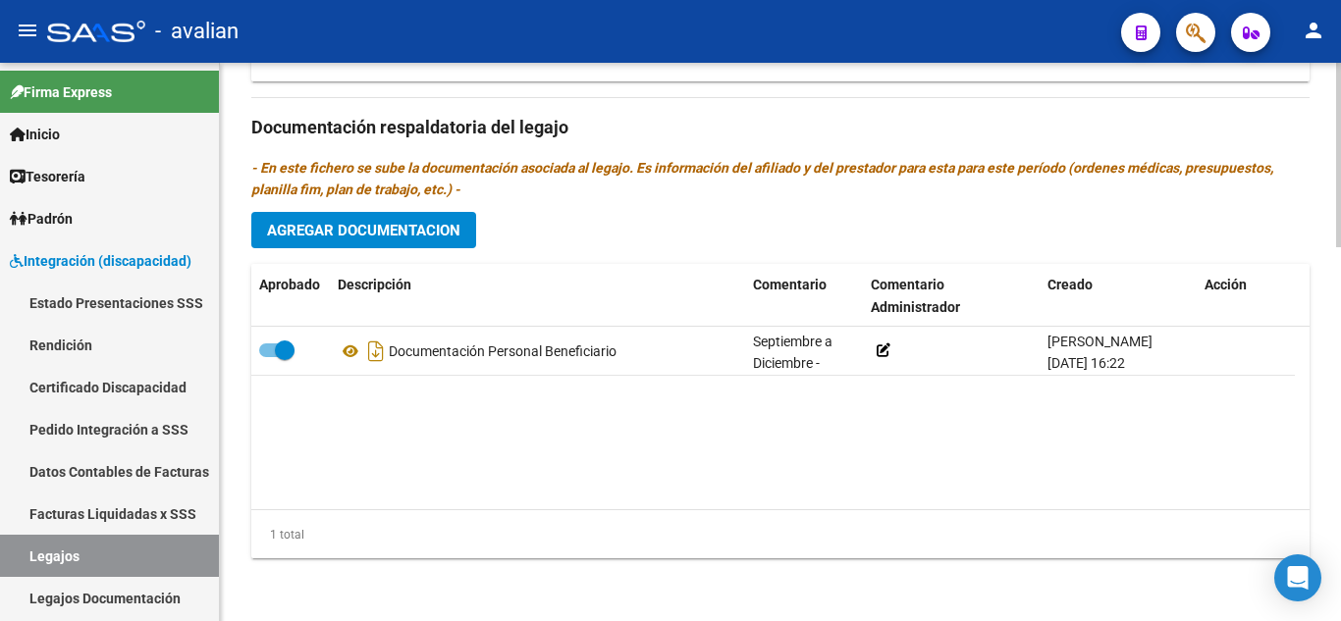
scroll to position [1031, 0]
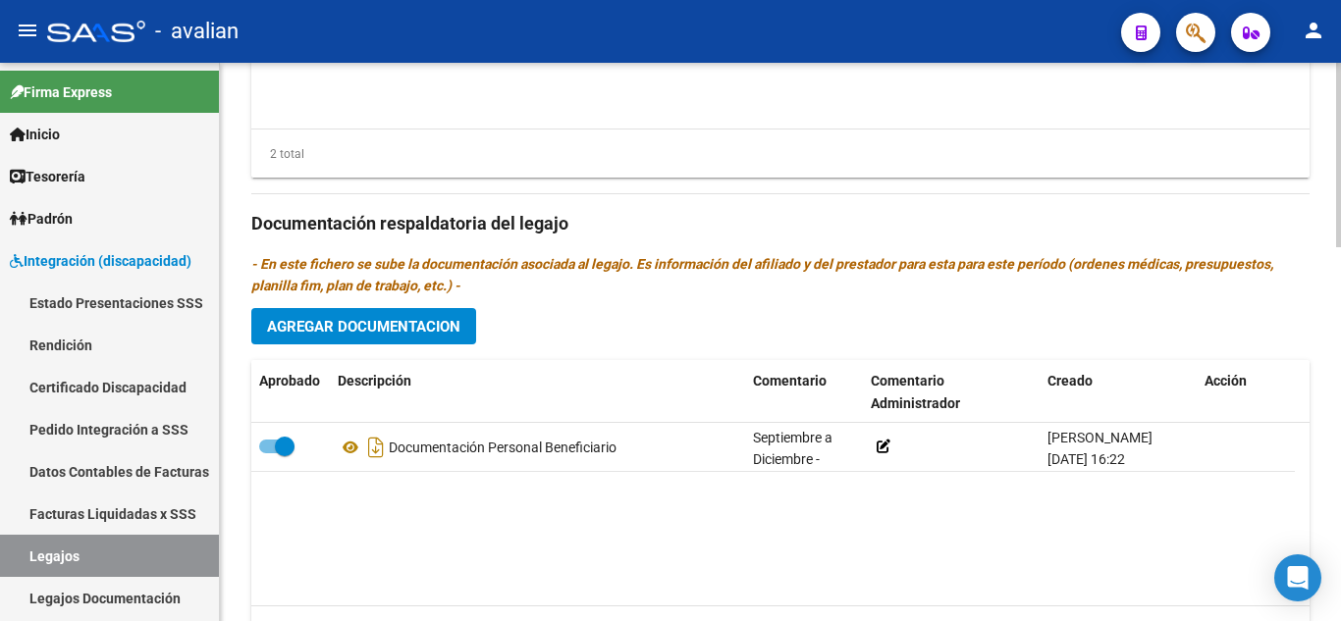
click at [397, 324] on span "Agregar Documentacion" at bounding box center [363, 327] width 193 height 18
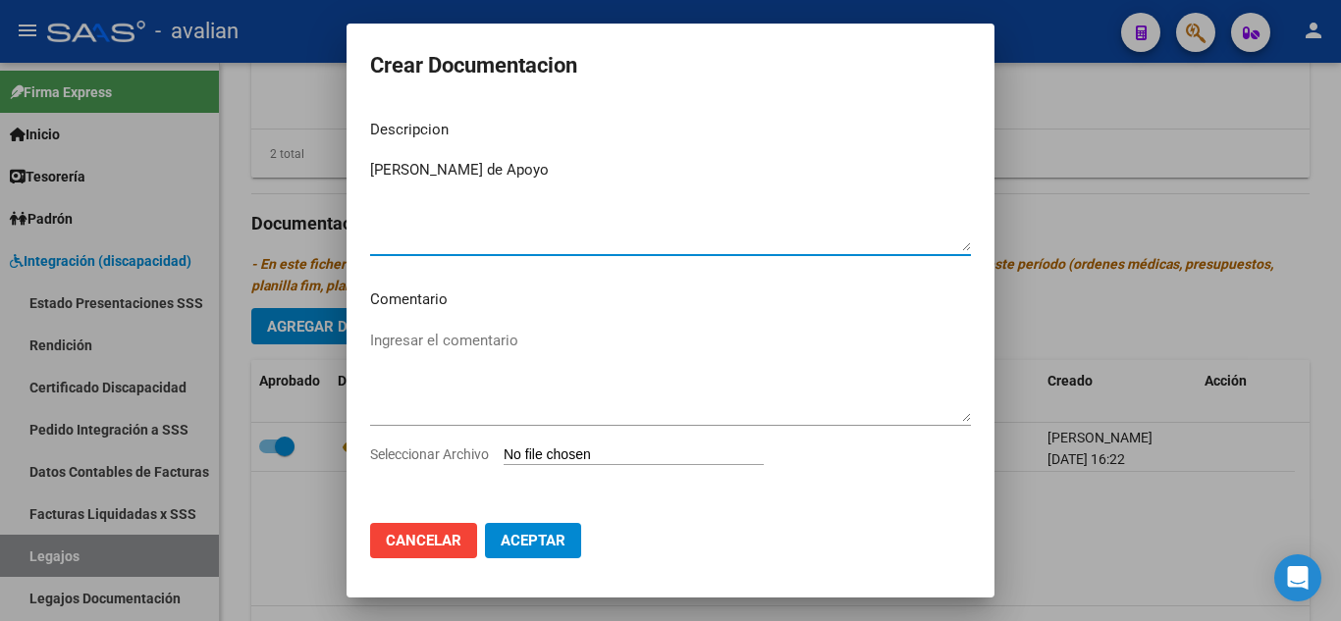
type textarea "[PERSON_NAME] de Apoyo"
click at [589, 453] on input "Seleccionar Archivo" at bounding box center [633, 456] width 260 height 19
type input "C:\fakepath\PM [DATE]_merged.pdf"
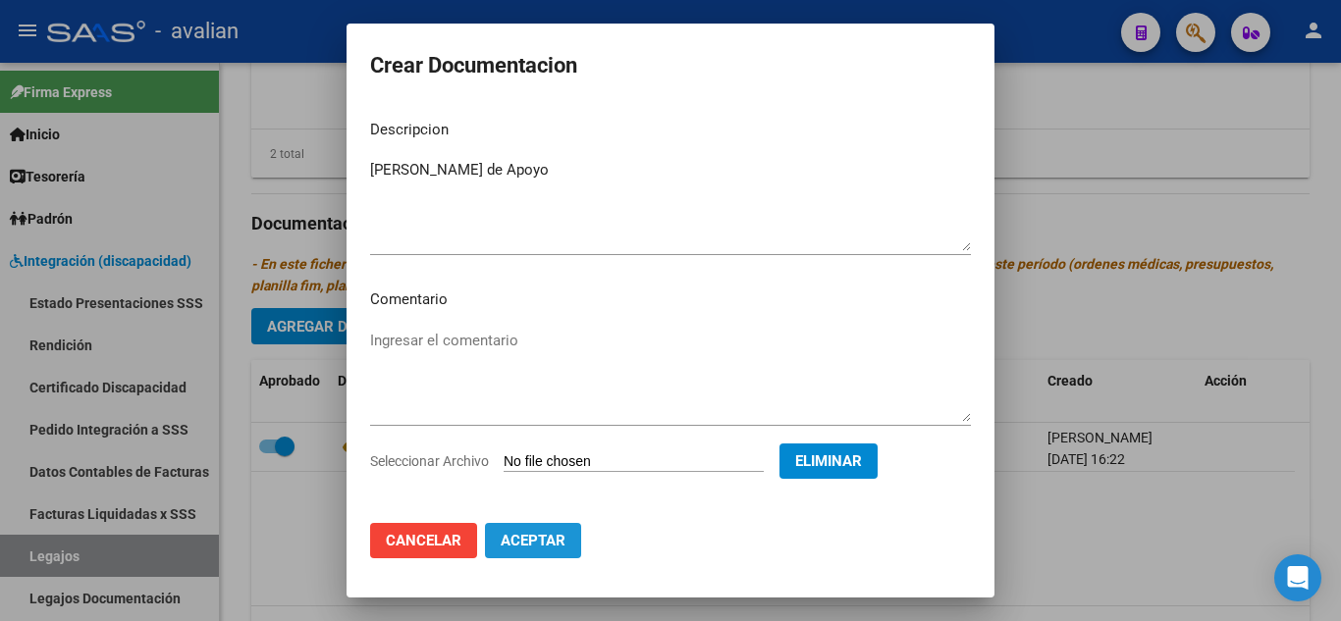
click at [545, 529] on button "Aceptar" at bounding box center [533, 540] width 96 height 35
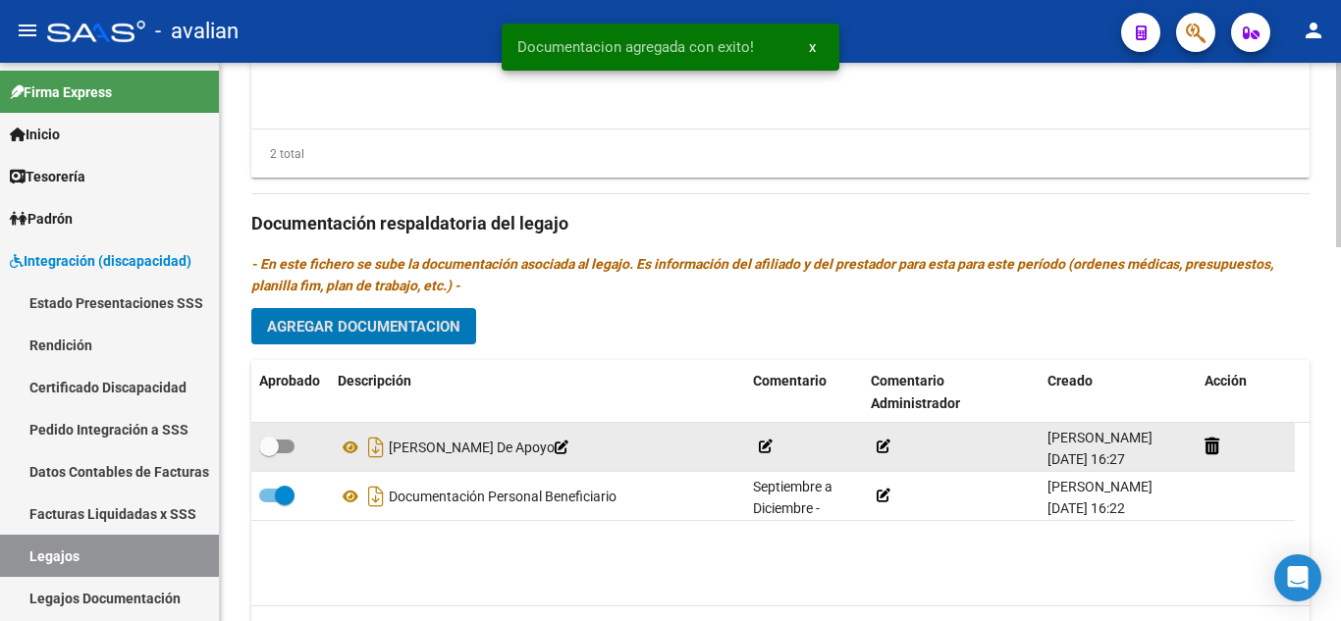
click at [283, 445] on span at bounding box center [276, 447] width 35 height 14
click at [269, 453] on input "checkbox" at bounding box center [268, 453] width 1 height 1
checkbox input "true"
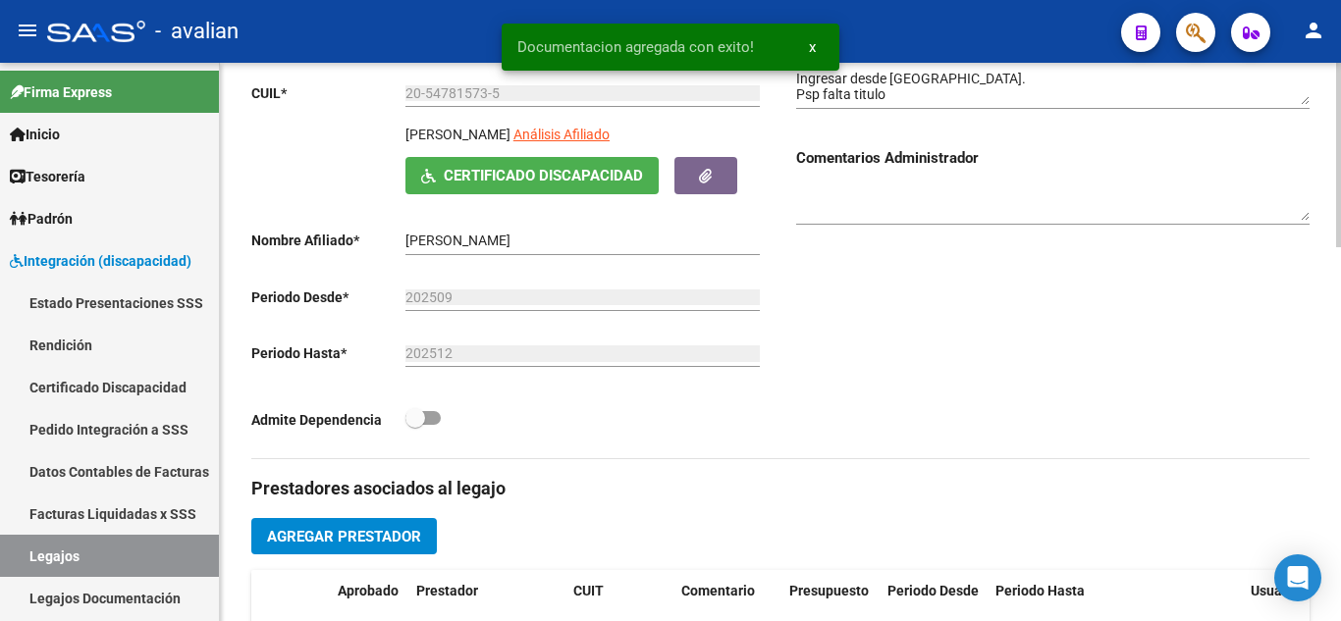
scroll to position [0, 0]
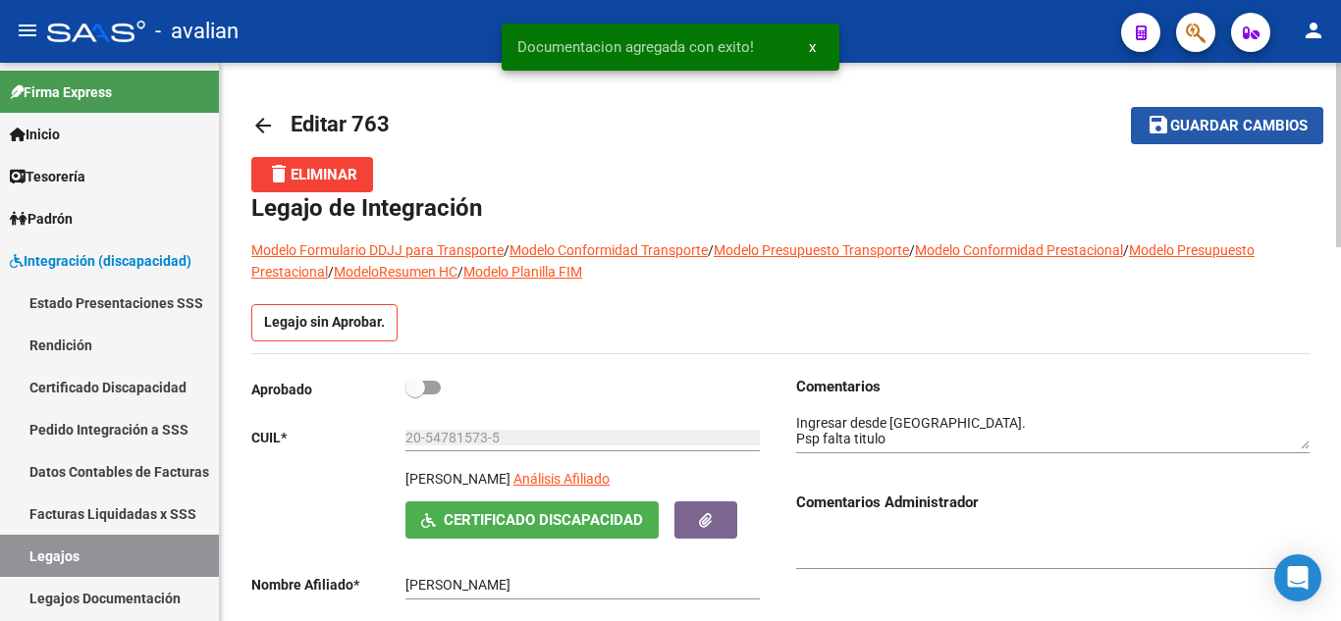
click at [1186, 119] on span "Guardar cambios" at bounding box center [1238, 127] width 137 height 18
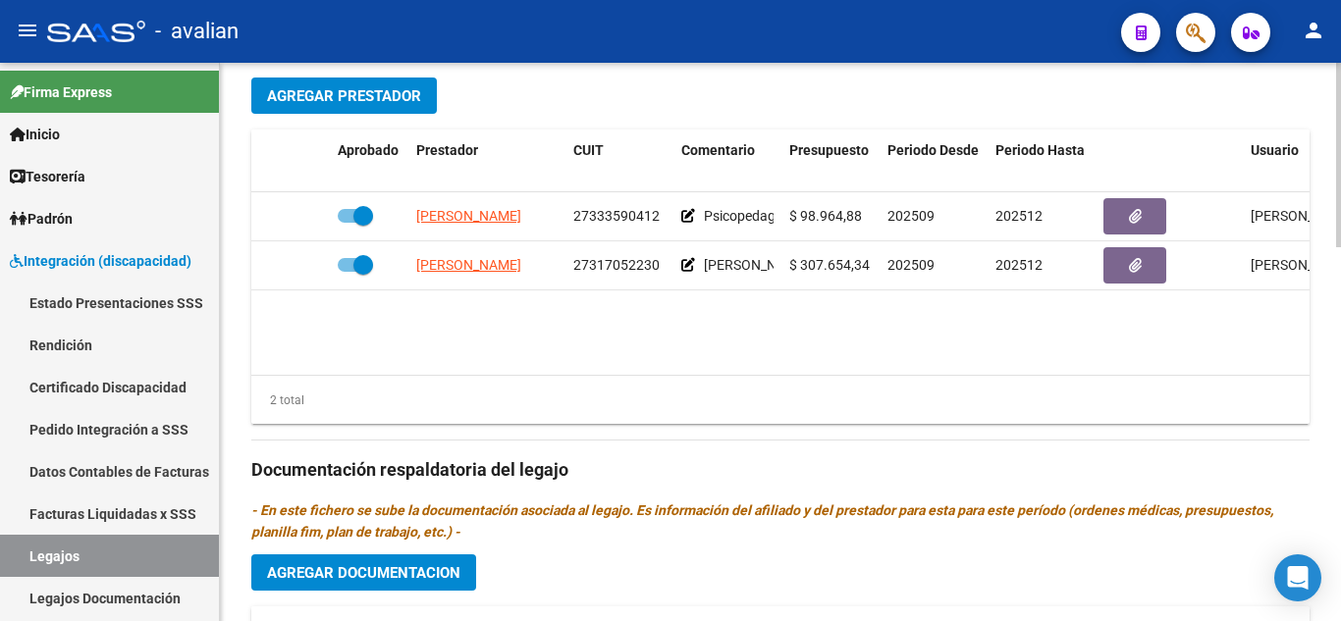
scroll to position [1080, 0]
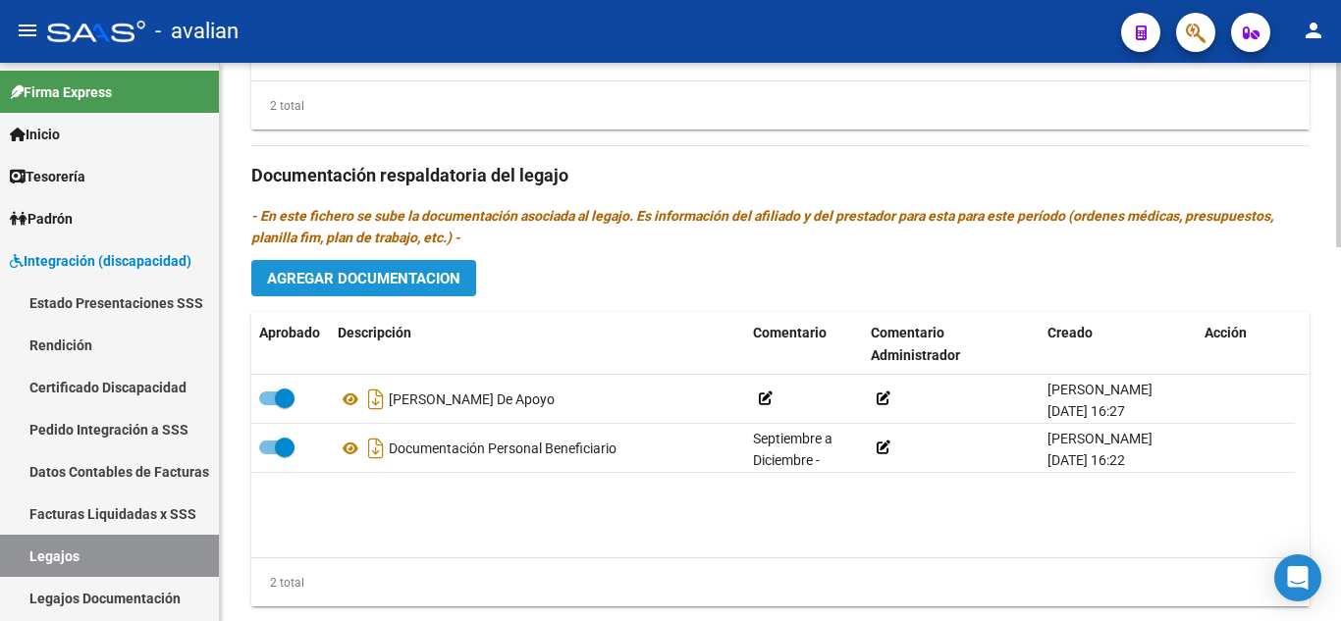
click at [344, 271] on span "Agregar Documentacion" at bounding box center [363, 278] width 193 height 18
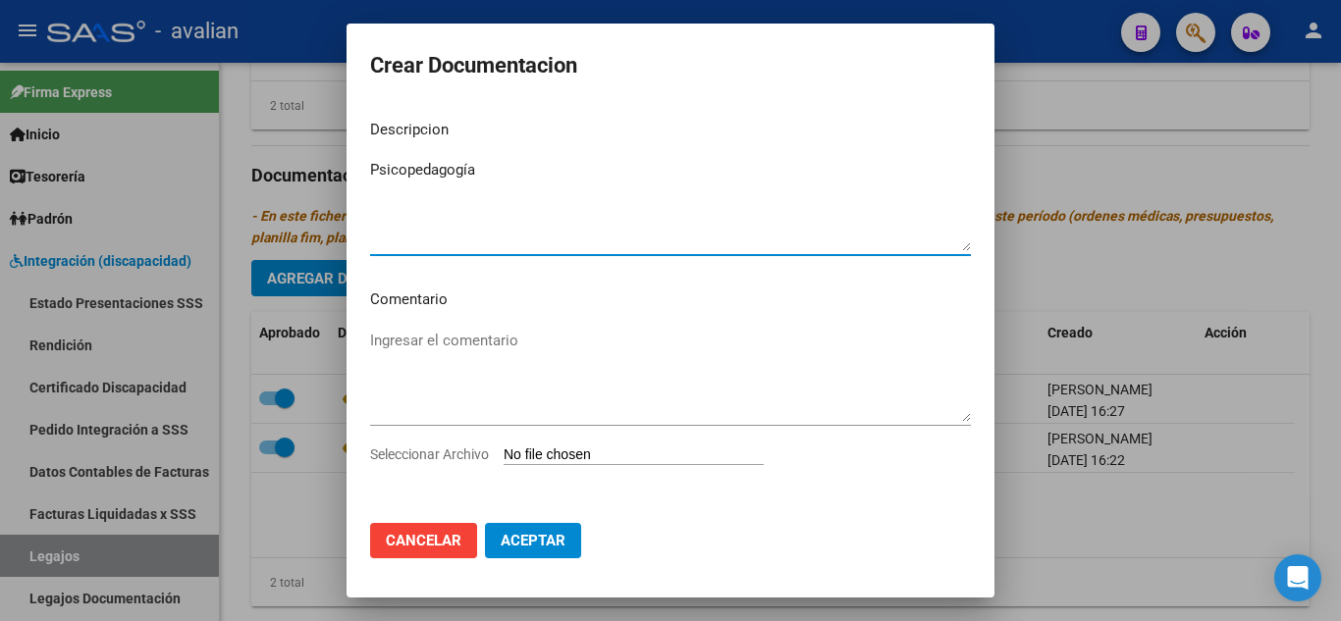
type textarea "Psicopedagogía"
click at [555, 453] on input "Seleccionar Archivo" at bounding box center [633, 456] width 260 height 19
type input "C:\fakepath\ilovepdf_merged.pdf"
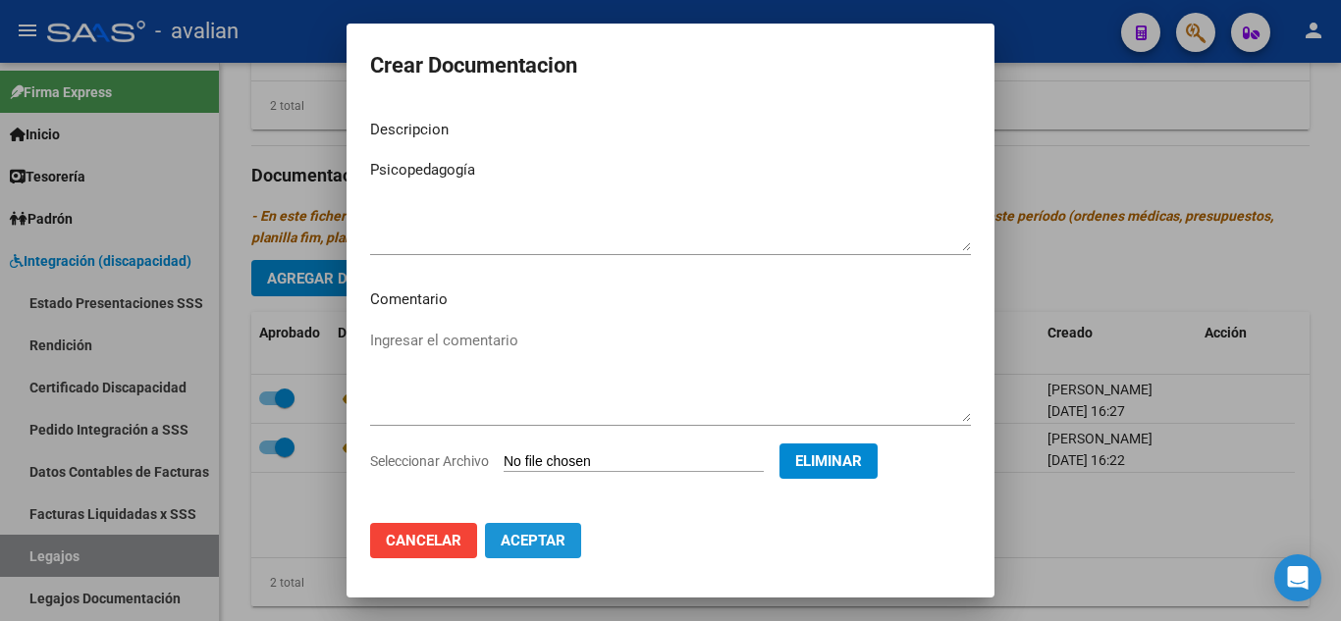
click at [556, 541] on span "Aceptar" at bounding box center [533, 541] width 65 height 18
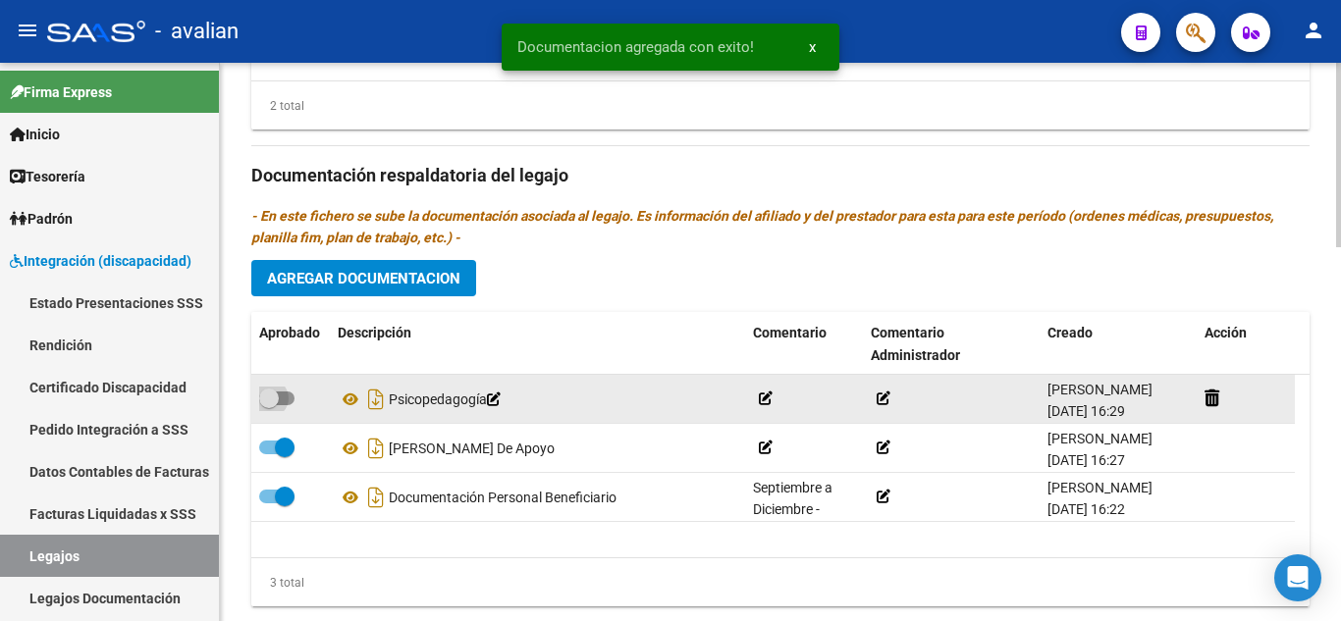
click at [277, 399] on span at bounding box center [269, 399] width 20 height 20
click at [269, 405] on input "checkbox" at bounding box center [268, 405] width 1 height 1
checkbox input "true"
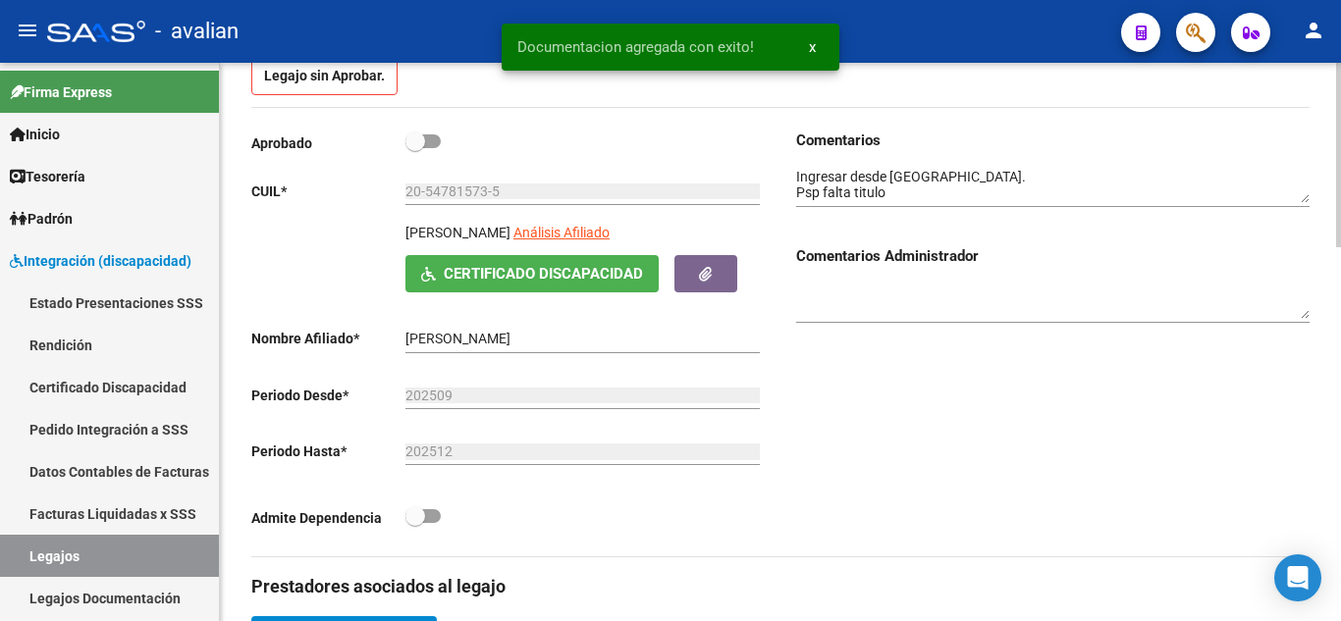
scroll to position [0, 0]
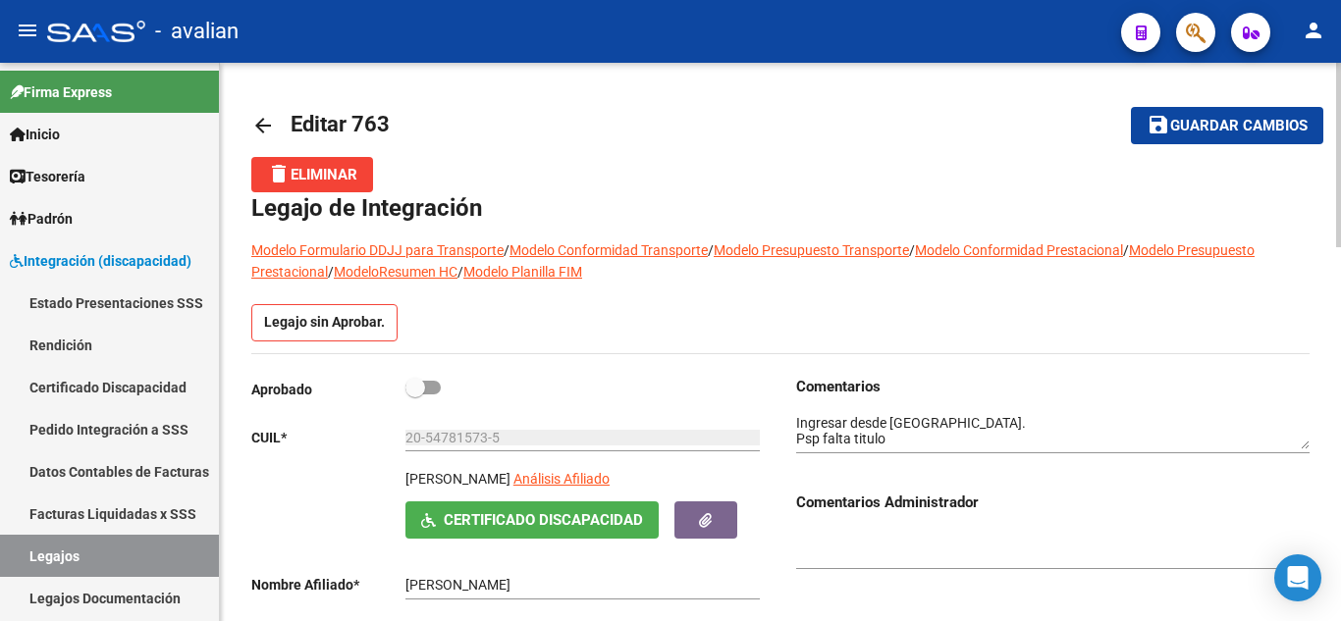
click at [1206, 124] on span "Guardar cambios" at bounding box center [1238, 127] width 137 height 18
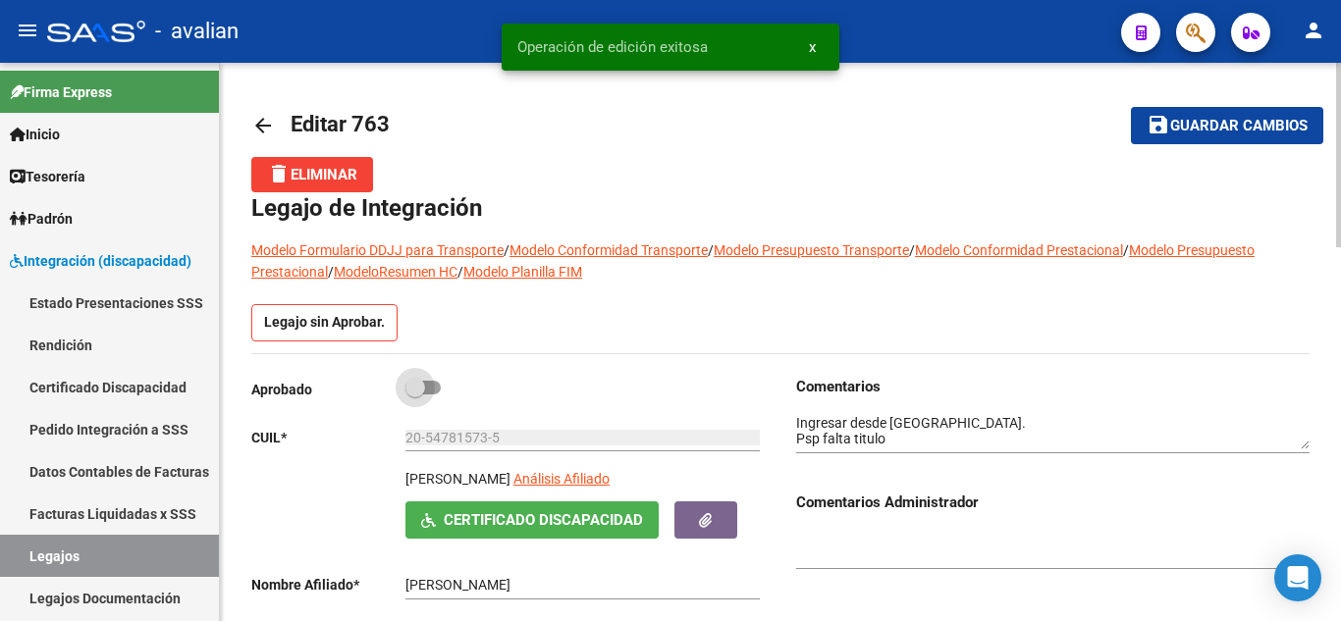
drag, startPoint x: 429, startPoint y: 389, endPoint x: 566, endPoint y: 426, distance: 142.4
click at [429, 390] on span at bounding box center [422, 388] width 35 height 14
click at [415, 395] on input "checkbox" at bounding box center [414, 395] width 1 height 1
checkbox input "true"
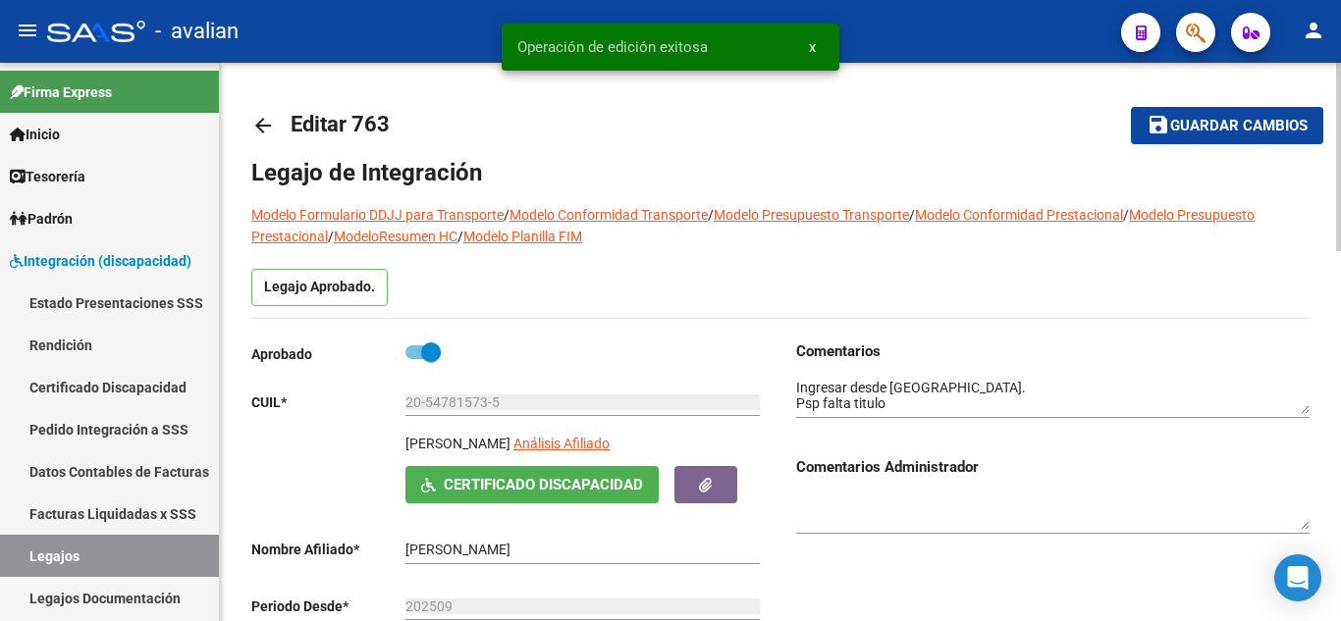
click at [1275, 107] on button "save Guardar cambios" at bounding box center [1227, 125] width 192 height 36
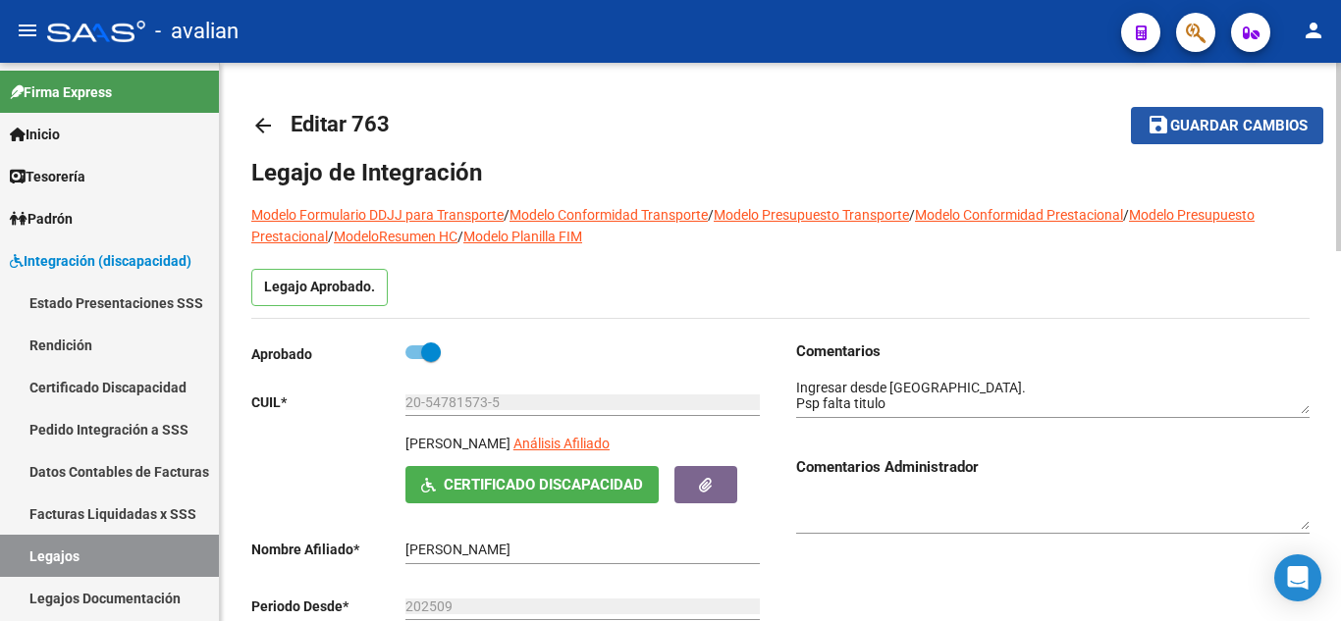
click at [1228, 120] on span "Guardar cambios" at bounding box center [1238, 127] width 137 height 18
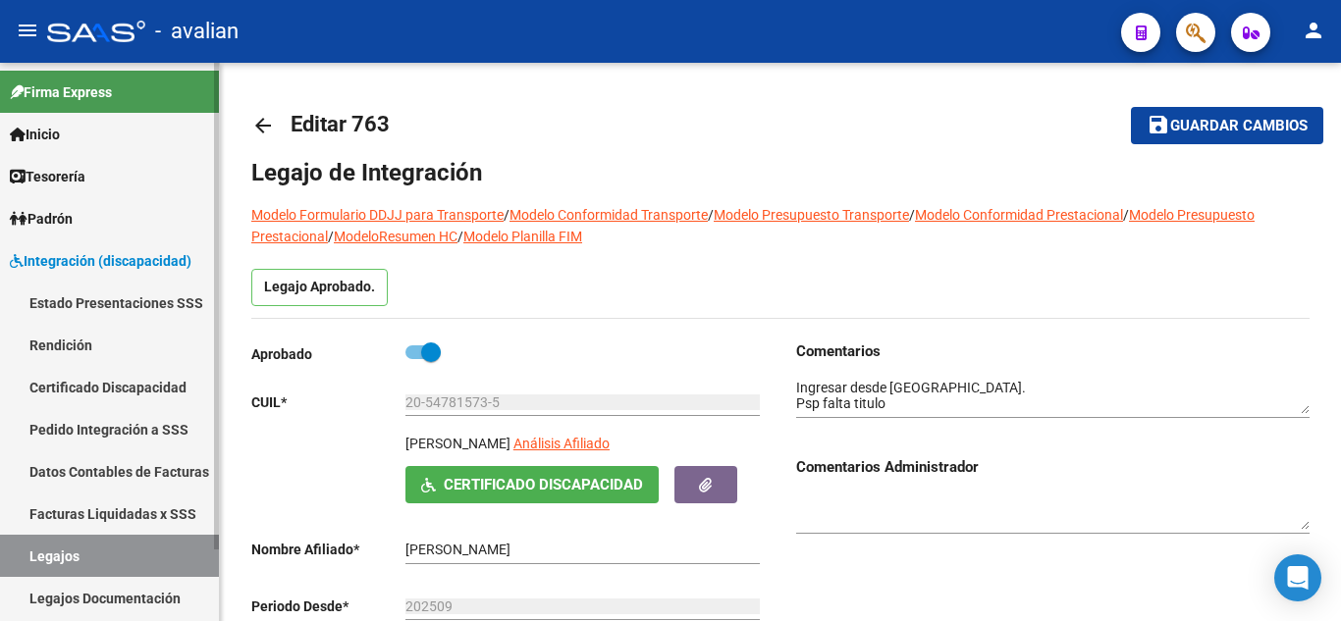
click at [114, 553] on link "Legajos" at bounding box center [109, 556] width 219 height 42
